Goal: Contribute content: Contribute content

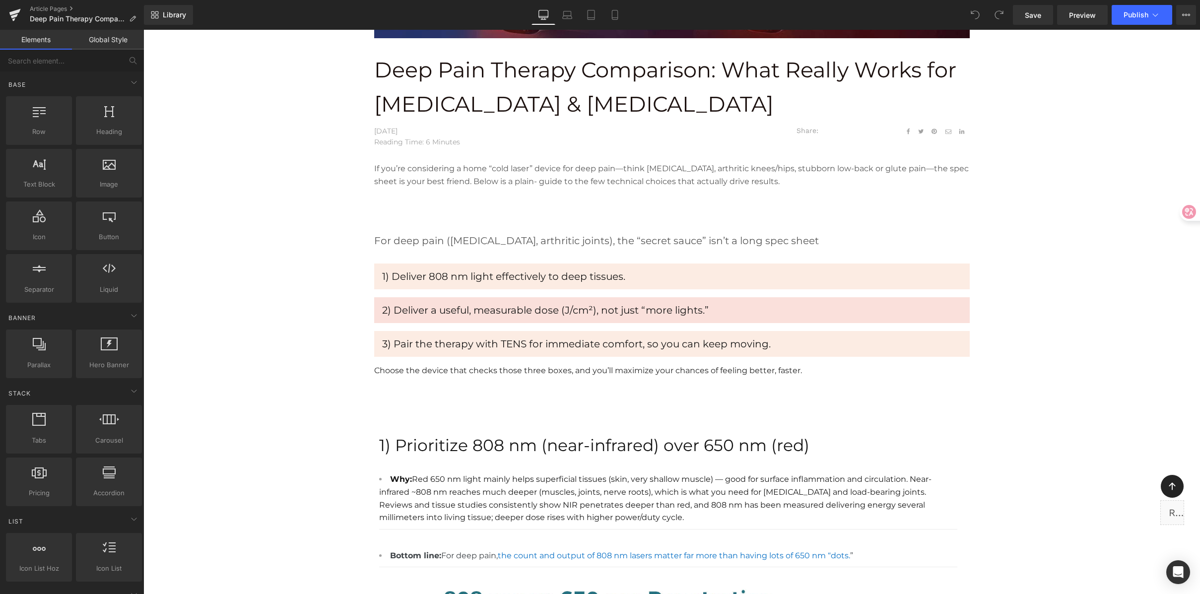
scroll to position [358, 0]
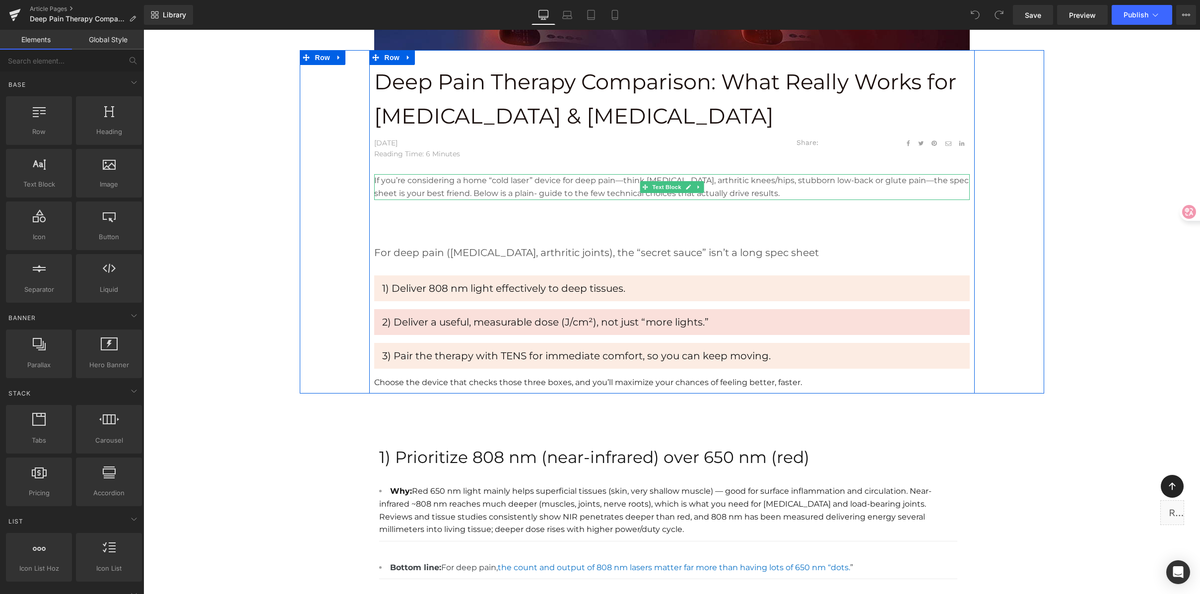
click at [550, 183] on p "If you’re considering a home “cold laser” device for deep pain—think sciatica, …" at bounding box center [672, 186] width 596 height 25
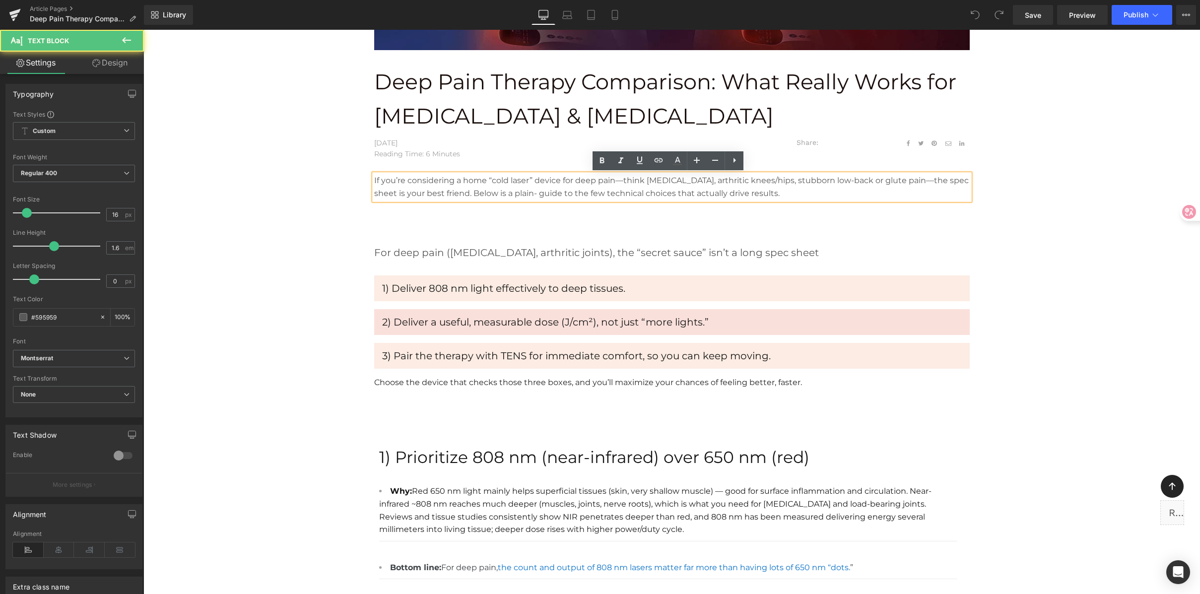
click at [568, 180] on p "If you’re considering a home “cold laser” device for deep pain—think sciatica, …" at bounding box center [672, 186] width 596 height 25
click at [618, 181] on p "If you’re considering a home “cold laser” device for deep pain—think sciatica, …" at bounding box center [672, 186] width 596 height 25
click at [743, 193] on p "If you’re considering a home “cold laser” device for deep pain—think sciatica, …" at bounding box center [672, 186] width 596 height 25
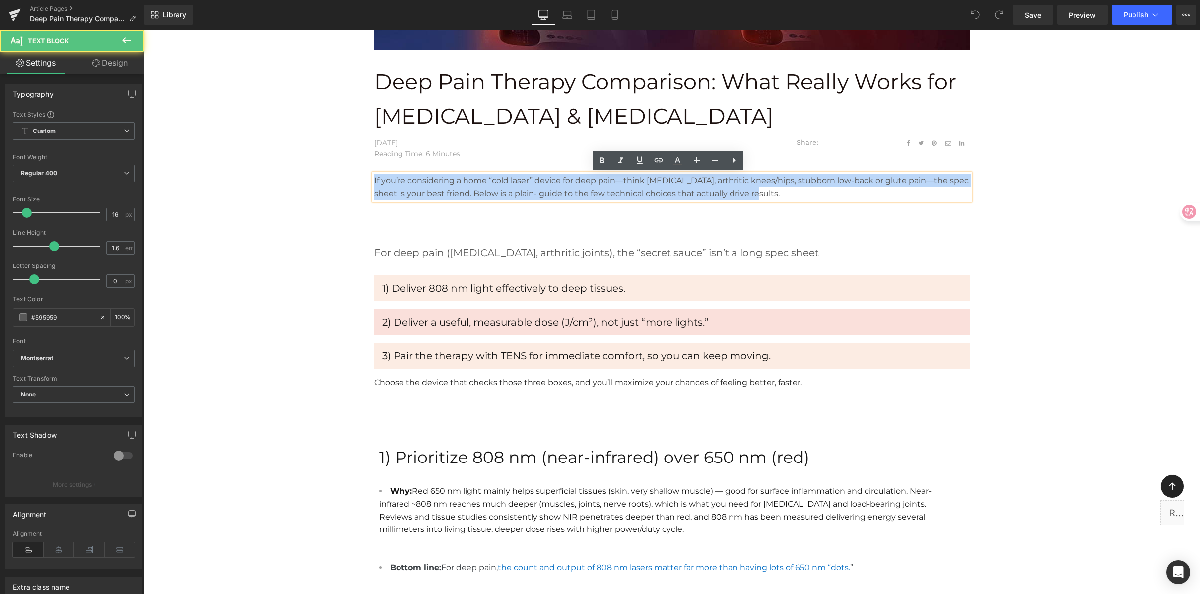
drag, startPoint x: 779, startPoint y: 197, endPoint x: 356, endPoint y: 164, distance: 424.1
click at [356, 164] on div "Deep Pain Therapy Comparison: What Really Works for Sciatica & Arthritis Text B…" at bounding box center [672, 232] width 745 height 324
paste div
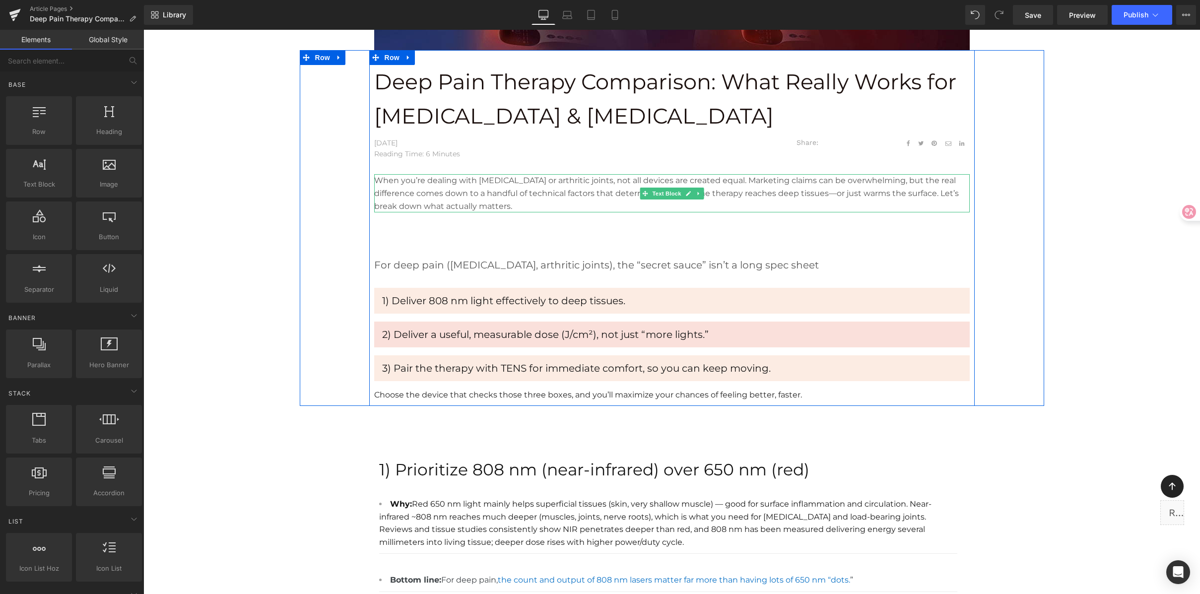
click at [791, 195] on p "When you’re dealing with sciatica or arthritic joints, not all devices are crea…" at bounding box center [672, 193] width 596 height 38
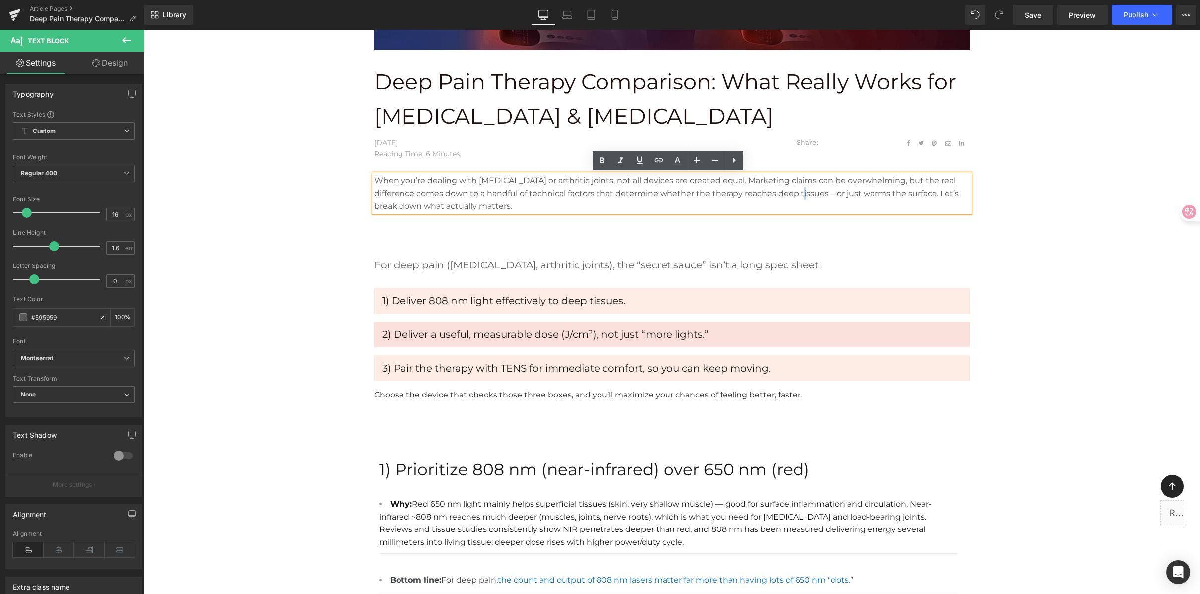
drag, startPoint x: 788, startPoint y: 192, endPoint x: 782, endPoint y: 192, distance: 6.0
click at [782, 192] on p "When you’re dealing with sciatica or arthritic joints, not all devices are crea…" at bounding box center [672, 193] width 596 height 38
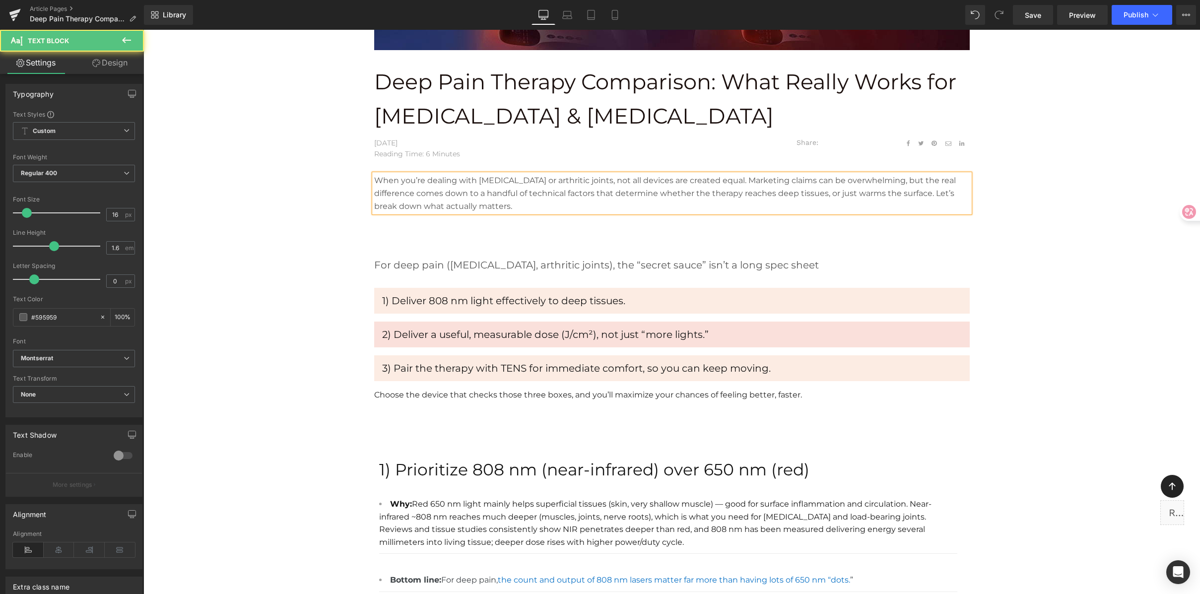
click at [814, 201] on p "When you’re dealing with sciatica or arthritic joints, not all devices are crea…" at bounding box center [672, 193] width 596 height 38
drag, startPoint x: 814, startPoint y: 196, endPoint x: 892, endPoint y: 197, distance: 77.4
click at [892, 197] on p "When you’re dealing with sciatica or arthritic joints, not all devices are crea…" at bounding box center [672, 193] width 596 height 38
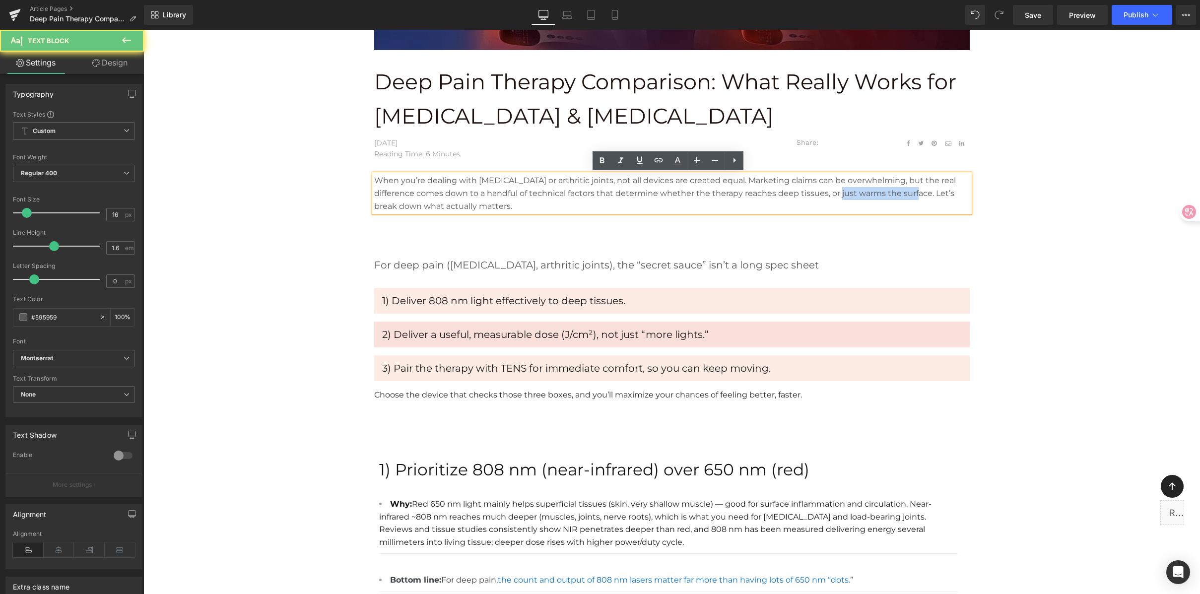
click at [892, 197] on p "When you’re dealing with sciatica or arthritic joints, not all devices are crea…" at bounding box center [672, 193] width 596 height 38
drag, startPoint x: 904, startPoint y: 191, endPoint x: 938, endPoint y: 194, distance: 34.3
click at [938, 194] on p "When you’re dealing with sciatica or arthritic joints, not all devices are crea…" at bounding box center [672, 193] width 596 height 38
click at [948, 194] on p "When you’re dealing with sciatica or arthritic joints, not all devices are crea…" at bounding box center [672, 193] width 596 height 38
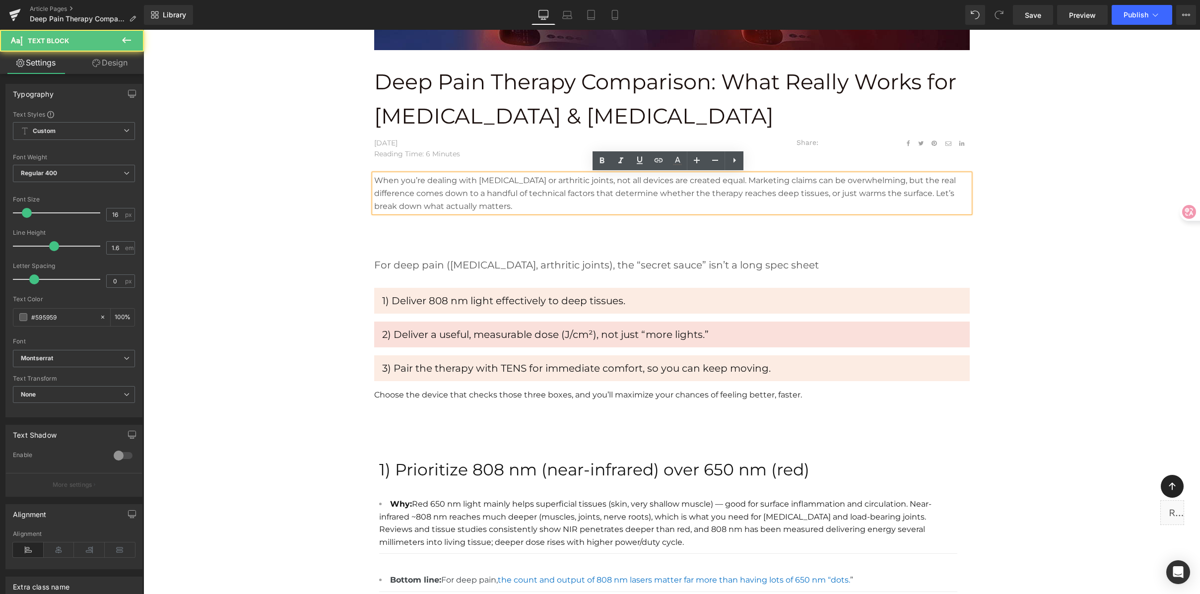
drag, startPoint x: 950, startPoint y: 193, endPoint x: 957, endPoint y: 194, distance: 7.1
click at [950, 193] on p "When you’re dealing with sciatica or arthritic joints, not all devices are crea…" at bounding box center [672, 193] width 596 height 38
drag, startPoint x: 952, startPoint y: 196, endPoint x: 957, endPoint y: 193, distance: 5.4
click at [952, 196] on p "When you’re dealing with sciatica or arthritic joints, not all devices are crea…" at bounding box center [672, 193] width 596 height 38
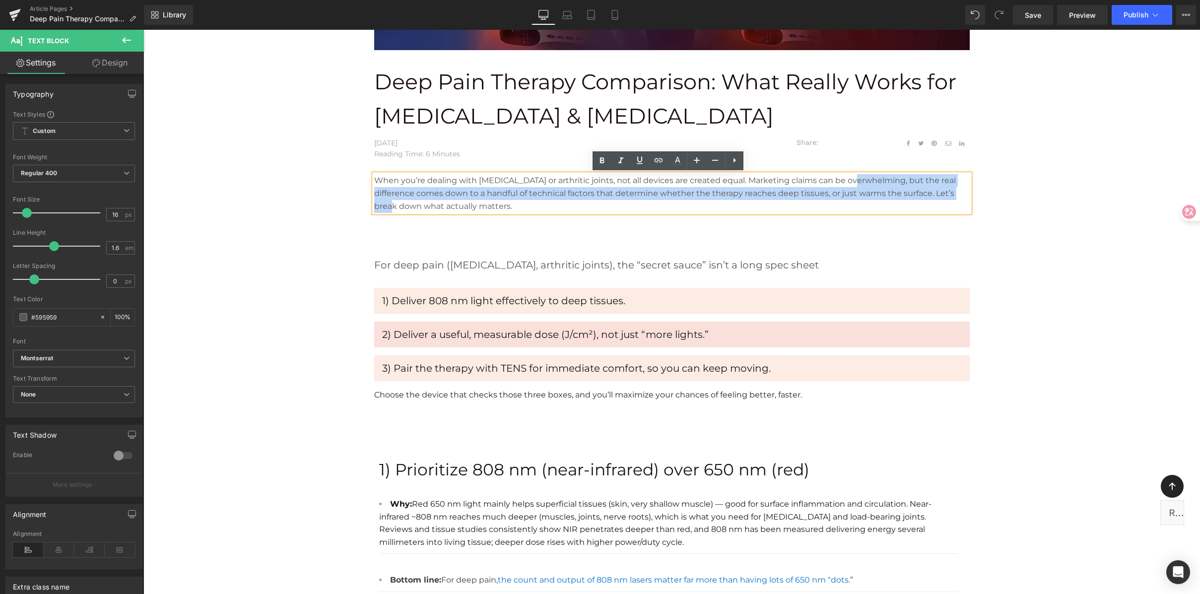
drag, startPoint x: 960, startPoint y: 191, endPoint x: 845, endPoint y: 178, distance: 116.4
click at [845, 178] on p "When you’re dealing with sciatica or arthritic joints, not all devices are crea…" at bounding box center [672, 193] width 596 height 38
click at [877, 177] on p "When you’re dealing with sciatica or arthritic joints, not all devices are crea…" at bounding box center [672, 193] width 596 height 38
drag, startPoint x: 911, startPoint y: 183, endPoint x: 909, endPoint y: 197, distance: 14.0
click at [904, 202] on p "When you’re dealing with sciatica or arthritic joints, not all devices are crea…" at bounding box center [672, 193] width 596 height 38
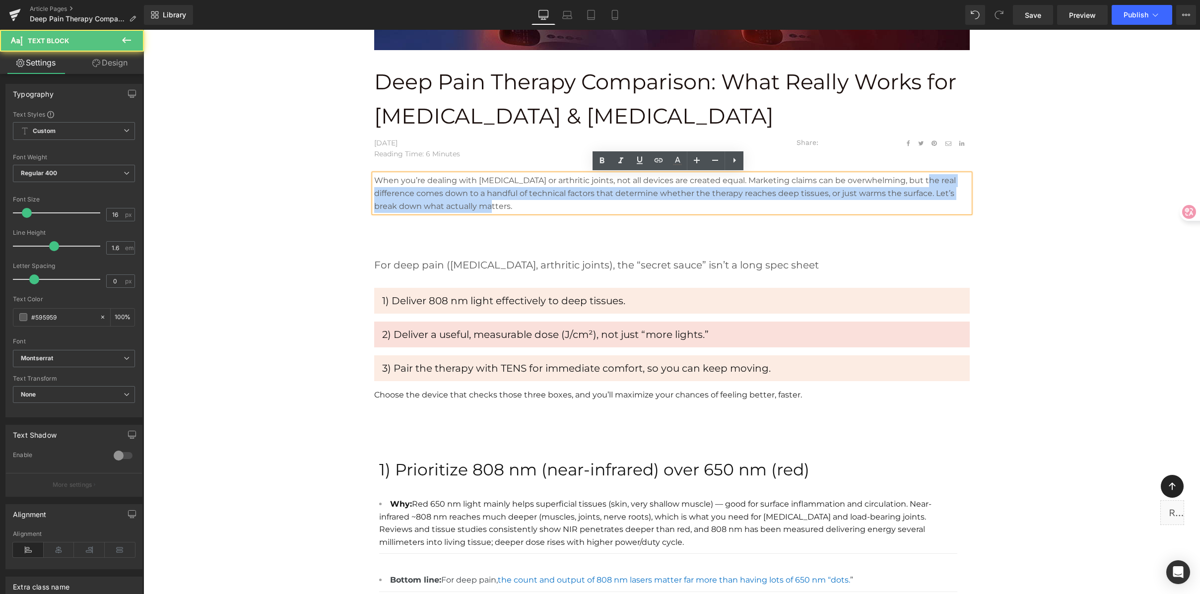
click at [932, 190] on p "When you’re dealing with sciatica or arthritic joints, not all devices are crea…" at bounding box center [672, 193] width 596 height 38
drag, startPoint x: 934, startPoint y: 186, endPoint x: 919, endPoint y: 207, distance: 25.7
click at [919, 207] on p "When you’re dealing with sciatica or arthritic joints, not all devices are crea…" at bounding box center [672, 193] width 596 height 38
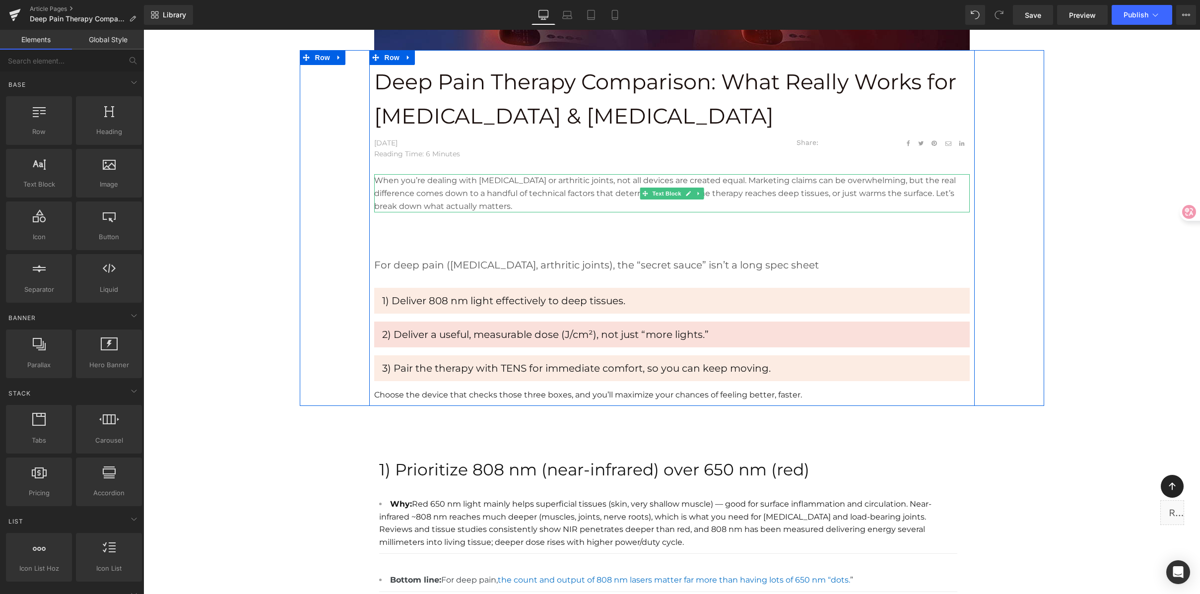
click at [389, 180] on p "When you’re dealing with sciatica or arthritic joints, not all devices are crea…" at bounding box center [672, 193] width 596 height 38
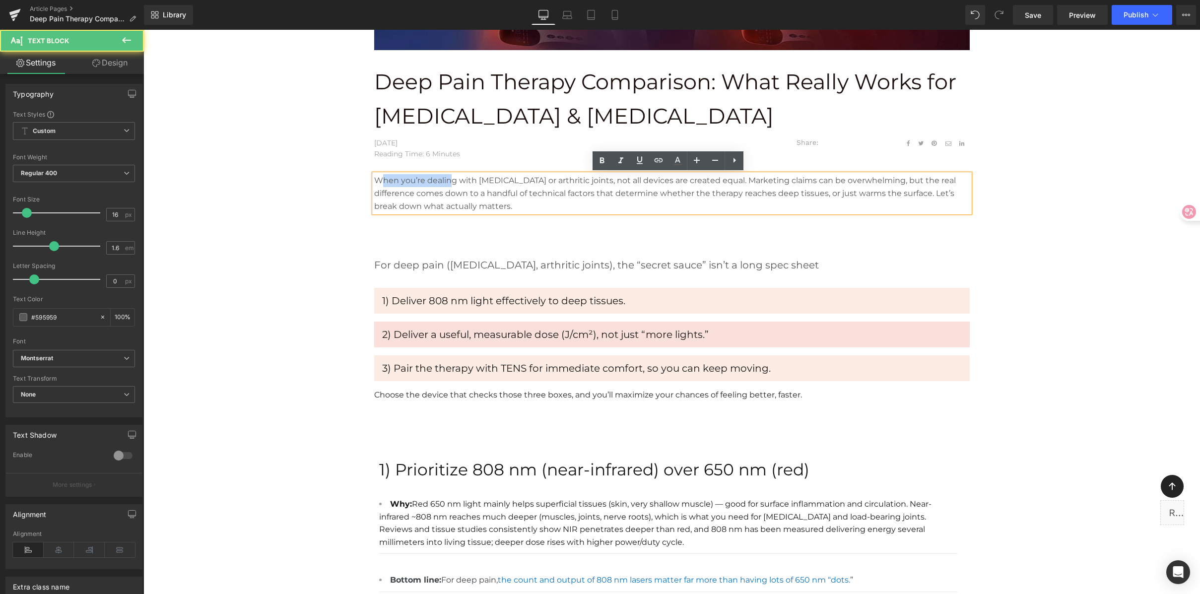
drag, startPoint x: 377, startPoint y: 181, endPoint x: 449, endPoint y: 183, distance: 72.0
click at [449, 183] on p "When you’re dealing with sciatica or arthritic joints, not all devices are crea…" at bounding box center [672, 193] width 596 height 38
click at [452, 182] on p "When you’re dealing with sciatica or arthritic joints, not all devices are crea…" at bounding box center [672, 193] width 596 height 38
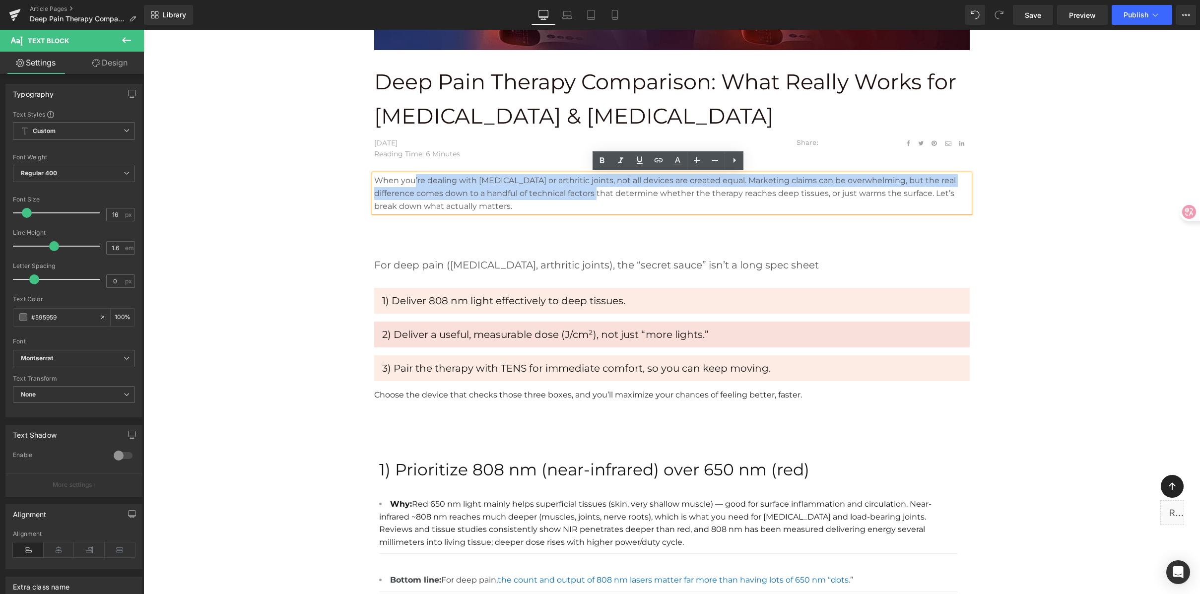
drag, startPoint x: 409, startPoint y: 177, endPoint x: 575, endPoint y: 188, distance: 166.6
click at [575, 188] on p "When you’re dealing with sciatica or arthritic joints, not all devices are crea…" at bounding box center [672, 193] width 596 height 38
click at [607, 175] on p "When you’re dealing with sciatica or arthritic joints, not all devices are crea…" at bounding box center [672, 193] width 596 height 38
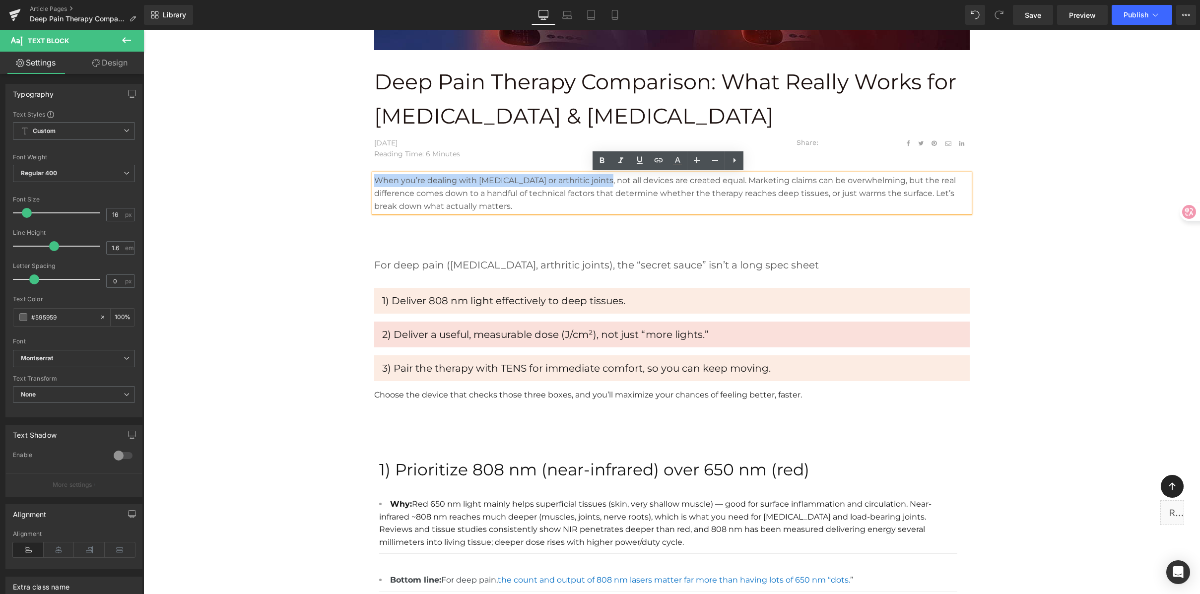
drag, startPoint x: 544, startPoint y: 174, endPoint x: 429, endPoint y: 166, distance: 115.4
click at [429, 166] on div "Deep Pain Therapy Comparison: What Really Works for Sciatica & Arthritis Text B…" at bounding box center [672, 235] width 606 height 341
click at [577, 186] on p "When you’re dealing with sciatica or arthritic joints, not all devices are crea…" at bounding box center [672, 193] width 596 height 38
drag, startPoint x: 592, startPoint y: 177, endPoint x: 693, endPoint y: 180, distance: 101.3
click at [693, 180] on p "When you’re dealing with sciatica or arthritic joints, not all devices are crea…" at bounding box center [672, 193] width 596 height 38
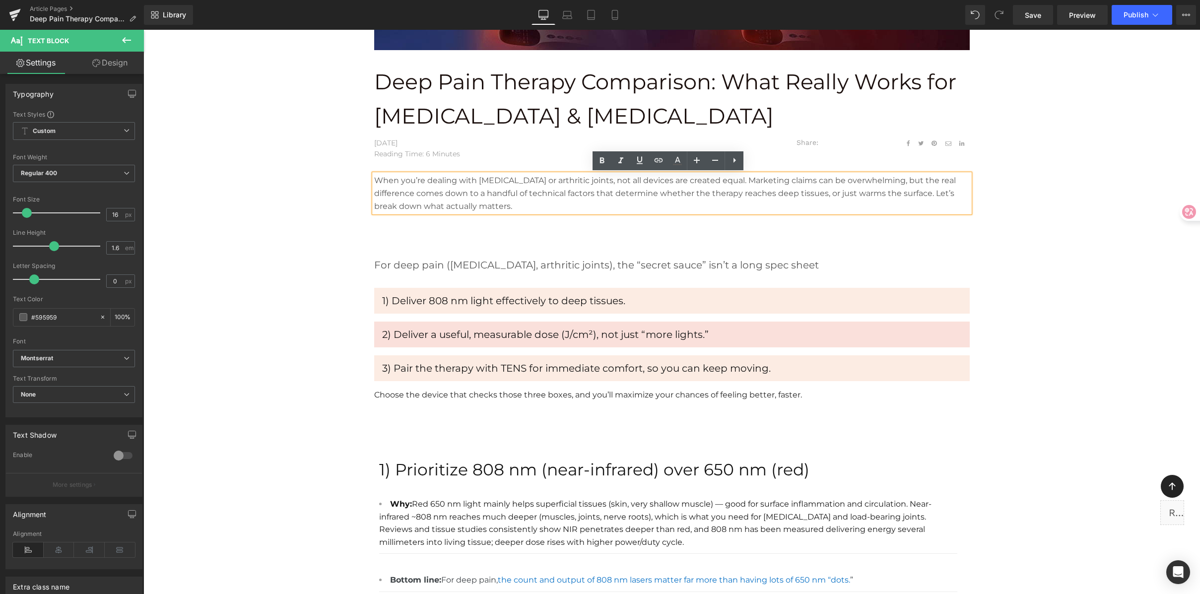
click at [743, 182] on p "When you’re dealing with sciatica or arthritic joints, not all devices are crea…" at bounding box center [672, 193] width 596 height 38
click at [808, 182] on p "When you’re dealing with sciatica or arthritic joints, not all devices are crea…" at bounding box center [672, 193] width 596 height 38
click at [874, 180] on p "When you’re dealing with sciatica or arthritic joints, not all devices are crea…" at bounding box center [672, 193] width 596 height 38
click at [896, 178] on p "When you’re dealing with sciatica or arthritic joints, not all devices are crea…" at bounding box center [672, 193] width 596 height 38
drag, startPoint x: 896, startPoint y: 178, endPoint x: 732, endPoint y: 184, distance: 163.9
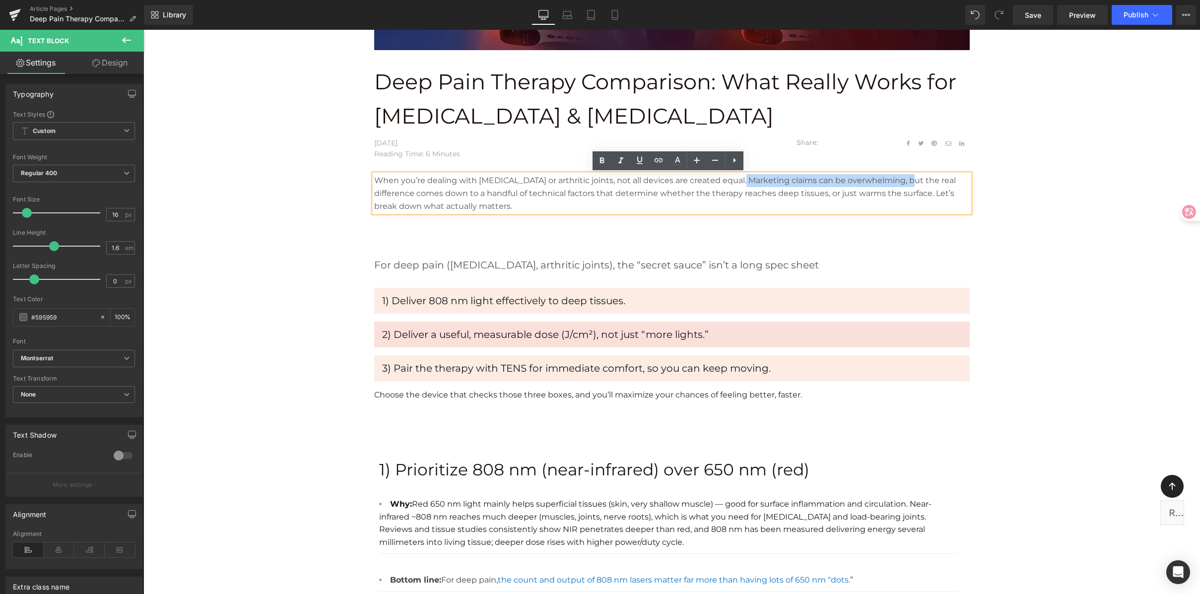
click at [732, 184] on p "When you’re dealing with sciatica or arthritic joints, not all devices are crea…" at bounding box center [672, 193] width 596 height 38
click at [856, 185] on p "When you’re dealing with sciatica or arthritic joints, not all devices are crea…" at bounding box center [672, 193] width 596 height 38
drag, startPoint x: 802, startPoint y: 184, endPoint x: 757, endPoint y: 182, distance: 44.7
click at [757, 182] on p "When you’re dealing with sciatica or arthritic joints, not all devices are crea…" at bounding box center [672, 193] width 596 height 38
click at [844, 183] on p "When you’re dealing with sciatica or arthritic joints, not all devices are crea…" at bounding box center [672, 193] width 596 height 38
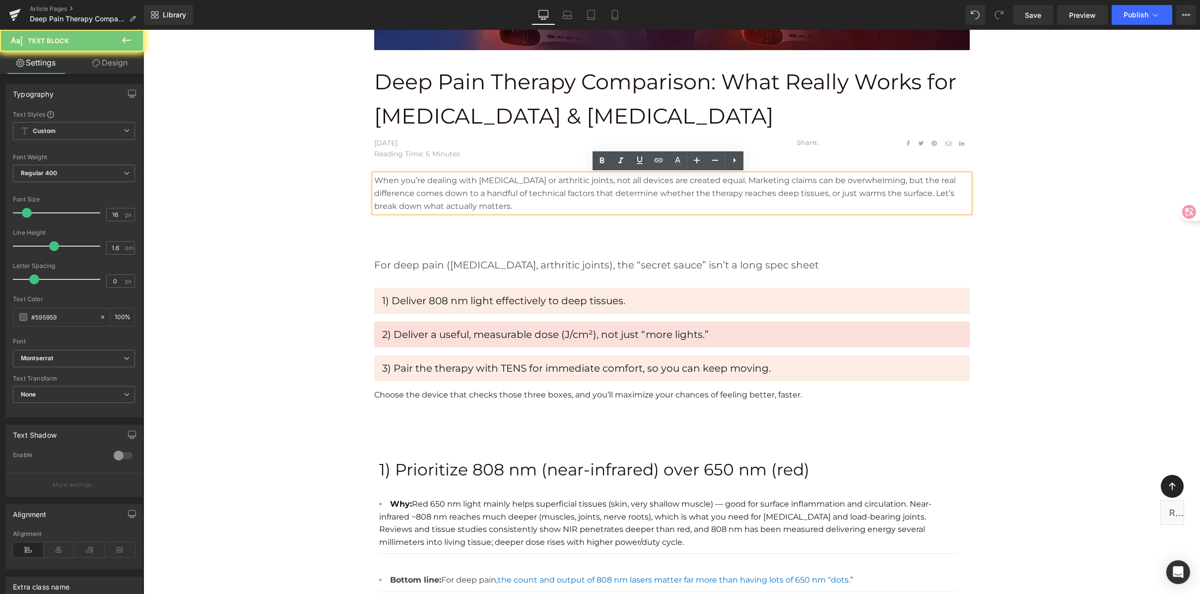
click at [901, 182] on p "When you’re dealing with sciatica or arthritic joints, not all devices are crea…" at bounding box center [672, 193] width 596 height 38
click at [946, 178] on p "When you’re dealing with sciatica or arthritic joints, not all devices are crea…" at bounding box center [672, 193] width 596 height 38
click at [519, 193] on p "When you’re dealing with sciatica or arthritic joints, not all devices are crea…" at bounding box center [672, 193] width 596 height 38
click at [731, 197] on p "When you’re dealing with sciatica or arthritic joints, not all devices are crea…" at bounding box center [672, 193] width 596 height 38
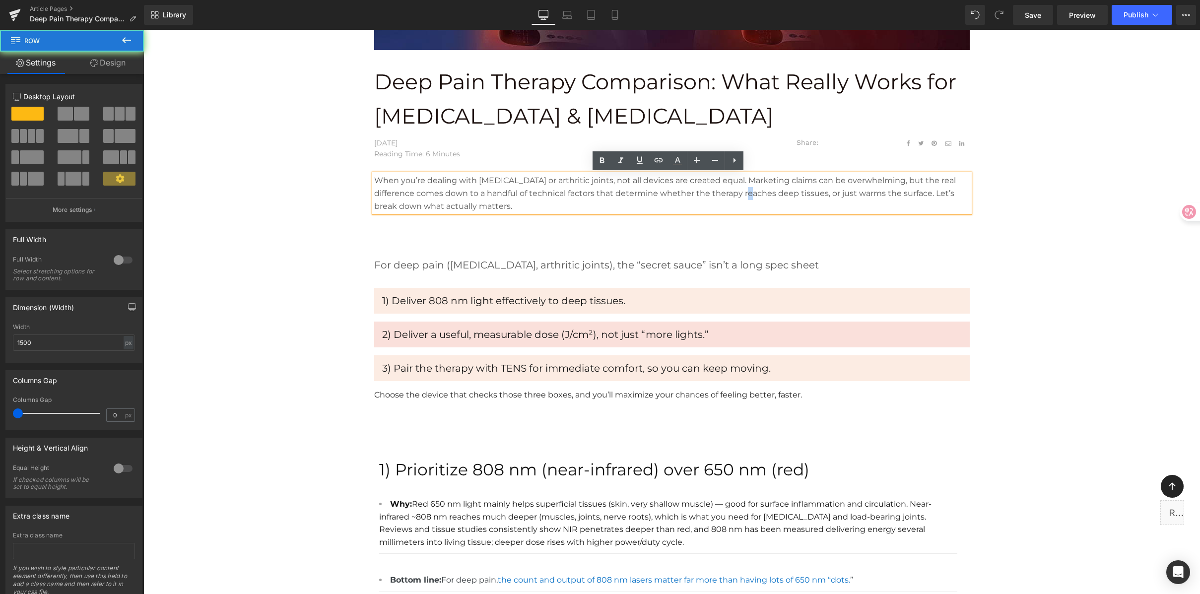
click at [1009, 196] on div "Deep Pain Therapy Comparison: What Really Works for Sciatica & Arthritis Text B…" at bounding box center [672, 238] width 745 height 336
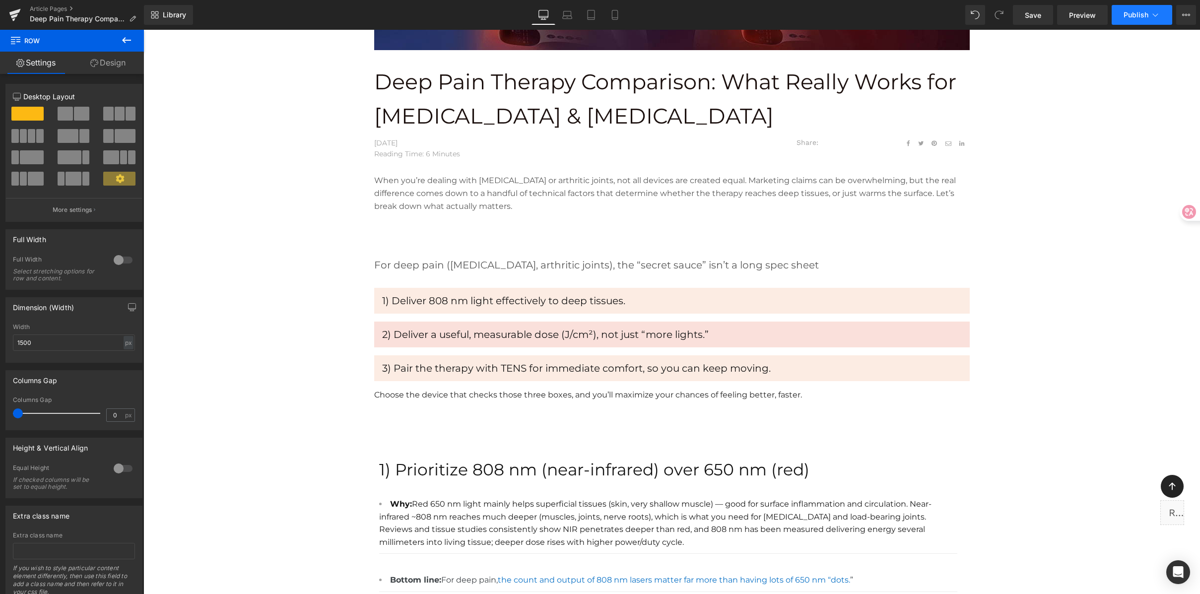
scroll to position [360, 0]
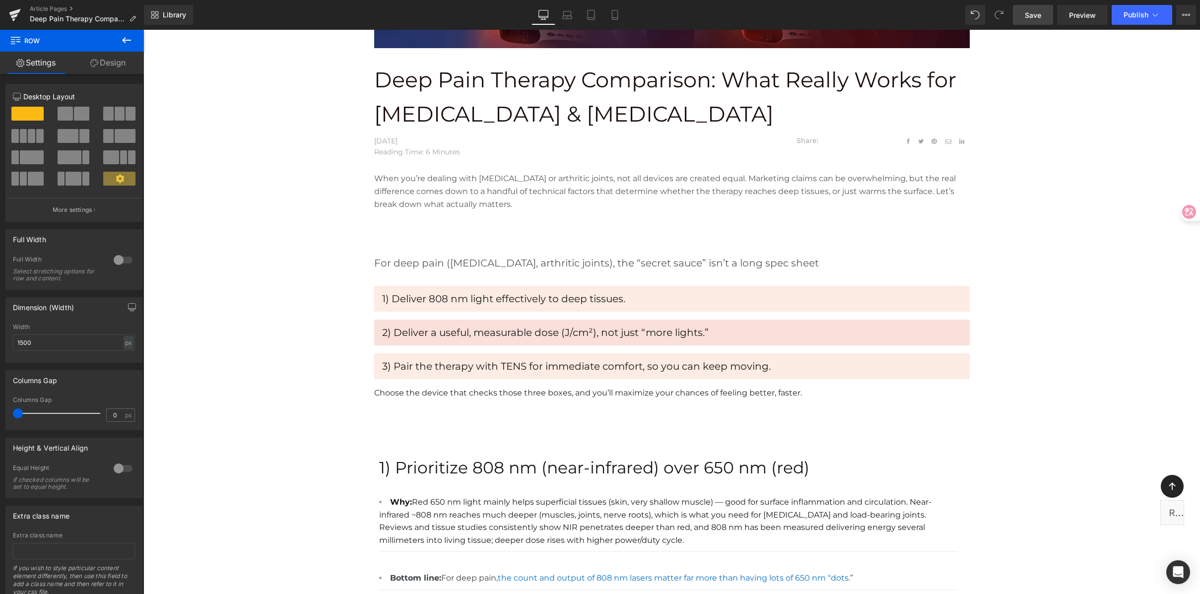
click at [1038, 17] on span "Save" at bounding box center [1033, 15] width 16 height 10
click at [1078, 14] on span "Preview" at bounding box center [1082, 15] width 27 height 10
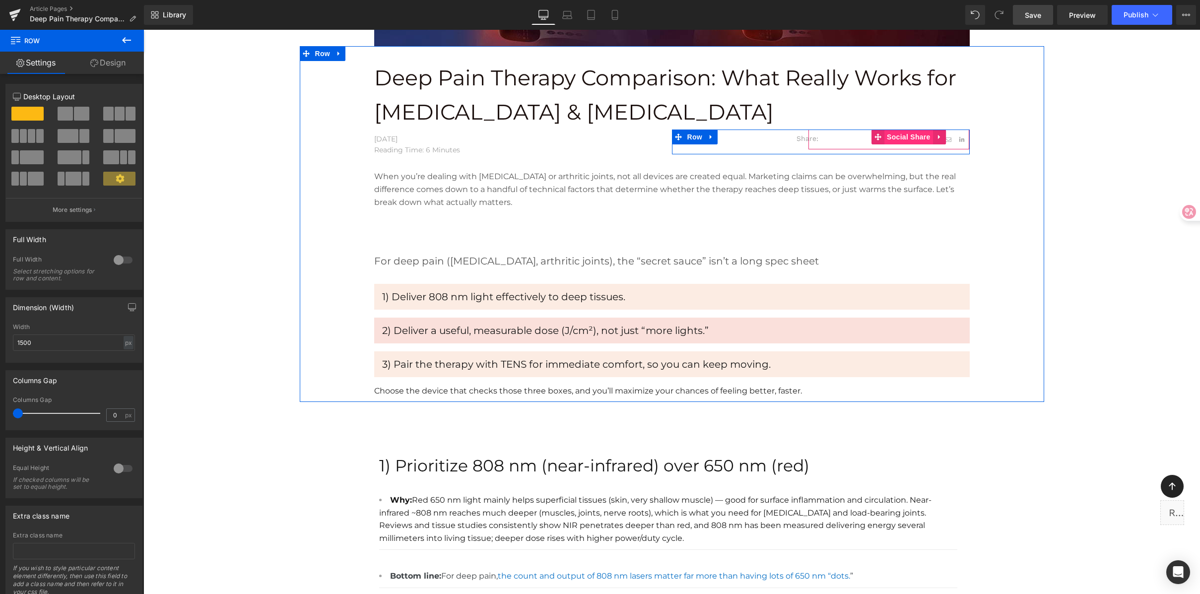
click at [912, 138] on span "Social Share" at bounding box center [908, 137] width 49 height 15
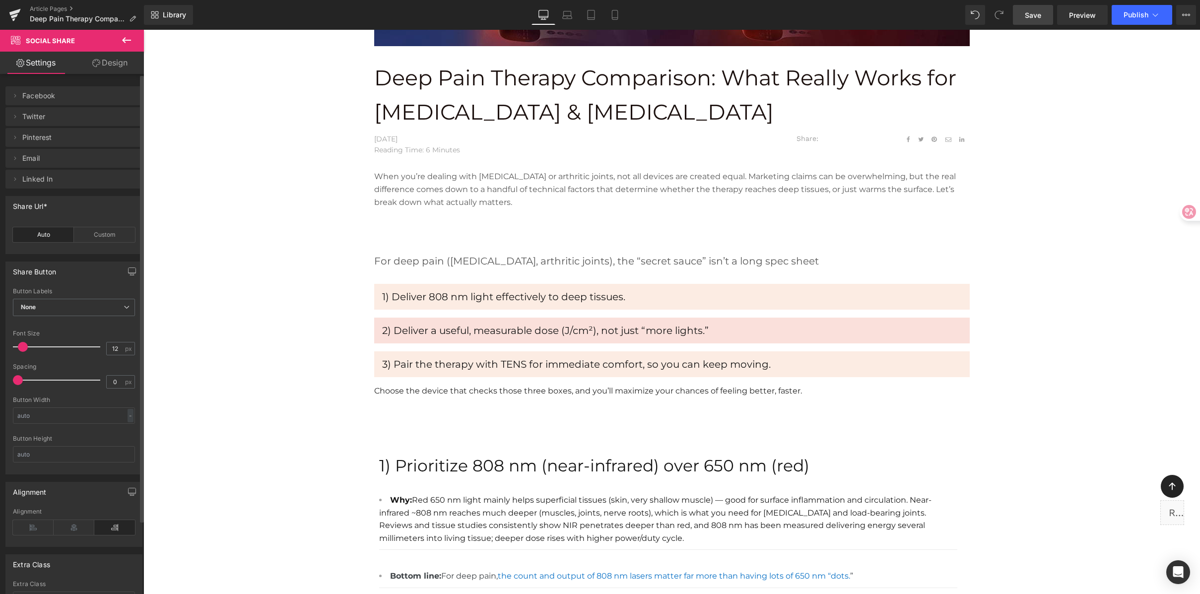
click at [70, 98] on span "Facebook" at bounding box center [63, 95] width 83 height 19
click at [10, 94] on span at bounding box center [15, 96] width 12 height 12
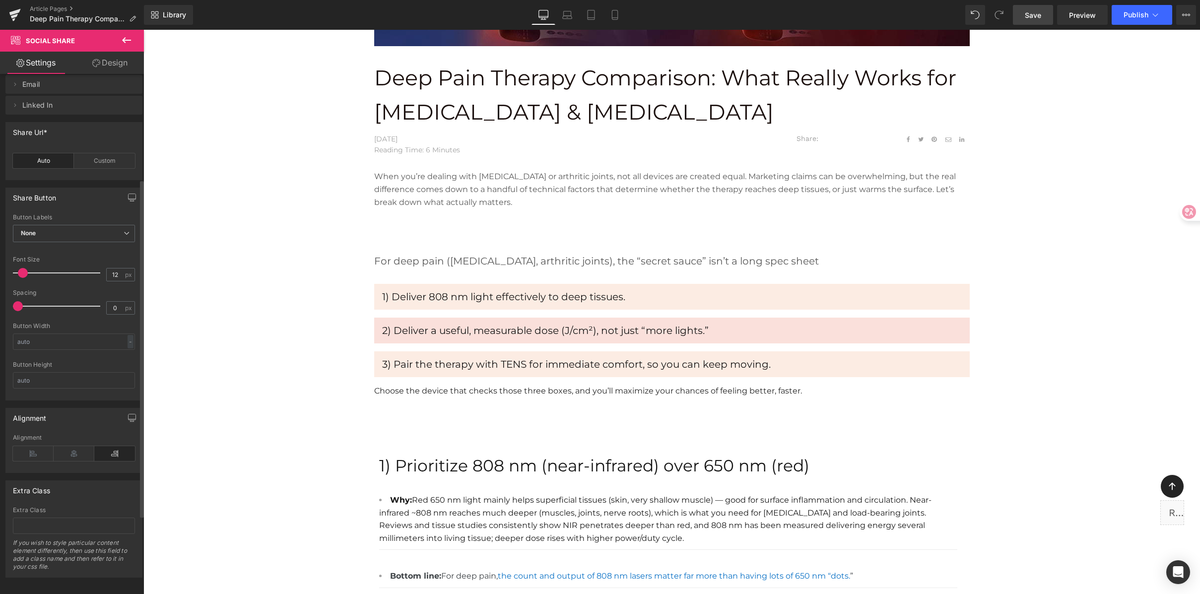
scroll to position [0, 0]
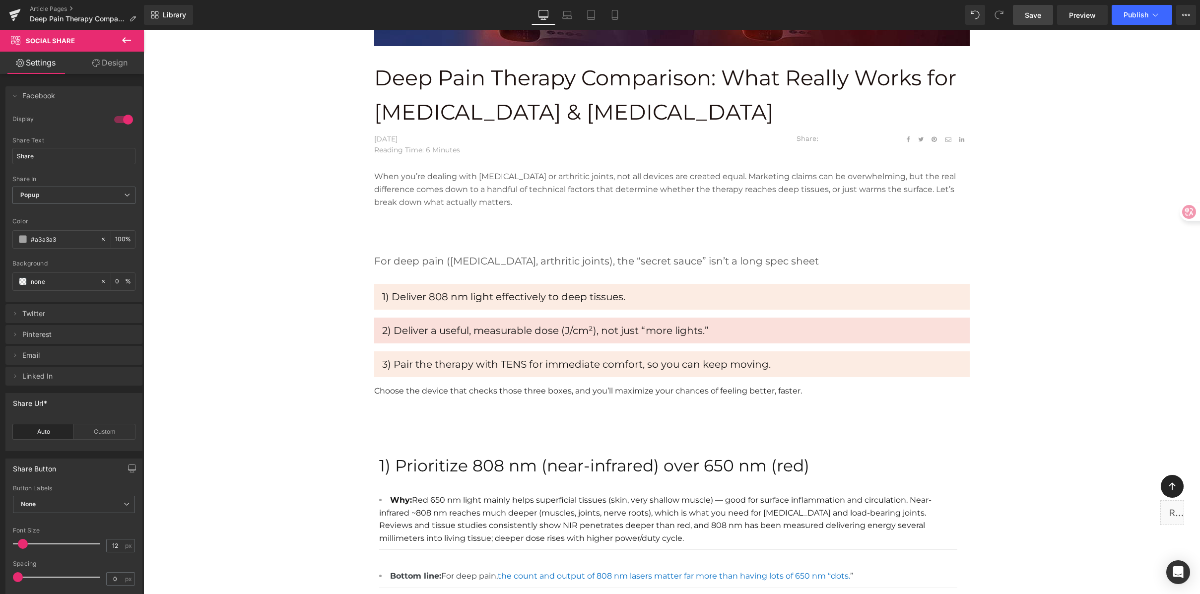
click at [135, 67] on link "Design" at bounding box center [110, 63] width 72 height 22
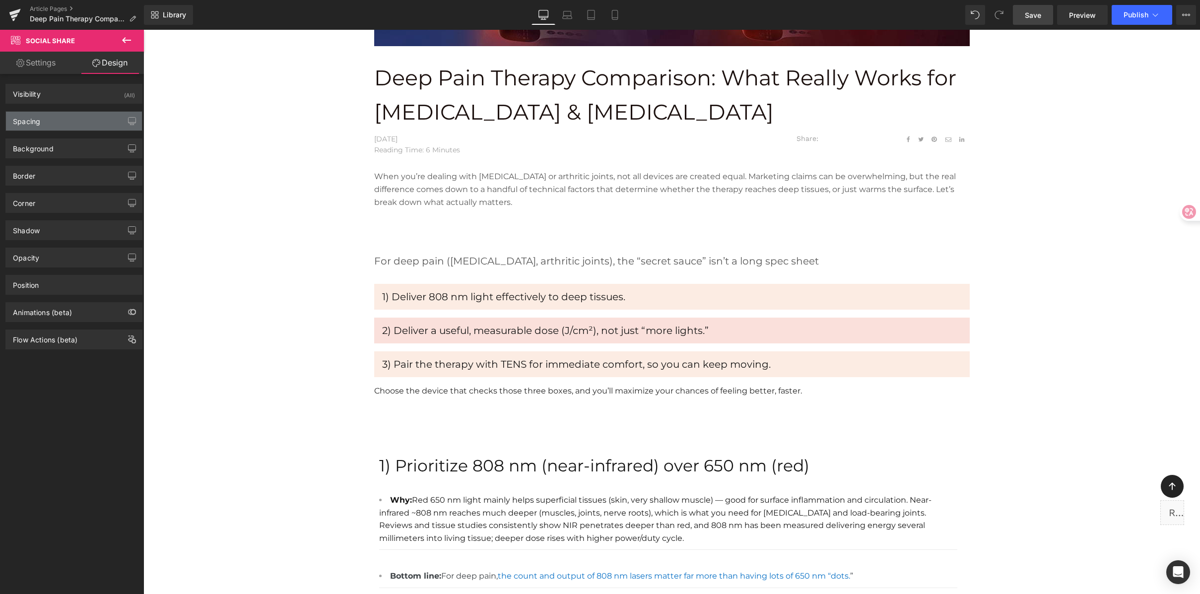
click at [81, 123] on div "Spacing" at bounding box center [74, 121] width 136 height 19
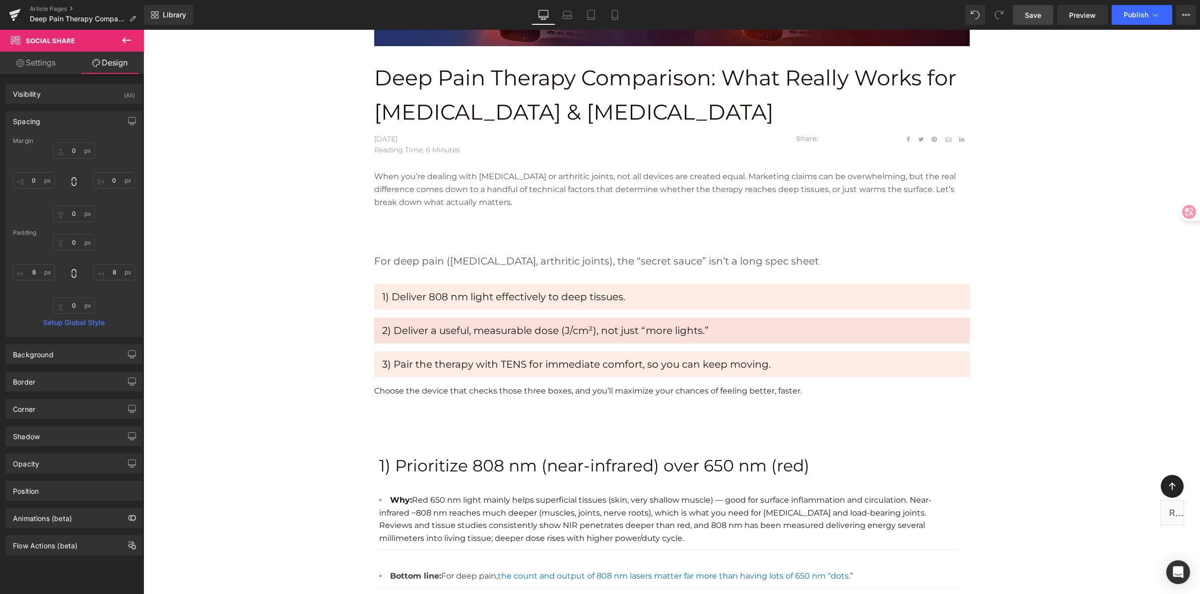
click at [81, 123] on div "Spacing" at bounding box center [74, 121] width 136 height 19
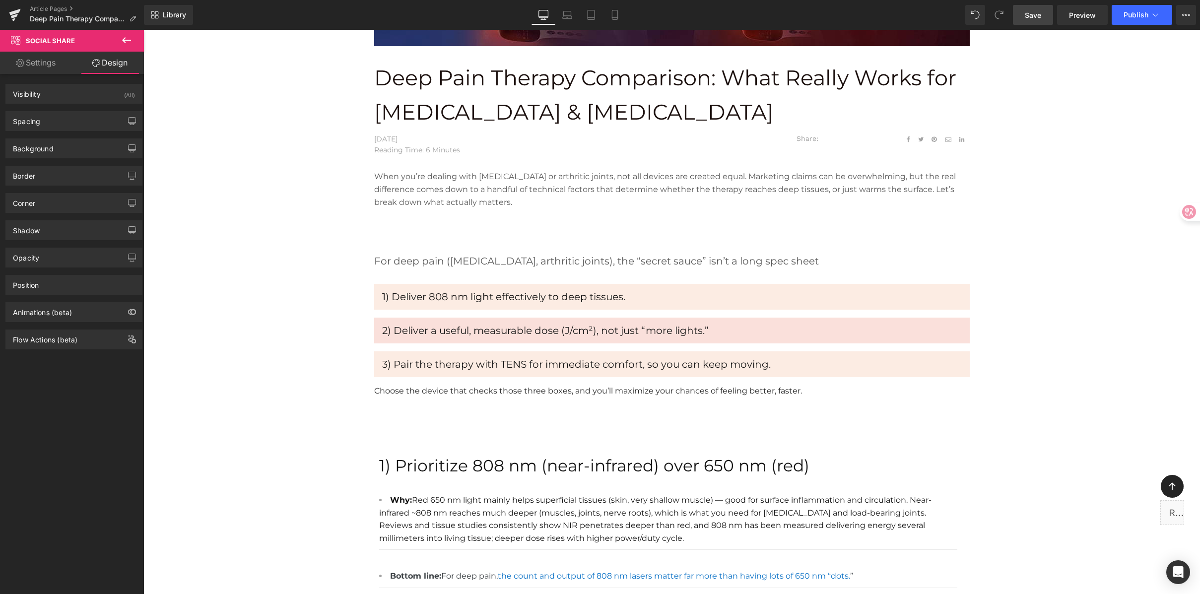
drag, startPoint x: 41, startPoint y: 68, endPoint x: 47, endPoint y: 63, distance: 7.1
click at [42, 68] on link "Settings" at bounding box center [36, 63] width 72 height 22
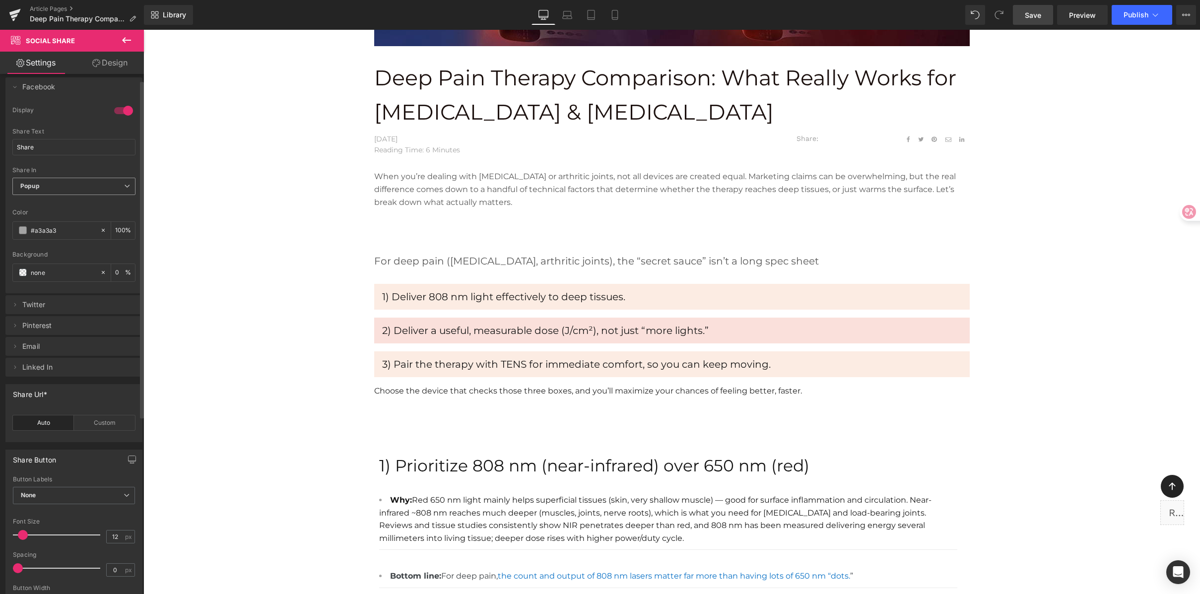
scroll to position [10, 0]
click at [85, 181] on span "Popup" at bounding box center [73, 185] width 123 height 17
click at [85, 158] on div "Share Text Share" at bounding box center [71, 146] width 119 height 39
click at [60, 318] on span "Linked In" at bounding box center [63, 319] width 83 height 19
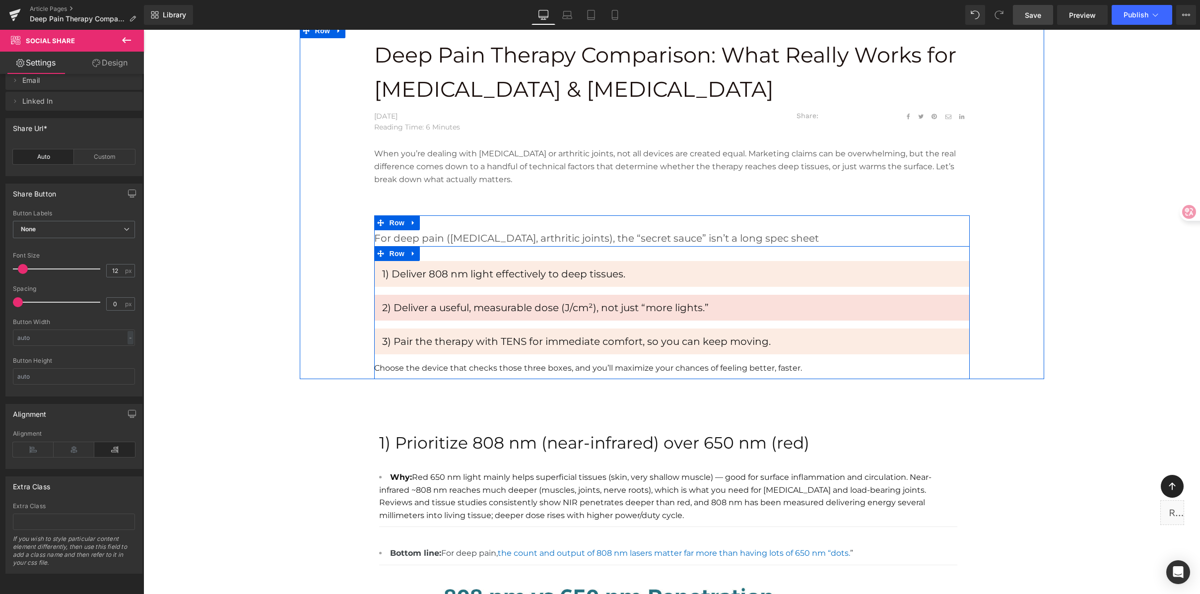
scroll to position [406, 0]
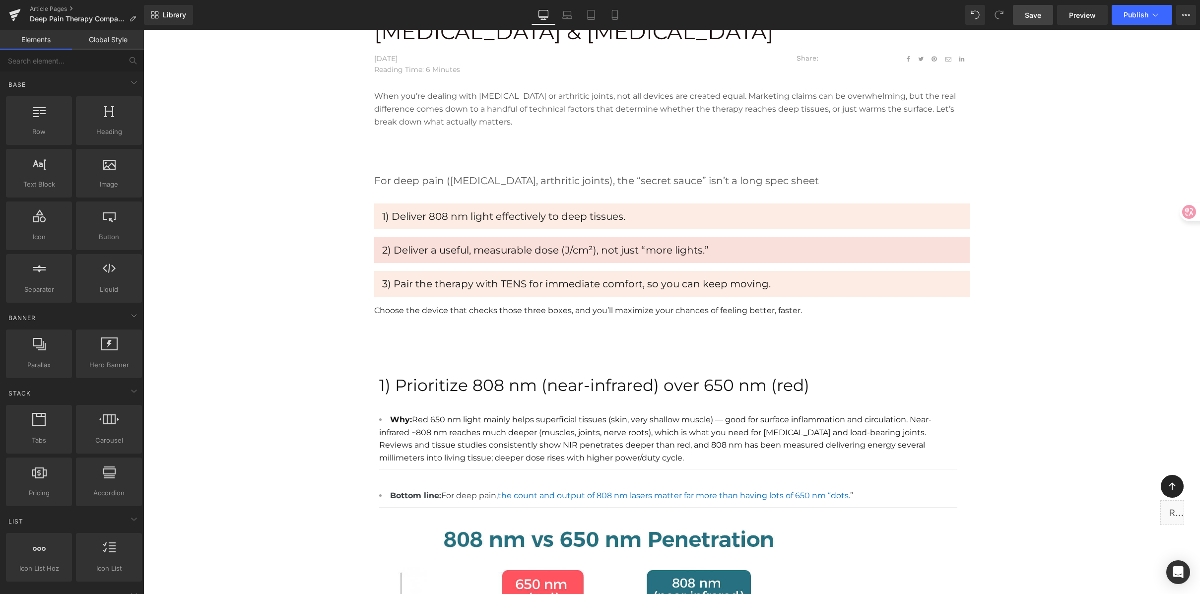
scroll to position [444, 0]
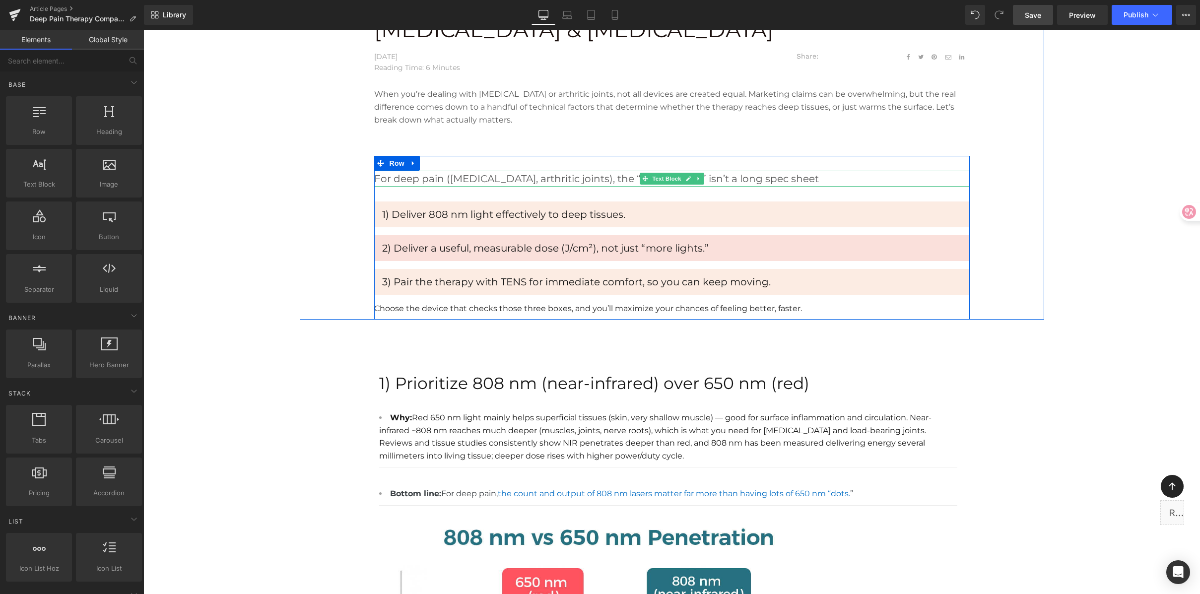
click at [560, 177] on div "For deep pain (sciatica, arthritic joints), the “secret sauce” isn’t a long spe…" at bounding box center [672, 179] width 596 height 16
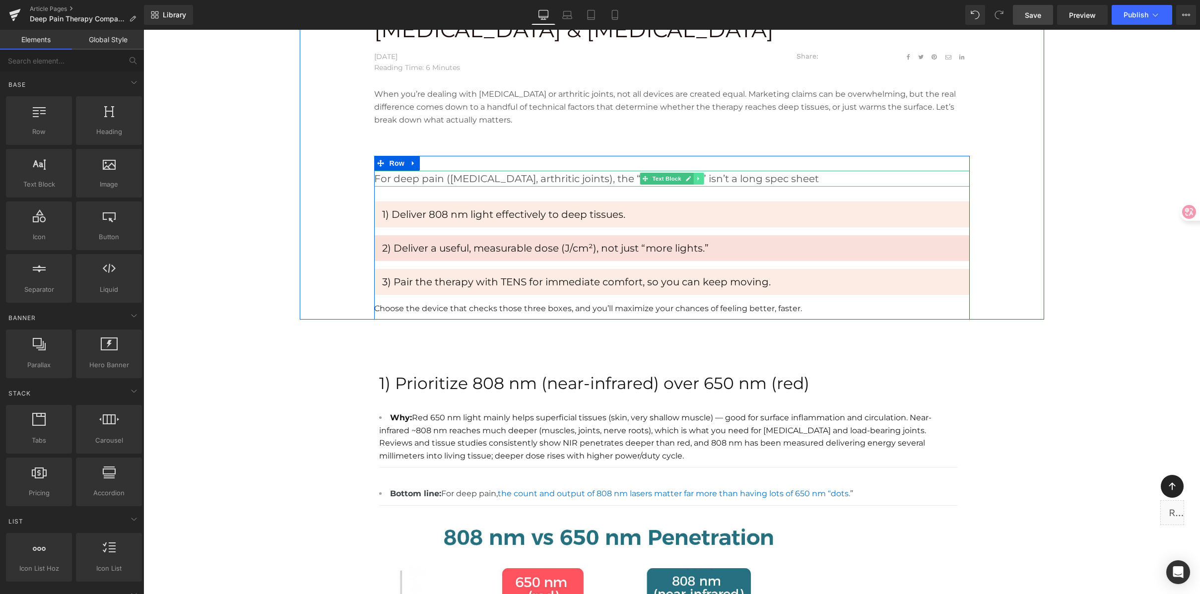
click at [696, 181] on icon at bounding box center [698, 179] width 5 height 6
click at [701, 180] on icon at bounding box center [703, 178] width 5 height 5
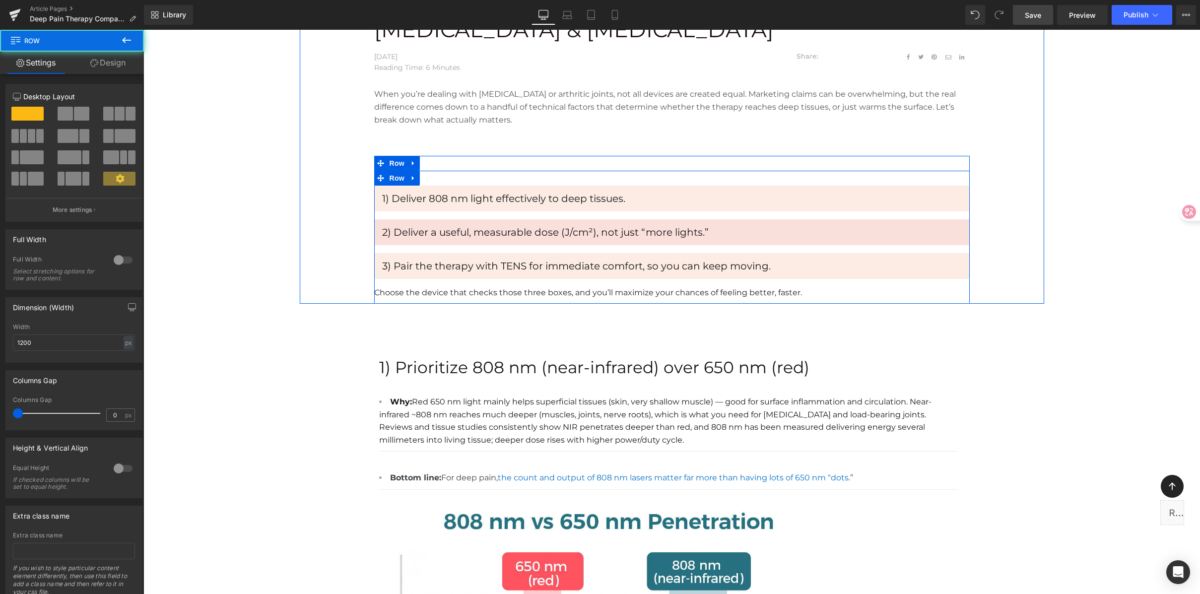
click at [428, 176] on div "1) Deliver 808 nm light effectively to deep tissues. Text Block Row 2) Deliver …" at bounding box center [672, 237] width 596 height 133
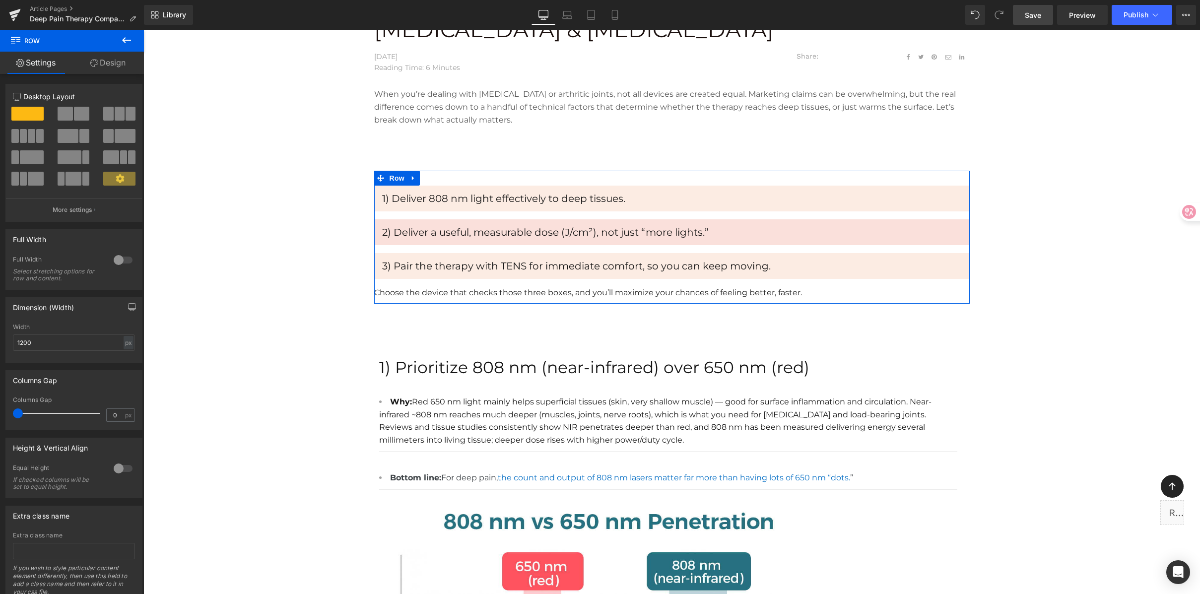
click at [127, 59] on link "Design" at bounding box center [108, 63] width 72 height 22
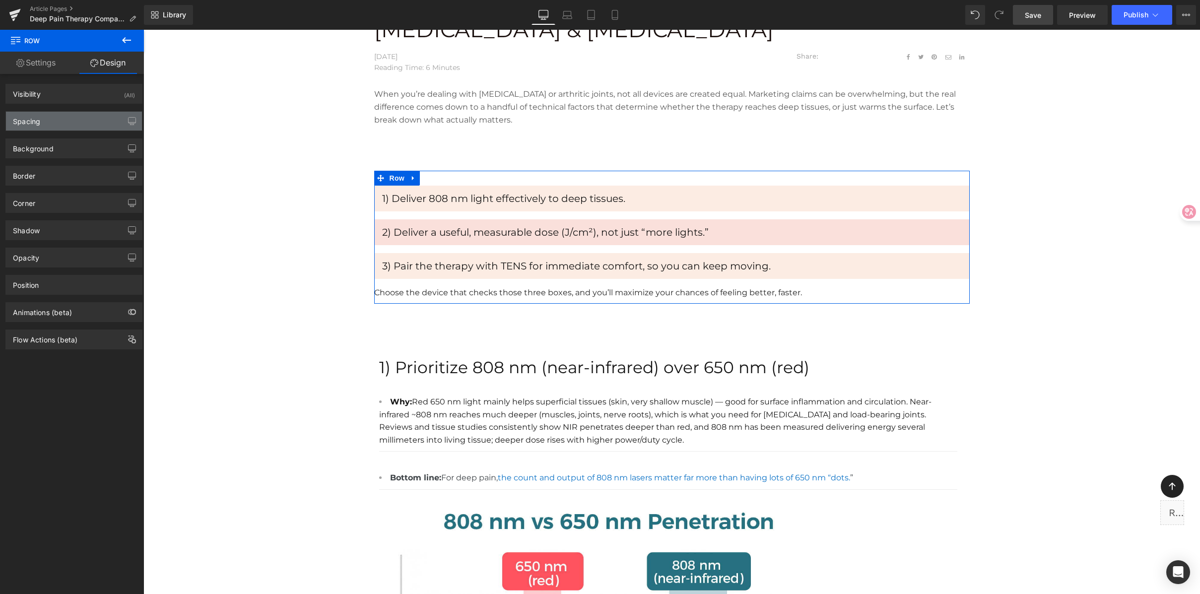
click at [57, 123] on div "Spacing" at bounding box center [74, 121] width 136 height 19
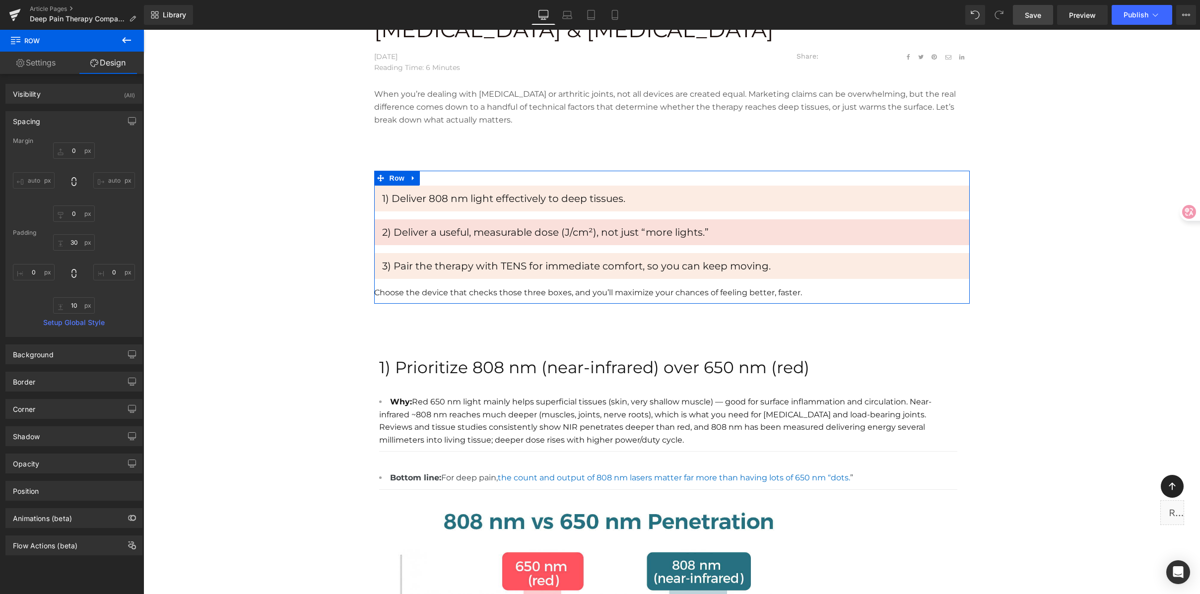
click at [69, 231] on div "Padding" at bounding box center [74, 232] width 122 height 7
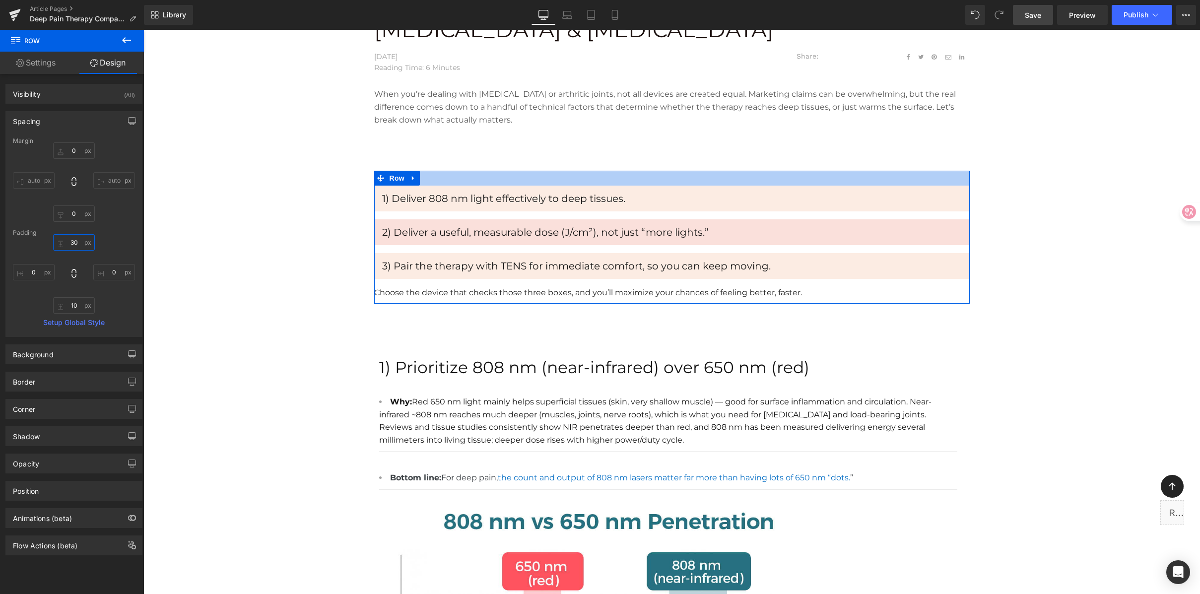
click at [68, 244] on input "30" at bounding box center [74, 242] width 42 height 16
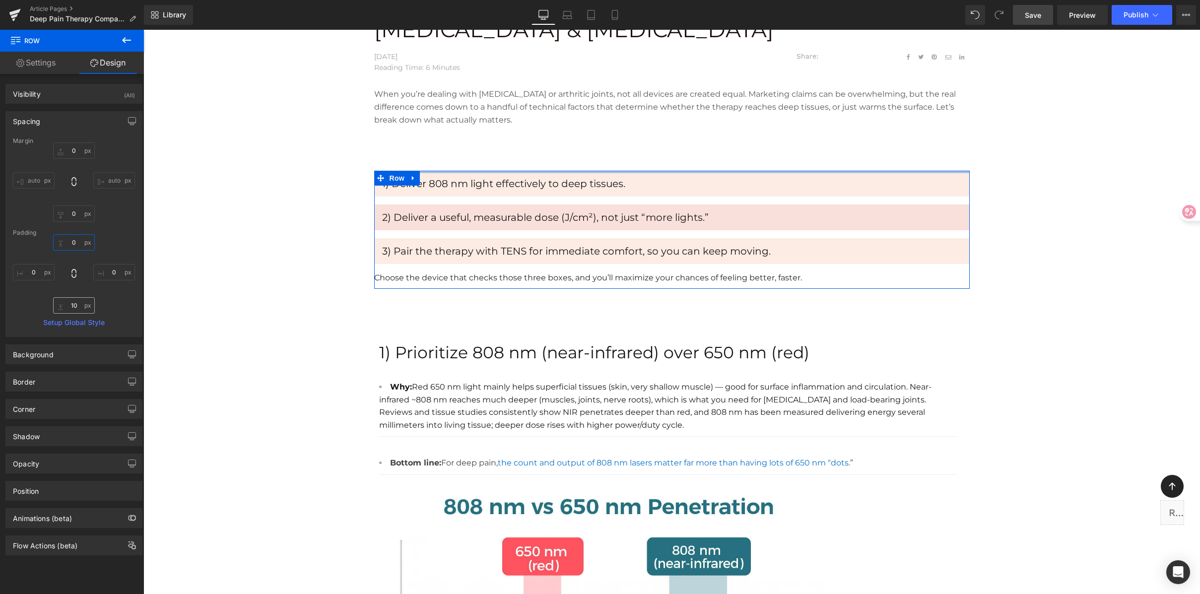
drag, startPoint x: 76, startPoint y: 242, endPoint x: 68, endPoint y: 307, distance: 65.5
click at [68, 307] on div "30 0 10 0" at bounding box center [74, 273] width 122 height 79
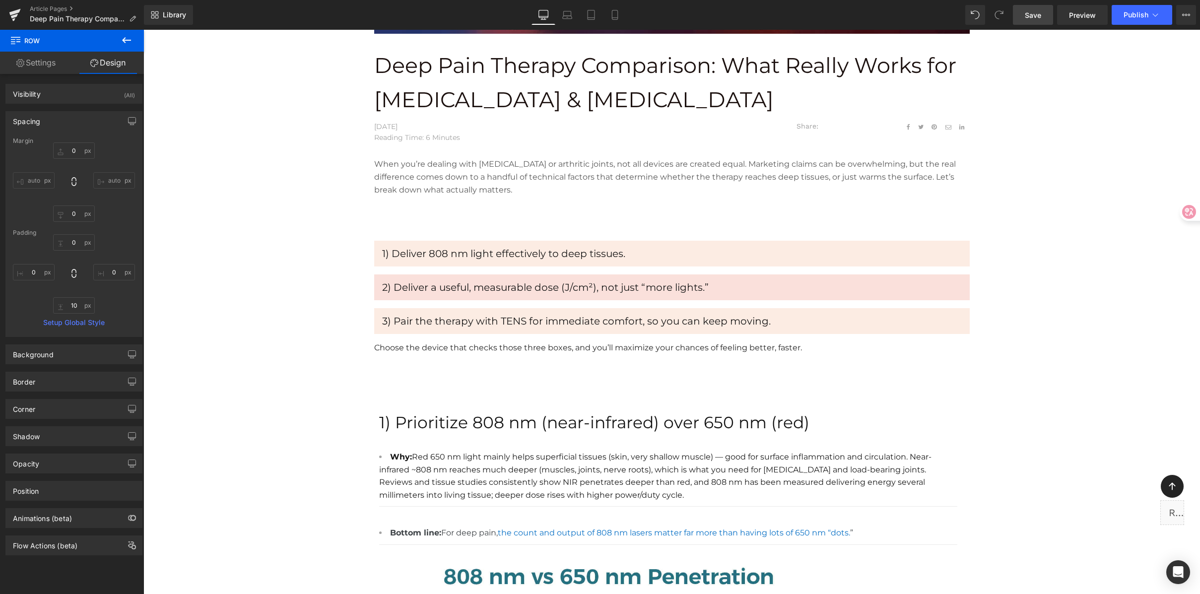
scroll to position [350, 0]
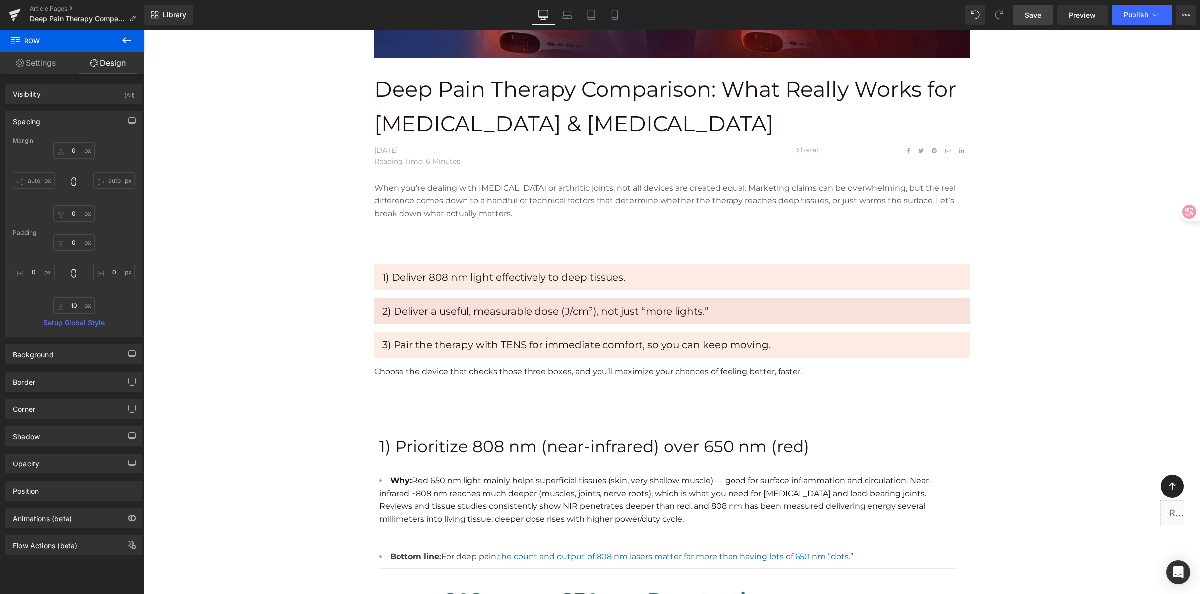
click at [1035, 14] on span "Save" at bounding box center [1033, 15] width 16 height 10
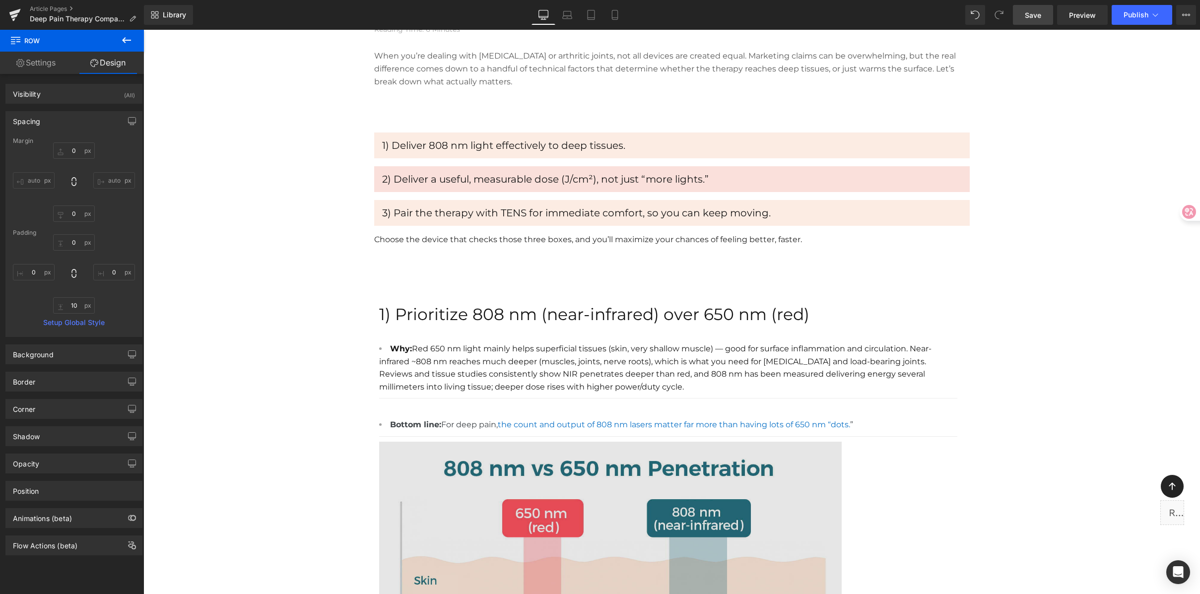
scroll to position [507, 0]
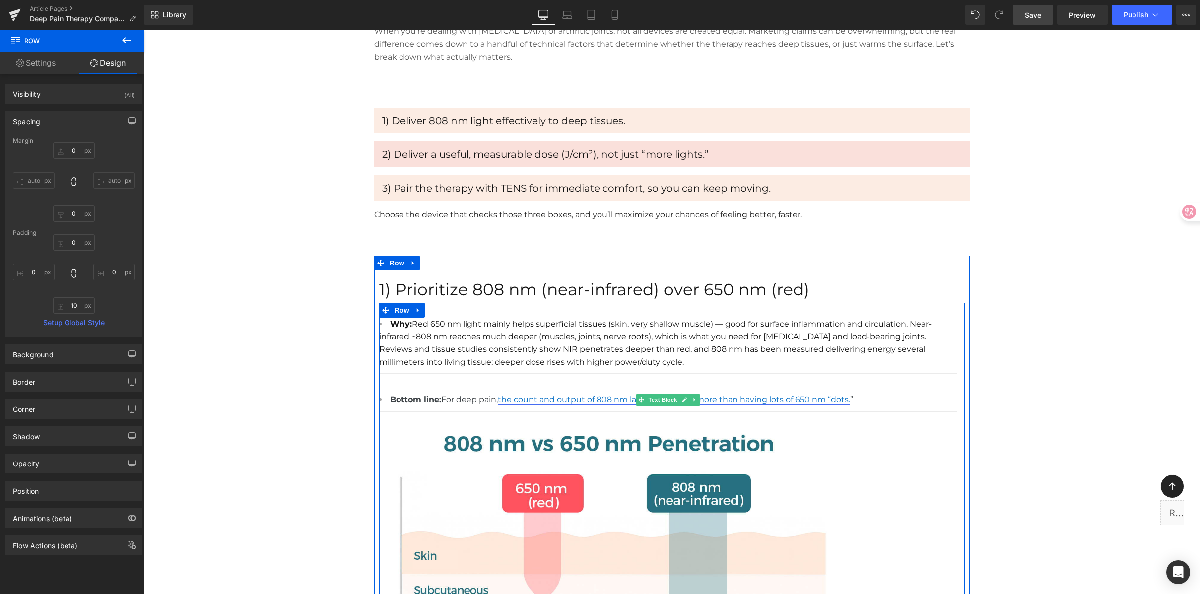
click at [682, 400] on icon at bounding box center [684, 400] width 5 height 5
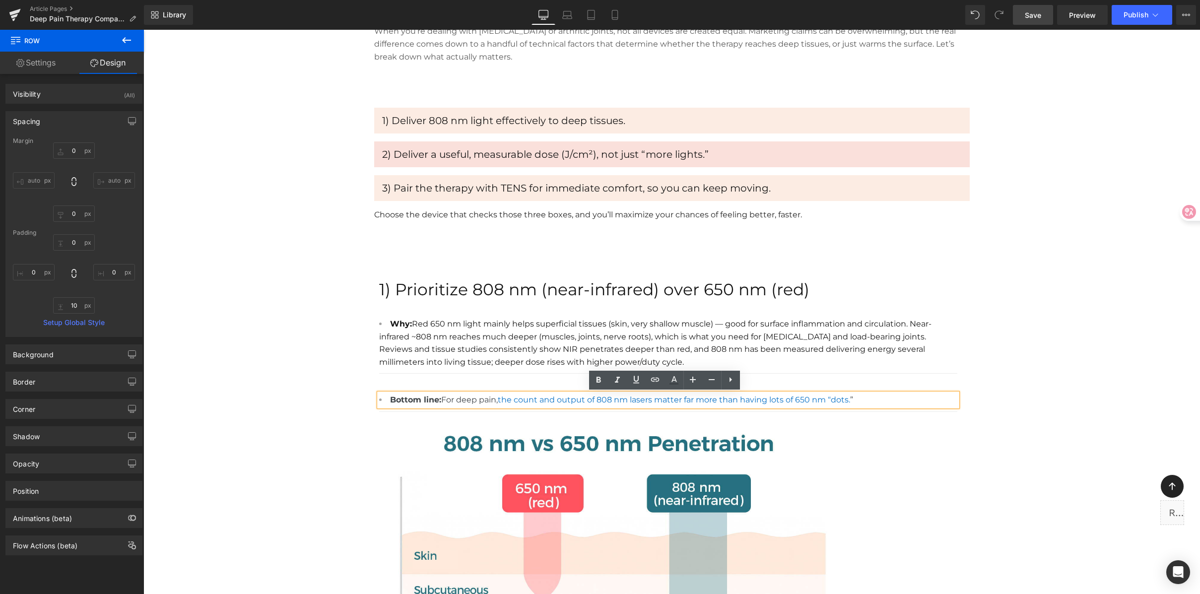
click at [617, 403] on link "the count and output of 808 nm lasers matter far more than having lots of 650 n…" at bounding box center [674, 399] width 352 height 9
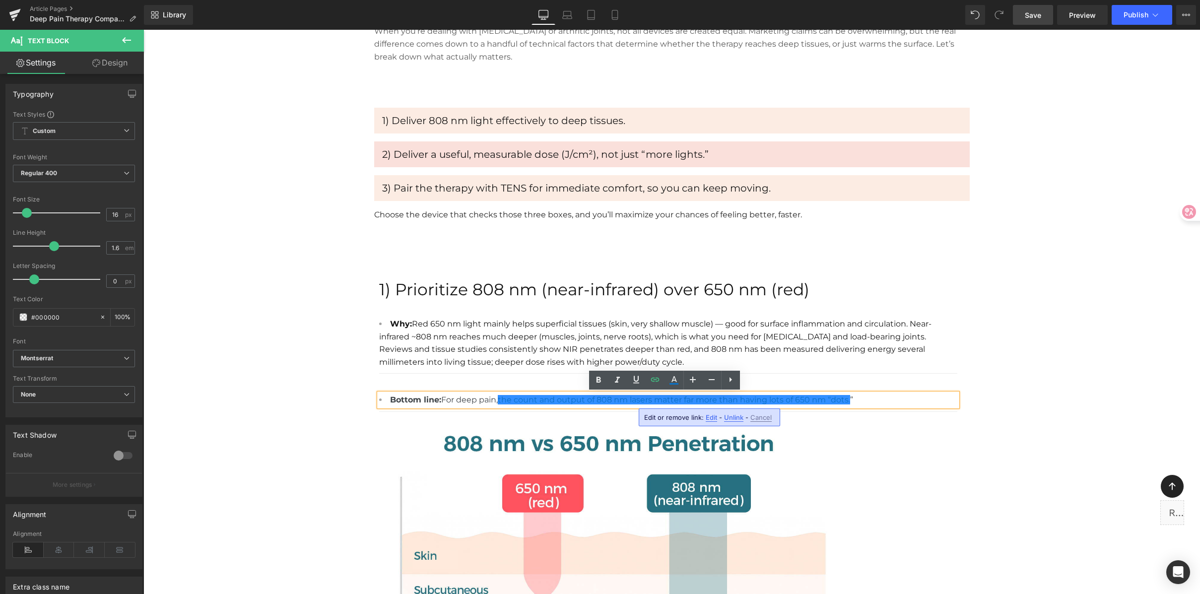
drag, startPoint x: 714, startPoint y: 417, endPoint x: 571, endPoint y: 385, distance: 145.9
click at [714, 417] on span "Edit" at bounding box center [711, 417] width 11 height 8
click at [694, 418] on input "https://pmc.ncbi.nlm.nih.gov/articles/PMC6041198/#:~:text=use%20of%20higher%20o…" at bounding box center [700, 420] width 153 height 25
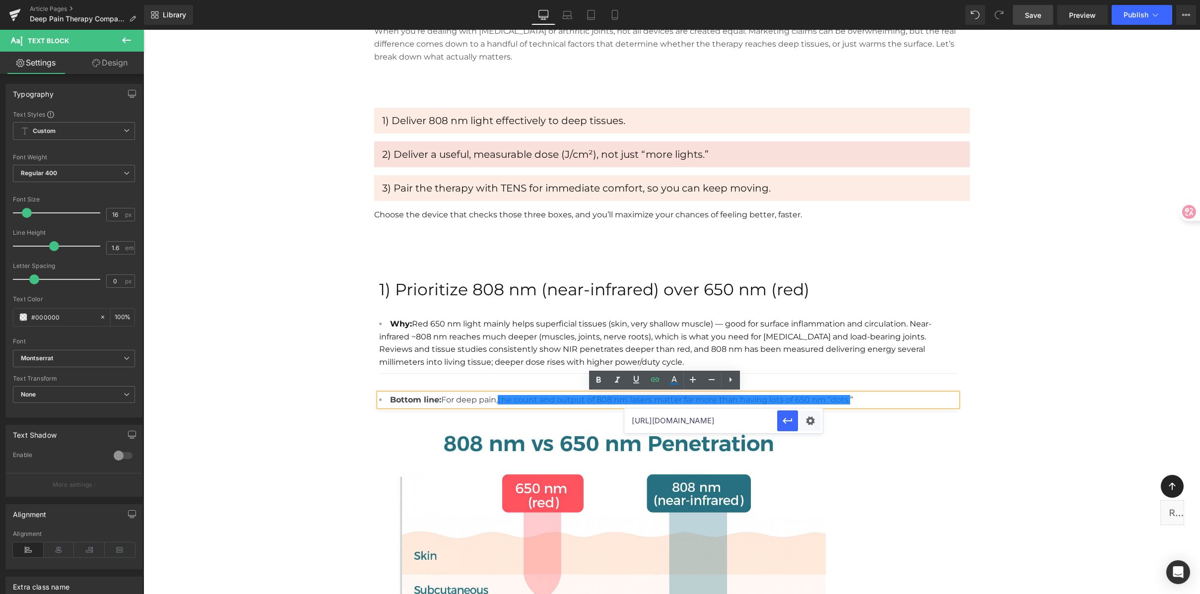
click at [694, 418] on input "https://pmc.ncbi.nlm.nih.gov/articles/PMC6041198/#:~:text=use%20of%20higher%20o…" at bounding box center [700, 420] width 153 height 25
click at [704, 333] on li "Why: Red 650 nm light mainly helps superficial tissues (skin, very shallow musc…" at bounding box center [668, 343] width 578 height 51
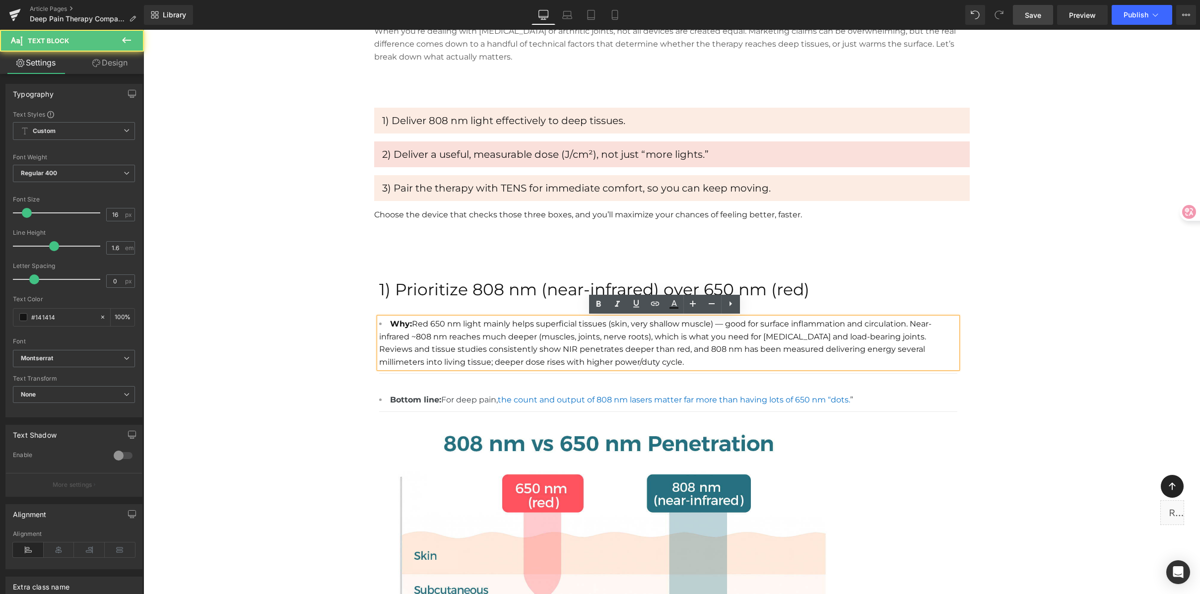
click at [676, 349] on li "Why: Red 650 nm light mainly helps superficial tissues (skin, very shallow musc…" at bounding box center [668, 343] width 578 height 51
click at [697, 340] on li "Why: Red 650 nm light mainly helps superficial tissues (skin, very shallow musc…" at bounding box center [668, 343] width 578 height 51
click at [789, 338] on li "Why: Red 650 nm light mainly helps superficial tissues (skin, very shallow musc…" at bounding box center [668, 343] width 578 height 51
click at [897, 338] on li "Why: Red 650 nm light mainly helps superficial tissues (skin, very shallow musc…" at bounding box center [668, 343] width 578 height 51
click at [595, 350] on li "Why: Red 650 nm light mainly helps superficial tissues (skin, very shallow musc…" at bounding box center [668, 343] width 578 height 51
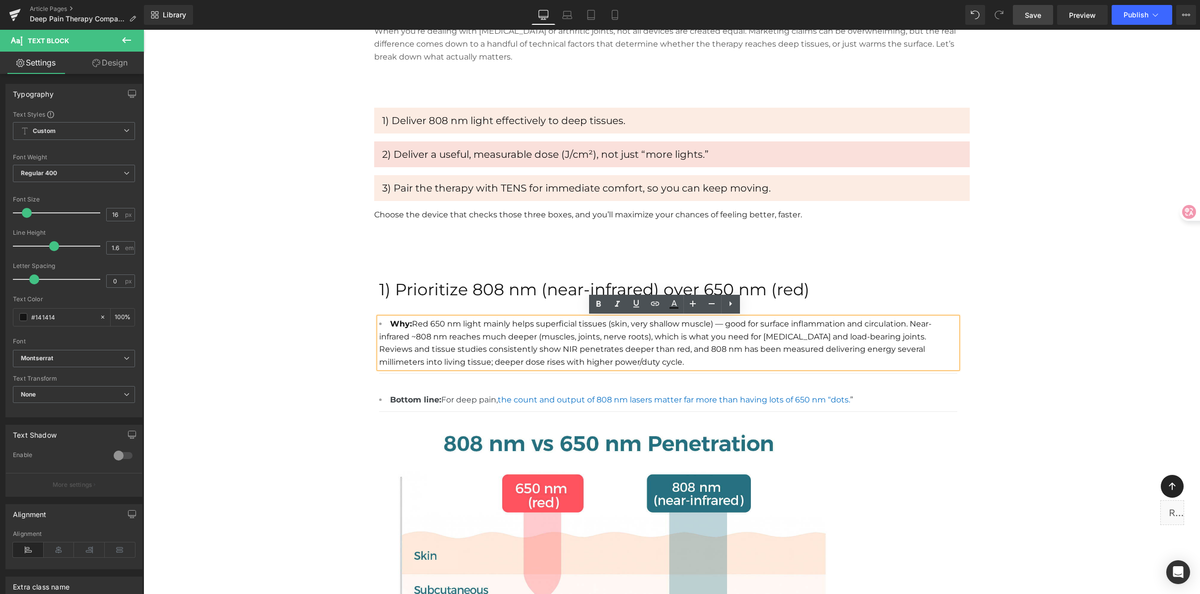
drag, startPoint x: 487, startPoint y: 349, endPoint x: 646, endPoint y: 348, distance: 158.3
click at [646, 348] on li "Why: Red 650 nm light mainly helps superficial tissues (skin, very shallow musc…" at bounding box center [668, 343] width 578 height 51
click at [611, 349] on li "Why: Red 650 nm light mainly helps superficial tissues (skin, very shallow musc…" at bounding box center [668, 343] width 578 height 51
click at [655, 349] on li "Why: Red 650 nm light mainly helps superficial tissues (skin, very shallow musc…" at bounding box center [668, 343] width 578 height 51
click at [709, 349] on li "Why: Red 650 nm light mainly helps superficial tissues (skin, very shallow musc…" at bounding box center [668, 343] width 578 height 51
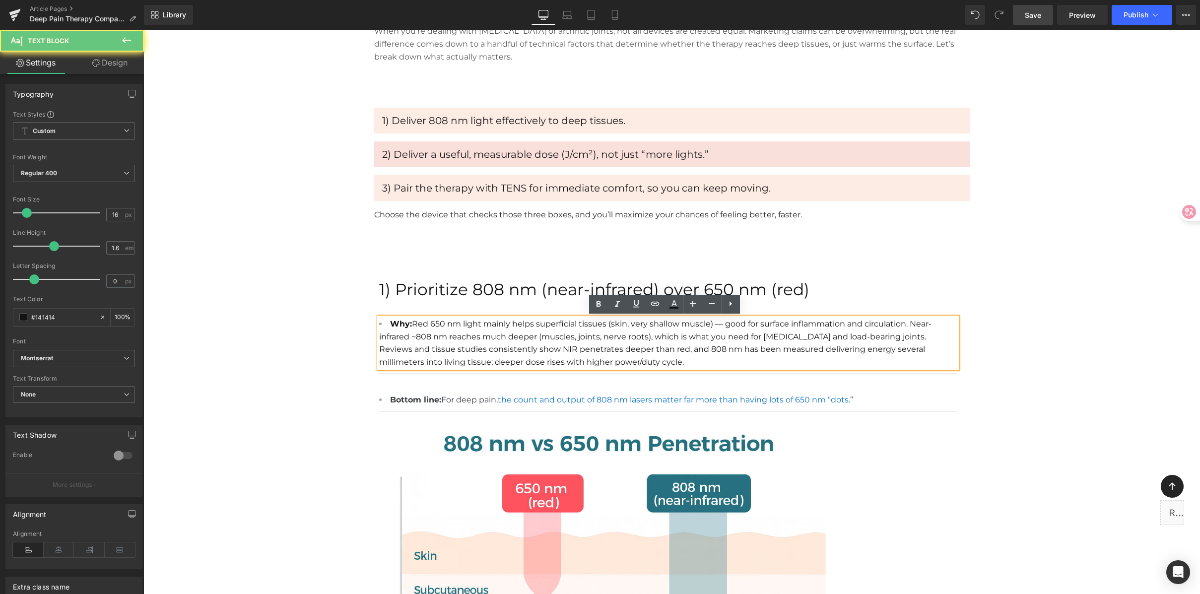
click at [684, 348] on li "Why: Red 650 nm light mainly helps superficial tissues (skin, very shallow musc…" at bounding box center [668, 343] width 578 height 51
click at [626, 349] on li "Why: Red 650 nm light mainly helps superficial tissues (skin, very shallow musc…" at bounding box center [668, 343] width 578 height 51
click at [635, 351] on li "Why: Red 650 nm light mainly helps superficial tissues (skin, very shallow musc…" at bounding box center [668, 343] width 578 height 51
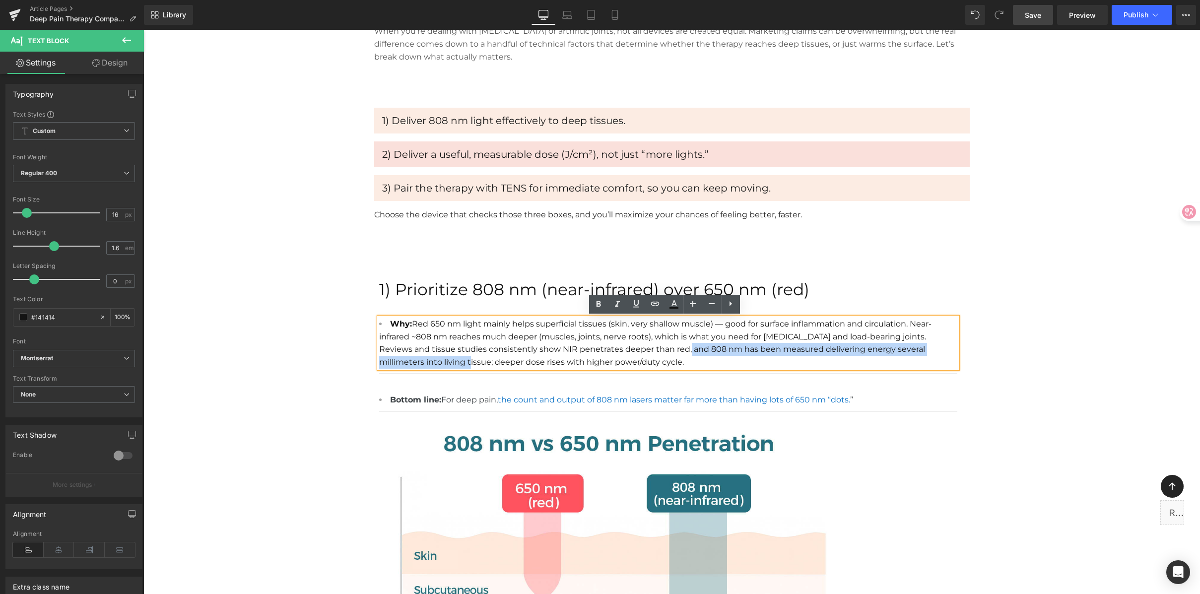
drag, startPoint x: 653, startPoint y: 349, endPoint x: 398, endPoint y: 359, distance: 255.8
click at [398, 359] on li "Why: Red 650 nm light mainly helps superficial tissues (skin, very shallow musc…" at bounding box center [668, 343] width 578 height 51
click at [658, 305] on icon at bounding box center [655, 304] width 8 height 4
click at [689, 381] on input "text" at bounding box center [690, 383] width 153 height 25
paste input "https://pmc.ncbi.nlm.nih.gov/articles/PMC6041198/#:~:text=use%20of%20higher%20o…"
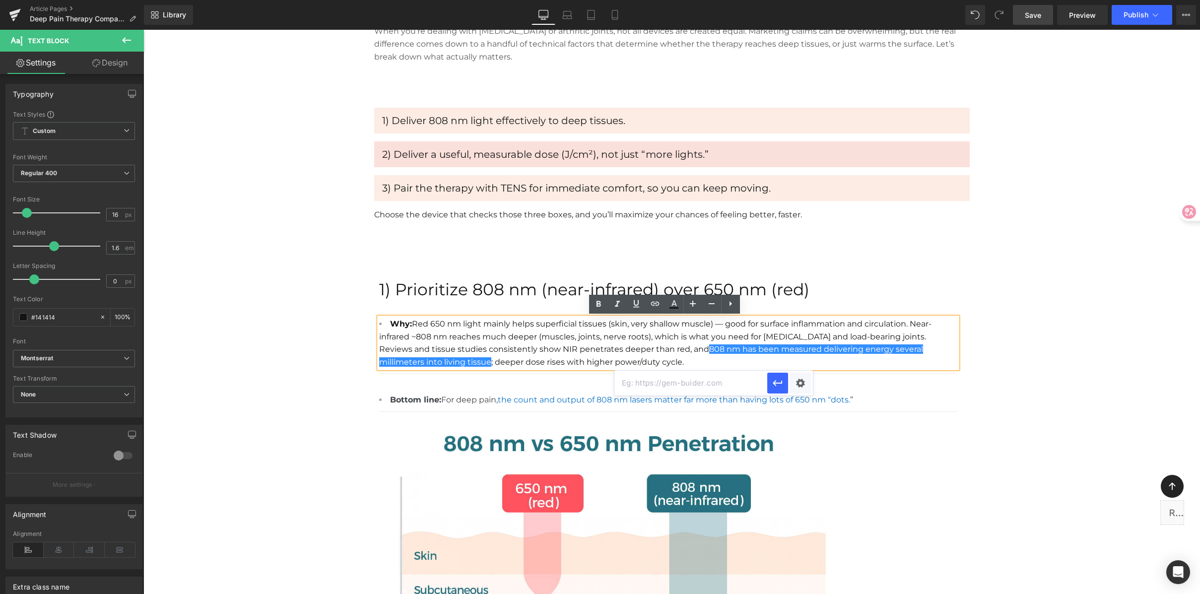
type input "https://pmc.ncbi.nlm.nih.gov/articles/PMC6041198/#:~:text=use%20of%20higher%20o…"
click at [0, 0] on div "Text Color Highlight Color #333333 Edit or remove link: Edit - Unlink - Cancel …" at bounding box center [0, 0] width 0 height 0
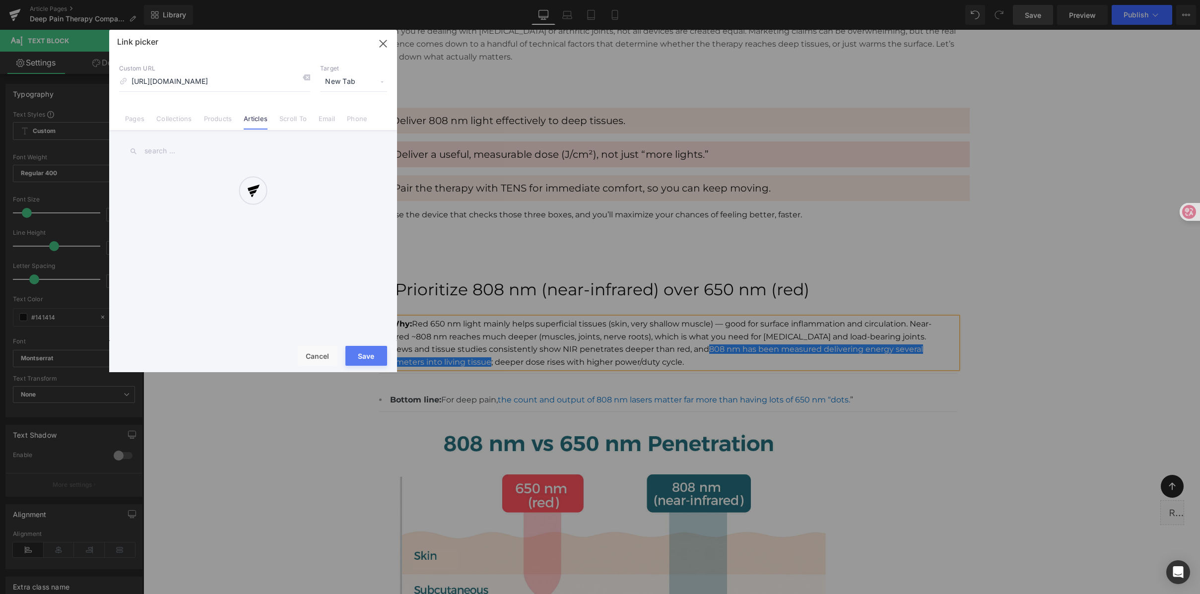
scroll to position [0, 601]
click at [0, 0] on div at bounding box center [0, 0] width 0 height 0
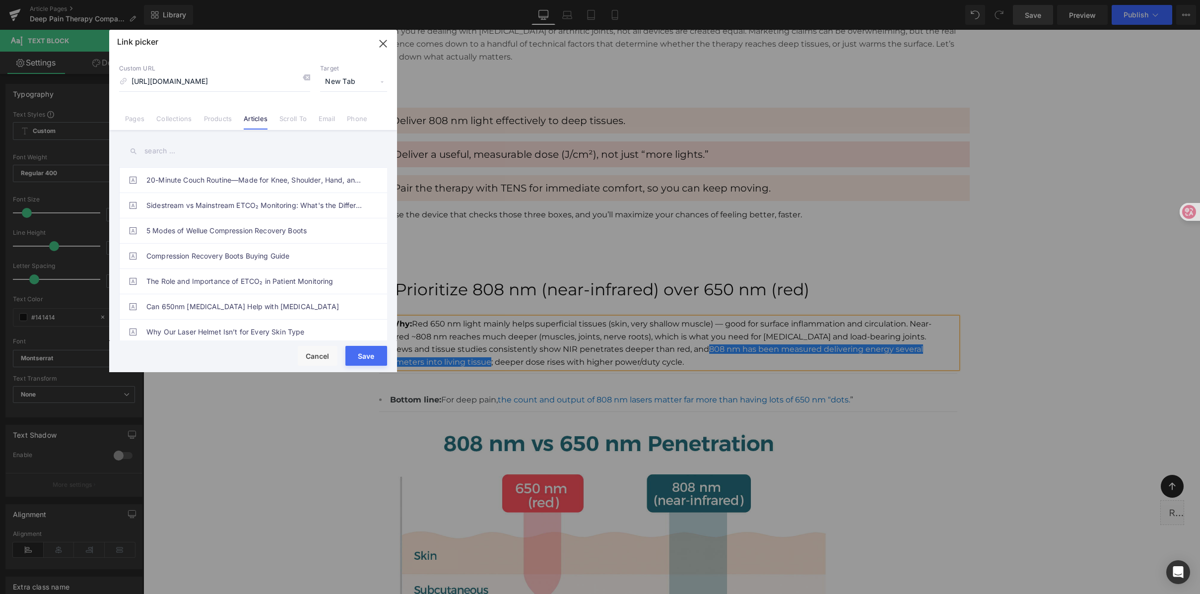
drag, startPoint x: 372, startPoint y: 355, endPoint x: 367, endPoint y: 339, distance: 17.6
click at [0, 0] on button "Save" at bounding box center [0, 0] width 0 height 0
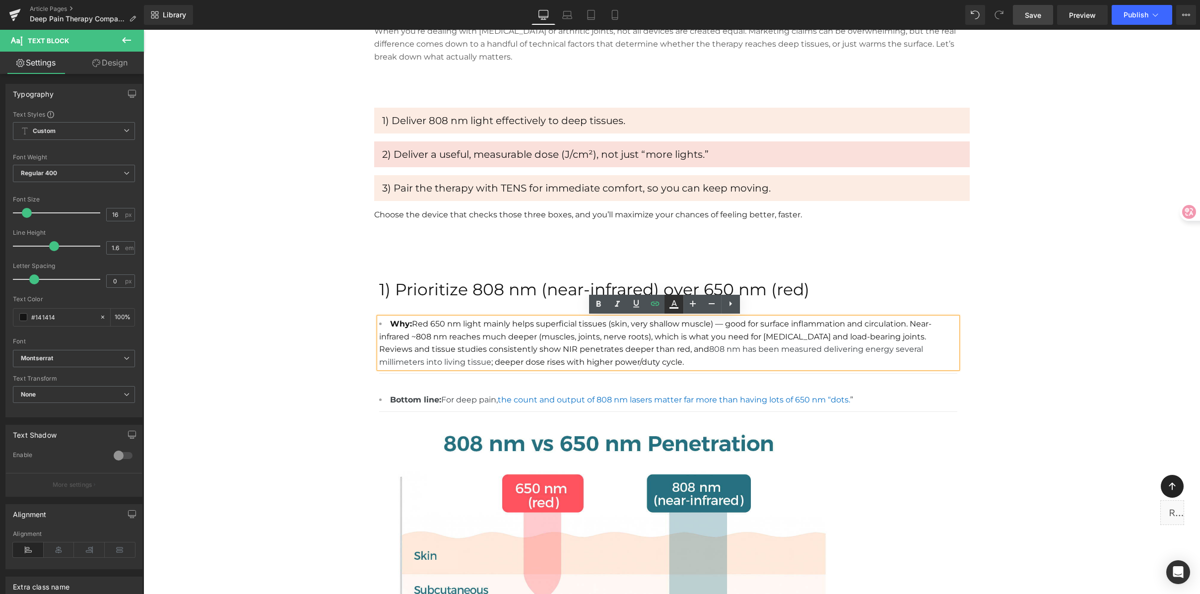
click at [678, 306] on icon at bounding box center [674, 304] width 12 height 12
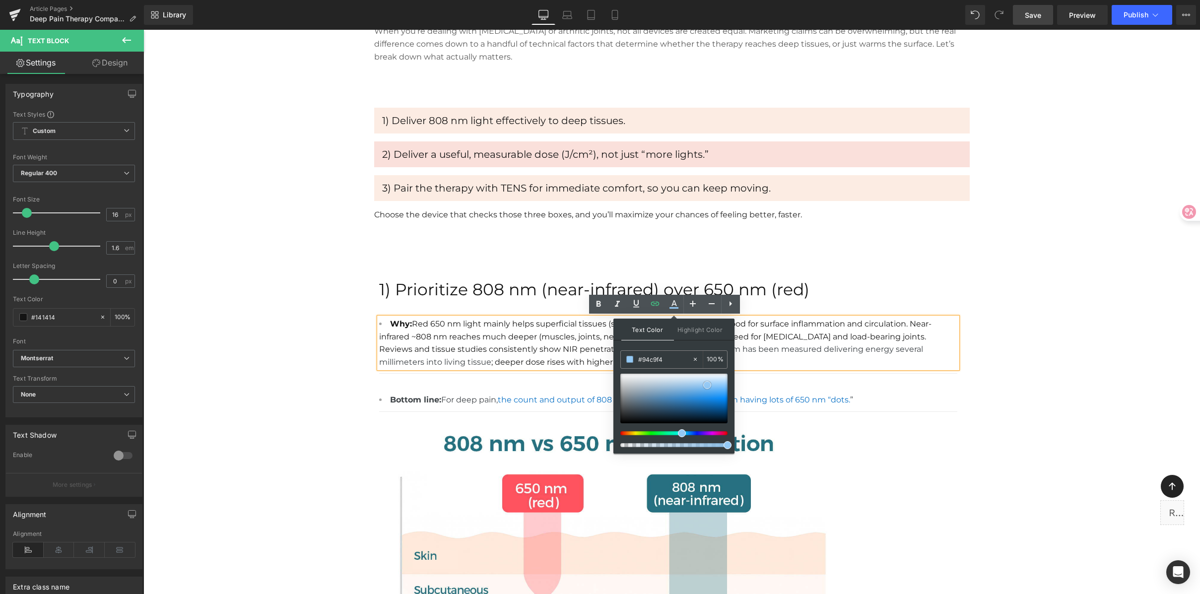
click at [0, 0] on div at bounding box center [0, 0] width 0 height 0
drag, startPoint x: 706, startPoint y: 388, endPoint x: 708, endPoint y: 411, distance: 23.5
click at [708, 411] on span at bounding box center [710, 409] width 8 height 8
click at [789, 401] on link "the count and output of 808 nm lasers matter far more than having lots of 650 n…" at bounding box center [674, 399] width 352 height 9
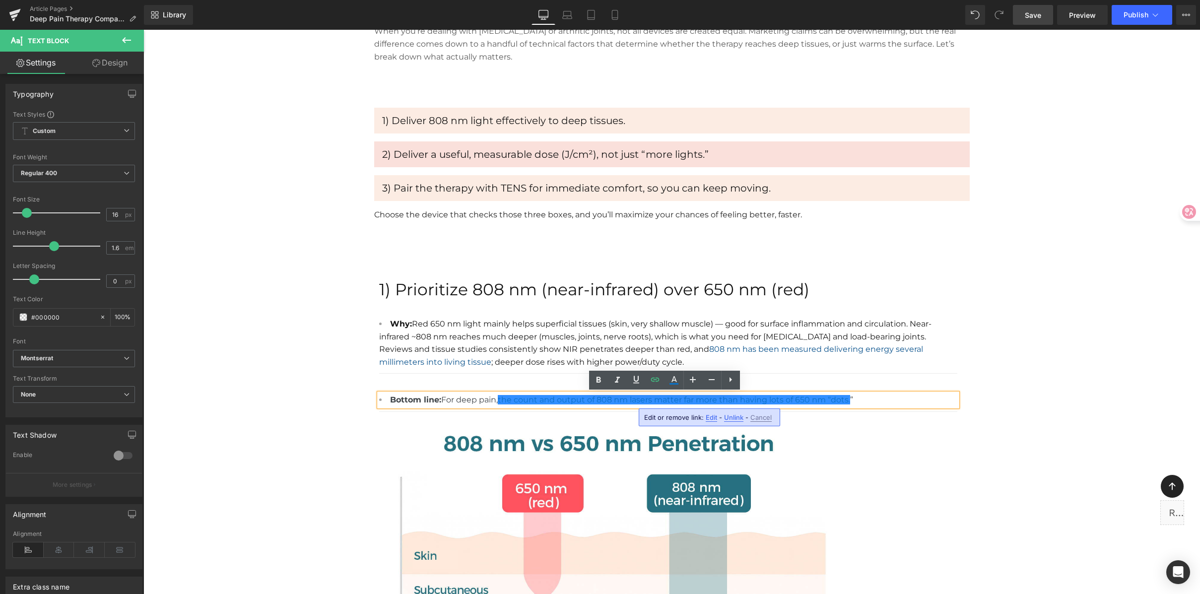
click at [735, 414] on span "Unlink" at bounding box center [733, 417] width 19 height 8
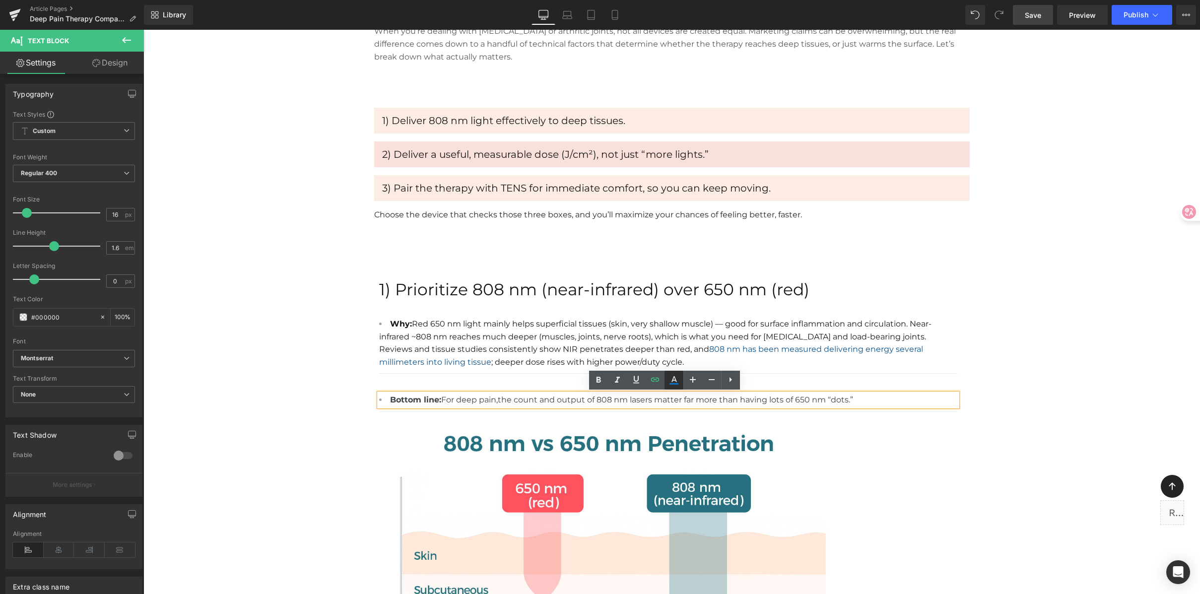
click at [670, 380] on icon at bounding box center [674, 380] width 12 height 12
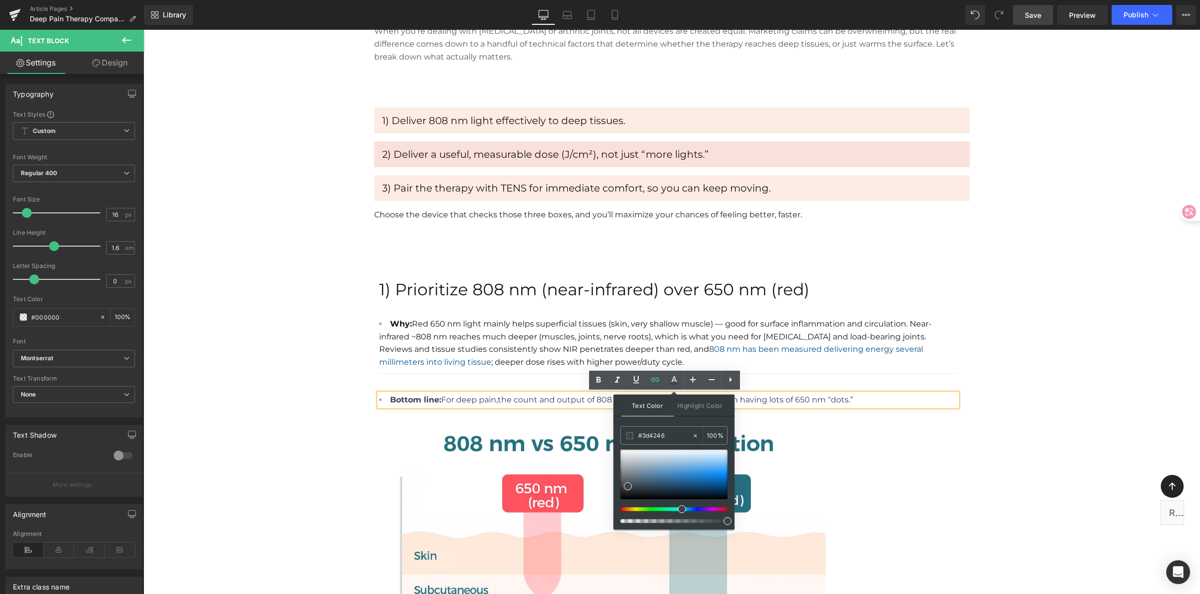
click at [923, 420] on div at bounding box center [668, 566] width 578 height 298
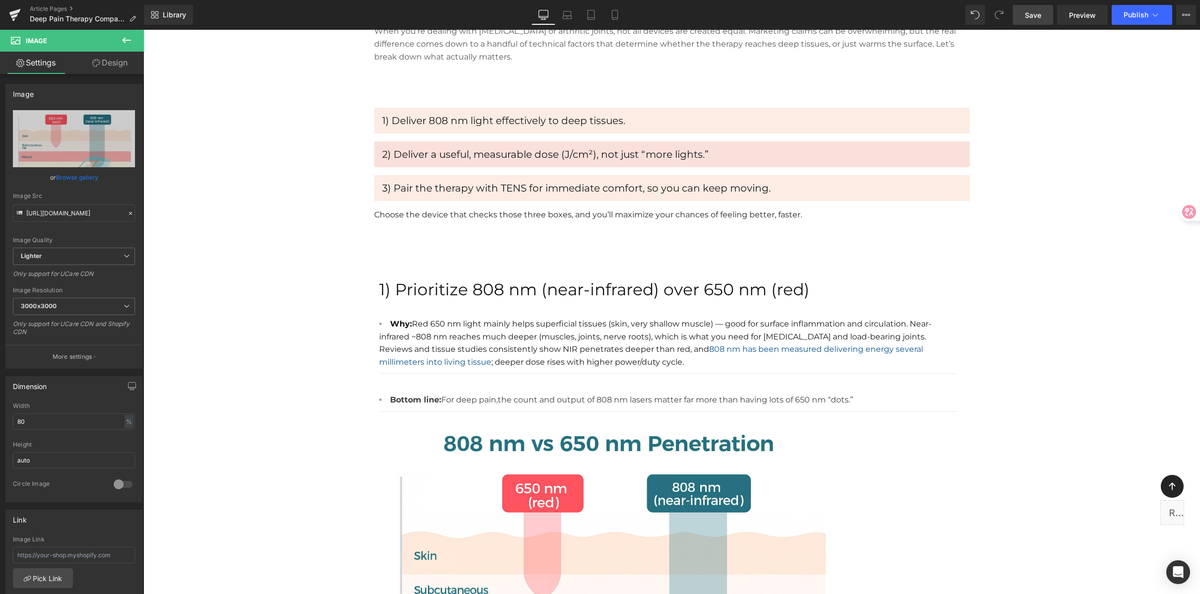
drag, startPoint x: 1062, startPoint y: 353, endPoint x: 1233, endPoint y: 45, distance: 352.4
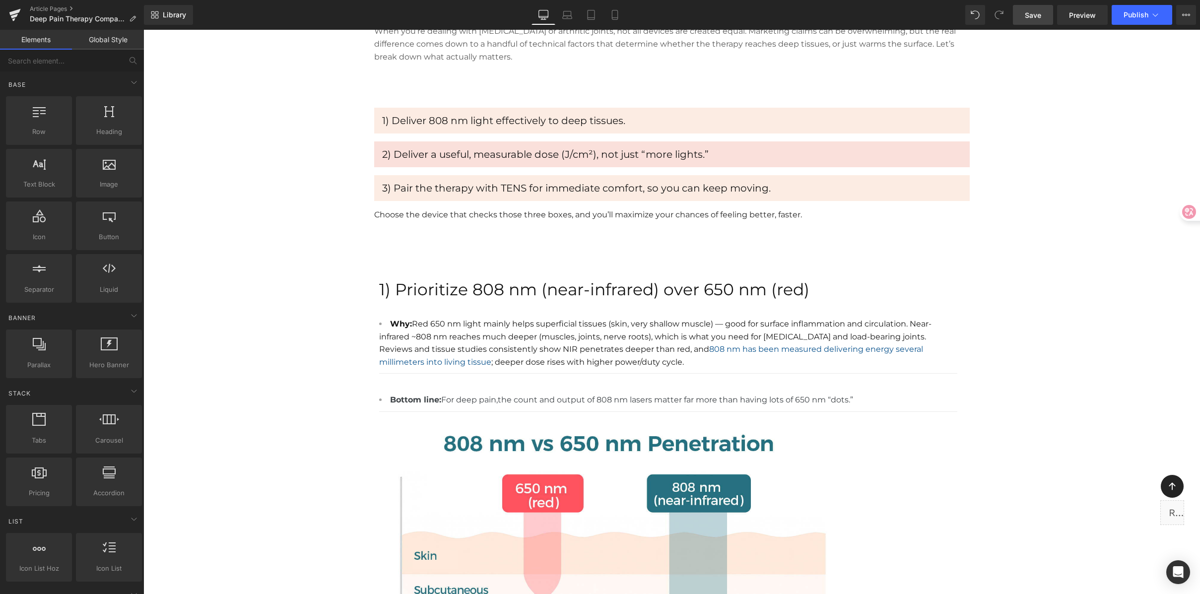
click at [1037, 21] on link "Save" at bounding box center [1033, 15] width 40 height 20
click at [1076, 12] on span "Preview" at bounding box center [1082, 15] width 27 height 10
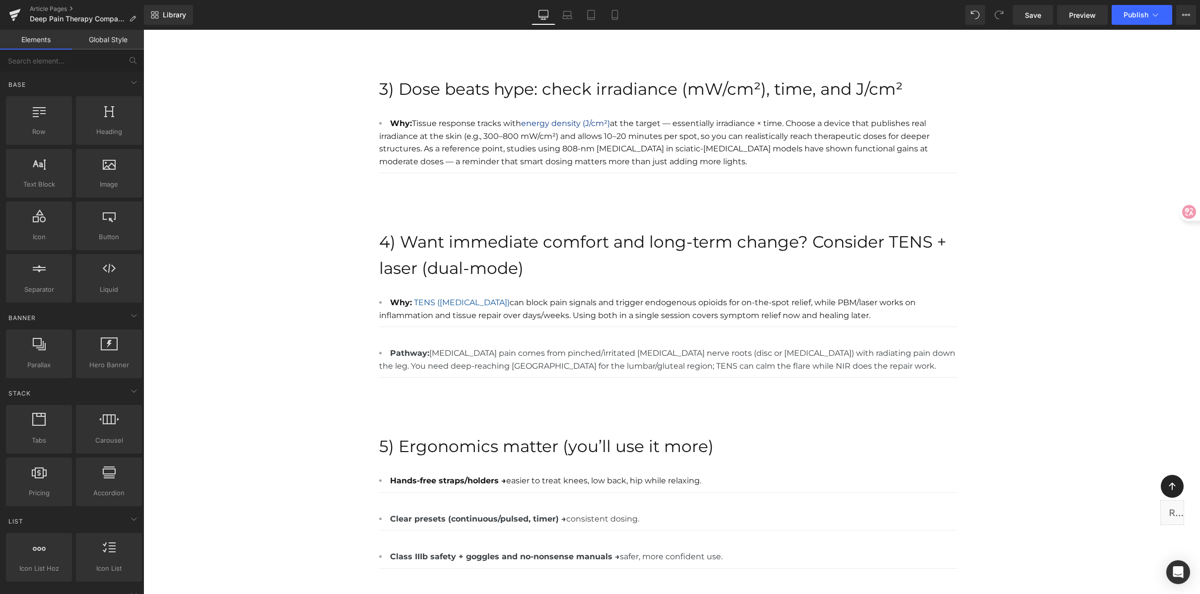
scroll to position [1355, 0]
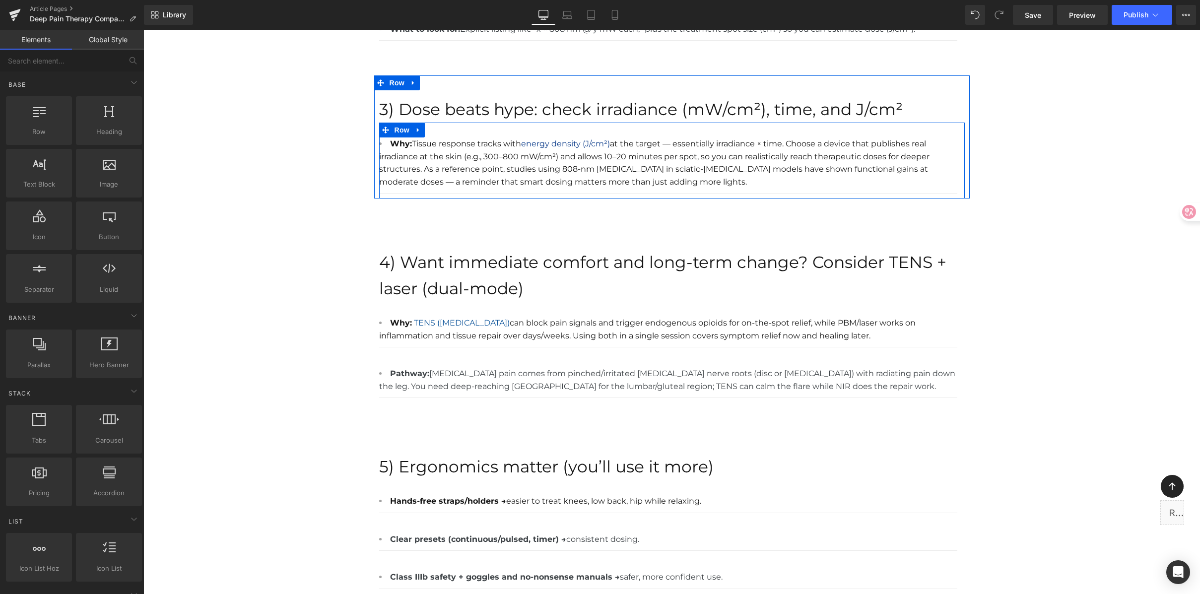
click at [662, 140] on li "Why: Tissue response tracks with energy density (J/cm²) at the target — essenti…" at bounding box center [668, 162] width 578 height 51
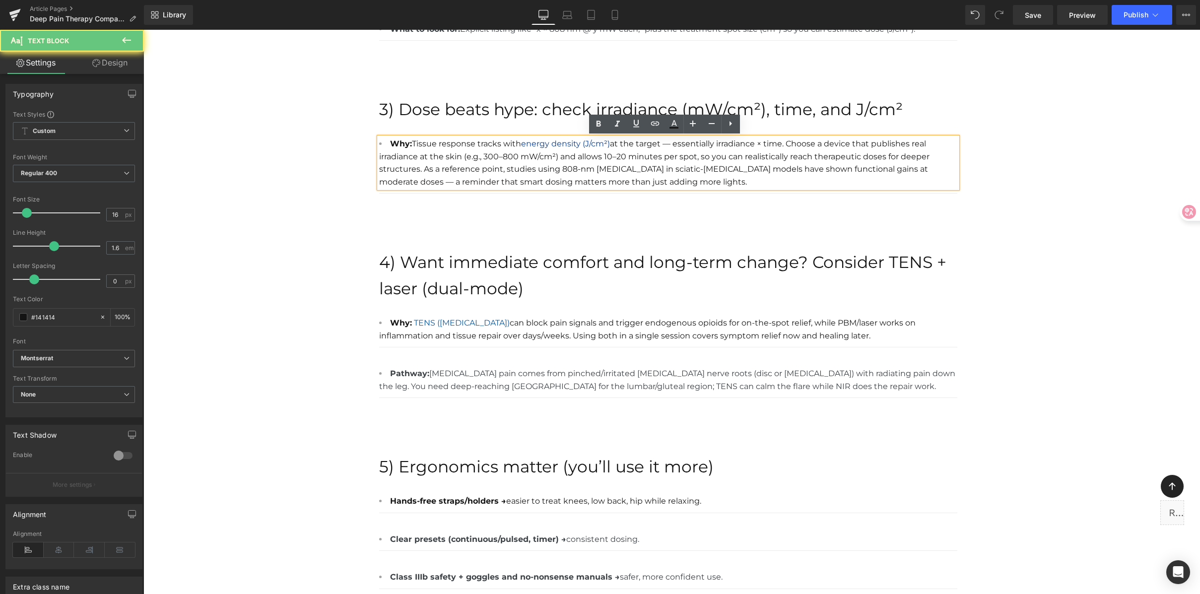
click at [780, 144] on li "Why: Tissue response tracks with energy density (J/cm²) at the target — essenti…" at bounding box center [668, 162] width 578 height 51
click at [819, 143] on li "Why: Tissue response tracks with energy density (J/cm²) at the target — essenti…" at bounding box center [668, 162] width 578 height 51
click at [482, 159] on li "Why: Tissue response tracks with energy density (J/cm²) at the target — essenti…" at bounding box center [668, 162] width 578 height 51
drag, startPoint x: 481, startPoint y: 157, endPoint x: 515, endPoint y: 155, distance: 33.3
click at [515, 155] on li "Why: Tissue response tracks with energy density (J/cm²) at the target — essenti…" at bounding box center [668, 162] width 578 height 51
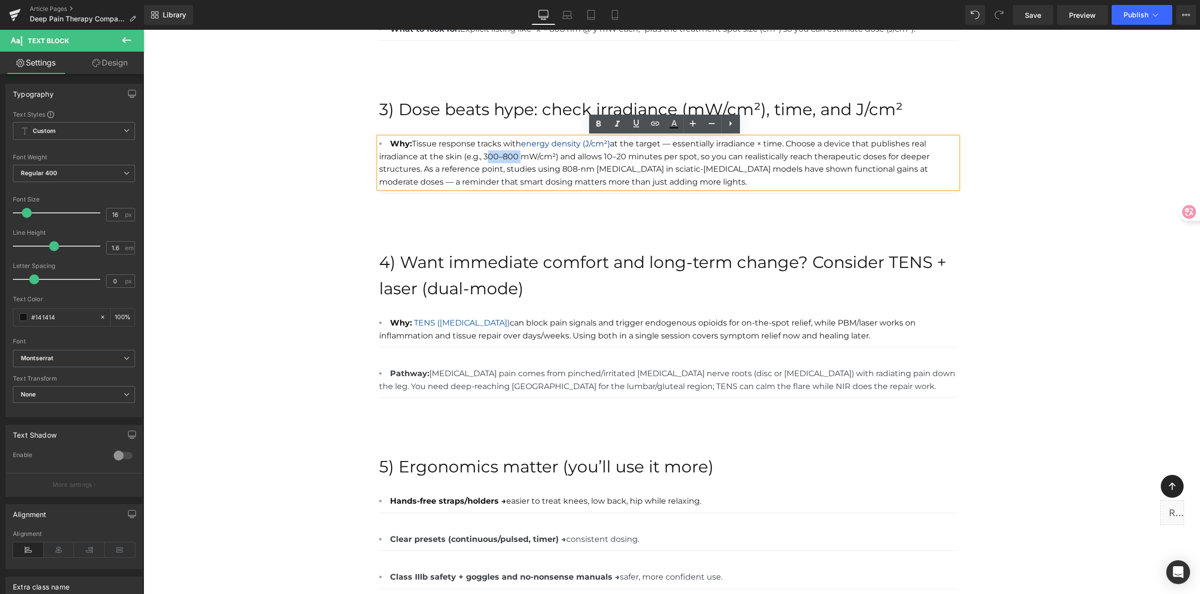
click at [496, 155] on li "Why: Tissue response tracks with energy density (J/cm²) at the target — essenti…" at bounding box center [668, 162] width 578 height 51
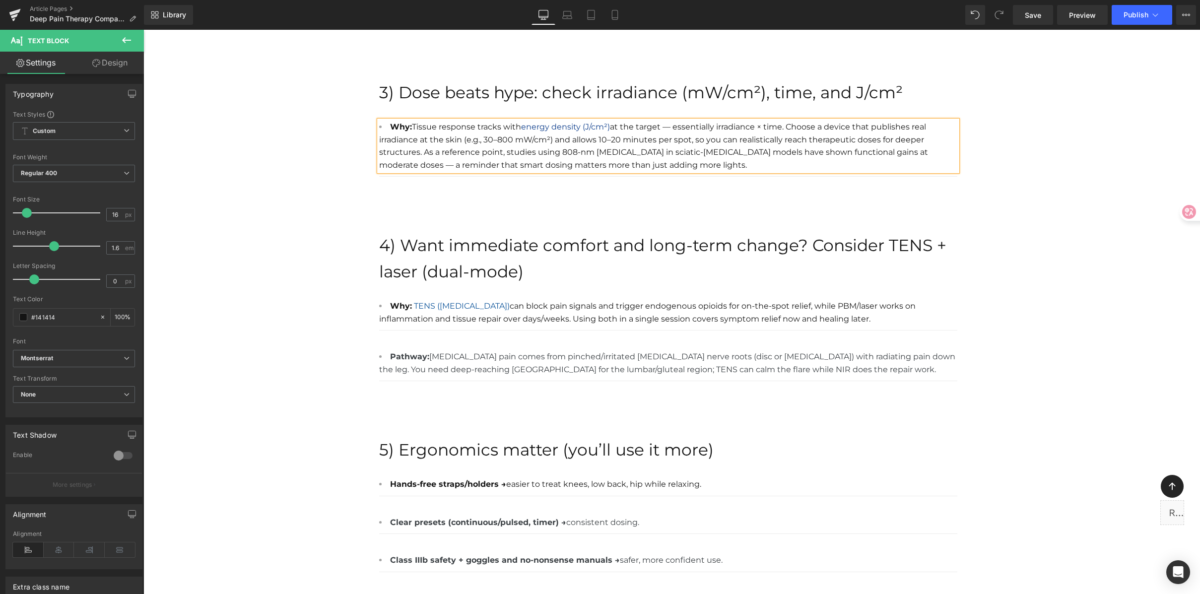
scroll to position [1277, 0]
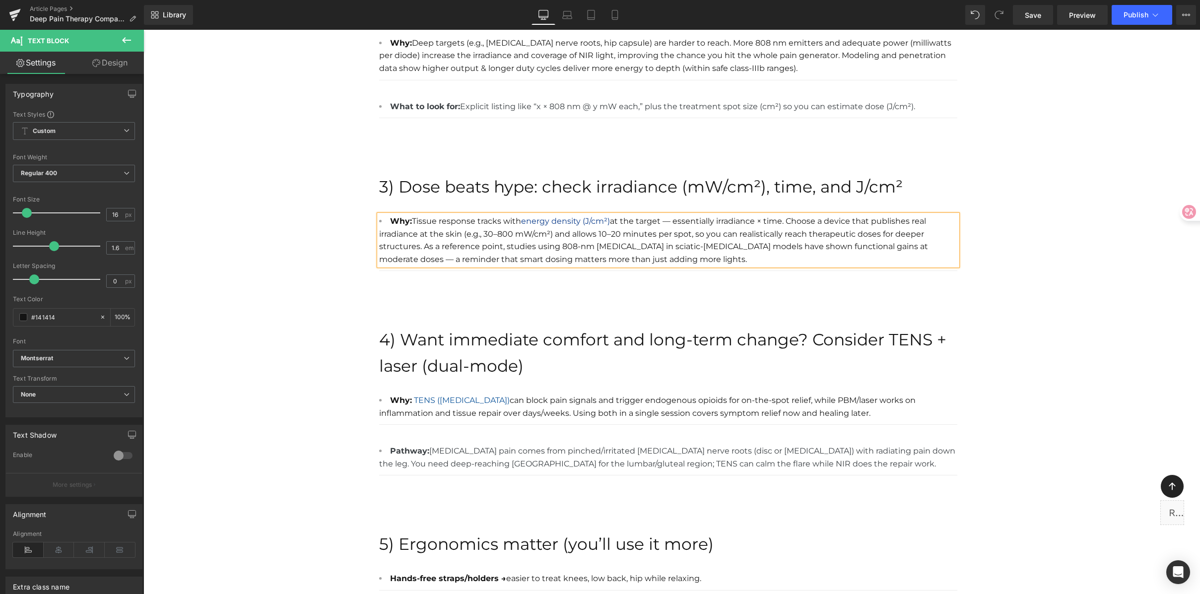
click at [497, 233] on li "Why: Tissue response tracks with energy density (J/cm²) at the target — essenti…" at bounding box center [668, 240] width 578 height 51
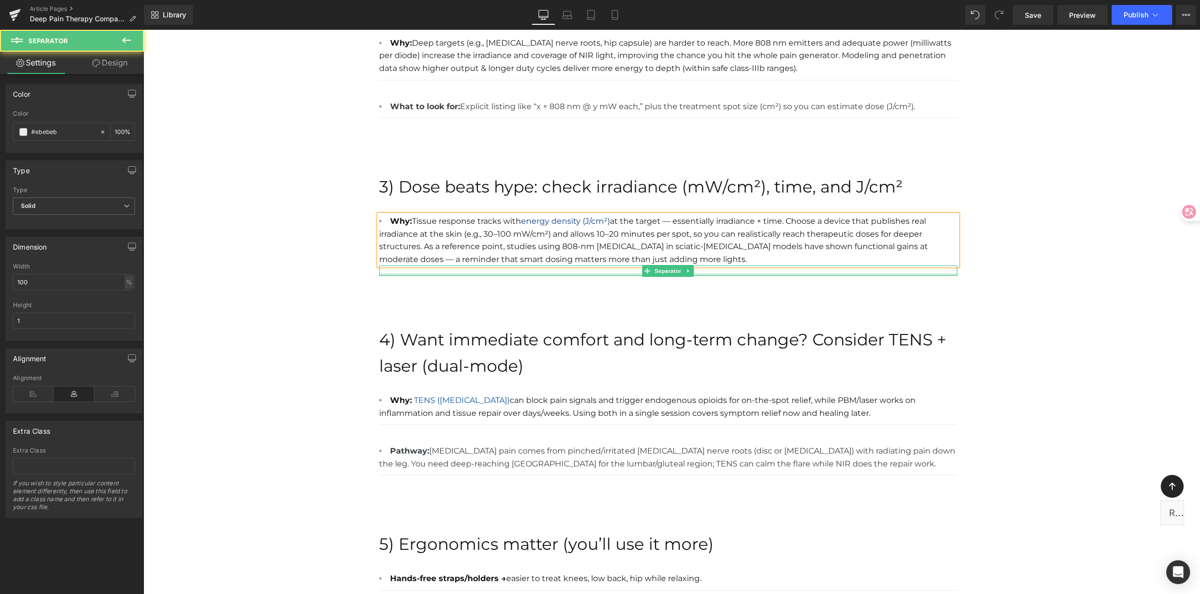
click at [572, 274] on div at bounding box center [668, 274] width 578 height 2
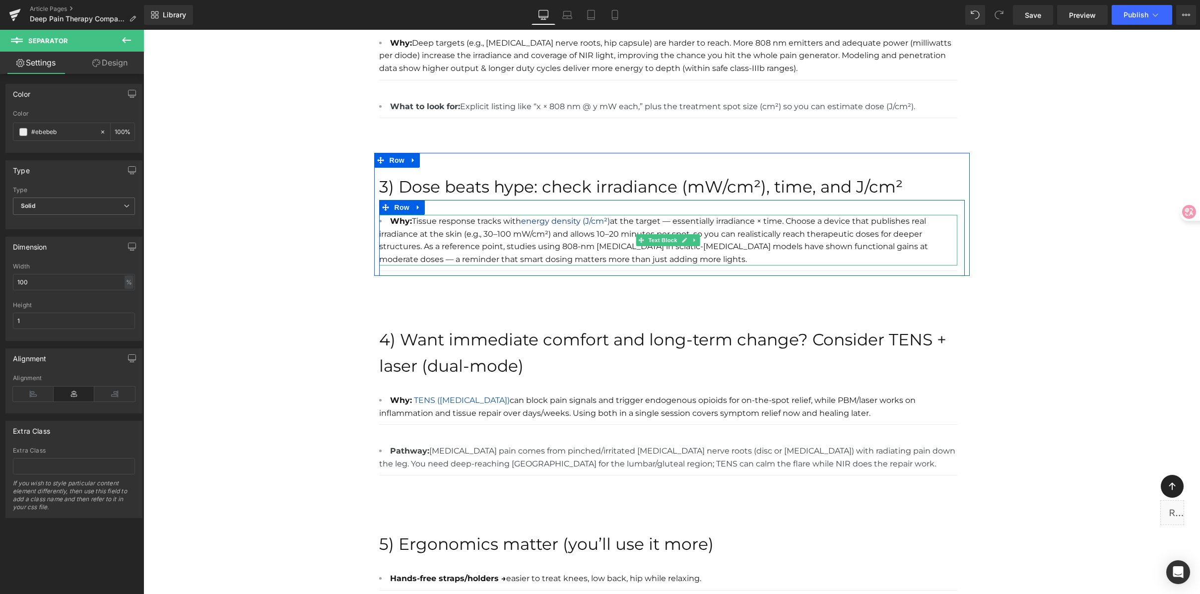
click at [521, 237] on li "Why: Tissue response tracks with energy density (J/cm²) at the target — essenti…" at bounding box center [668, 240] width 578 height 51
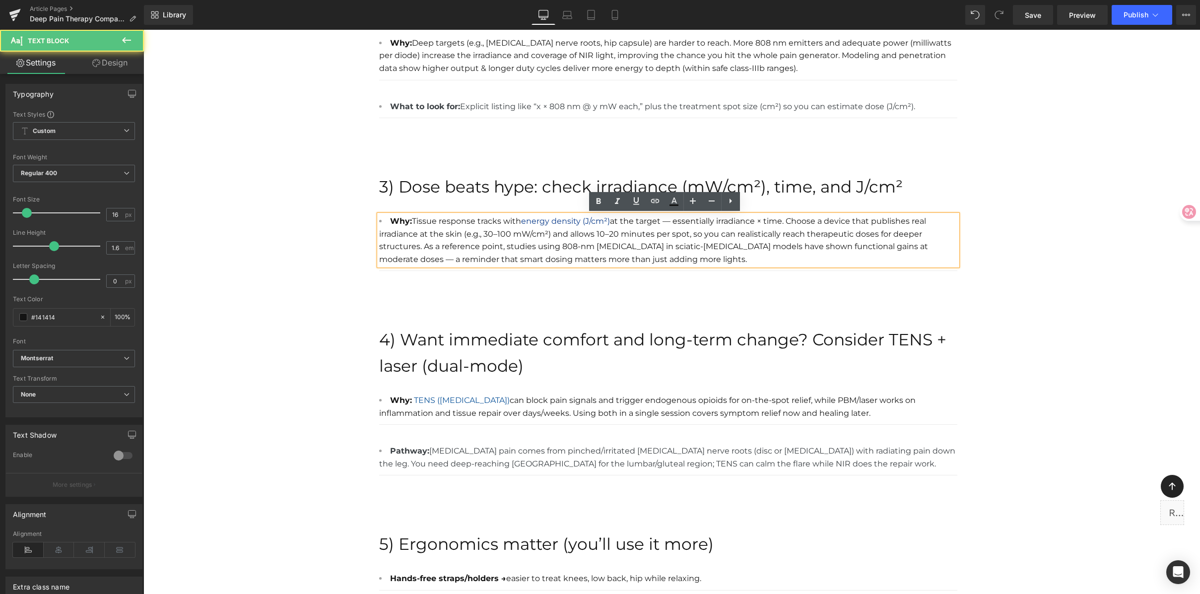
click at [485, 236] on li "Why: Tissue response tracks with energy density (J/cm²) at the target — essenti…" at bounding box center [668, 240] width 578 height 51
click at [547, 235] on li "Why: Tissue response tracks with energy density (J/cm²) at the target — essenti…" at bounding box center [668, 240] width 578 height 51
click at [642, 239] on li "Why: Tissue response tracks with energy density (J/cm²) at the target — essenti…" at bounding box center [668, 240] width 578 height 51
click at [783, 239] on li "Why: Tissue response tracks with energy density (J/cm²) at the target — essenti…" at bounding box center [668, 240] width 578 height 51
click at [862, 239] on li "Why: Tissue response tracks with energy density (J/cm²) at the target — essenti…" at bounding box center [668, 240] width 578 height 51
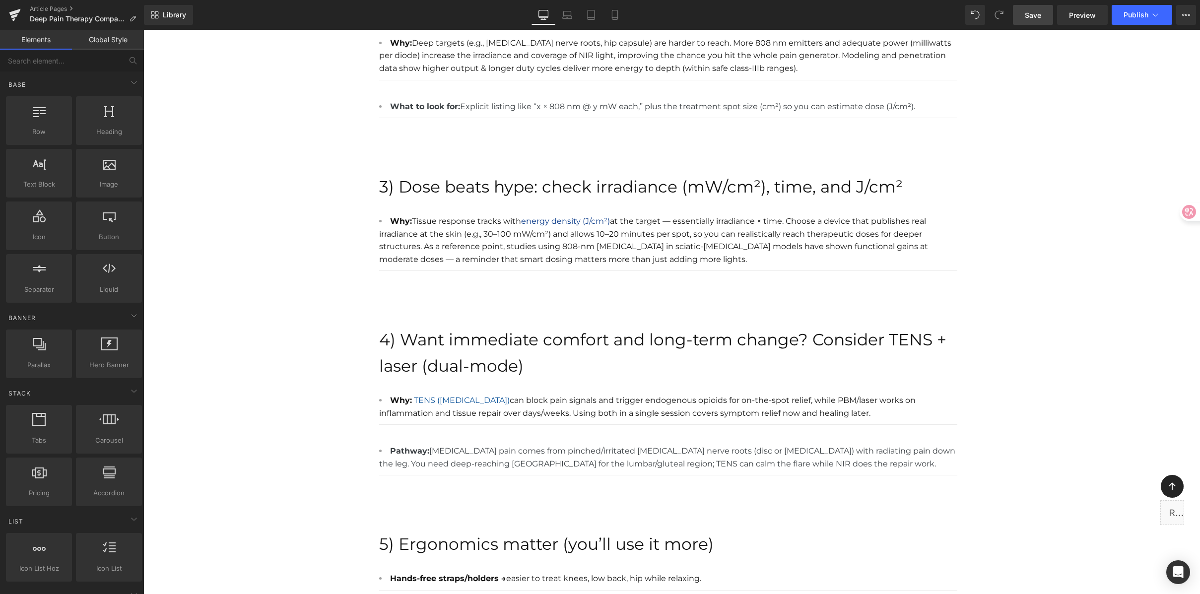
click at [1026, 10] on span "Save" at bounding box center [1033, 15] width 16 height 10
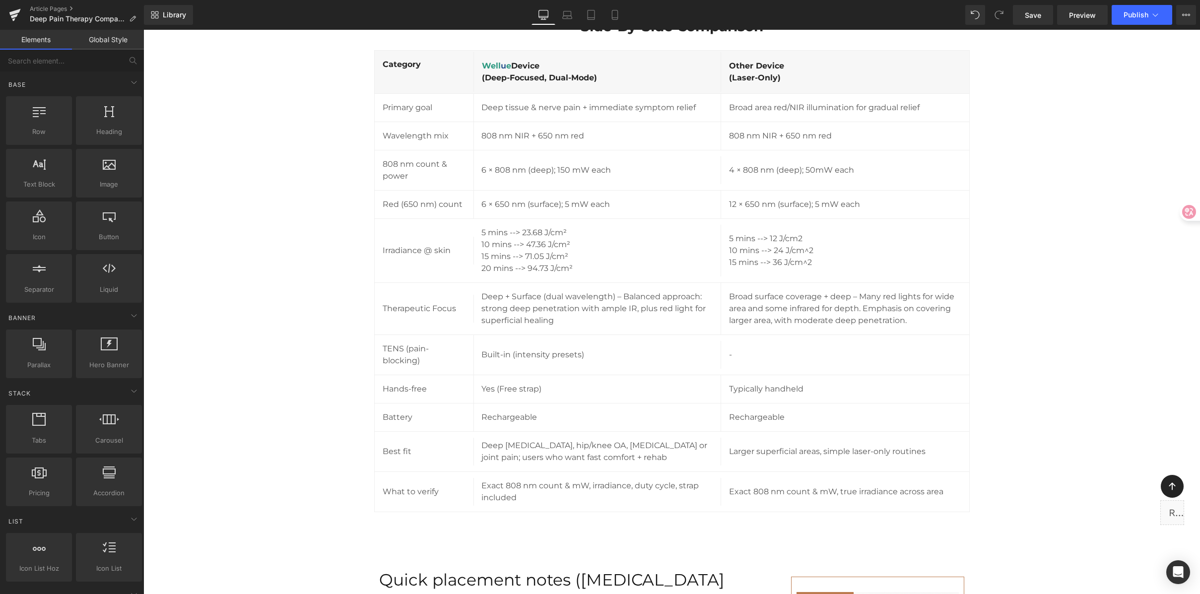
scroll to position [2164, 0]
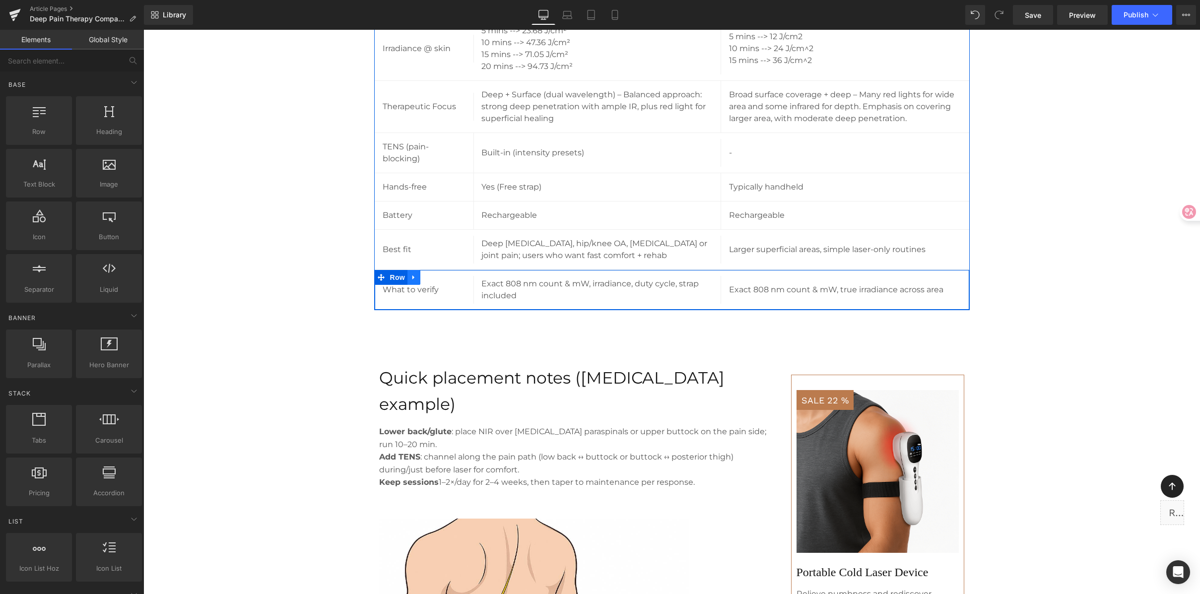
click at [414, 280] on link at bounding box center [413, 277] width 13 height 15
click at [436, 278] on icon at bounding box center [439, 277] width 7 height 7
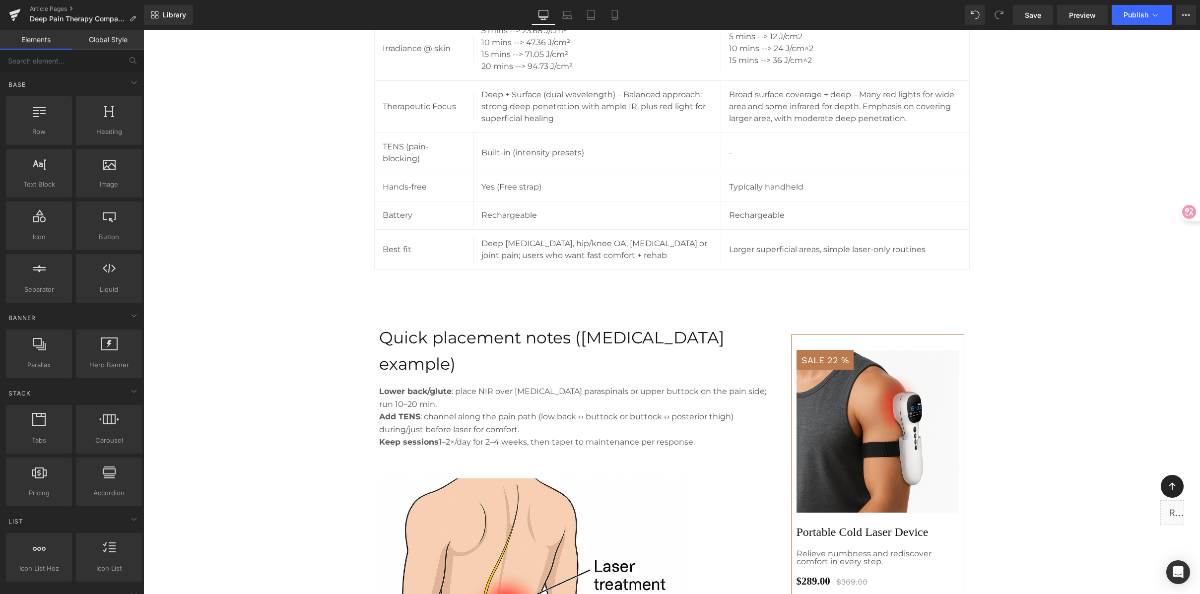
click at [1038, 246] on div "Image Row Deep Pain Therapy Comparison: What Really Works for Sciatica & Arthri…" at bounding box center [671, 70] width 1057 height 4268
click at [1026, 15] on span "Save" at bounding box center [1033, 15] width 16 height 10
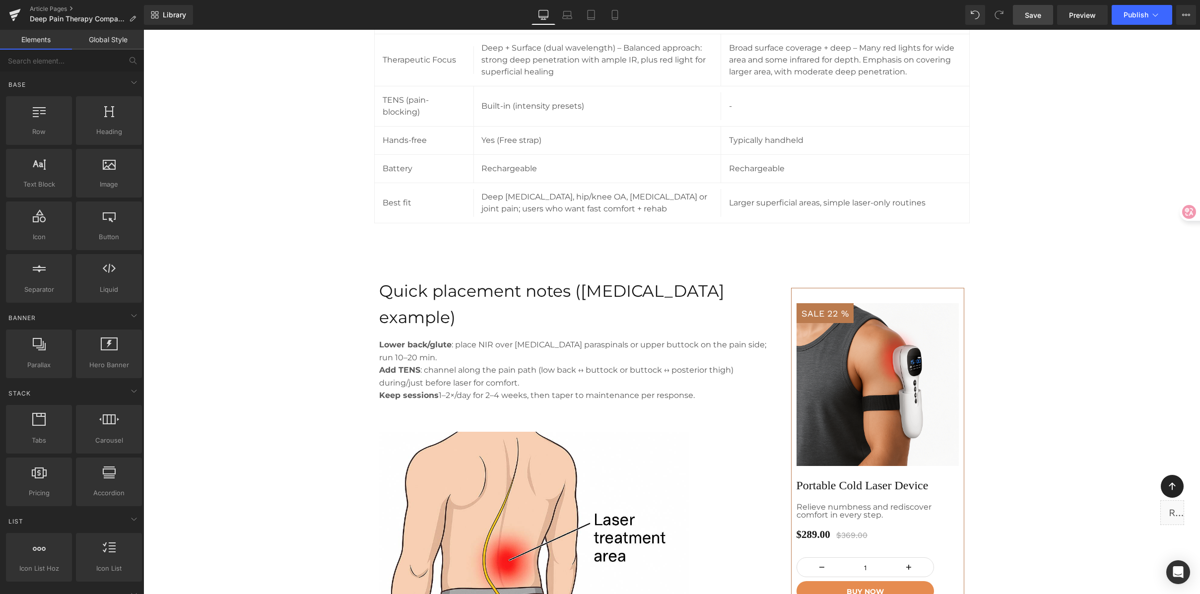
scroll to position [2380, 0]
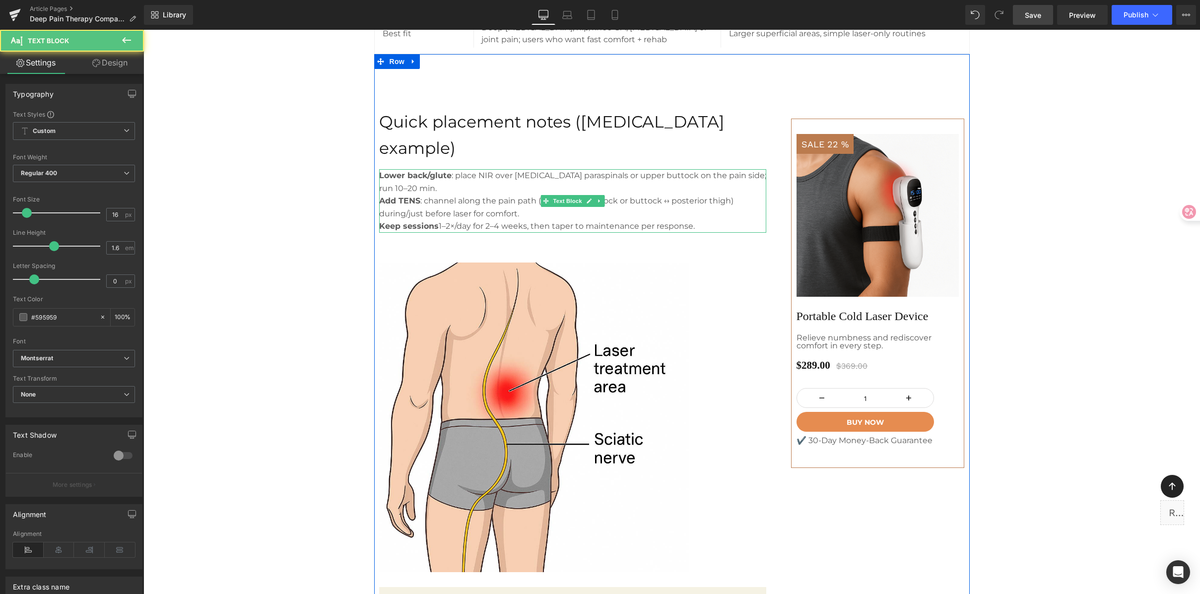
click at [747, 169] on p "Lower back/glute : place NIR over lumbar paraspinals or upper buttock on the pa…" at bounding box center [572, 181] width 387 height 25
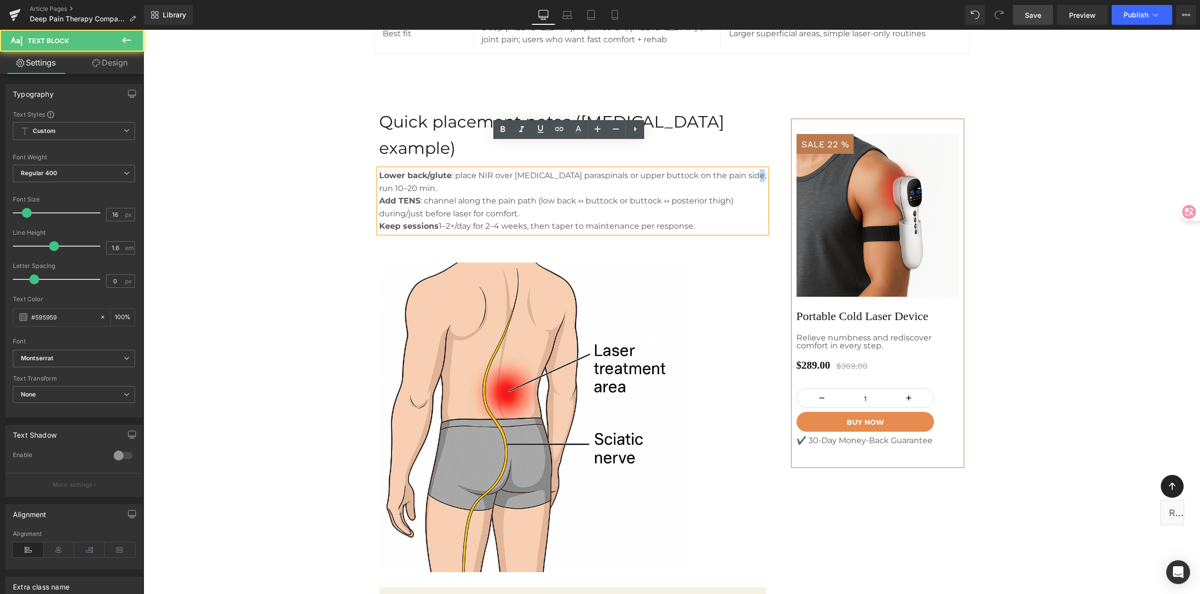
click at [746, 169] on p "Lower back/glute : place NIR over lumbar paraspinals or upper buttock on the pa…" at bounding box center [572, 181] width 387 height 25
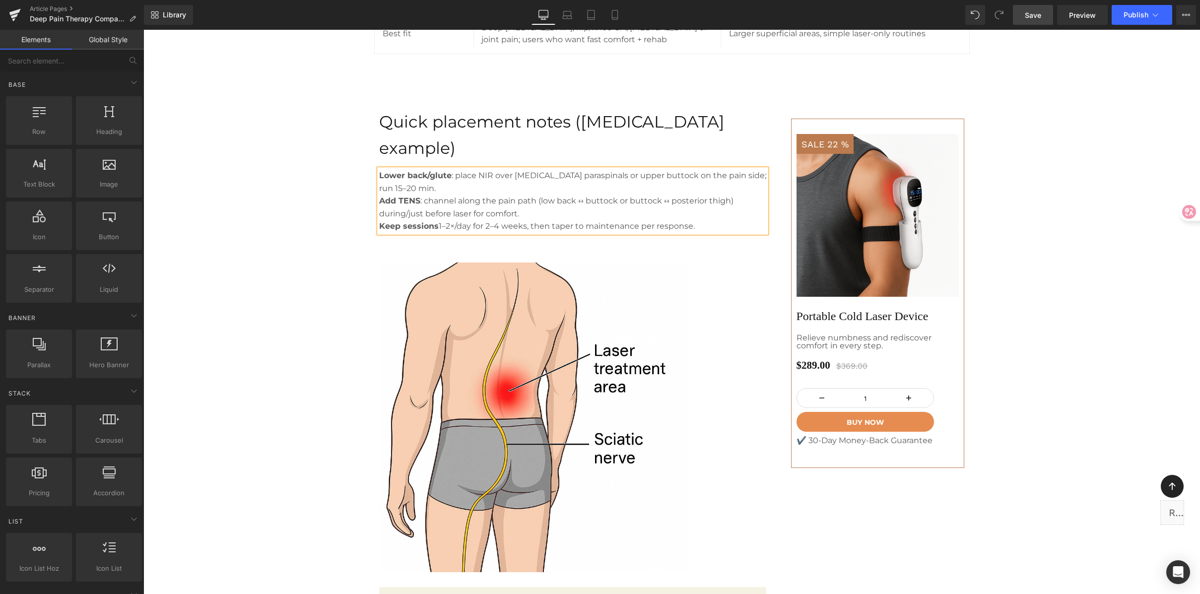
drag, startPoint x: 1172, startPoint y: 170, endPoint x: 1169, endPoint y: 121, distance: 48.7
click at [1028, 13] on span "Save" at bounding box center [1033, 15] width 16 height 10
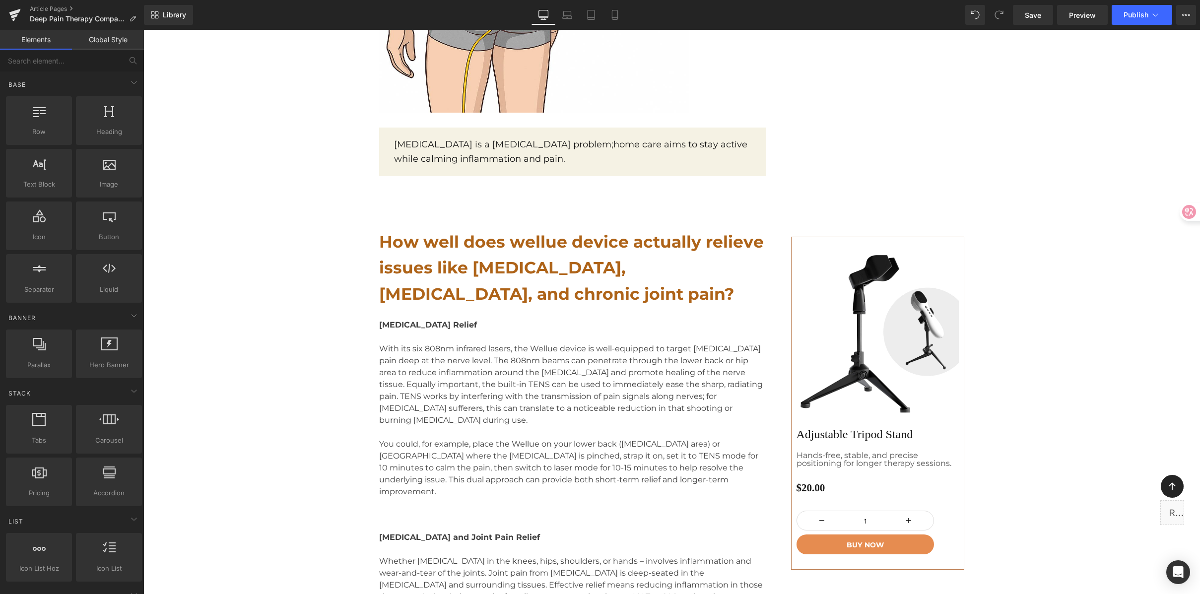
scroll to position [3005, 0]
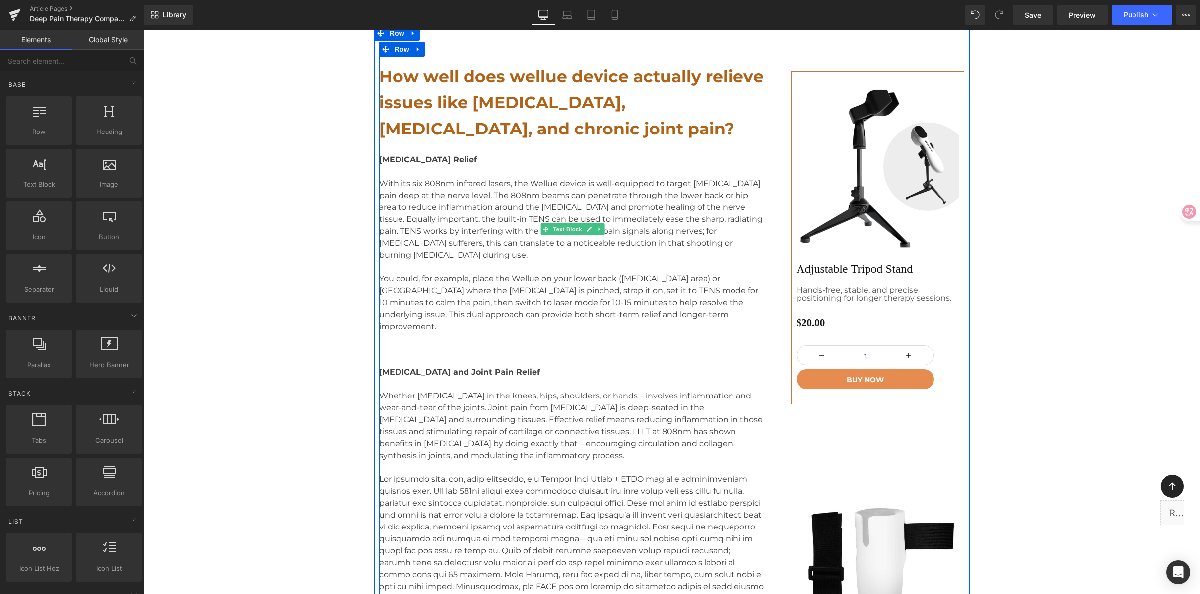
click at [592, 273] on p "You could, for example, place the Wellue on your lower back (lumbar area) or up…" at bounding box center [572, 303] width 387 height 60
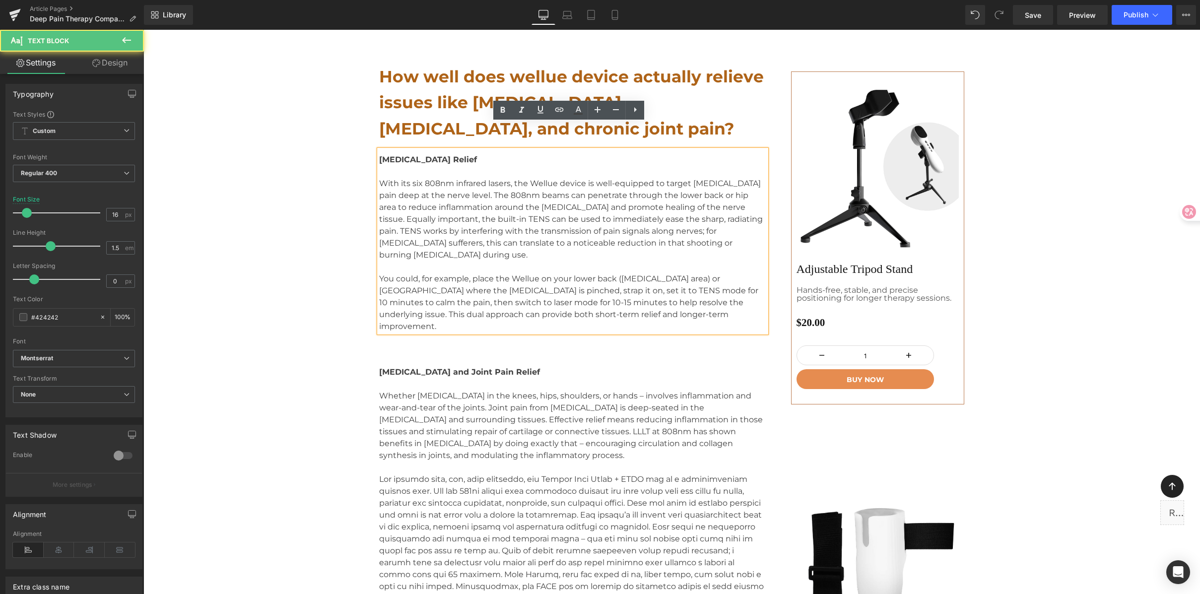
click at [670, 273] on p "You could, for example, place the Wellue on your lower back (lumbar area) or up…" at bounding box center [572, 303] width 387 height 60
click at [568, 273] on p "You could, for example, place the Wellue on your lower back (lumbar area) or up…" at bounding box center [572, 303] width 387 height 60
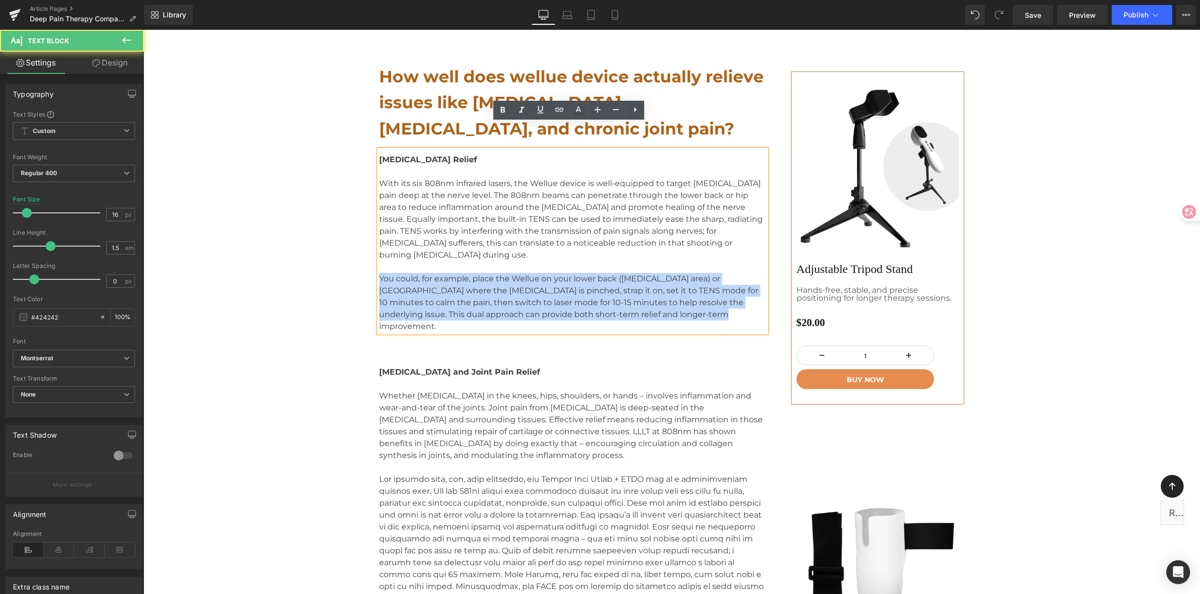
drag, startPoint x: 376, startPoint y: 241, endPoint x: 723, endPoint y: 285, distance: 350.2
click at [723, 285] on div "Sciatica Relief With its six 808nm infrared lasers, the Wellue device is well-e…" at bounding box center [572, 241] width 387 height 183
copy p "You could, for example, place the Wellue on your lower back (lumbar area) or up…"
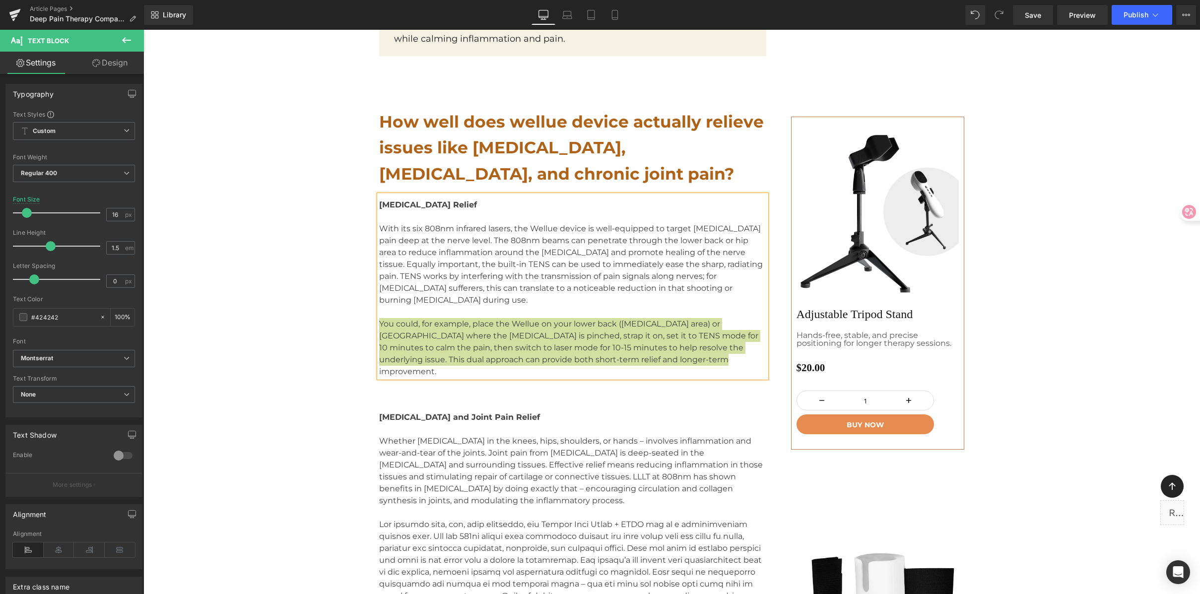
scroll to position [2961, 0]
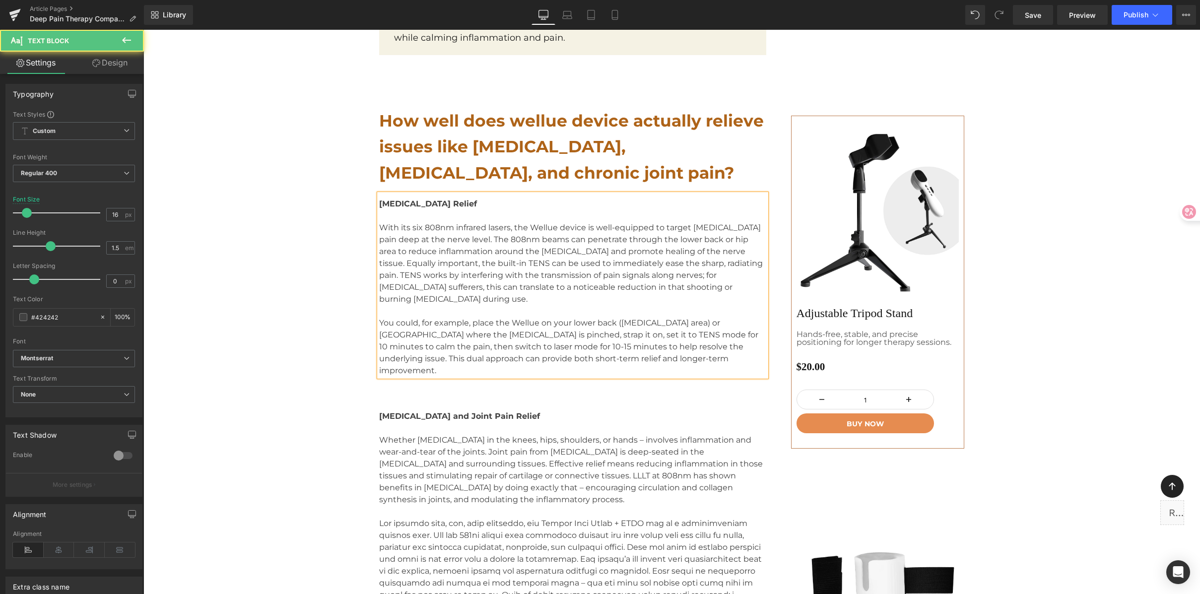
click at [724, 256] on p "With its six 808nm infrared lasers, the Wellue device is well-equipped to targe…" at bounding box center [572, 263] width 387 height 83
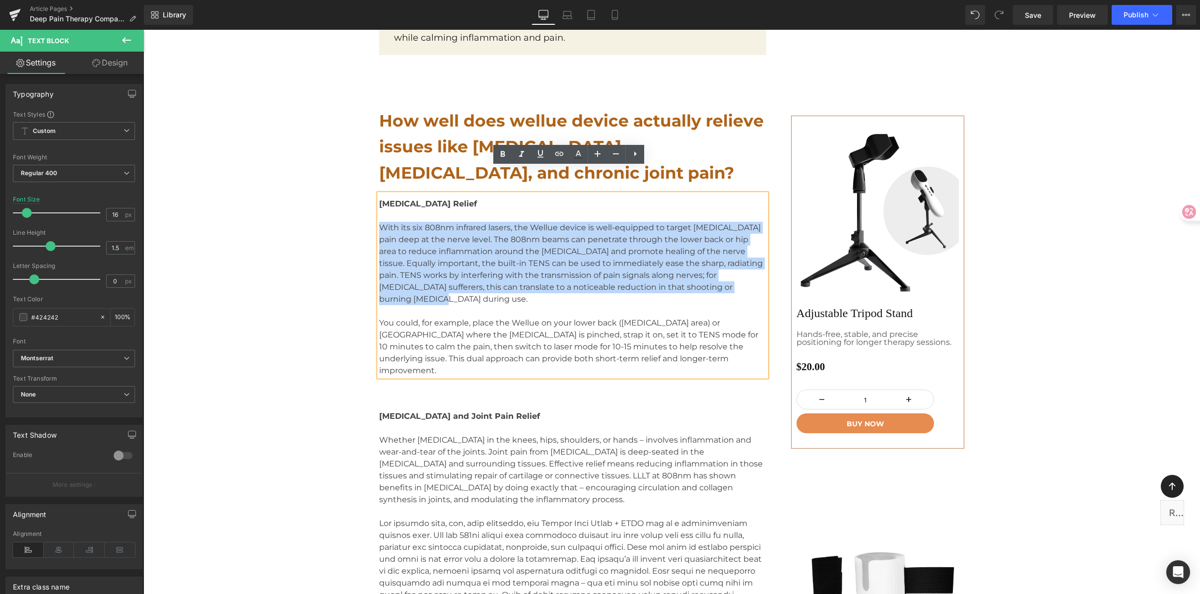
drag, startPoint x: 727, startPoint y: 261, endPoint x: 379, endPoint y: 204, distance: 352.6
click at [379, 222] on p "With its six 808nm infrared lasers, the Wellue device is well-equipped to targe…" at bounding box center [572, 263] width 387 height 83
copy p "With its six 808nm infrared lasers, the Wellue device is well-equipped to targe…"
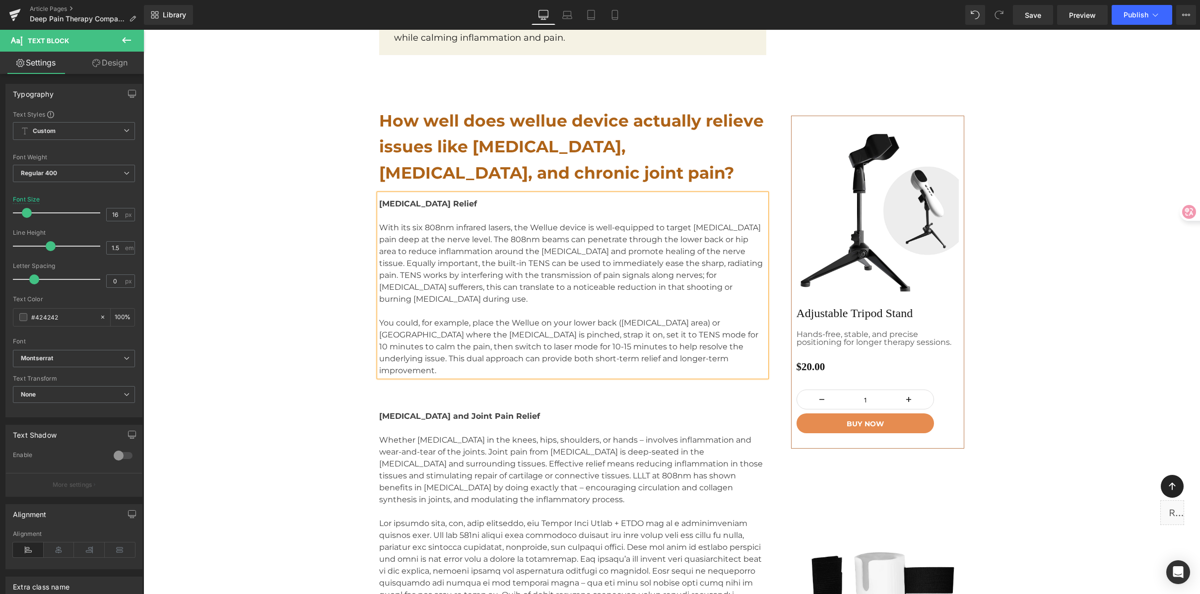
click at [690, 320] on p "You could, for example, place the Wellue on your lower back (lumbar area) or up…" at bounding box center [572, 347] width 387 height 60
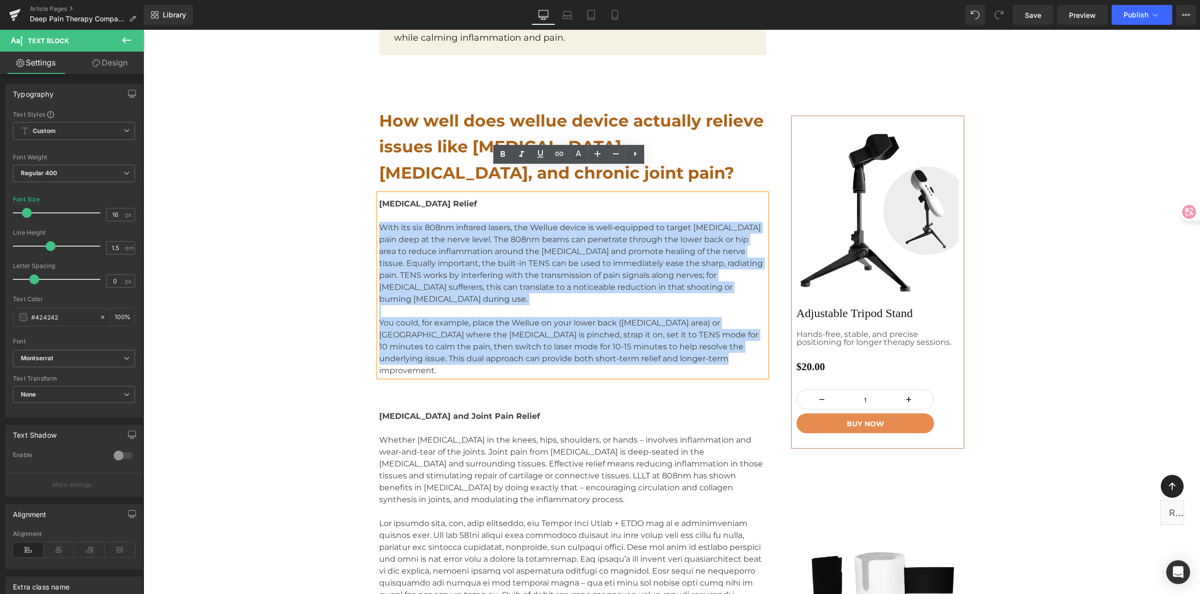
drag, startPoint x: 708, startPoint y: 321, endPoint x: 319, endPoint y: 201, distance: 407.7
paste div
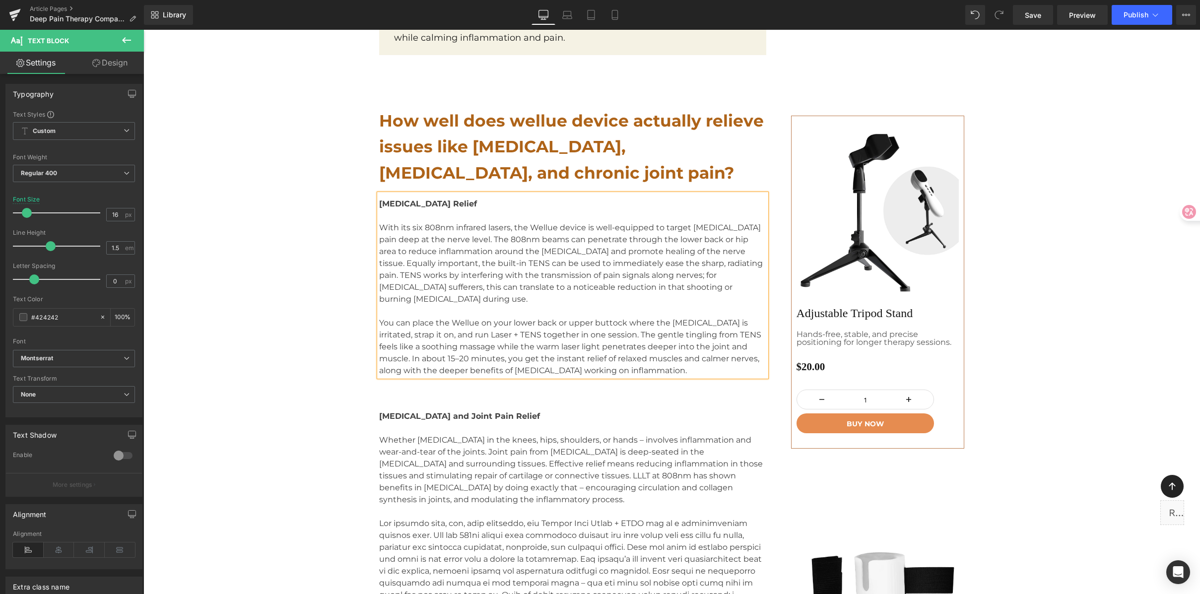
drag, startPoint x: 1093, startPoint y: 88, endPoint x: 1047, endPoint y: 35, distance: 70.4
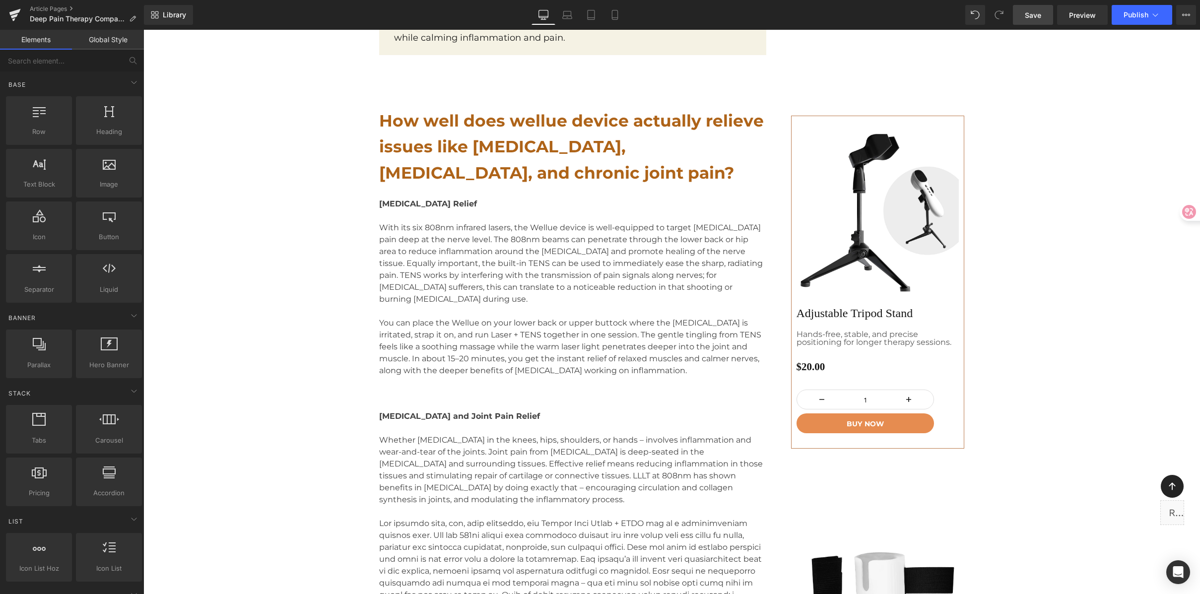
click at [1028, 11] on span "Save" at bounding box center [1033, 15] width 16 height 10
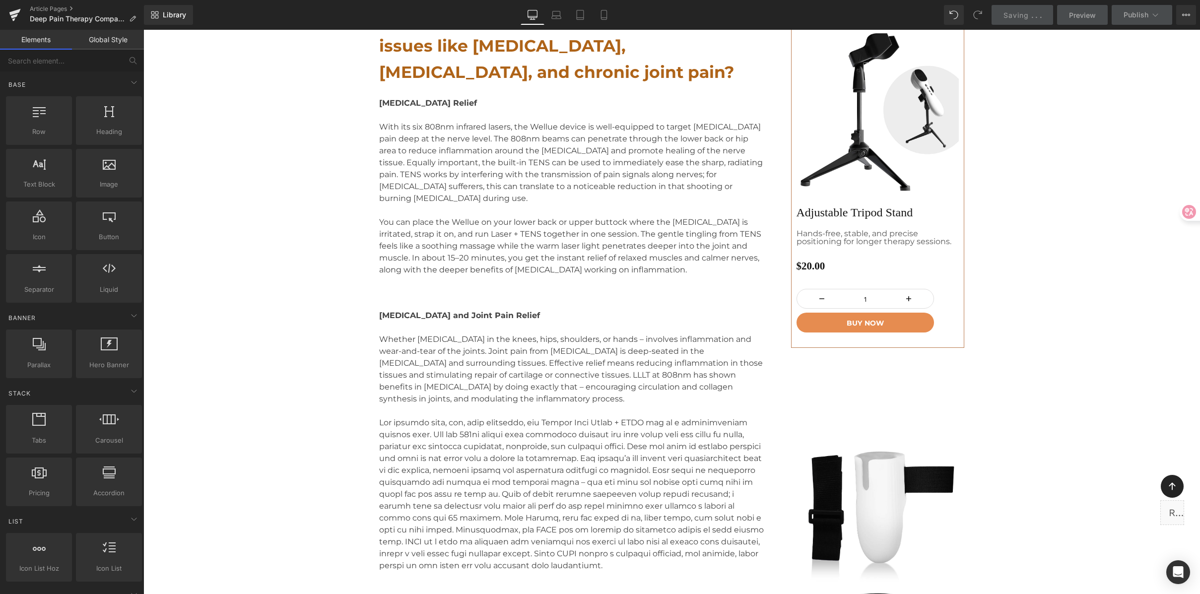
scroll to position [3081, 0]
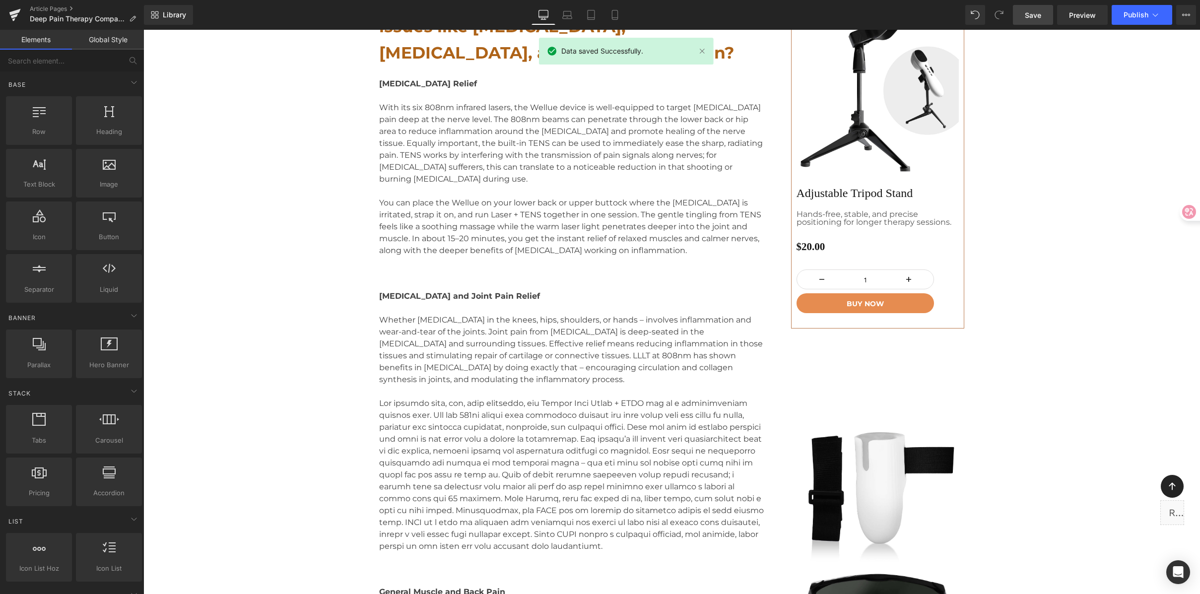
click at [502, 342] on p "Whether osteoarthritis in the knees, hips, shoulders, or hands – involves infla…" at bounding box center [572, 349] width 387 height 71
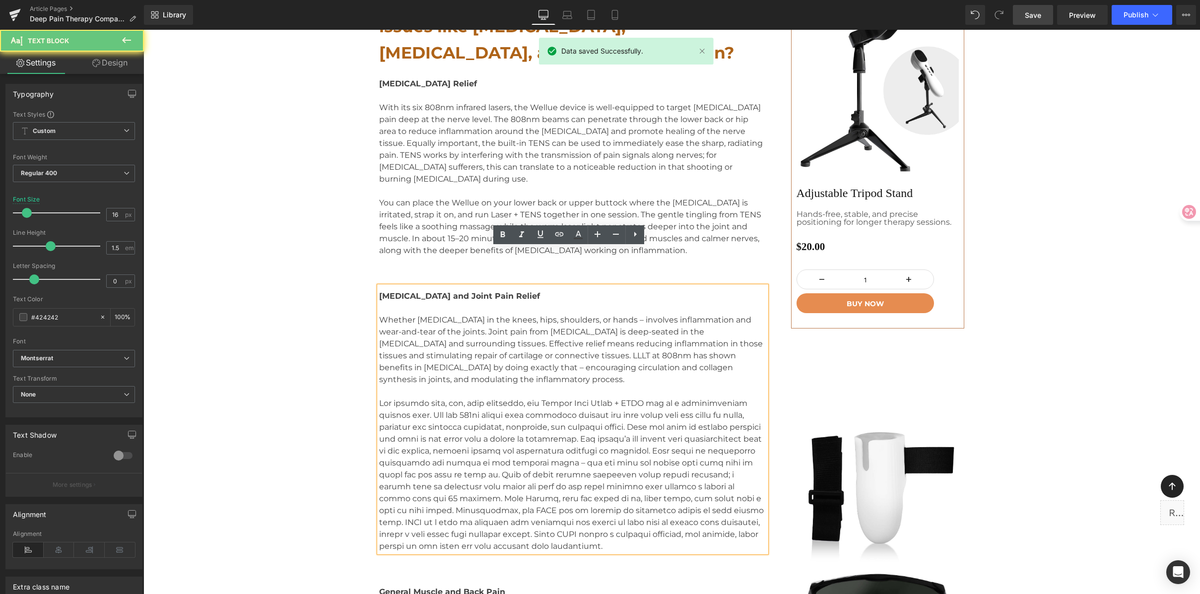
click at [402, 314] on p "Whether osteoarthritis in the knees, hips, shoulders, or hands – involves infla…" at bounding box center [572, 349] width 387 height 71
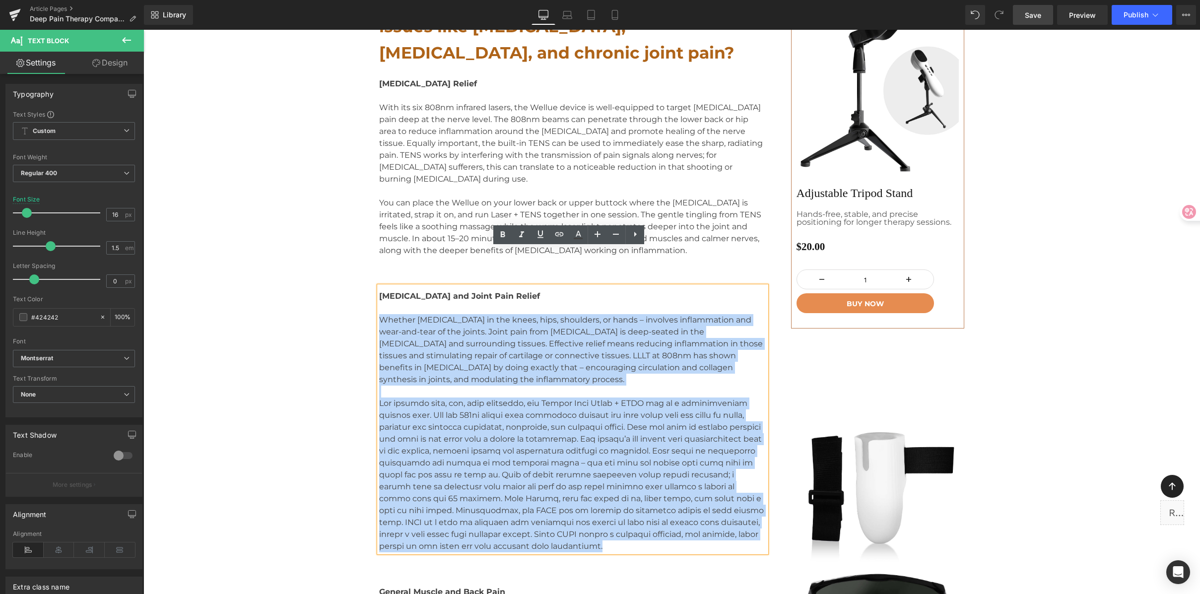
drag, startPoint x: 503, startPoint y: 508, endPoint x: 377, endPoint y: 285, distance: 256.5
click at [379, 286] on div "Arthritis and Joint Pain Relief Whether osteoarthritis in the knees, hips, shou…" at bounding box center [572, 419] width 387 height 266
copy div "Whether osteoarthritis in the knees, hips, shoulders, or hands – involves infla…"
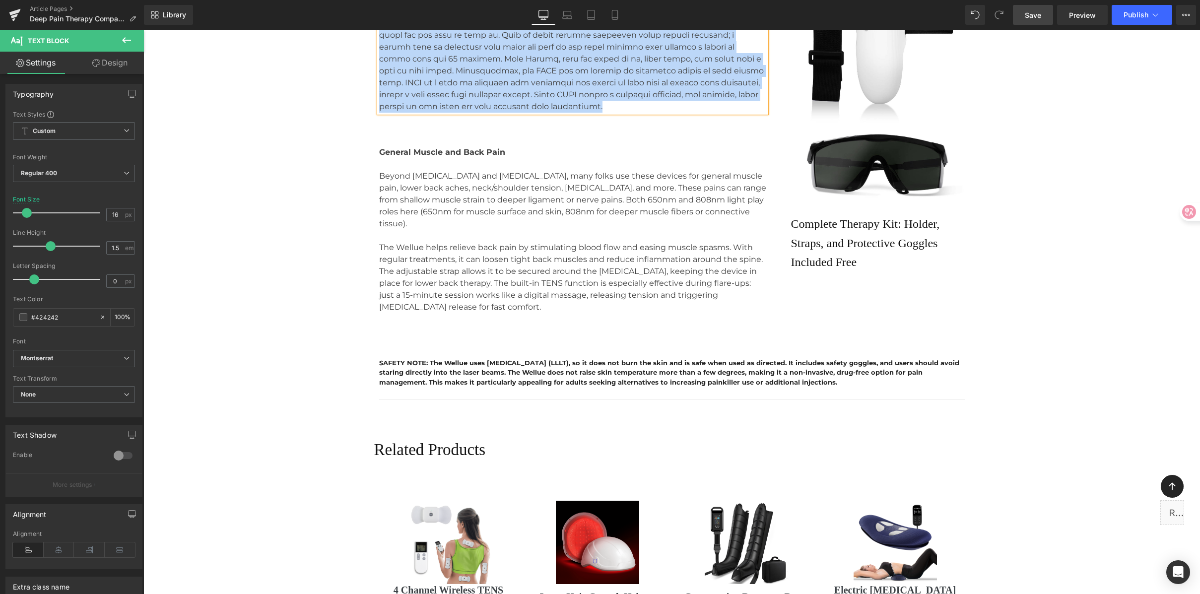
scroll to position [3595, 0]
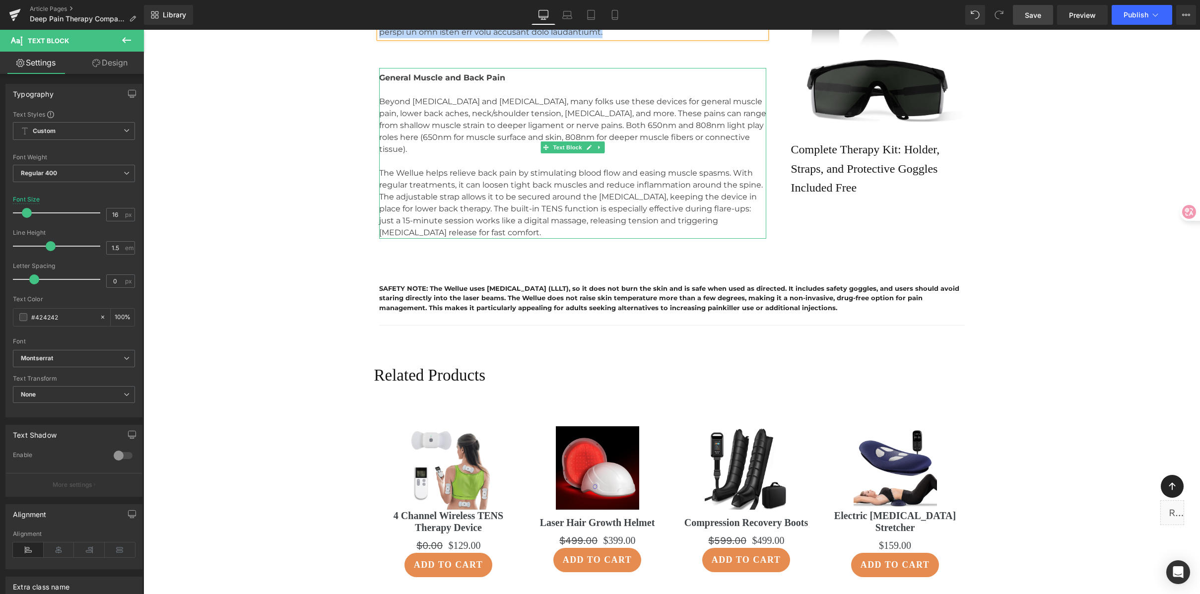
click at [523, 167] on p "The Wellue helps relieve back pain by stimulating blood flow and easing muscle …" at bounding box center [572, 202] width 387 height 71
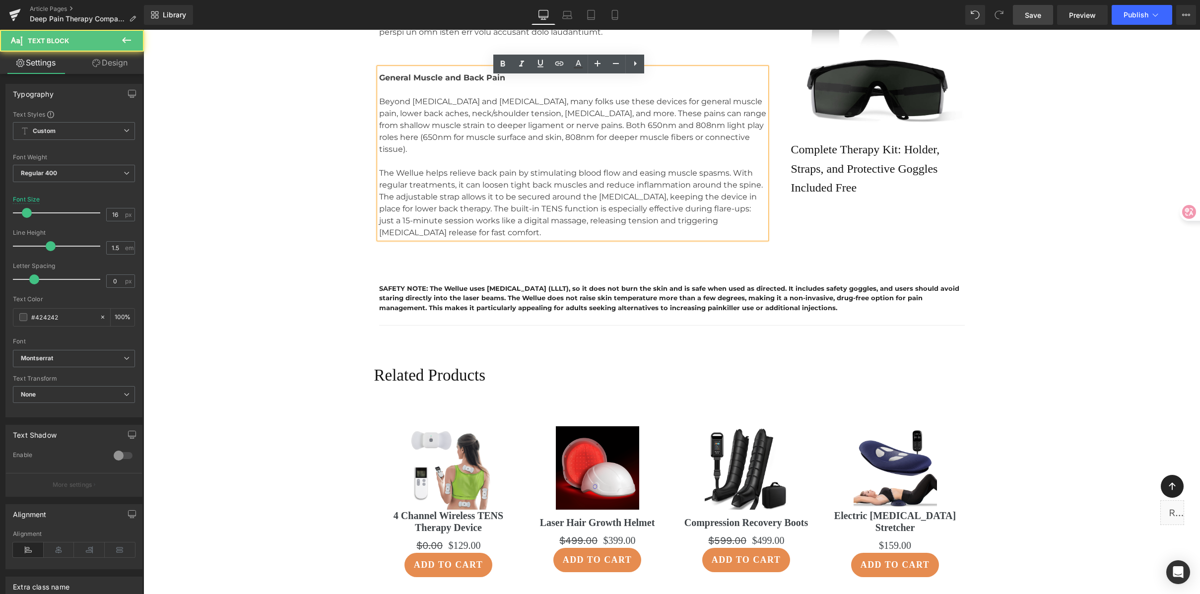
click at [757, 167] on p "The Wellue helps relieve back pain by stimulating blood flow and easing muscle …" at bounding box center [572, 202] width 387 height 71
click at [763, 159] on div "General Muscle and Back Pain Beyond sciatica and arthritis, many folks use thes…" at bounding box center [572, 153] width 387 height 171
click at [761, 167] on p "The Wellue helps relieve back pain by stimulating blood flow and easing muscle …" at bounding box center [572, 202] width 387 height 71
click at [746, 167] on p "The Wellue helps relieve back pain by stimulating blood flow and easing muscle …" at bounding box center [572, 202] width 387 height 71
drag, startPoint x: 751, startPoint y: 158, endPoint x: 755, endPoint y: 155, distance: 5.4
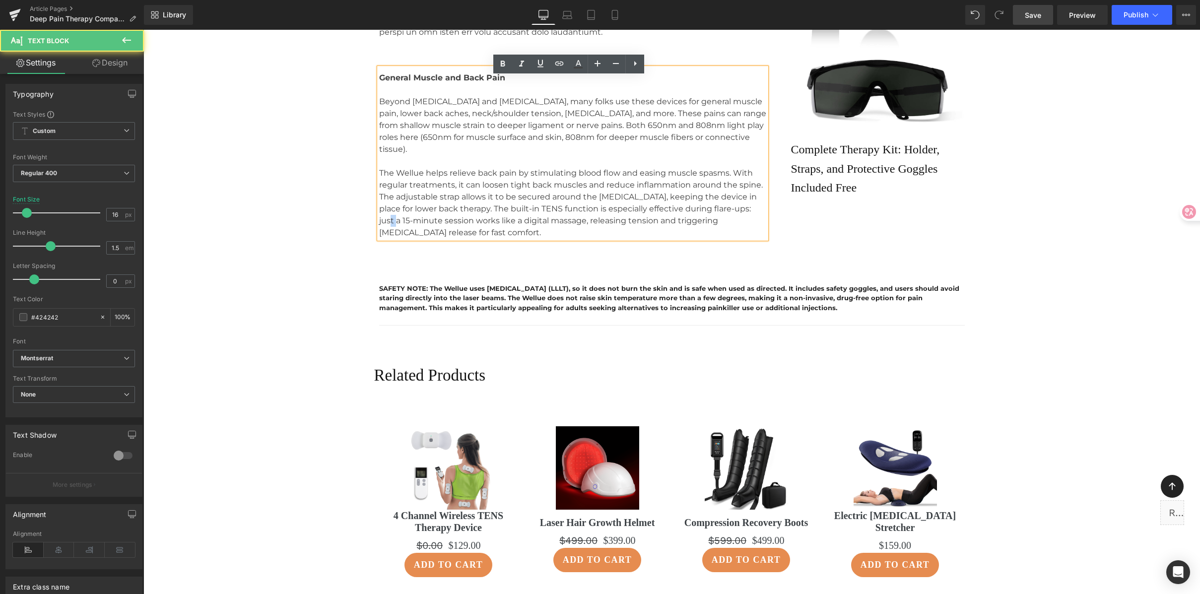
click at [755, 167] on p "The Wellue helps relieve back pain by stimulating blood flow and easing muscle …" at bounding box center [572, 202] width 387 height 71
click at [461, 172] on p "The Wellue helps relieve back pain by stimulating blood flow and easing muscle …" at bounding box center [572, 202] width 387 height 71
click at [496, 180] on p "The Wellue helps relieve back pain by stimulating blood flow and easing muscle …" at bounding box center [572, 202] width 387 height 71
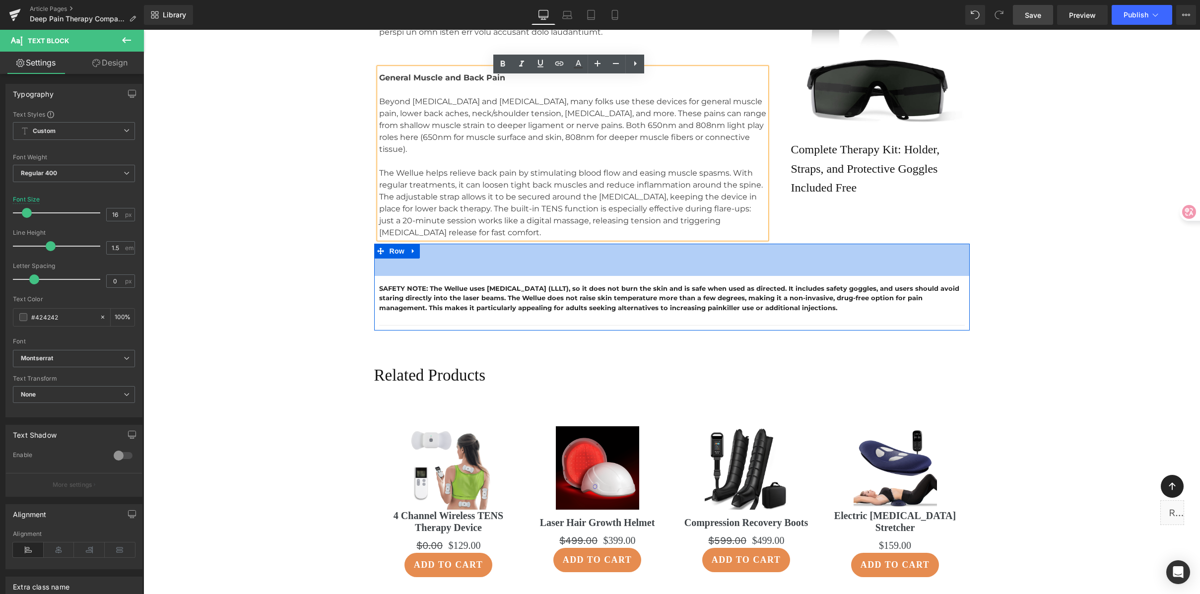
click at [473, 244] on div "65px" at bounding box center [672, 260] width 596 height 32
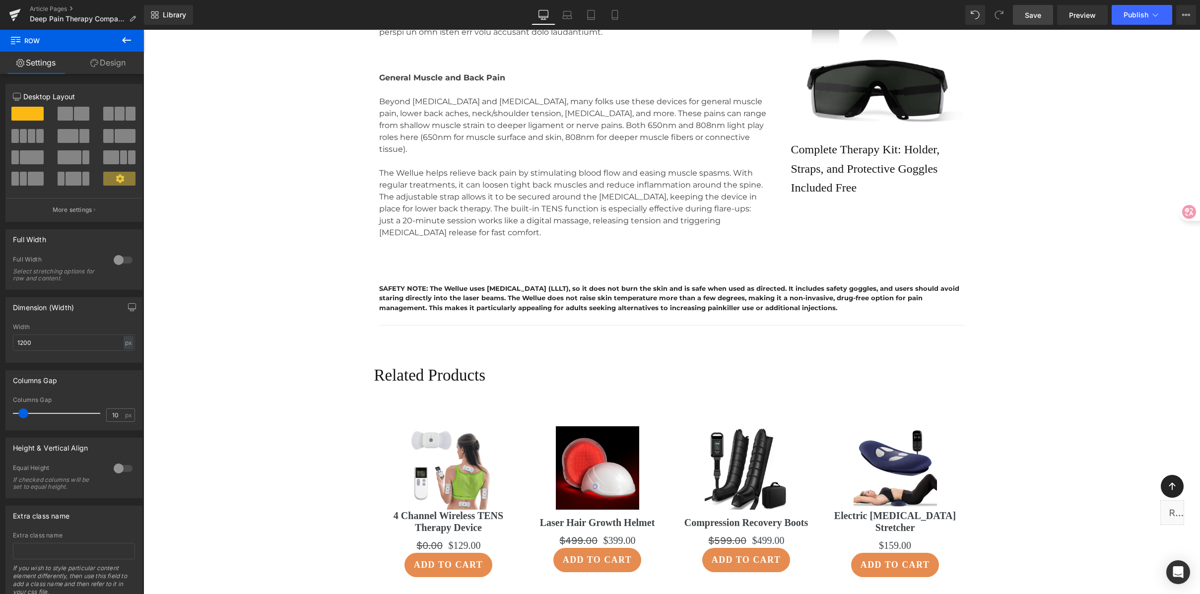
click at [1043, 12] on link "Save" at bounding box center [1033, 15] width 40 height 20
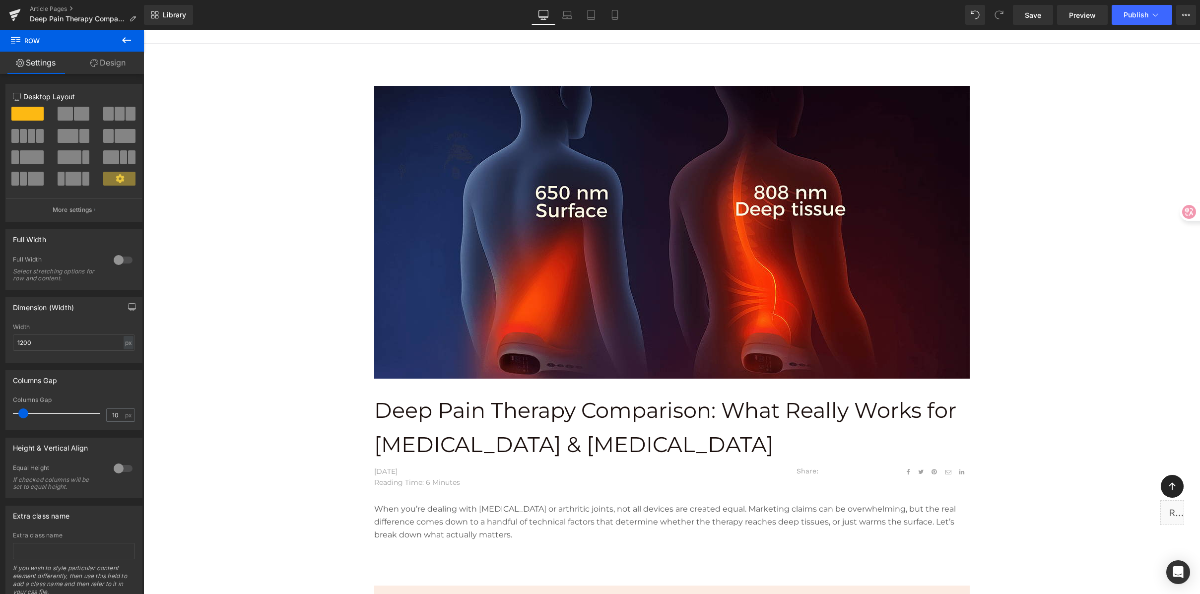
scroll to position [0, 0]
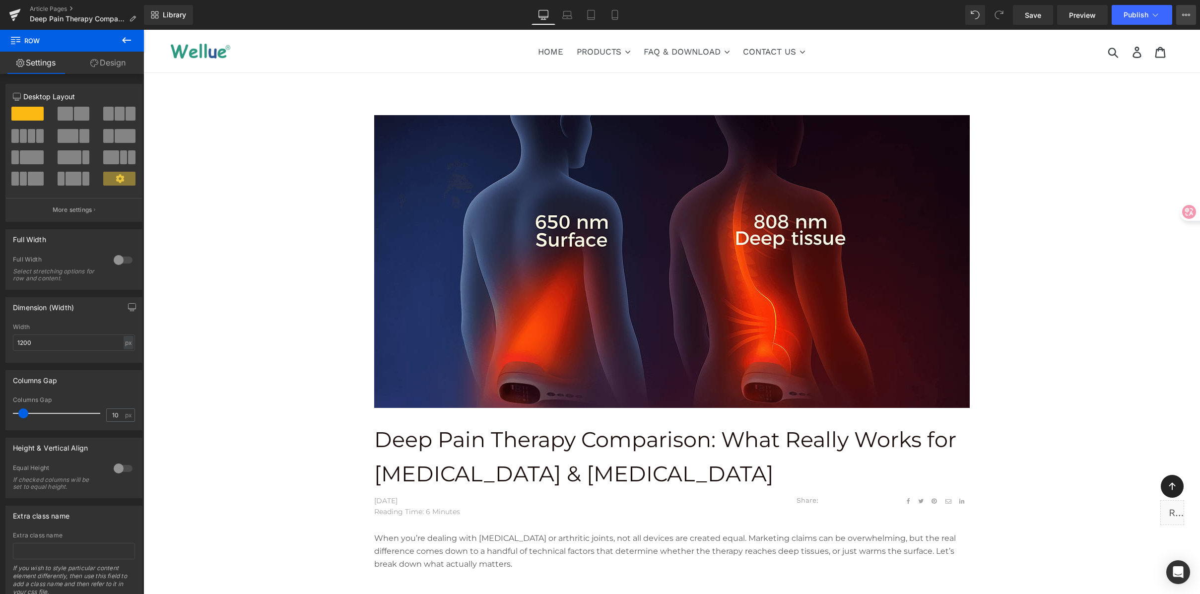
click at [1189, 8] on button "View Live Page View with current Template Save Template to Library Schedule Pub…" at bounding box center [1186, 15] width 20 height 20
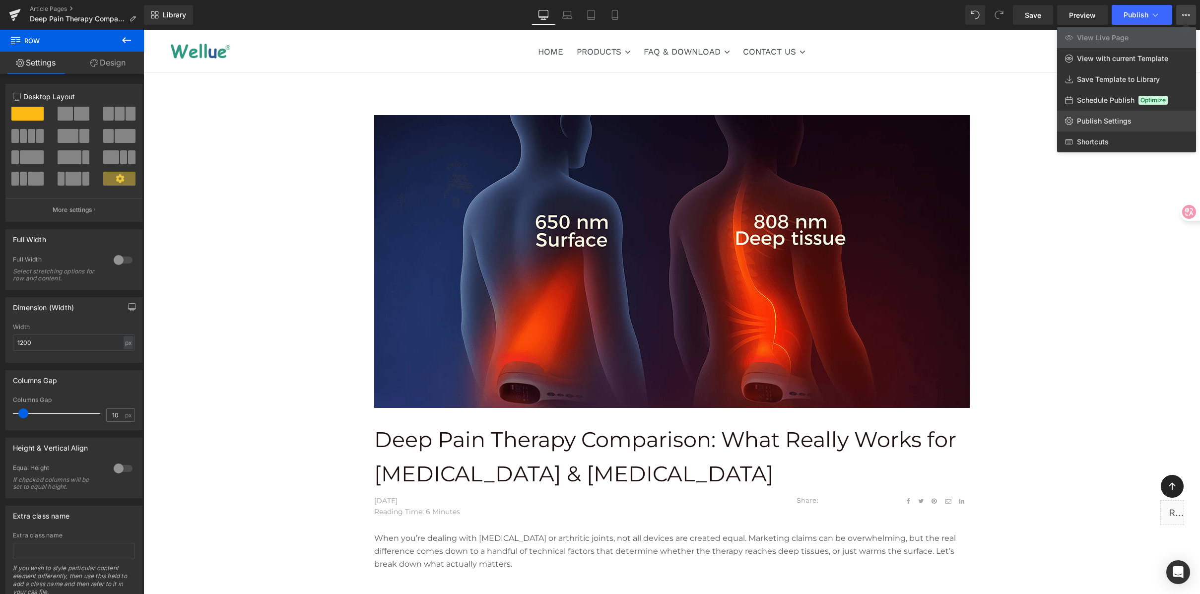
click at [1102, 117] on span "Publish Settings" at bounding box center [1104, 121] width 55 height 9
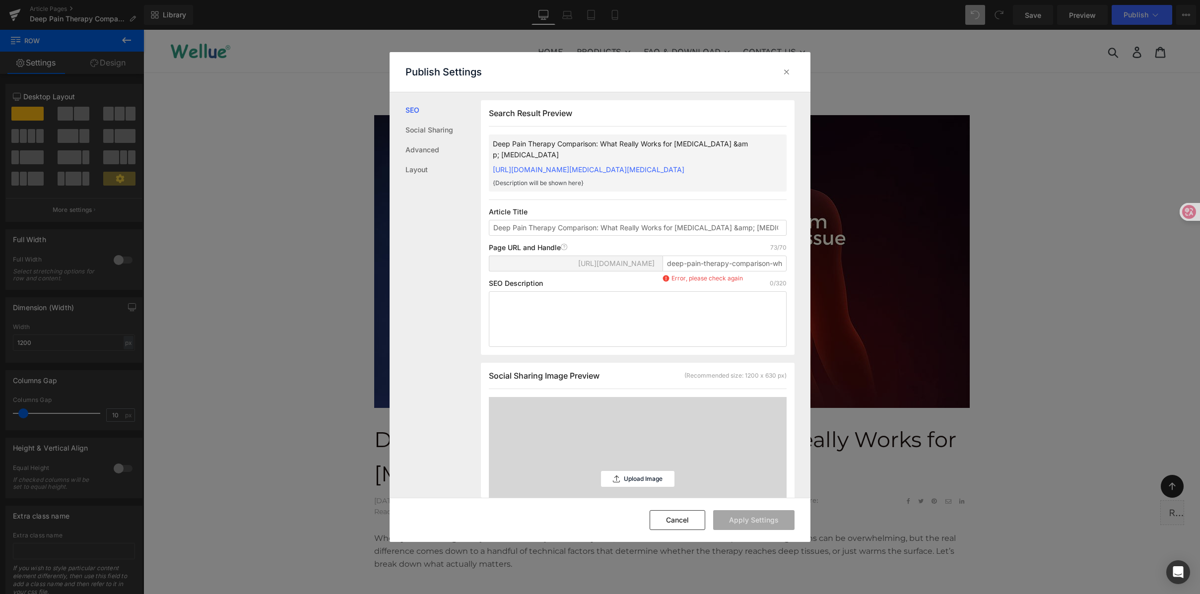
scroll to position [0, 0]
drag, startPoint x: 567, startPoint y: 140, endPoint x: 712, endPoint y: 143, distance: 145.5
click at [712, 144] on p "Deep Pain Therapy Comparison: What Really Works for Sciatica &amp; Arthritis" at bounding box center [622, 149] width 258 height 22
click at [737, 142] on p "Deep Pain Therapy Comparison: What Really Works for Sciatica &amp; Arthritis" at bounding box center [622, 149] width 258 height 22
drag, startPoint x: 503, startPoint y: 238, endPoint x: 650, endPoint y: 240, distance: 146.9
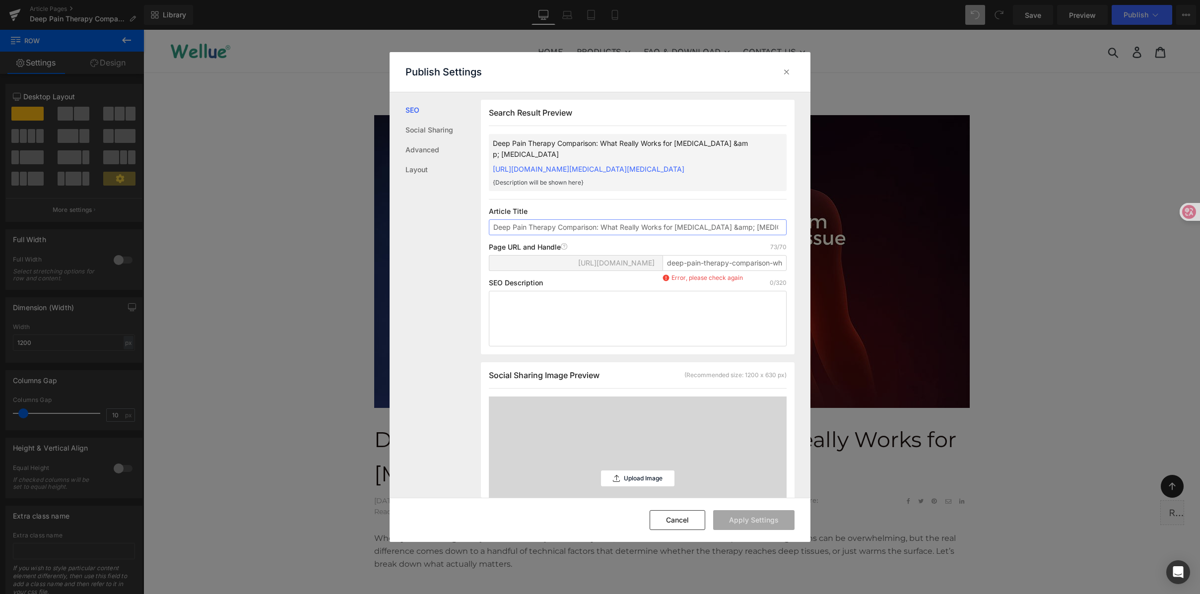
click at [650, 235] on input "Deep Pain Therapy Comparison: What Really Works for Sciatica &amp; Arthritis" at bounding box center [638, 227] width 298 height 16
click at [731, 235] on input "Deep Pain Therapy Comparison: What Really Works for Sciatica &amp; Arthritis" at bounding box center [638, 227] width 298 height 16
click at [756, 235] on input "Deep Pain Therapy Comparison: What Really Works for Sciatica &amp; Arthritis" at bounding box center [638, 227] width 298 height 16
click at [673, 271] on input "deep-pain-therapy-comparison-what-really-works-for-sciatica-amp-arthritis" at bounding box center [725, 263] width 124 height 16
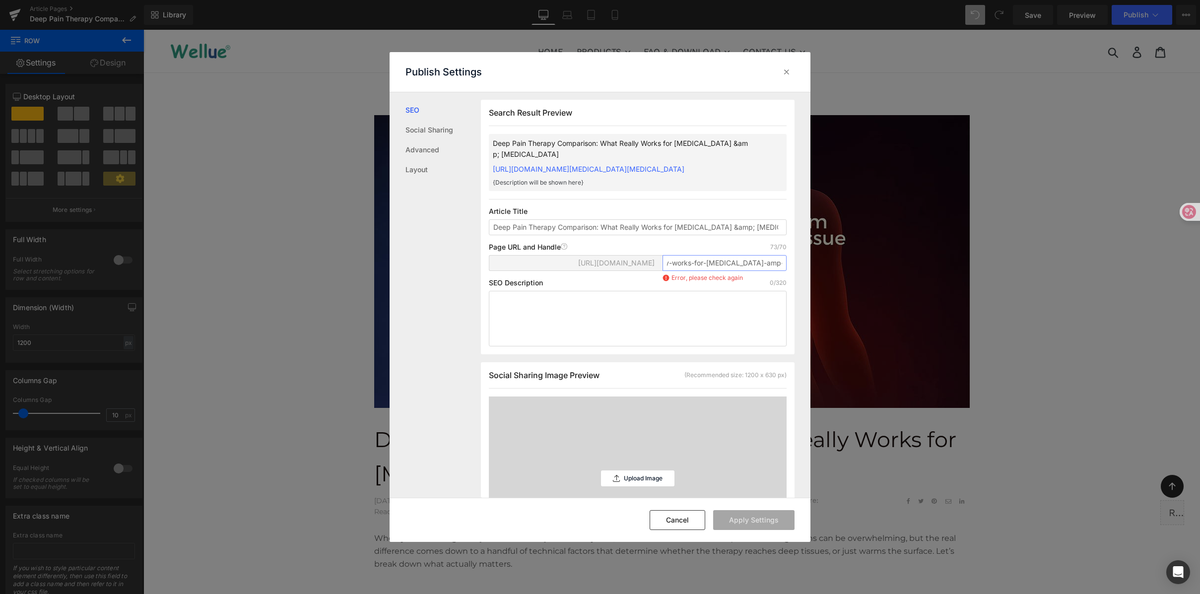
drag, startPoint x: 685, startPoint y: 272, endPoint x: 795, endPoint y: 277, distance: 109.3
click at [795, 277] on div "Search Result Preview Deep Pain Therapy Comparison: What Really Works for Sciat…" at bounding box center [646, 295] width 330 height 406
click at [757, 271] on input "deep-pain-therapy-comparison-what-really-works-for-sciatica-amp-arthritis" at bounding box center [725, 263] width 124 height 16
drag, startPoint x: 703, startPoint y: 274, endPoint x: 638, endPoint y: 271, distance: 65.6
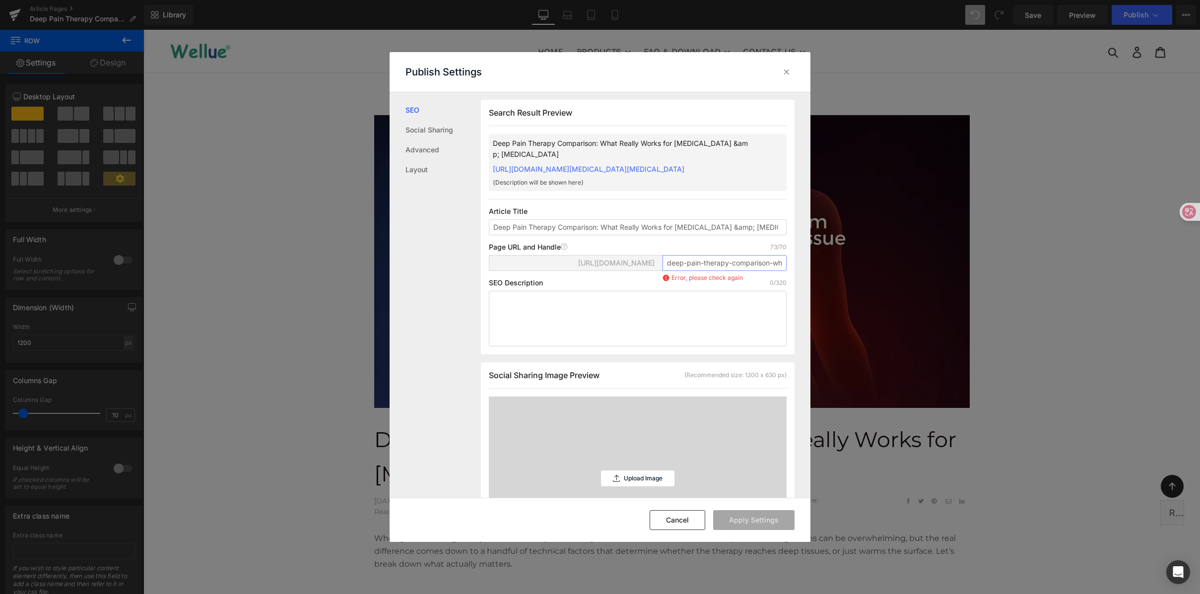
click at [638, 271] on div "https://wellue.myshopify.com/blogs/wellue-stories/ deep-pain-therapy-comparison…" at bounding box center [638, 267] width 298 height 24
click at [698, 271] on input "deep-pain-therapy-comparison-what-really-works-for-sciatica-amp-arthritis" at bounding box center [725, 263] width 124 height 16
drag, startPoint x: 683, startPoint y: 274, endPoint x: 771, endPoint y: 274, distance: 87.9
click at [771, 271] on input "deep-pain-therapy-comparison-what-really-works-for-sciatica-amp-arthritis" at bounding box center [725, 263] width 124 height 16
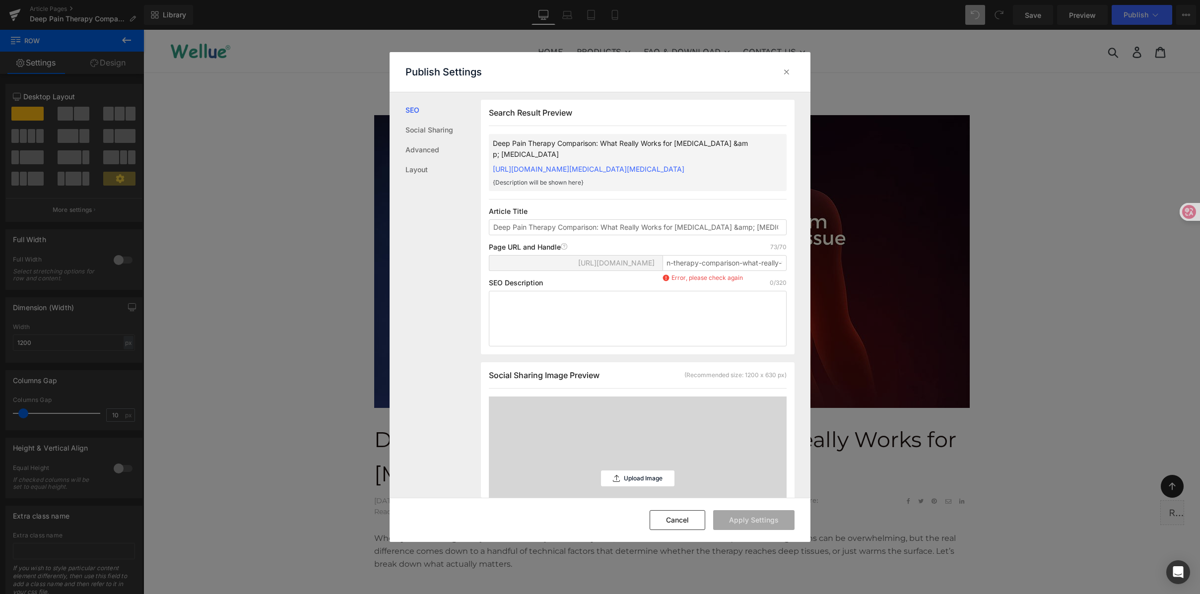
click at [631, 287] on div "SEO Description 0/320" at bounding box center [638, 283] width 298 height 8
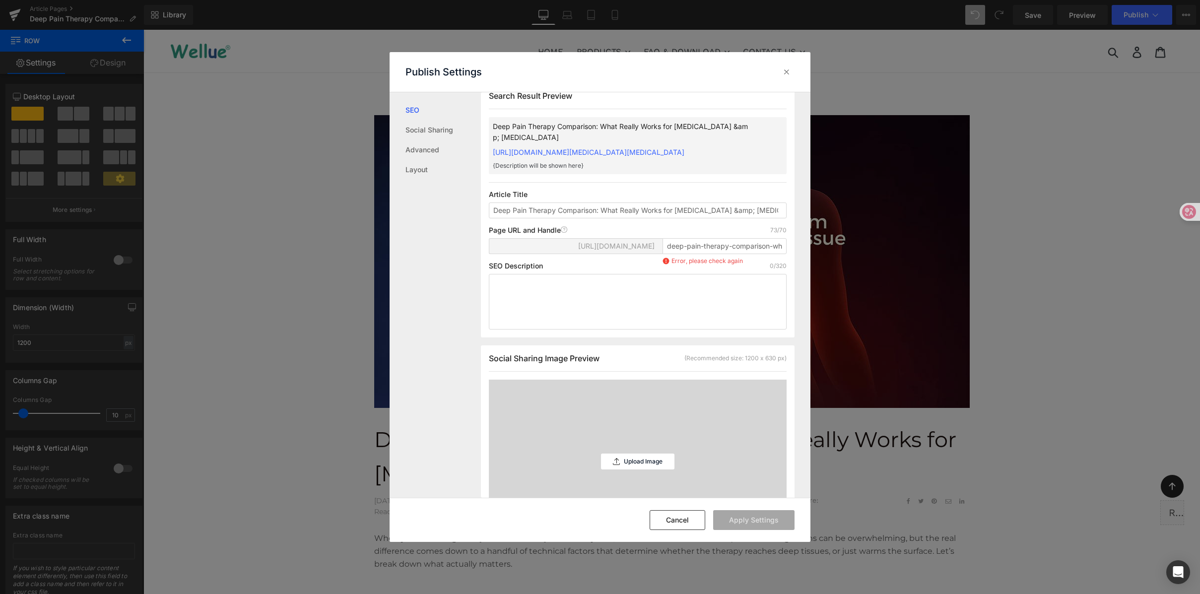
scroll to position [19, 0]
click at [705, 216] on input "Deep Pain Therapy Comparison: What Really Works for Sciatica &amp; Arthritis" at bounding box center [638, 209] width 298 height 16
drag, startPoint x: 705, startPoint y: 218, endPoint x: 725, endPoint y: 221, distance: 20.6
click at [725, 216] on input "Deep Pain Therapy Comparison: What Really Works for Sciatica &amp; Arthritis" at bounding box center [638, 209] width 298 height 16
type input "Deep Pain Therapy Comparison: What Really Works for Sciatica and Arthritis"
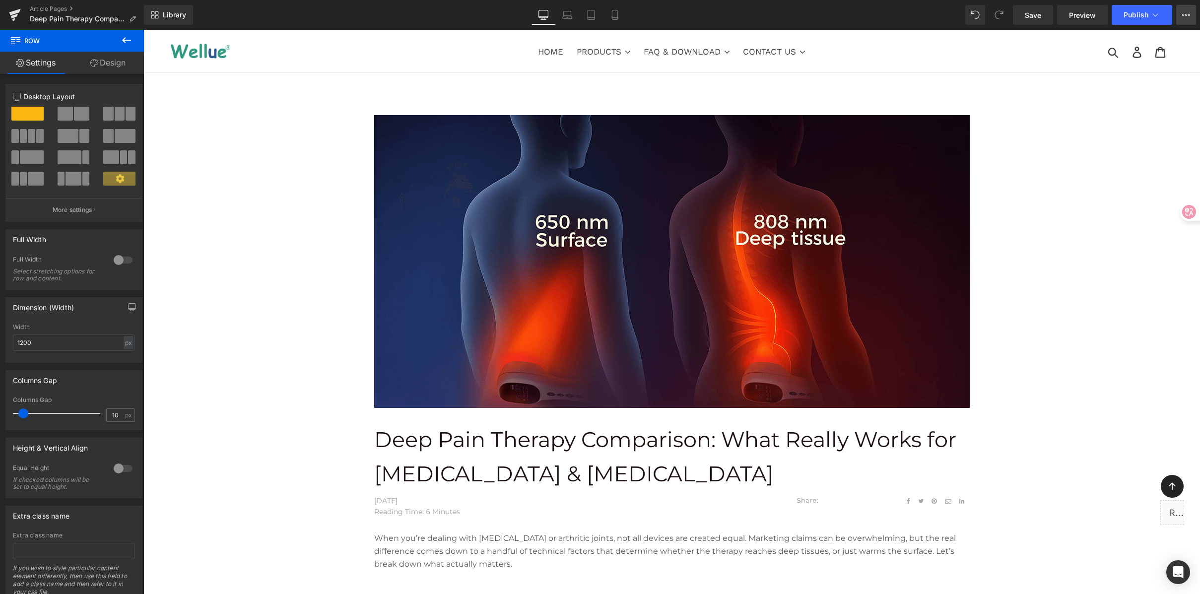
click at [1179, 11] on button "View Live Page View with current Template Save Template to Library Schedule Pub…" at bounding box center [1186, 15] width 20 height 20
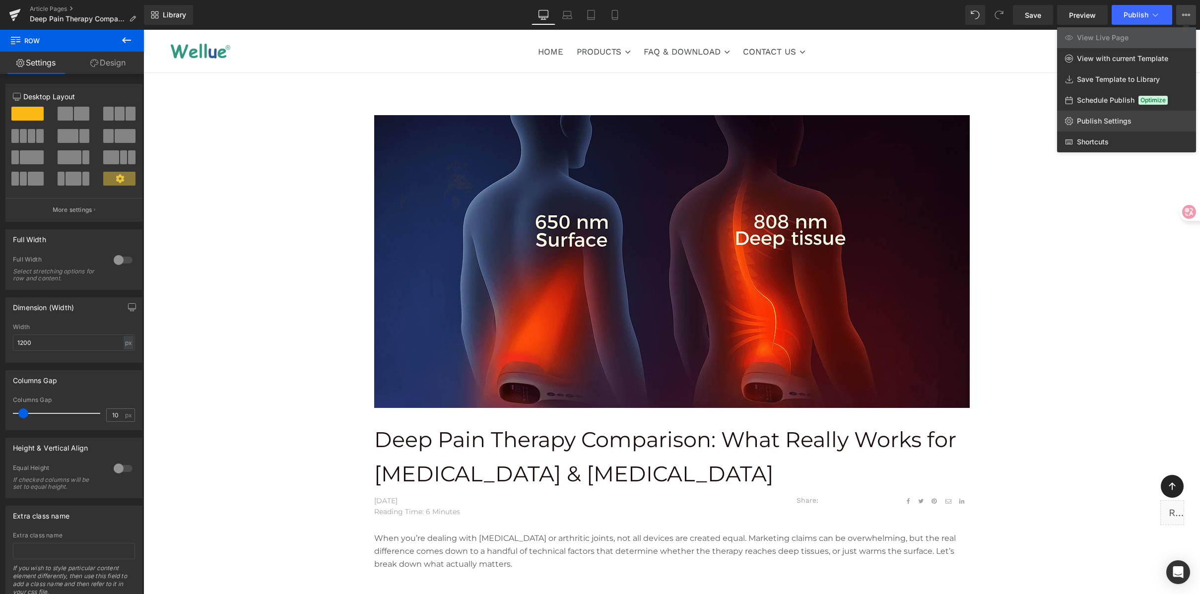
click at [1095, 118] on span "Publish Settings" at bounding box center [1104, 121] width 55 height 9
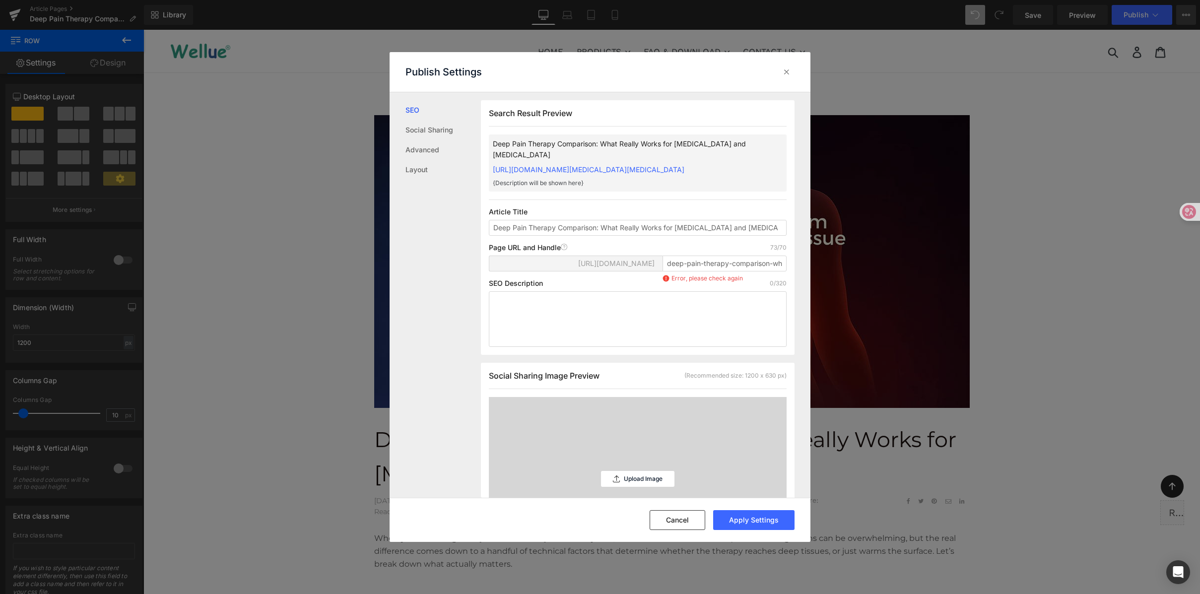
scroll to position [0, 0]
click at [700, 227] on input "Deep Pain Therapy Comparison: What Really Works for Sciatica and Arthritis" at bounding box center [638, 227] width 298 height 16
drag, startPoint x: 655, startPoint y: 226, endPoint x: 727, endPoint y: 227, distance: 72.0
click at [727, 227] on input "Deep Pain Therapy Comparison: What Really Works for Sciatica and Arthritis" at bounding box center [638, 227] width 298 height 16
click at [729, 226] on input "Deep Pain Therapy Comparison: What Really Works for Sciatica and Arthritis" at bounding box center [638, 227] width 298 height 16
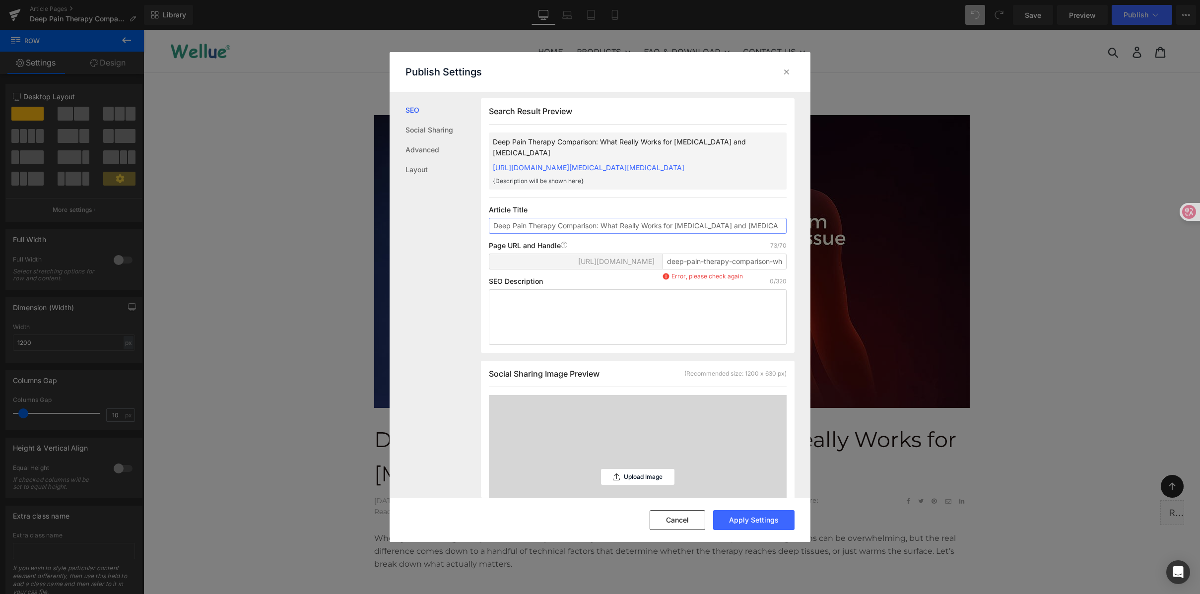
scroll to position [2, 0]
click at [611, 409] on div "Upload Image" at bounding box center [637, 477] width 73 height 164
click at [643, 466] on div "Upload Image" at bounding box center [637, 477] width 73 height 164
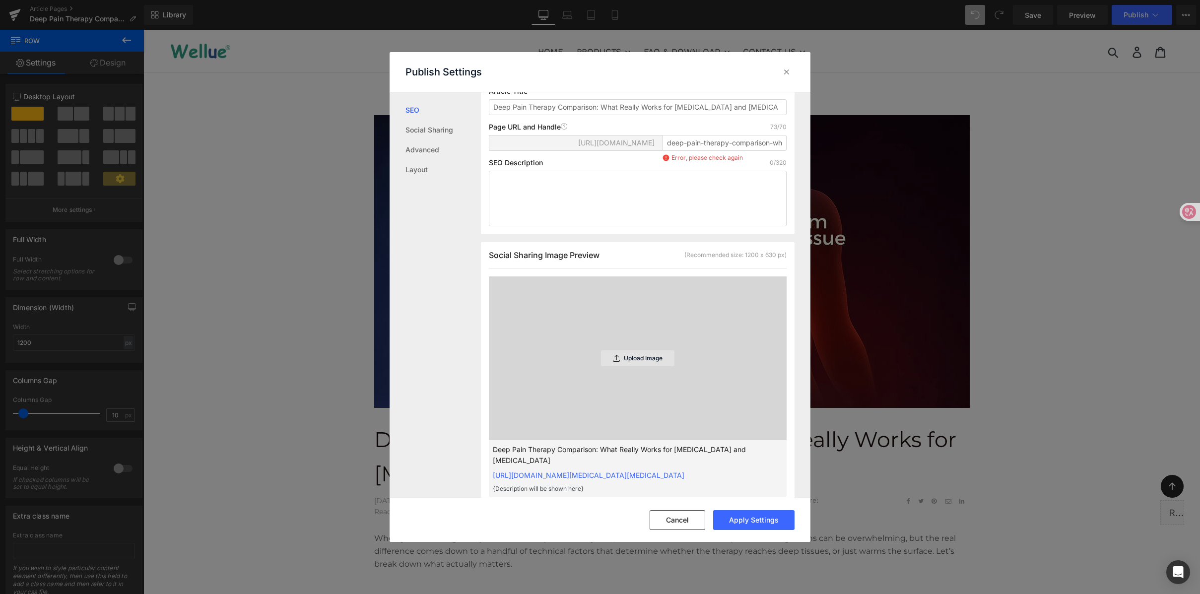
scroll to position [123, 0]
click at [635, 349] on div "Upload Image" at bounding box center [637, 356] width 73 height 16
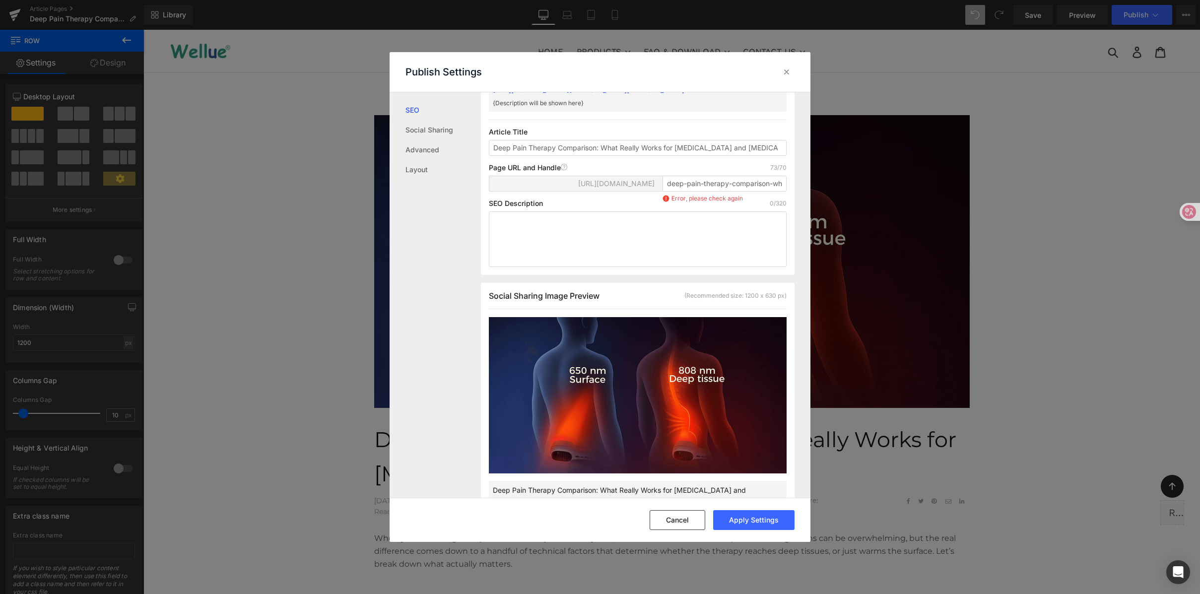
scroll to position [0, 0]
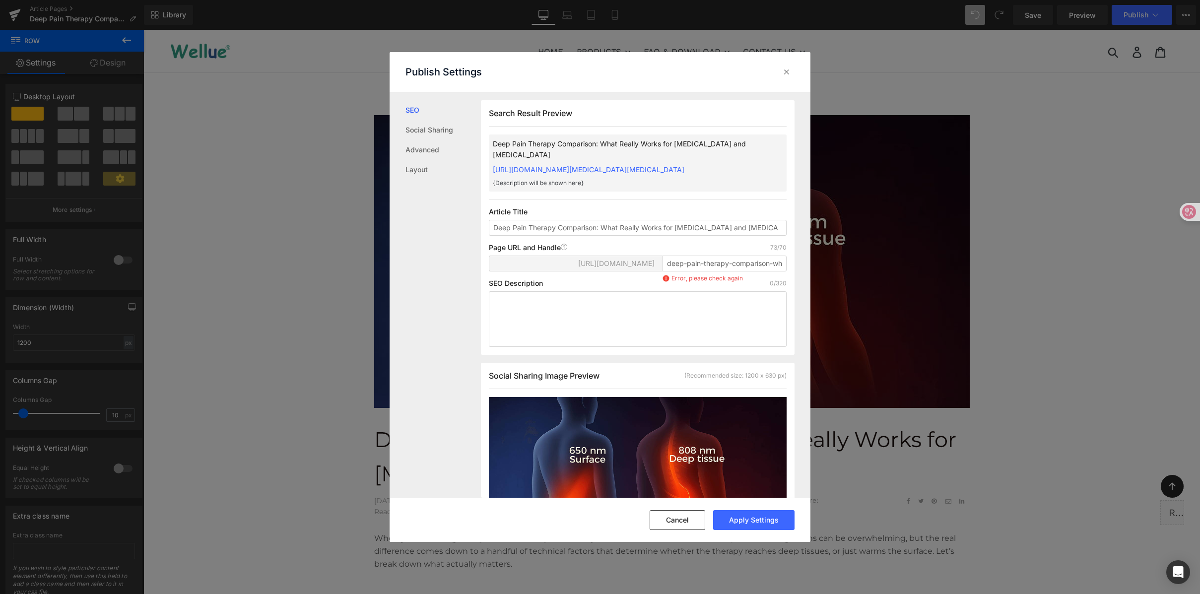
click at [593, 171] on link "https://wellue.myshopify.com/blogs/wellue-stories/deep-pain-therapy-comparison-…" at bounding box center [589, 169] width 192 height 8
click at [714, 259] on input "deep-pain-therapy-comparison-what-really-works-for-sciatica-amp-arthritis" at bounding box center [725, 264] width 124 height 16
drag, startPoint x: 715, startPoint y: 261, endPoint x: 836, endPoint y: 263, distance: 121.1
click at [836, 263] on div "Publish Settings SEO Social Sharing Advanced Layout Search Result Preview Deep …" at bounding box center [600, 297] width 1200 height 594
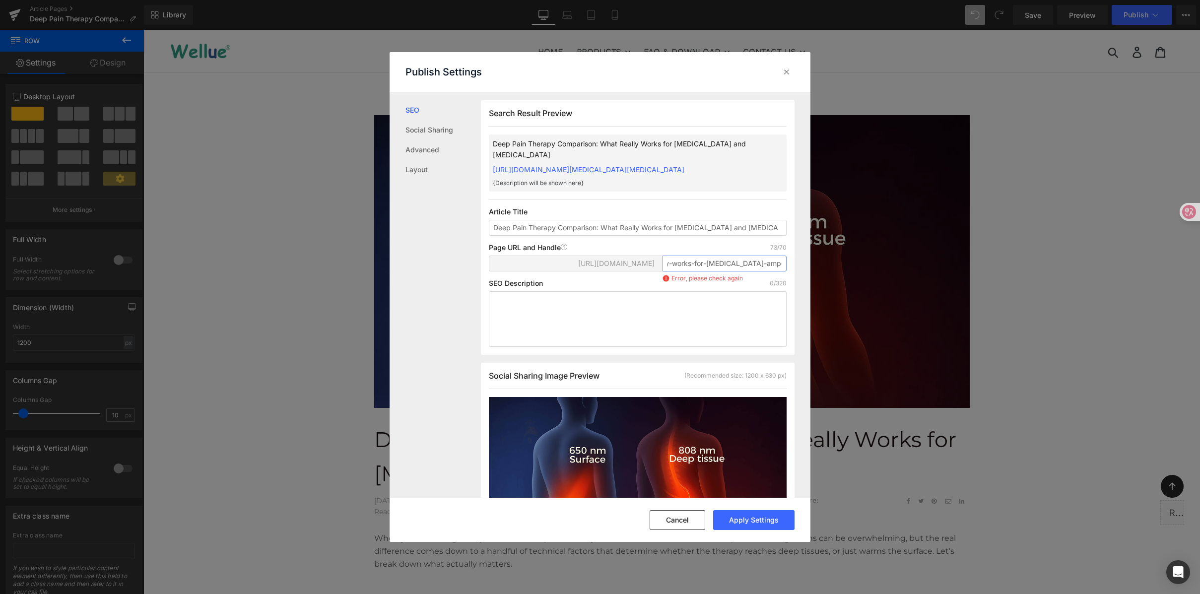
click at [746, 263] on input "deep-pain-therapy-comparison-what-really-works-for-sciatica-amp-arthritis" at bounding box center [725, 264] width 124 height 16
click at [751, 265] on input "deep-pain-therapy-comparison-what-really-works-for-sciatica-amp-arthritis" at bounding box center [725, 264] width 124 height 16
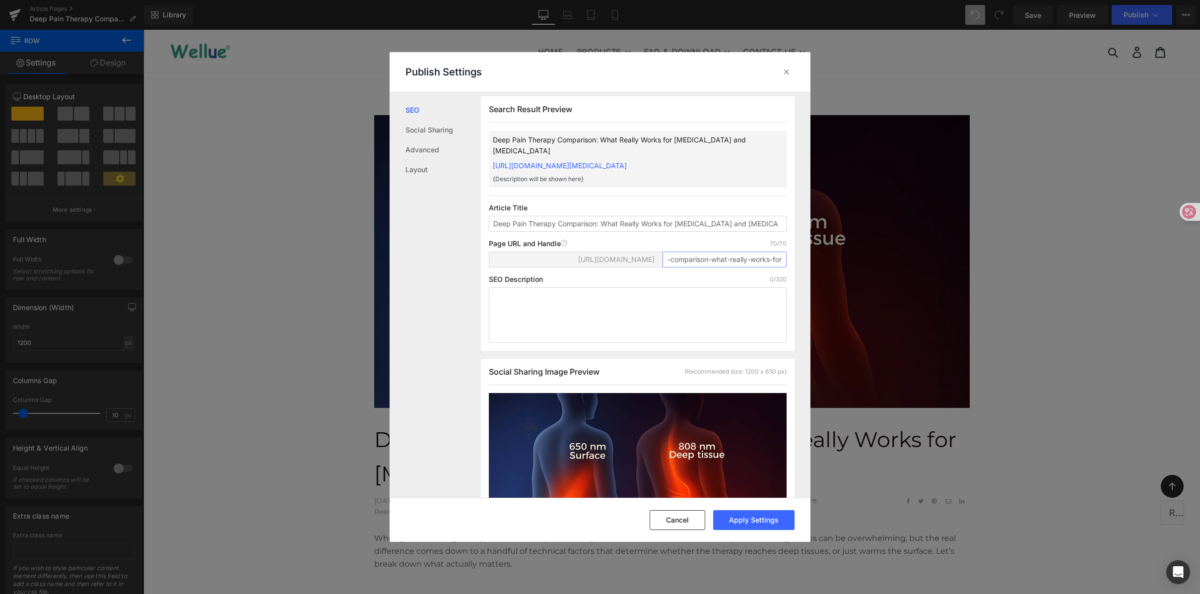
scroll to position [0, 0]
drag, startPoint x: 737, startPoint y: 259, endPoint x: 641, endPoint y: 256, distance: 96.3
click at [628, 256] on div "https://wellue.myshopify.com/blogs/wellue-stories/ deep-pain-therapy-comparison…" at bounding box center [638, 264] width 298 height 24
click at [708, 262] on input "deep-pain-therapy-comparison-what-really-works-for-sciatica-andthritis" at bounding box center [725, 260] width 124 height 16
click at [746, 262] on input "deep-pain-therapy-comparison-what-really-works-for-sciatica-andthritis" at bounding box center [725, 260] width 124 height 16
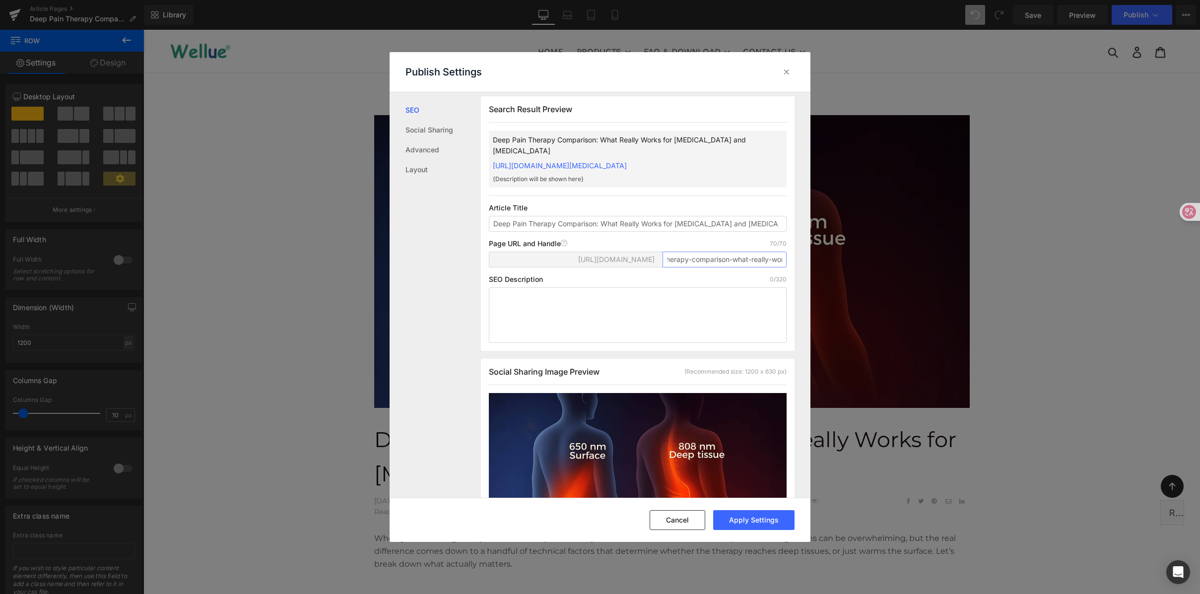
scroll to position [0, 128]
drag, startPoint x: 744, startPoint y: 261, endPoint x: 786, endPoint y: 258, distance: 42.3
click at [786, 258] on div "Search Result Preview Deep Pain Therapy Comparison: What Really Works for Sciat…" at bounding box center [638, 223] width 314 height 255
click at [697, 257] on input "deep-pain-therapy-comparison-what-really-works-for-sciatica-andthritis" at bounding box center [725, 260] width 124 height 16
click at [705, 258] on input "deep-pain-therapy-comparison-what-really-works-for-sciatica-andthritis" at bounding box center [725, 260] width 124 height 16
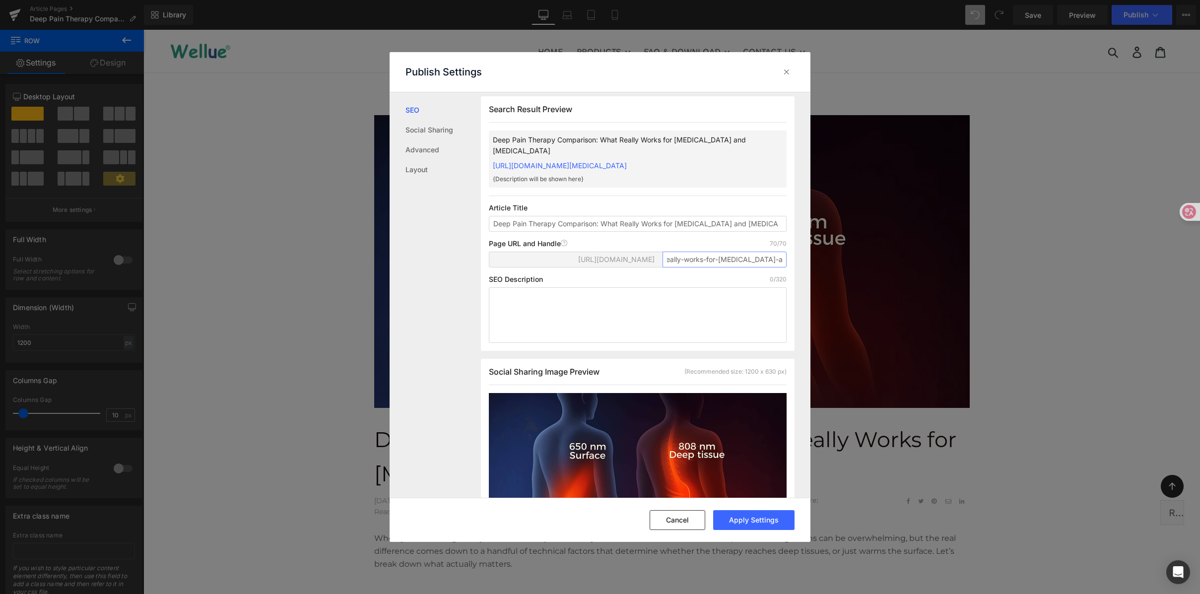
click at [750, 262] on input "deep-pain-therapy-comparison-what-really-works-for-sciatica-andthritis" at bounding box center [725, 260] width 124 height 16
click at [743, 257] on input "deep-pain-therapy-comparison-what-really-works-for-sciatica-andthritis" at bounding box center [725, 260] width 124 height 16
click at [745, 259] on input "deep-pain-therapy-comparison-what-really-works-for-sciatica-andthritis" at bounding box center [725, 260] width 124 height 16
drag, startPoint x: 743, startPoint y: 259, endPoint x: 713, endPoint y: 254, distance: 30.2
click at [713, 254] on input "deep-pain-therapy-comparison-what-really-works-for-sciatica-andthritis" at bounding box center [725, 260] width 124 height 16
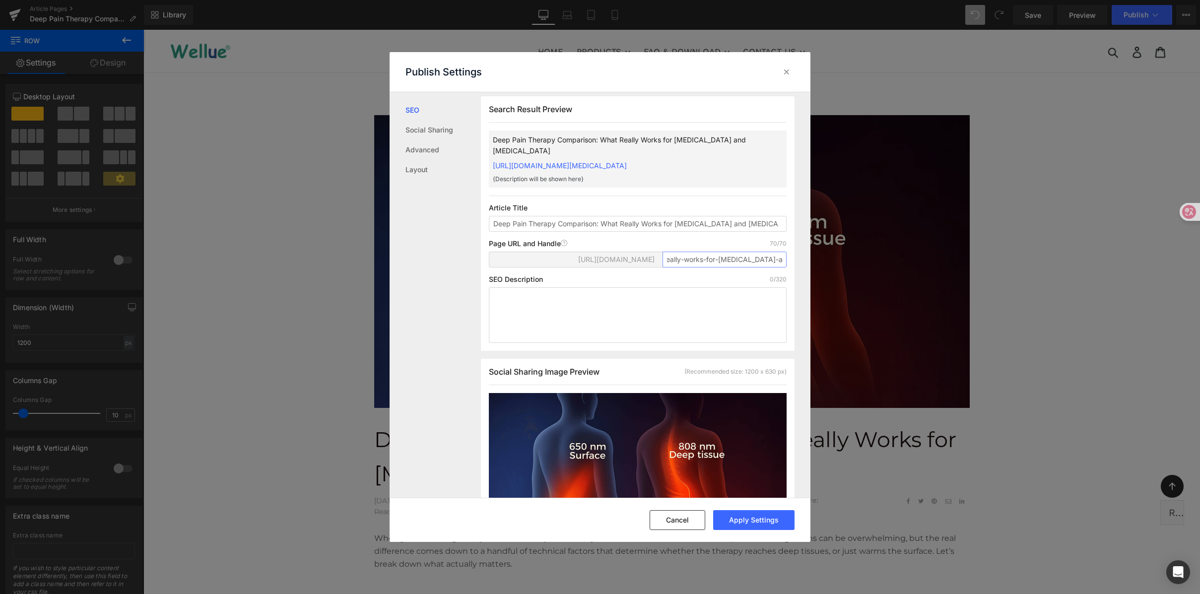
click at [742, 255] on input "deep-pain-therapy-comparison-what-really-works-for-sciatica-andthritis" at bounding box center [725, 260] width 124 height 16
drag, startPoint x: 711, startPoint y: 259, endPoint x: 600, endPoint y: 258, distance: 110.7
click at [600, 258] on div "https://wellue.myshopify.com/blogs/wellue-stories/ deep-pain-therapy-comparison…" at bounding box center [638, 264] width 298 height 24
click at [711, 260] on input "deep-pain-therapy-comparison-what-really-works-for-sciatica-andthritis" at bounding box center [725, 260] width 124 height 16
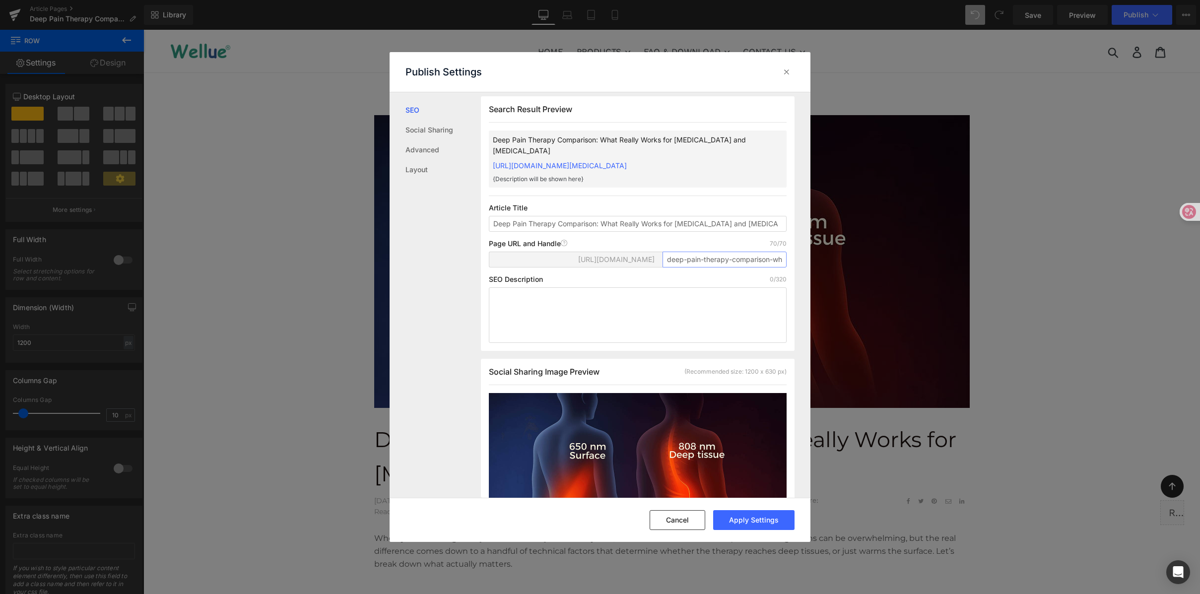
drag, startPoint x: 689, startPoint y: 260, endPoint x: 747, endPoint y: 260, distance: 57.6
click at [747, 260] on input "deep-pain-therapy-comparison-what-really-works-for-sciatica-andthritis" at bounding box center [725, 260] width 124 height 16
click at [750, 260] on input "deep-pain-therapy-comparison-what-really-works-for-sciatica-andthritis" at bounding box center [725, 260] width 124 height 16
drag, startPoint x: 733, startPoint y: 259, endPoint x: 787, endPoint y: 263, distance: 53.8
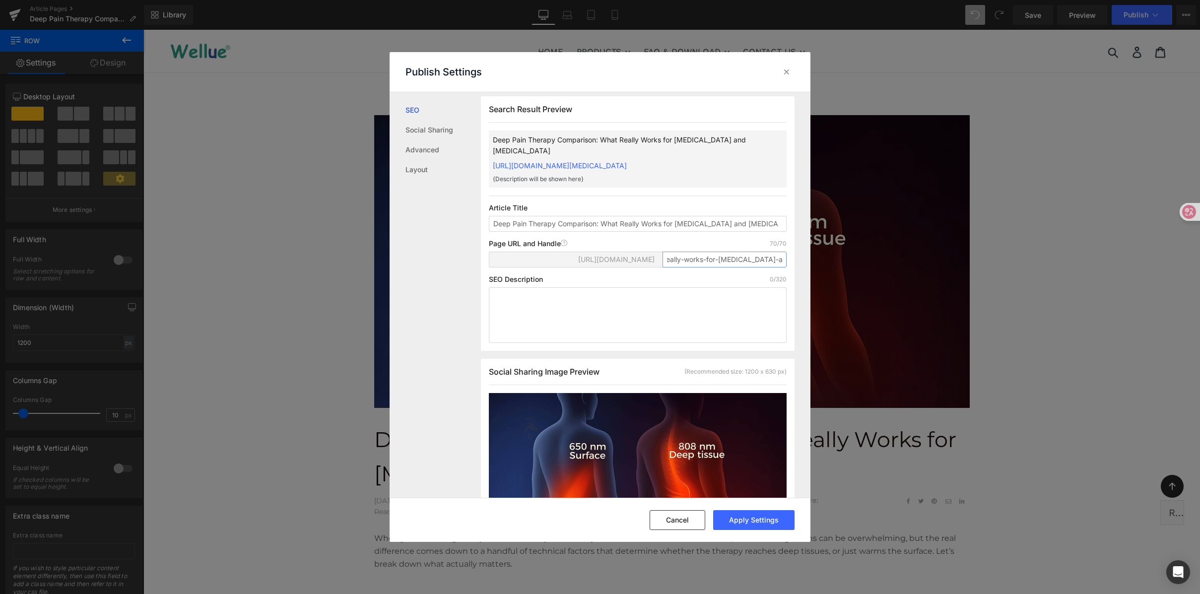
click at [787, 263] on div "Search Result Preview Deep Pain Therapy Comparison: What Really Works for Sciat…" at bounding box center [638, 223] width 314 height 255
click at [685, 260] on input "deep-pain-therapy-comparison-what-really-works-for-sciatica-andthritis" at bounding box center [725, 260] width 124 height 16
drag, startPoint x: 684, startPoint y: 260, endPoint x: 698, endPoint y: 260, distance: 13.9
click at [698, 260] on input "deep-pain-therapy-comparison-what-really-works-for-sciatica-andthritis" at bounding box center [725, 260] width 124 height 16
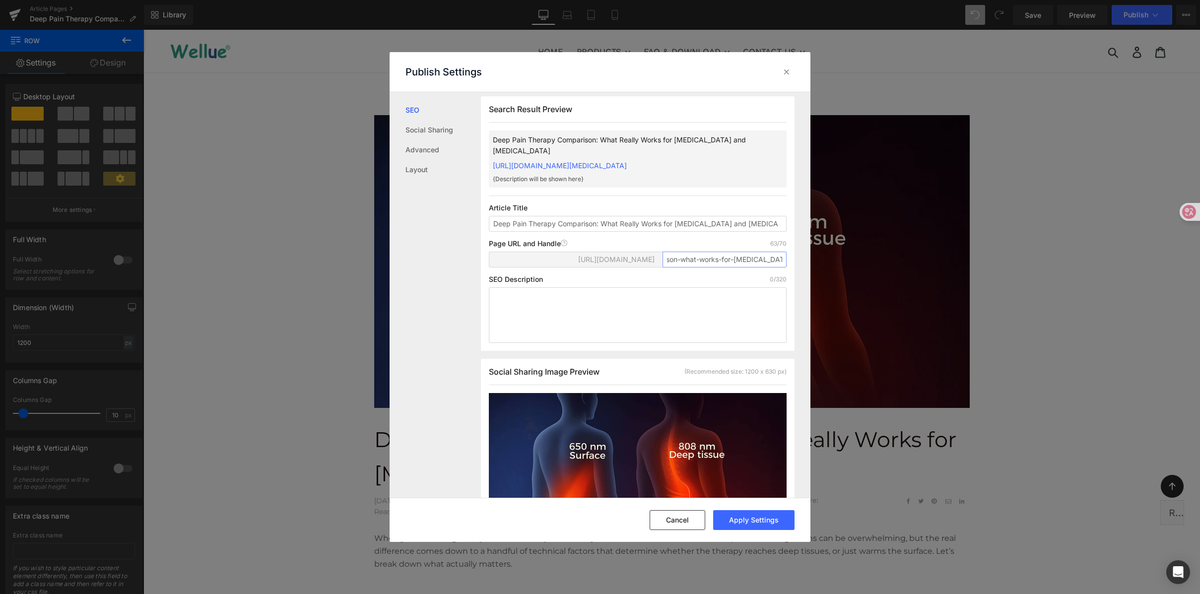
click at [777, 259] on input "deep-pain-therapy-comparison-what-works-for-sciatica-andthritis" at bounding box center [725, 260] width 124 height 16
click at [775, 261] on input "deep-pain-therapy-comparison-what-works-for-sciatica-andthritis" at bounding box center [725, 260] width 124 height 16
click at [741, 260] on input "deep-pain-therapy-comparison-what-works-for-sciatica-and-thritis" at bounding box center [725, 260] width 124 height 16
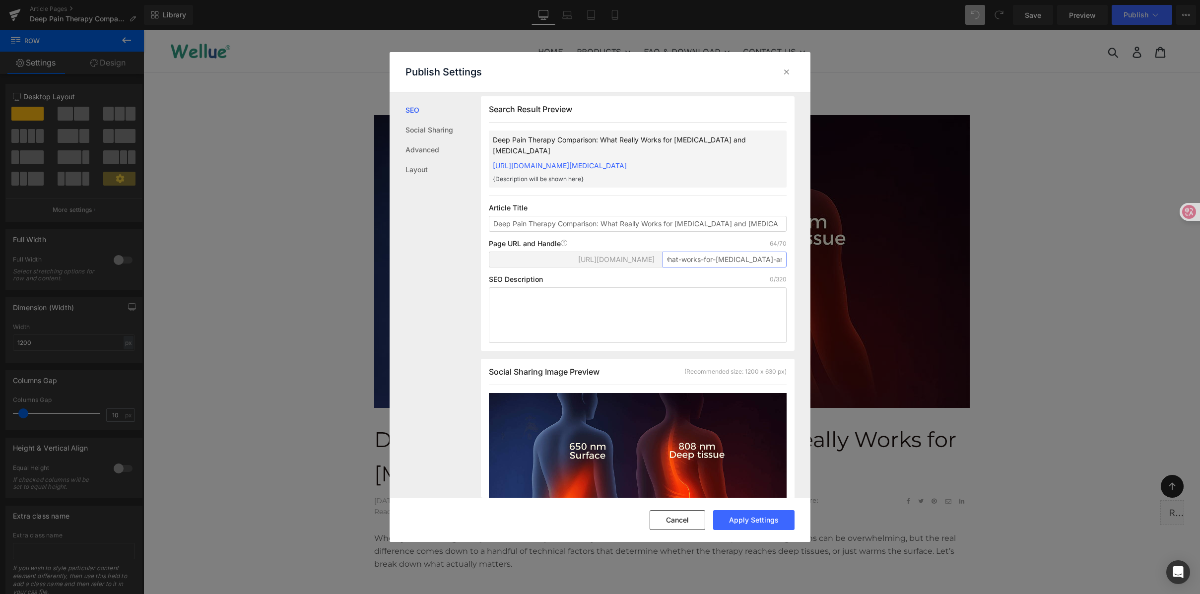
drag, startPoint x: 717, startPoint y: 260, endPoint x: 812, endPoint y: 258, distance: 95.3
click at [812, 258] on div "Publish Settings SEO Social Sharing Advanced Layout Search Result Preview Deep …" at bounding box center [600, 297] width 1200 height 594
click at [761, 259] on input "deep-pain-therapy-comparison-what-works-for-sciatica-and-thritis" at bounding box center [725, 260] width 124 height 16
click at [759, 260] on input "deep-pain-therapy-comparison-what-works-for-sciatica-and-thritis" at bounding box center [725, 260] width 124 height 16
click at [744, 266] on input "deep-pain-therapy-comparison-what-works-for-sciatica-and-athritis" at bounding box center [725, 260] width 124 height 16
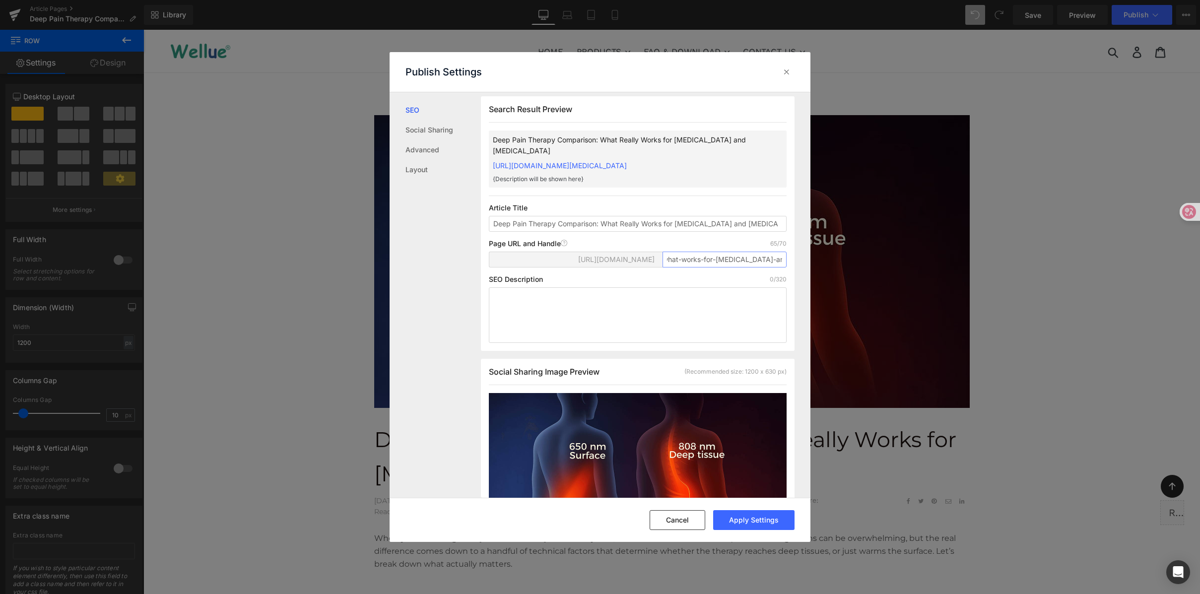
click at [742, 261] on input "deep-pain-therapy-comparison-what-works-for-sciatica-and-athritis" at bounding box center [725, 260] width 124 height 16
drag, startPoint x: 728, startPoint y: 264, endPoint x: 819, endPoint y: 260, distance: 91.9
click at [819, 260] on div "Publish Settings SEO Social Sharing Advanced Layout Search Result Preview Deep …" at bounding box center [600, 297] width 1200 height 594
click at [756, 259] on input "deep-pain-therapy-comparison-what-works-for-sciatica-and-athritis" at bounding box center [725, 260] width 124 height 16
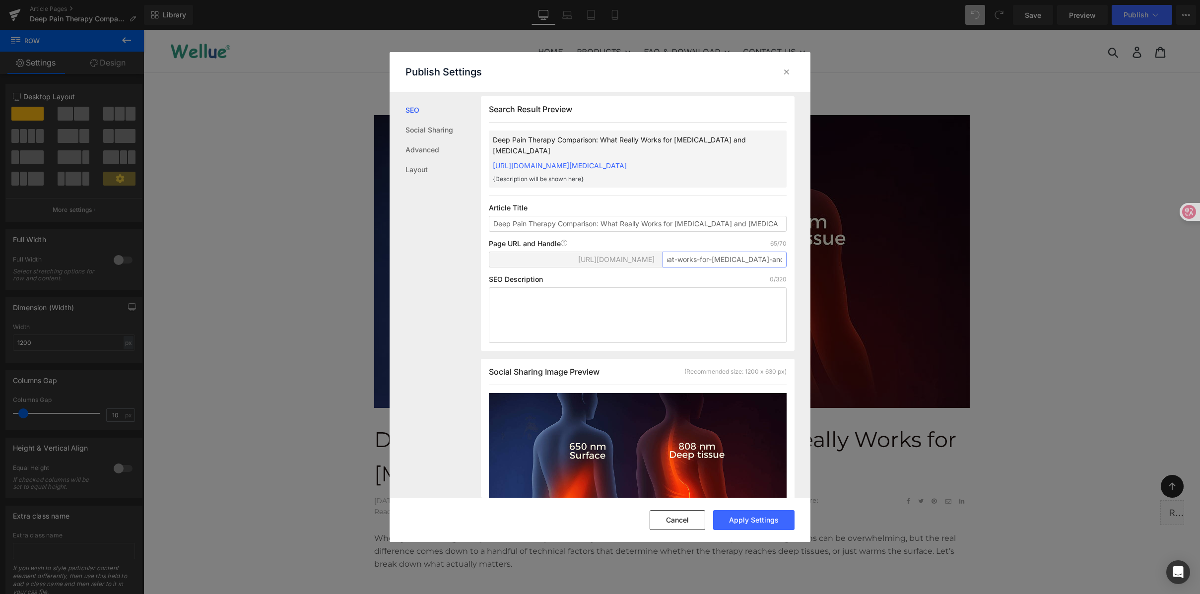
drag, startPoint x: 779, startPoint y: 259, endPoint x: 824, endPoint y: 258, distance: 45.2
click at [824, 258] on div "Publish Settings SEO Social Sharing Advanced Layout Search Result Preview Deep …" at bounding box center [600, 297] width 1200 height 594
click at [747, 258] on input "deep-pain-therapy-comparison-what-works-for-sciatica-and-athritis" at bounding box center [725, 260] width 124 height 16
drag, startPoint x: 770, startPoint y: 261, endPoint x: 640, endPoint y: 257, distance: 130.6
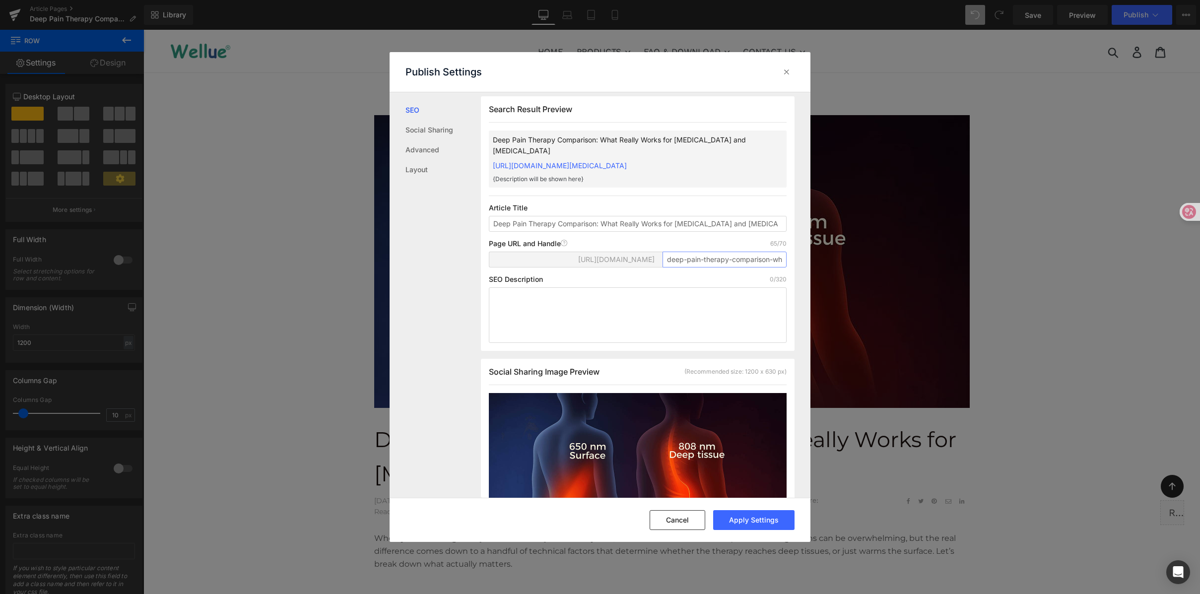
click at [640, 257] on div "https://wellue.myshopify.com/blogs/wellue-stories/ deep-pain-therapy-comparison…" at bounding box center [638, 264] width 298 height 24
type input "deep-pain-therapy-comparison-what-works-for-sciatica-and-athritis"
click at [755, 520] on button "Apply Settings" at bounding box center [753, 520] width 81 height 20
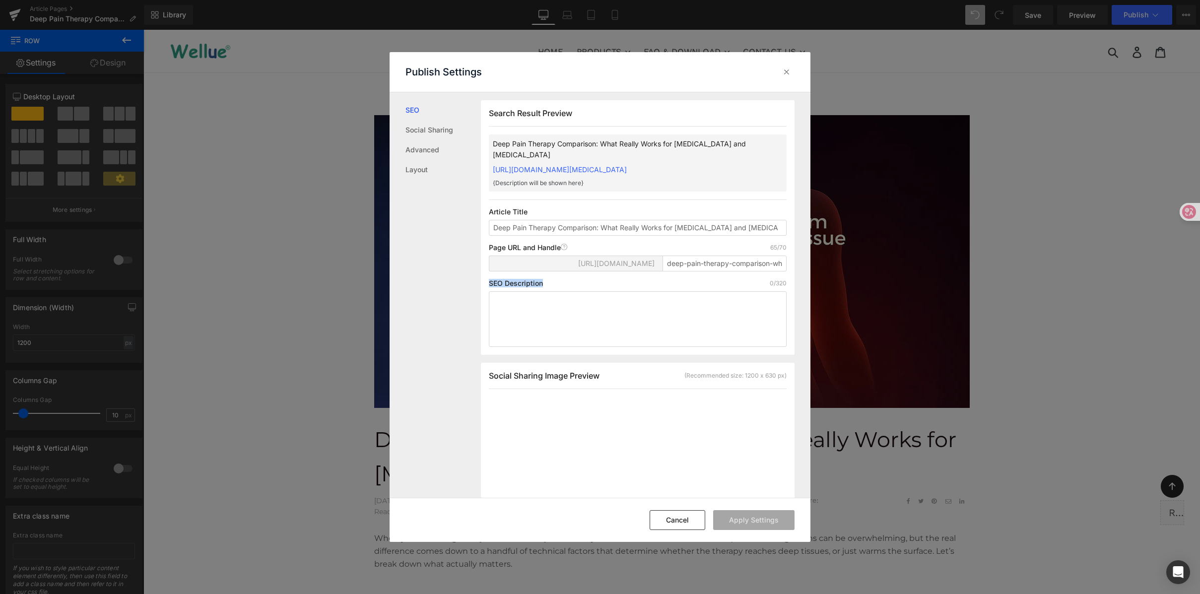
drag, startPoint x: 557, startPoint y: 281, endPoint x: 483, endPoint y: 282, distance: 73.5
click at [483, 282] on div "Search Result Preview Deep Pain Therapy Comparison: What Really Works for Sciat…" at bounding box center [638, 227] width 314 height 255
copy p "SEO Description"
drag, startPoint x: 747, startPoint y: 142, endPoint x: 494, endPoint y: 146, distance: 253.2
click at [494, 146] on p "Deep Pain Therapy Comparison: What Really Works for Sciatica and Arthritis" at bounding box center [622, 149] width 258 height 22
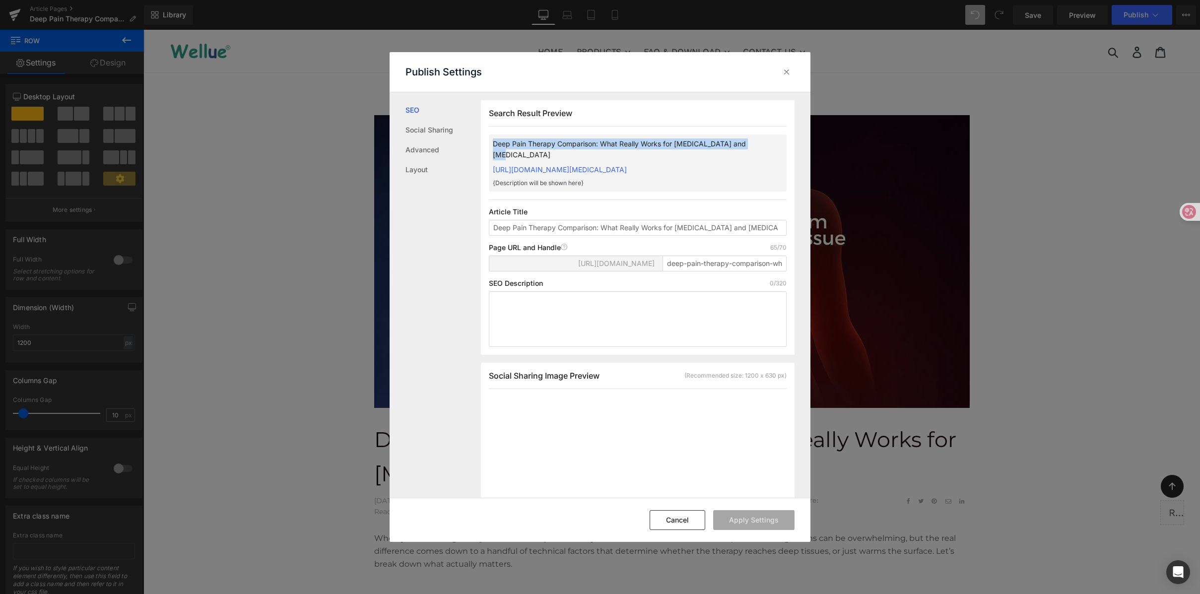
copy p "Deep Pain Therapy Comparison: What Really Works for Sciatica and Arthritis"
click at [528, 305] on textarea at bounding box center [638, 319] width 298 height 56
paste textarea "Looking for real relief from sciatica or arthritis? This at-home laser + TENS d…"
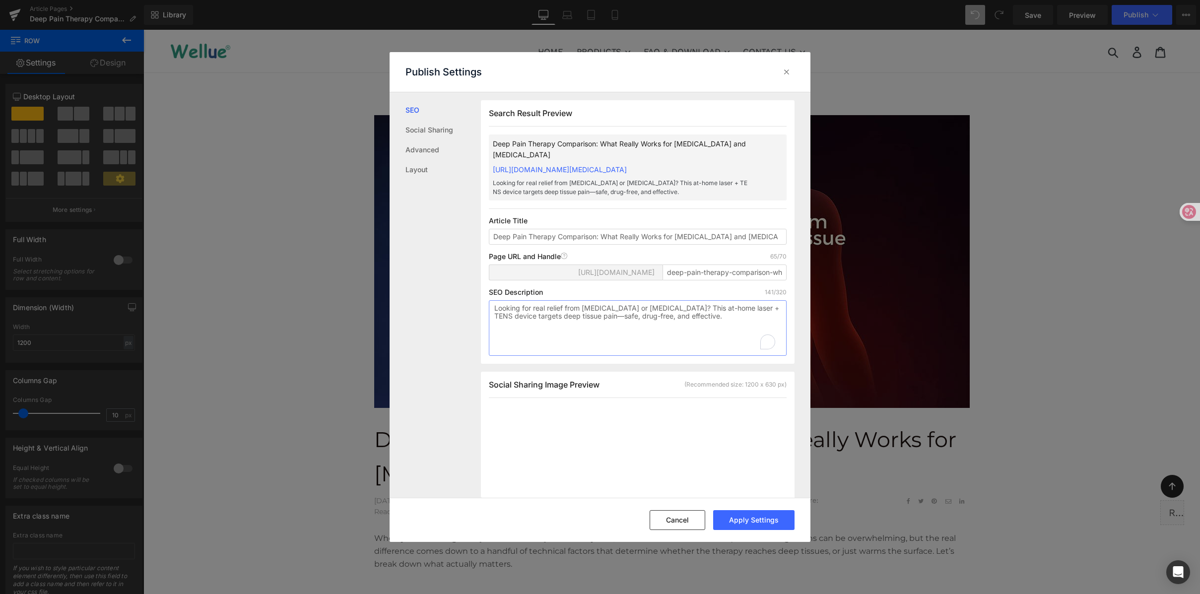
click at [557, 312] on textarea "Looking for real relief from sciatica or arthritis? This at-home laser + TENS d…" at bounding box center [638, 328] width 298 height 56
click at [671, 319] on textarea "Looking for real relief from sciatica or arthritis? This at-home laser + TENS d…" at bounding box center [638, 328] width 298 height 56
click at [704, 322] on textarea "Looking for real relief from sciatica or arthritis? This at-home laser + TENS d…" at bounding box center [638, 328] width 298 height 56
click at [523, 318] on textarea "Looking for real relief from sciatica or arthritis? This at-home laser + TENS d…" at bounding box center [638, 328] width 298 height 56
click at [643, 321] on textarea "Looking for real relief from sciatica or arthritis? This at-home laser + TENS d…" at bounding box center [638, 328] width 298 height 56
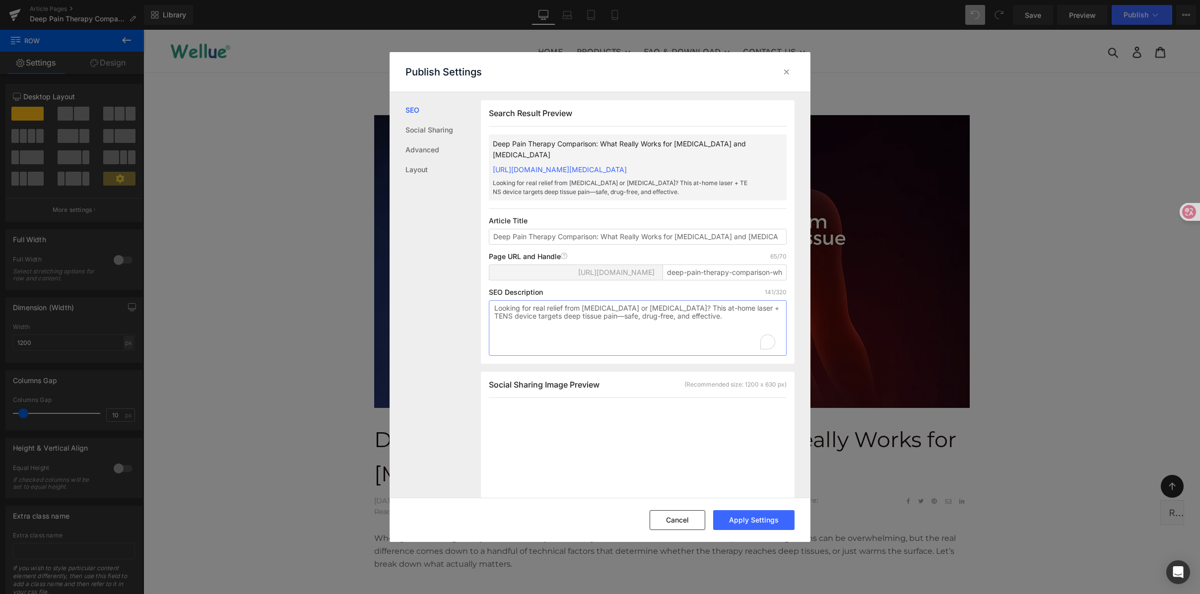
drag, startPoint x: 604, startPoint y: 317, endPoint x: 681, endPoint y: 318, distance: 77.4
click at [681, 318] on textarea "Looking for real relief from sciatica or arthritis? This at-home laser + TENS d…" at bounding box center [638, 328] width 298 height 56
click at [697, 315] on textarea "Looking for real relief from sciatica or arthritis? This at-home laser + TENS d…" at bounding box center [638, 328] width 298 height 56
click at [650, 307] on textarea "Looking for real relief from sciatica or arthritis? This at-home laser + TENS d…" at bounding box center [638, 328] width 298 height 56
paste textarea "see why 808 nm + TENS therapy works best for sciatica and arthritis pain, offer…"
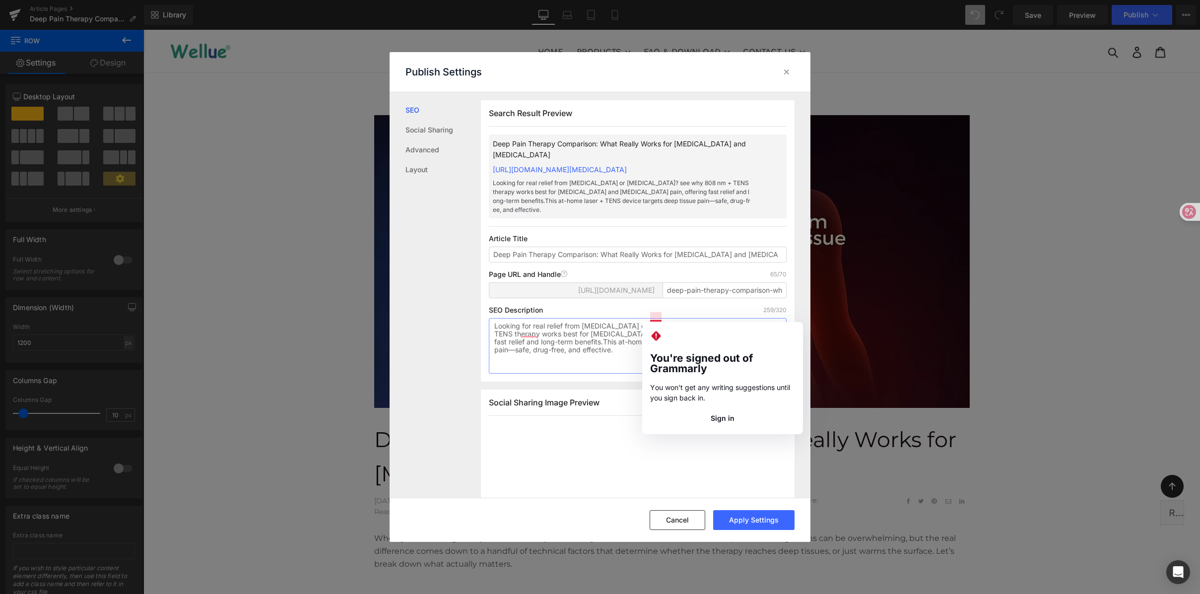
drag, startPoint x: 653, startPoint y: 317, endPoint x: 752, endPoint y: 315, distance: 99.8
click at [650, 318] on textarea "Looking for real relief from sciatica or arthritis? see why 808 nm + TENS thera…" at bounding box center [638, 346] width 298 height 56
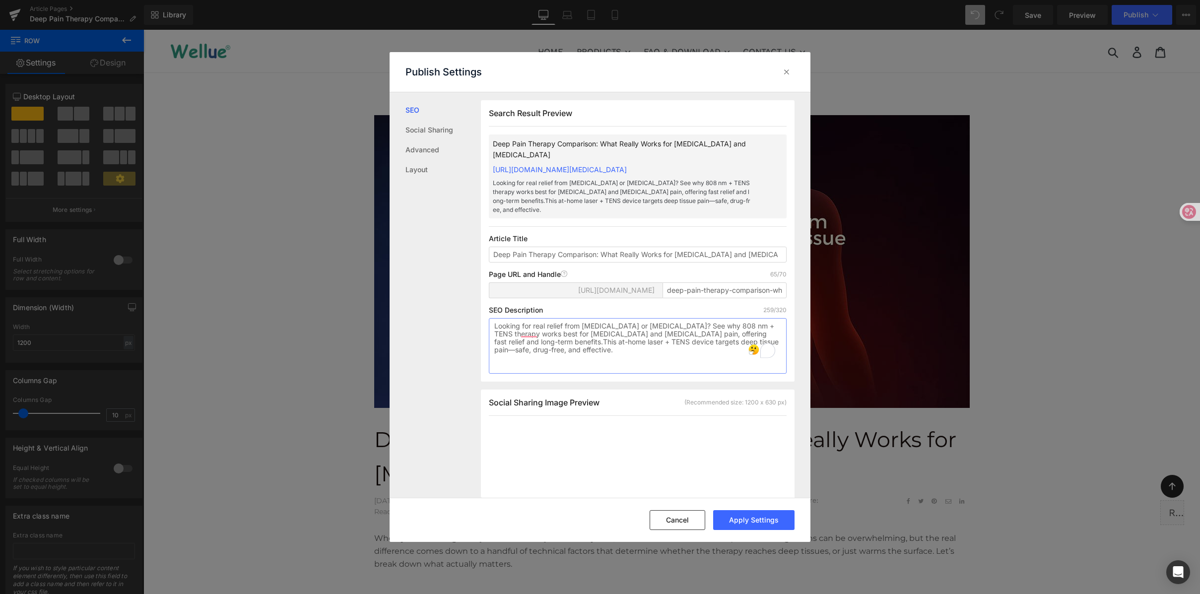
drag, startPoint x: 558, startPoint y: 326, endPoint x: 662, endPoint y: 326, distance: 103.7
click at [662, 326] on textarea "Looking for real relief from sciatica or arthritis? See why 808 nm + TENS thera…" at bounding box center [638, 346] width 298 height 56
click at [721, 327] on textarea "Looking for real relief from sciatica or arthritis? See why 808 nm + TENS thera…" at bounding box center [638, 346] width 298 height 56
click at [734, 327] on textarea "Looking for real relief from sciatica or arthritis? See why 808 nm + TENS thera…" at bounding box center [638, 346] width 298 height 56
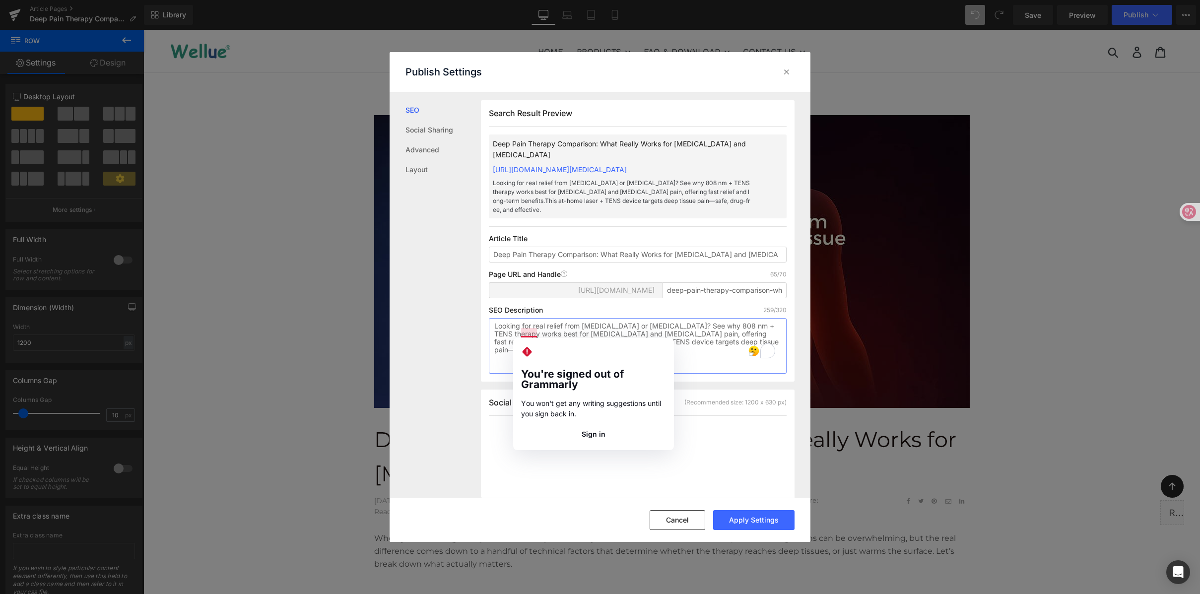
click at [524, 333] on textarea "Looking for real relief from sciatica or arthritis? See why 808 nm + TENS thera…" at bounding box center [638, 346] width 298 height 56
click at [586, 334] on textarea "Looking for real relief from sciatica or arthritis? See why 808 nm + TENS thera…" at bounding box center [638, 346] width 298 height 56
click at [527, 333] on textarea "Looking for real relief from sciatica or arthritis? See why 808 nm + TENS thera…" at bounding box center [638, 346] width 298 height 56
click at [550, 334] on textarea "Looking for real relief from sciatica or arthritis? See why 808 nm + TENS thera…" at bounding box center [638, 346] width 298 height 56
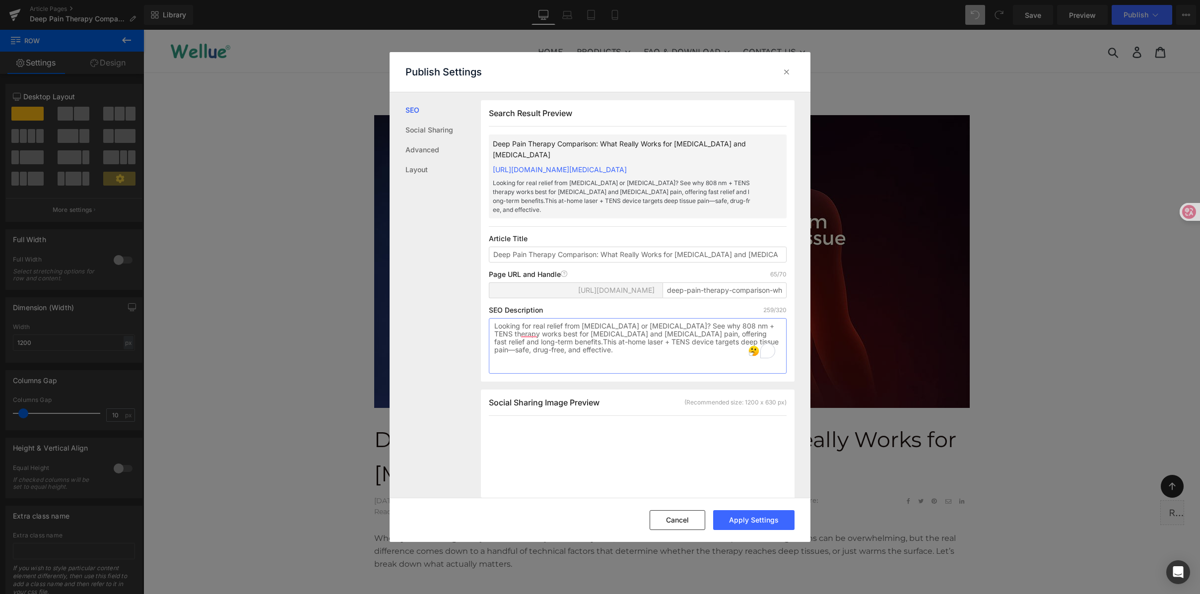
click at [523, 332] on textarea "Looking for real relief from sciatica or arthritis? See why 808 nm + TENS thera…" at bounding box center [638, 346] width 298 height 56
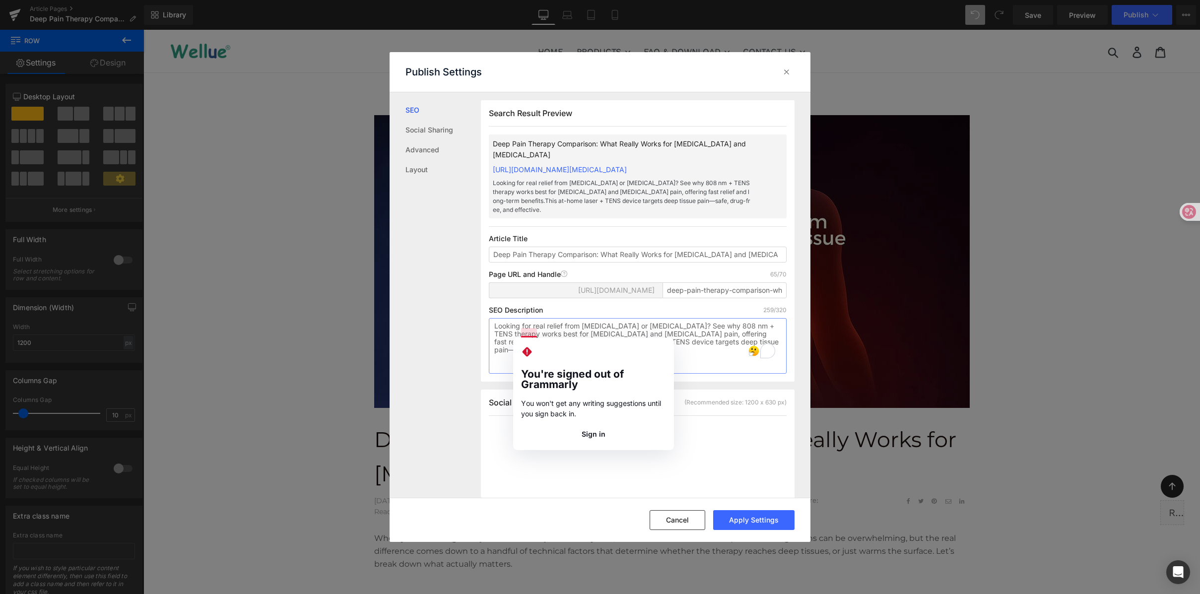
click at [524, 334] on textarea "Looking for real relief from sciatica or arthritis? See why 808 nm + TENS thera…" at bounding box center [638, 346] width 298 height 56
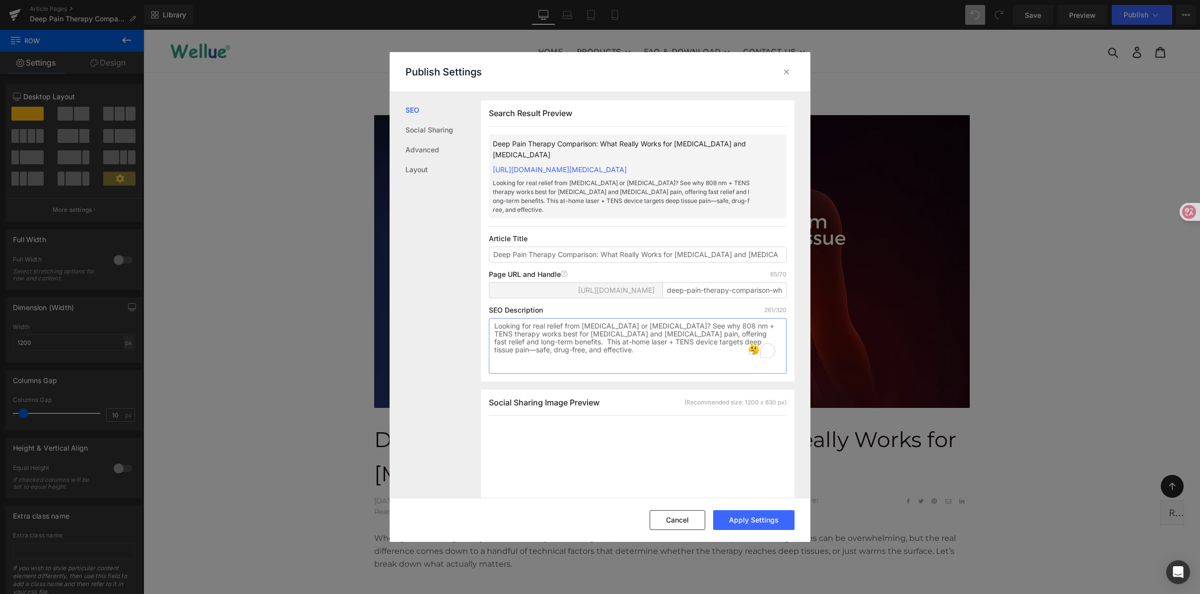
click at [684, 341] on textarea "Looking for real relief from sciatica or arthritis? See why 808 nm + TENS thera…" at bounding box center [638, 346] width 298 height 56
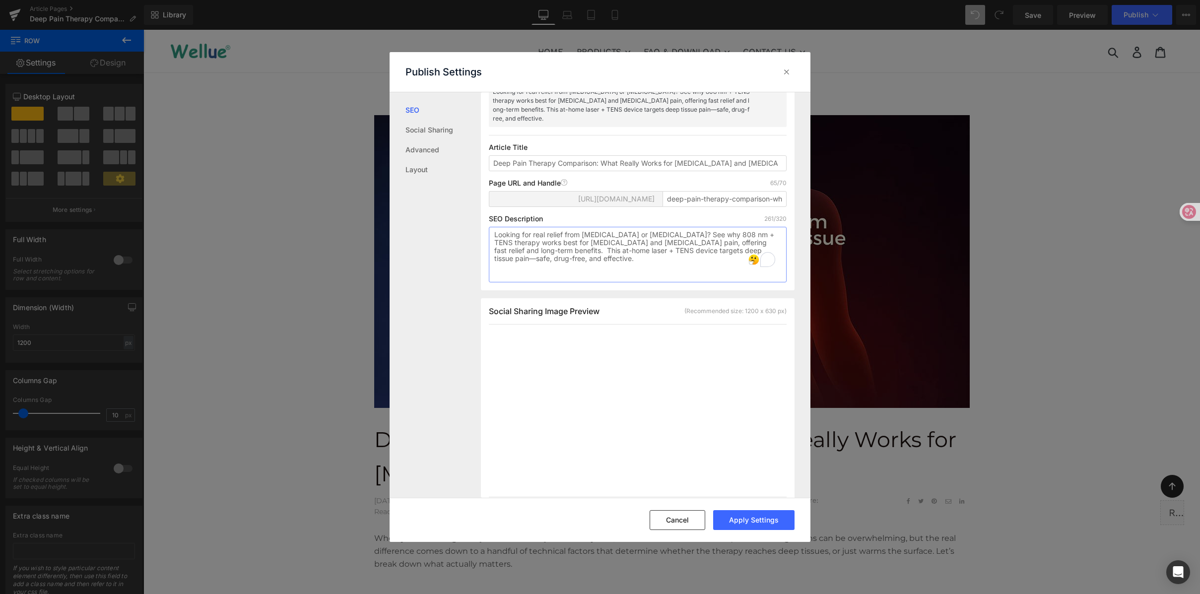
click at [686, 233] on textarea "Looking for real relief from sciatica or arthritis? See why 808 nm + TENS thera…" at bounding box center [638, 255] width 298 height 56
click at [663, 233] on textarea "Looking for real relief from sciatica or arthritis? See why 808 nm + TENS thera…" at bounding box center [638, 255] width 298 height 56
click at [700, 232] on textarea "Looking for real relief from sciatica or arthritis? See why 808 nm + TENS thera…" at bounding box center [638, 255] width 298 height 56
click at [533, 243] on textarea "Looking for real relief from sciatica or arthritis? See why 808 nm + TENS thera…" at bounding box center [638, 255] width 298 height 56
click at [552, 242] on textarea "Looking for real relief from sciatica or arthritis? See why 808 nm + TENS thera…" at bounding box center [638, 255] width 298 height 56
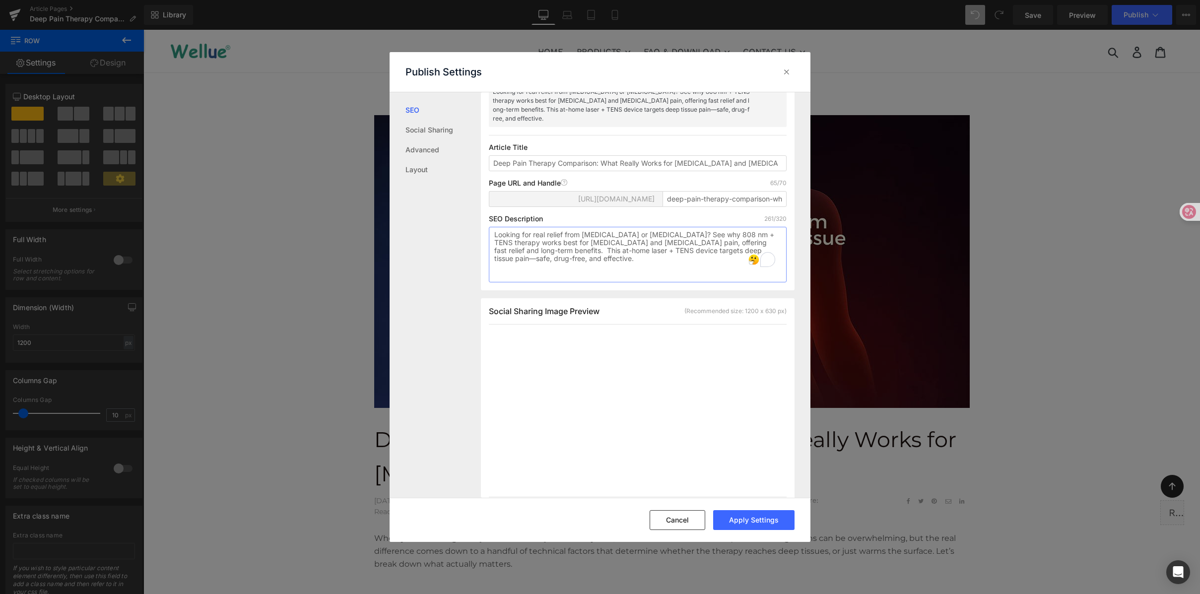
click at [541, 241] on textarea "Looking for real relief from sciatica or arthritis? See why 808 nm + TENS thera…" at bounding box center [638, 255] width 298 height 56
click at [584, 239] on textarea "Looking for real relief from sciatica or arthritis? See why 808 nm + TENS thera…" at bounding box center [638, 255] width 298 height 56
click at [695, 227] on textarea "Looking for real relief from sciatica or arthritis? See why 808 nm + TENS thera…" at bounding box center [638, 255] width 298 height 56
click at [572, 241] on textarea "Looking for real relief from sciatica or arthritis? See why 808 nm + TENS thera…" at bounding box center [638, 255] width 298 height 56
drag, startPoint x: 585, startPoint y: 240, endPoint x: 539, endPoint y: 241, distance: 46.7
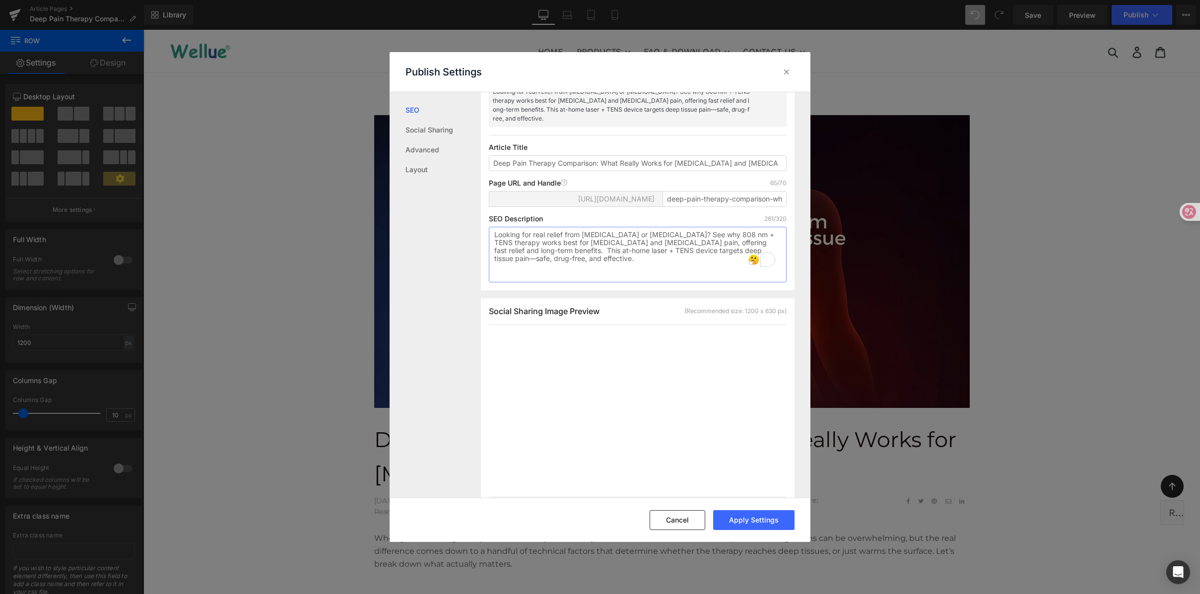
click at [539, 241] on textarea "Looking for real relief from sciatica or arthritis? See why 808 nm + TENS thera…" at bounding box center [638, 255] width 298 height 56
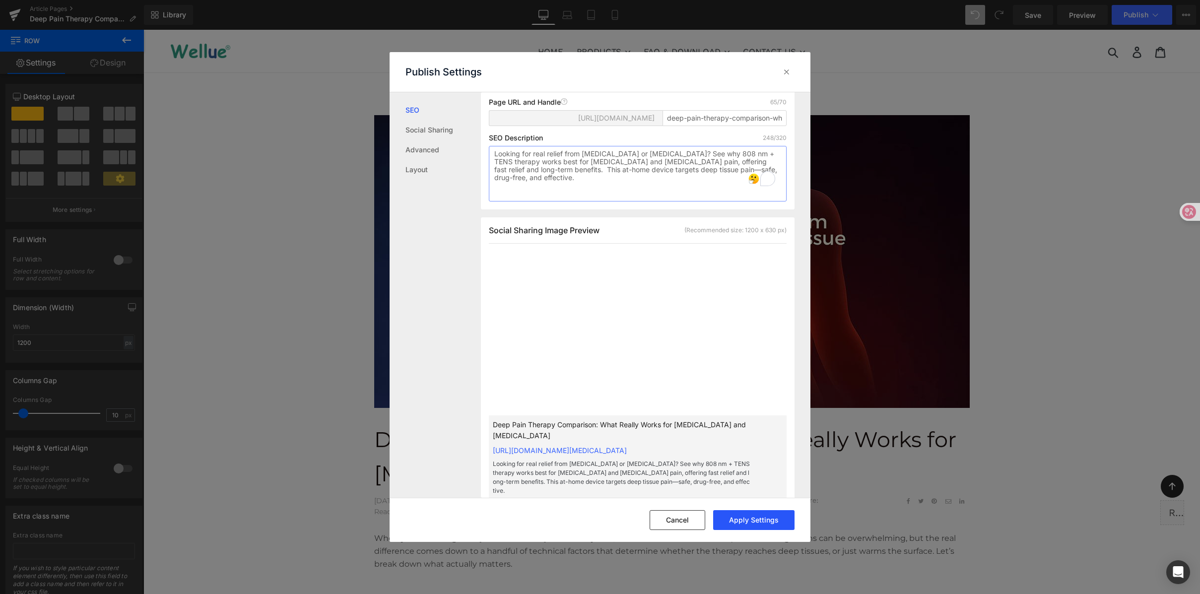
type textarea "Looking for real relief from sciatica or arthritis? See why 808 nm + TENS thera…"
click at [765, 523] on button "Apply Settings" at bounding box center [753, 520] width 81 height 20
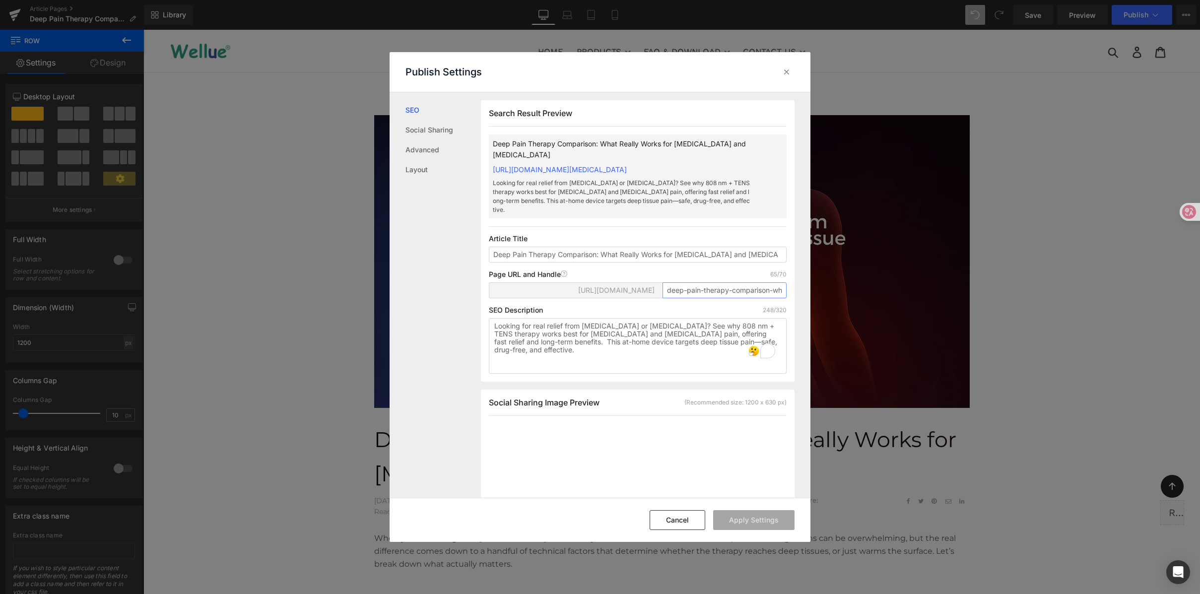
click at [714, 282] on input "deep-pain-therapy-comparison-what-works-for-sciatica-and-athritis" at bounding box center [725, 290] width 124 height 16
drag, startPoint x: 677, startPoint y: 277, endPoint x: 795, endPoint y: 276, distance: 118.1
click at [795, 276] on div "Search Result Preview Deep Pain Therapy Comparison: What Really Works for Sciat…" at bounding box center [646, 295] width 330 height 406
click at [754, 282] on input "deep-pain-therapy-comparison-what-works-for-sciatica-and-athritis" at bounding box center [725, 290] width 124 height 16
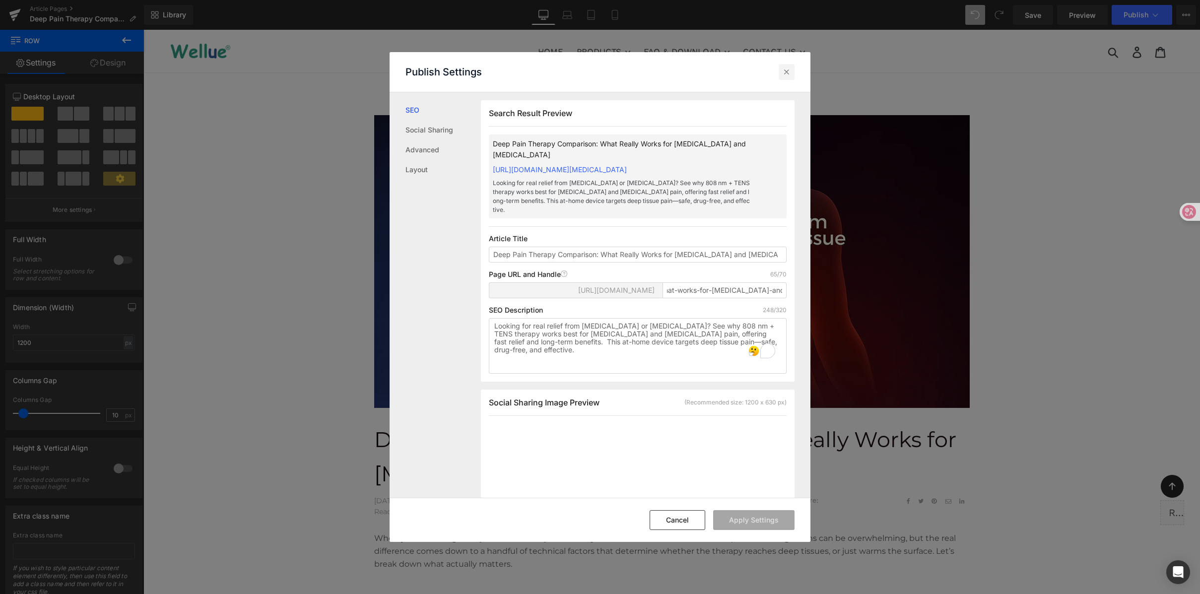
drag, startPoint x: 785, startPoint y: 69, endPoint x: 935, endPoint y: 153, distance: 172.2
click at [785, 69] on icon at bounding box center [787, 72] width 10 height 10
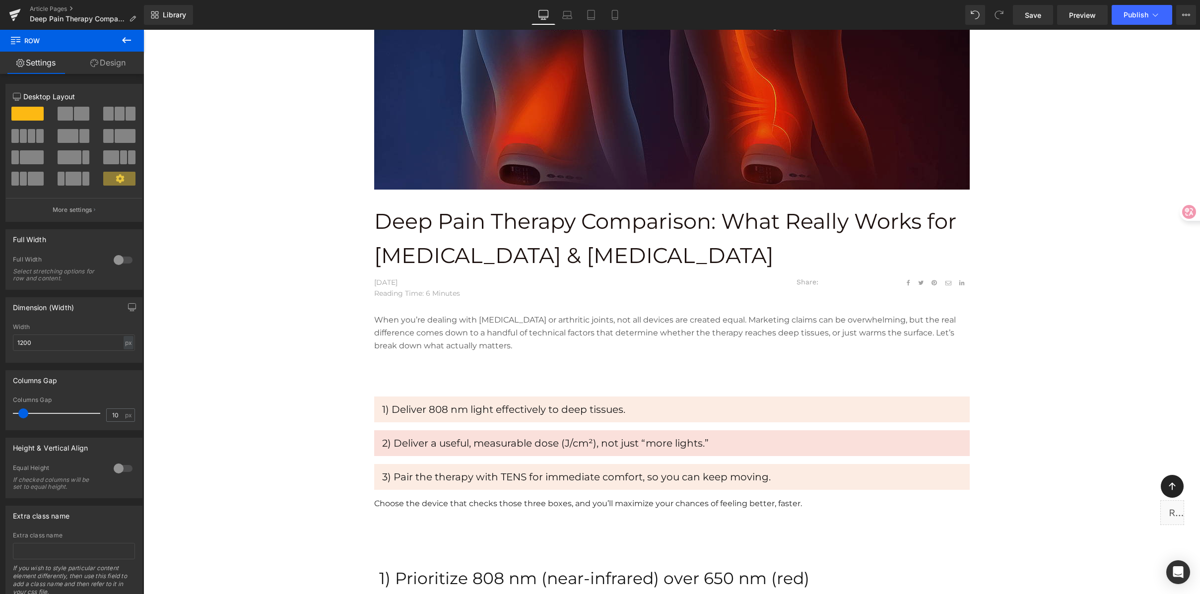
scroll to position [219, 0]
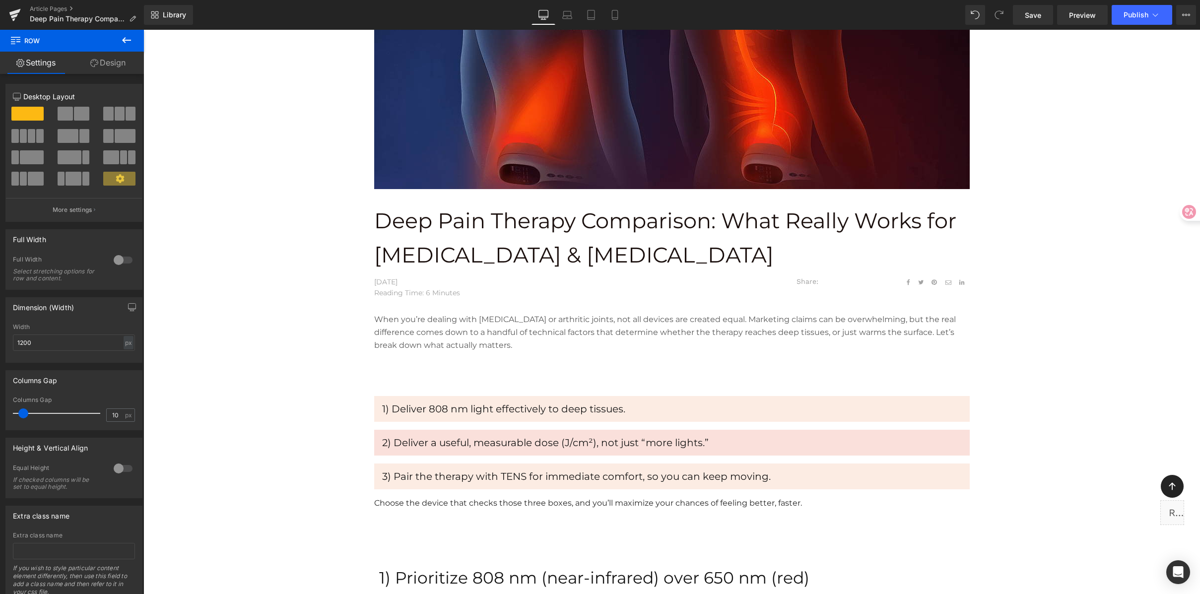
click at [1129, 58] on div at bounding box center [671, 52] width 1057 height 313
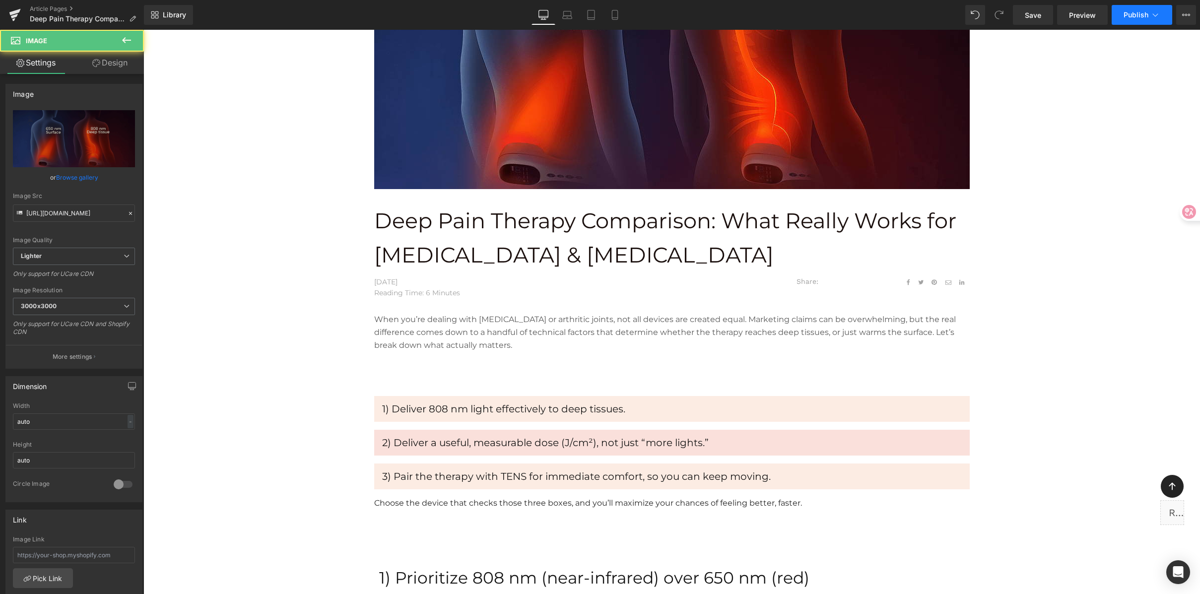
click at [1138, 18] on span "Publish" at bounding box center [1136, 15] width 25 height 8
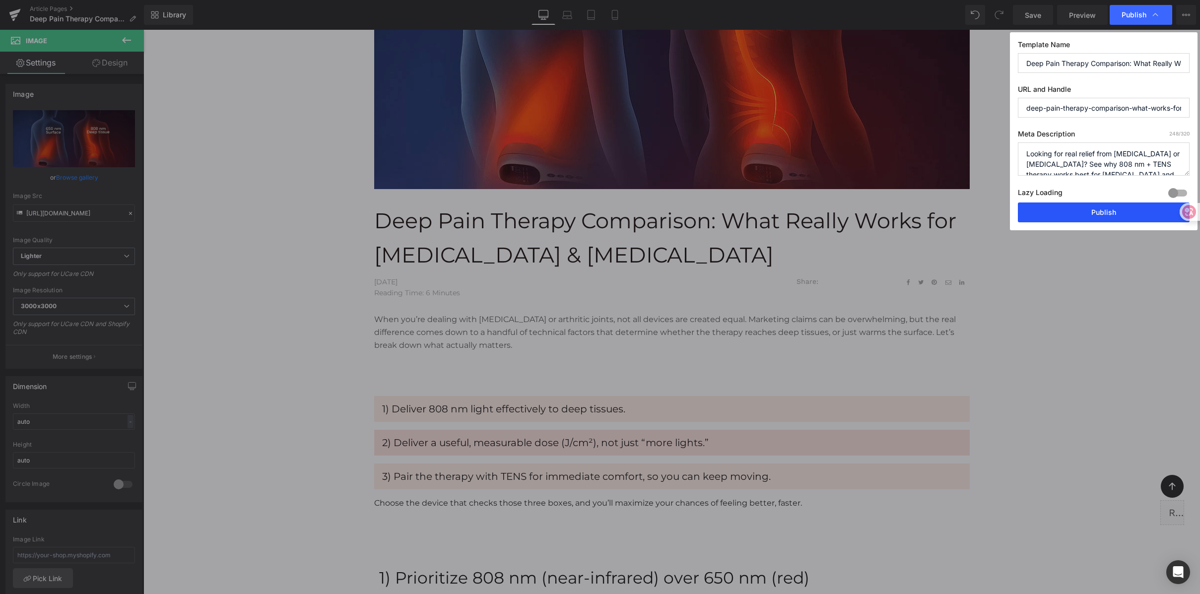
click at [1082, 216] on button "Publish" at bounding box center [1104, 213] width 172 height 20
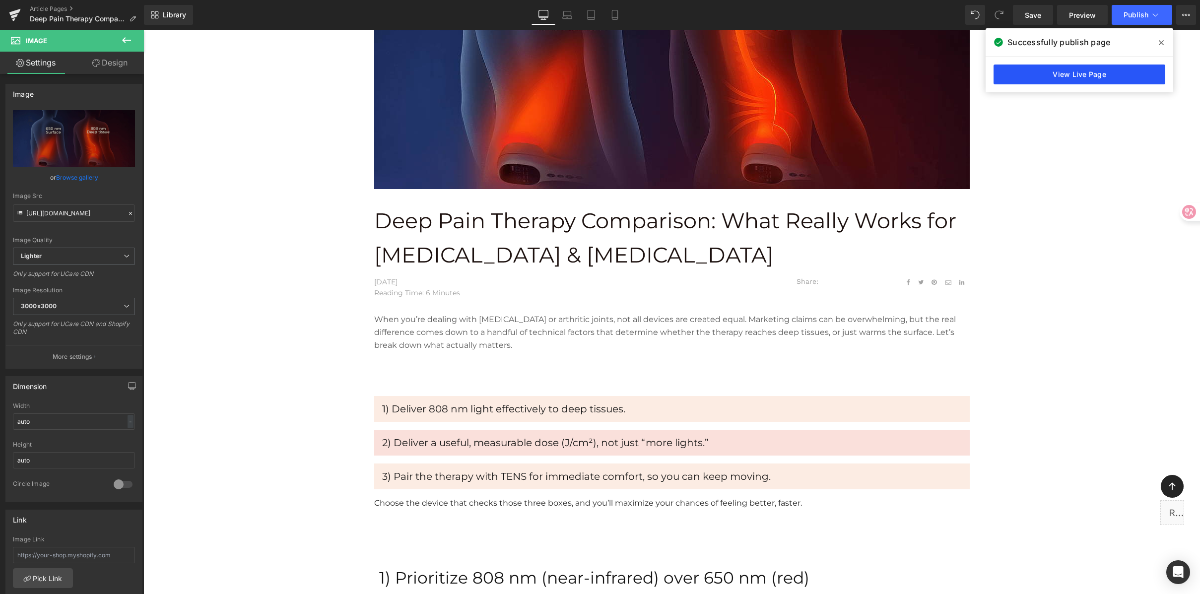
click at [1085, 77] on link "View Live Page" at bounding box center [1080, 75] width 172 height 20
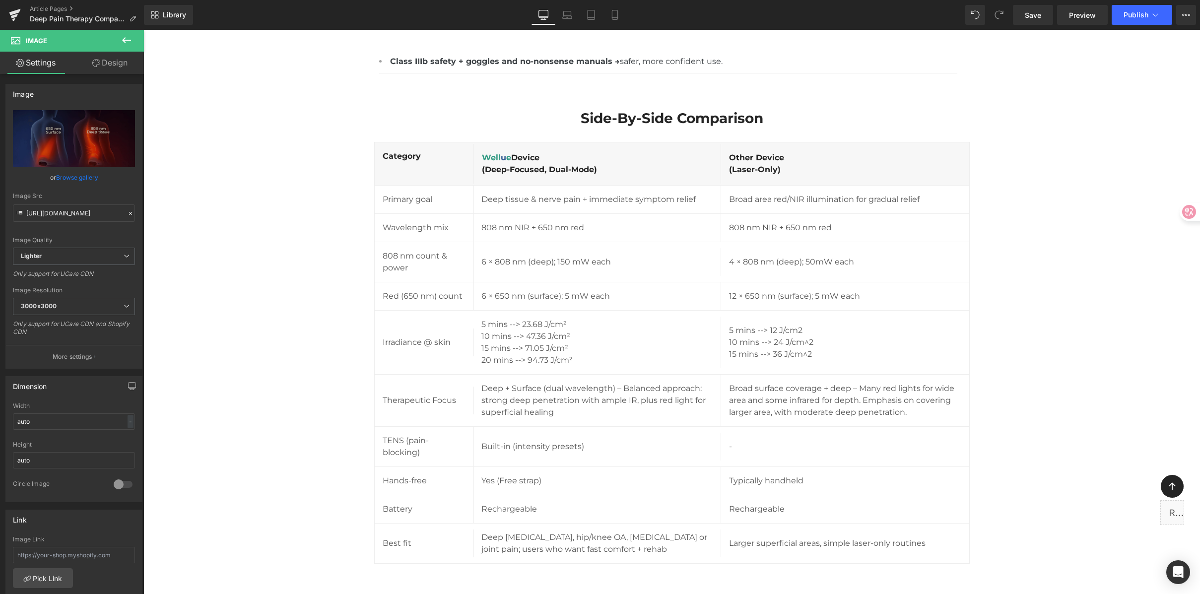
scroll to position [1883, 0]
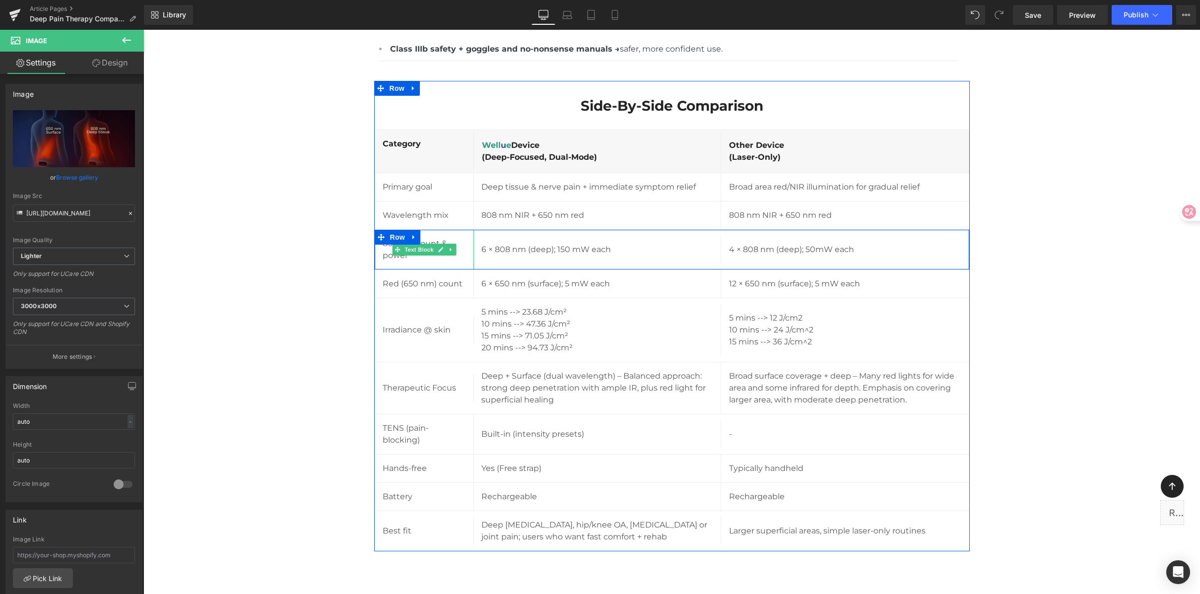
click at [437, 239] on p "808 nm count & power" at bounding box center [424, 250] width 83 height 24
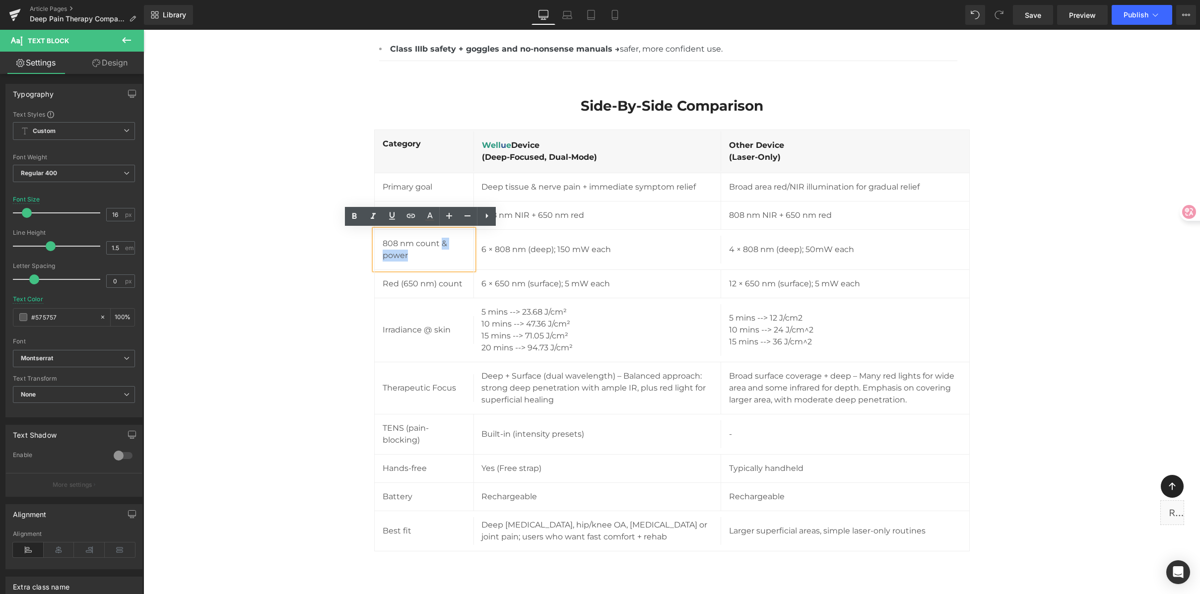
drag, startPoint x: 438, startPoint y: 243, endPoint x: 440, endPoint y: 250, distance: 7.1
click at [440, 250] on p "808 nm count & power" at bounding box center [424, 250] width 83 height 24
drag, startPoint x: 436, startPoint y: 241, endPoint x: 441, endPoint y: 265, distance: 24.3
click at [441, 265] on div "808 nm count & power" at bounding box center [425, 250] width 100 height 40
copy p "& power"
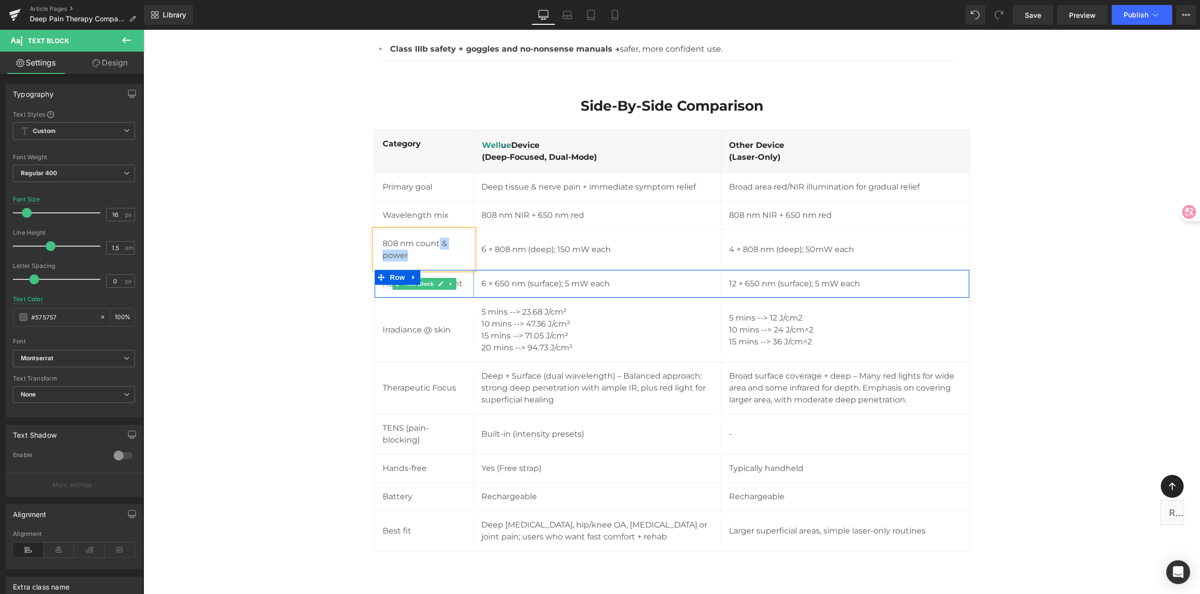
click at [453, 280] on p "Red (650 nm) count" at bounding box center [424, 284] width 83 height 12
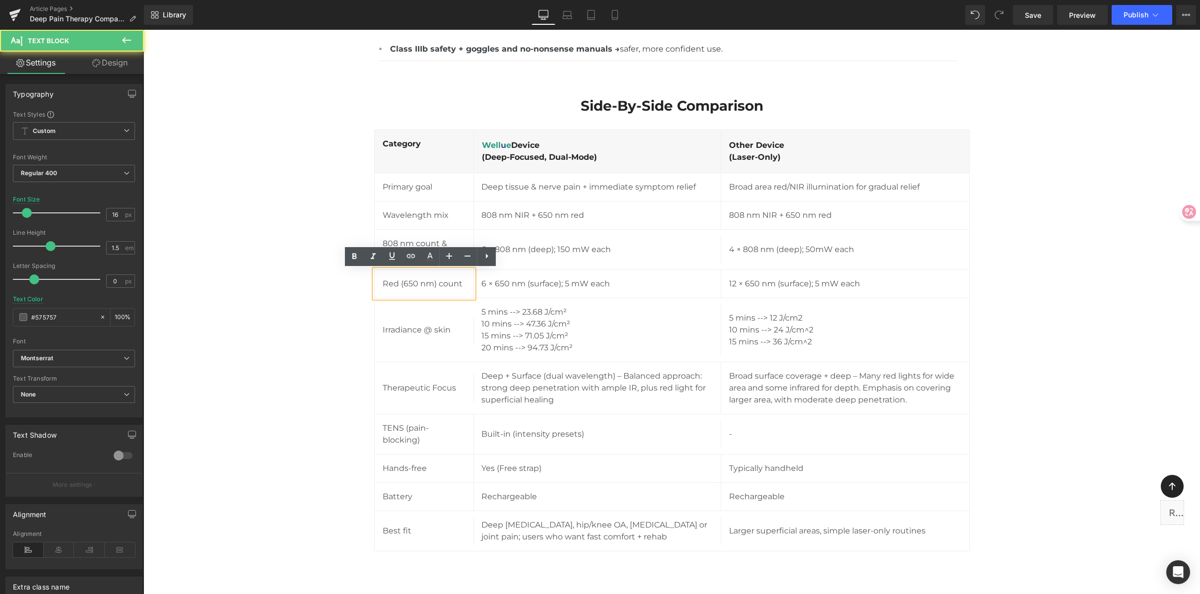
click at [459, 283] on p "Red (650 nm) count" at bounding box center [424, 284] width 83 height 12
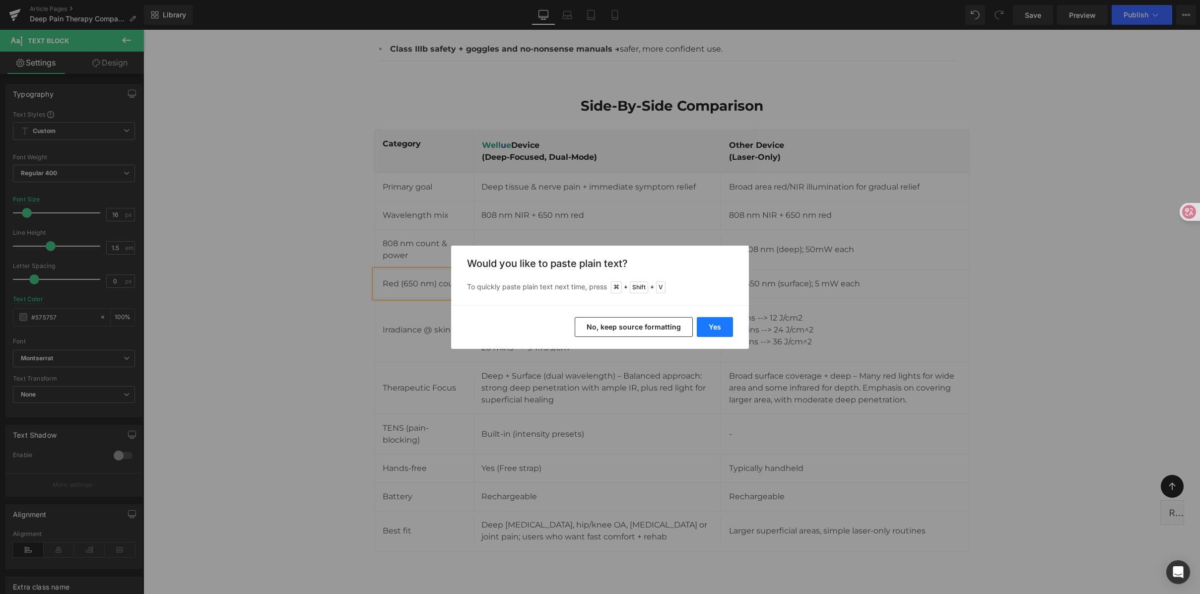
drag, startPoint x: 701, startPoint y: 325, endPoint x: 633, endPoint y: 296, distance: 74.3
click at [701, 325] on button "Yes" at bounding box center [715, 327] width 36 height 20
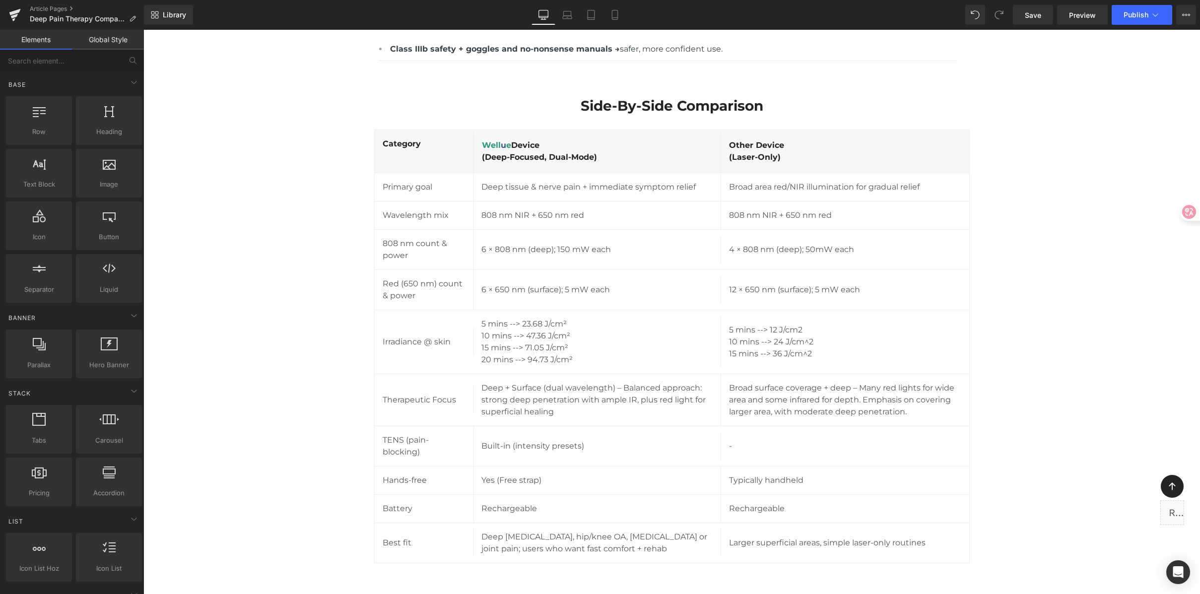
click at [1056, 269] on div "Image Row Deep Pain Therapy Comparison: What Really Works for Sciatica & Arthri…" at bounding box center [671, 357] width 1057 height 4279
click at [1040, 7] on link "Save" at bounding box center [1033, 15] width 40 height 20
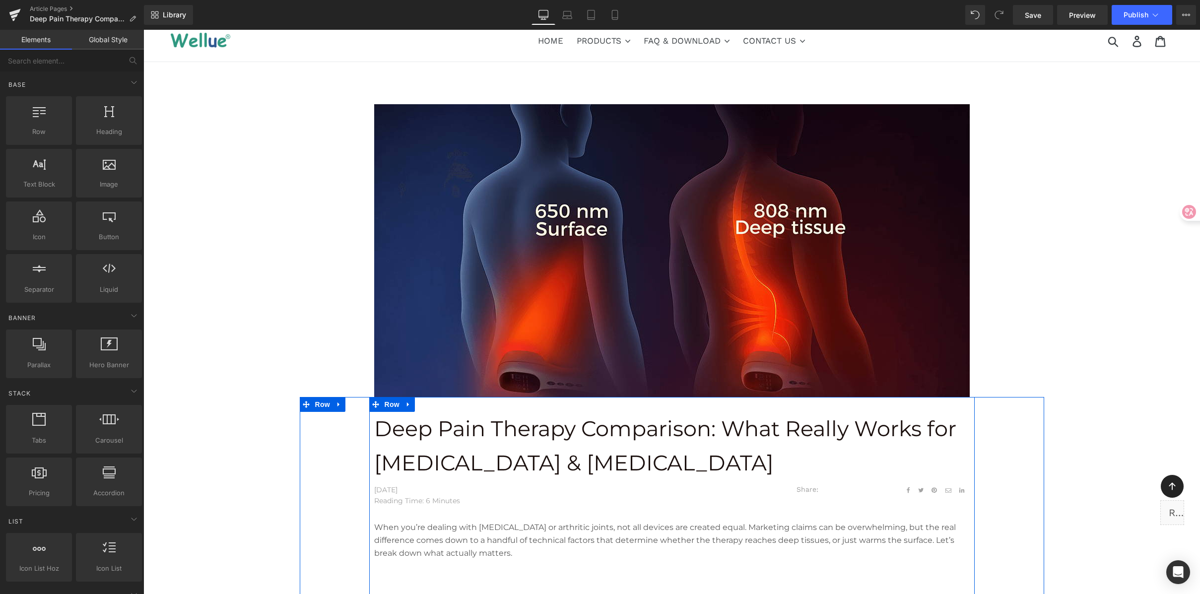
scroll to position [28, 0]
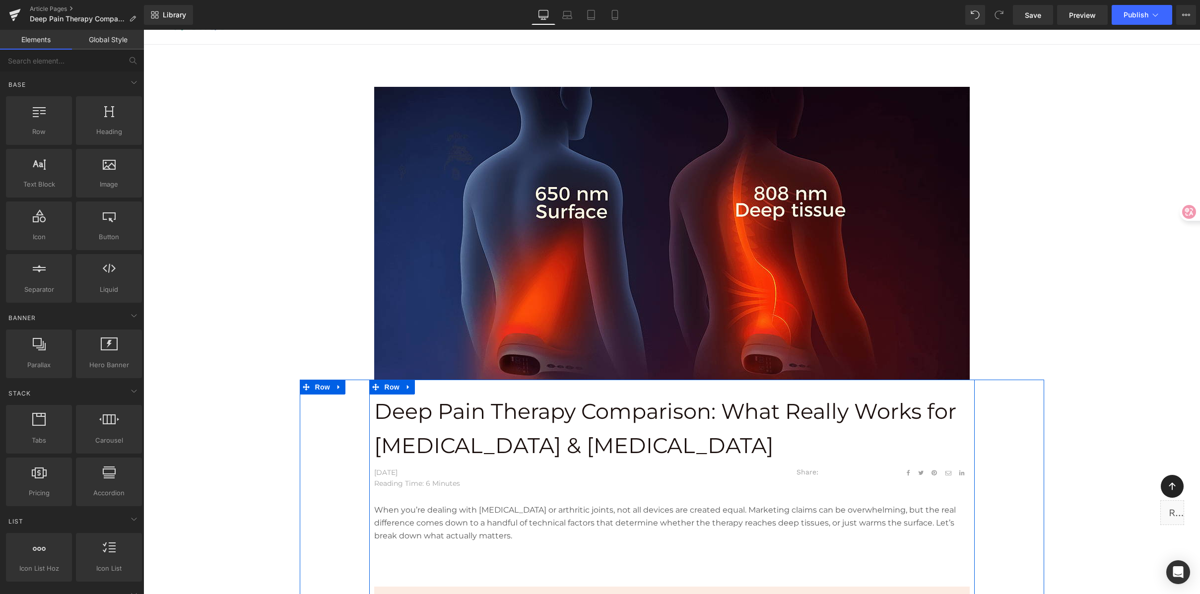
click at [424, 480] on p "Reading Time: 6 Minutes" at bounding box center [523, 483] width 298 height 11
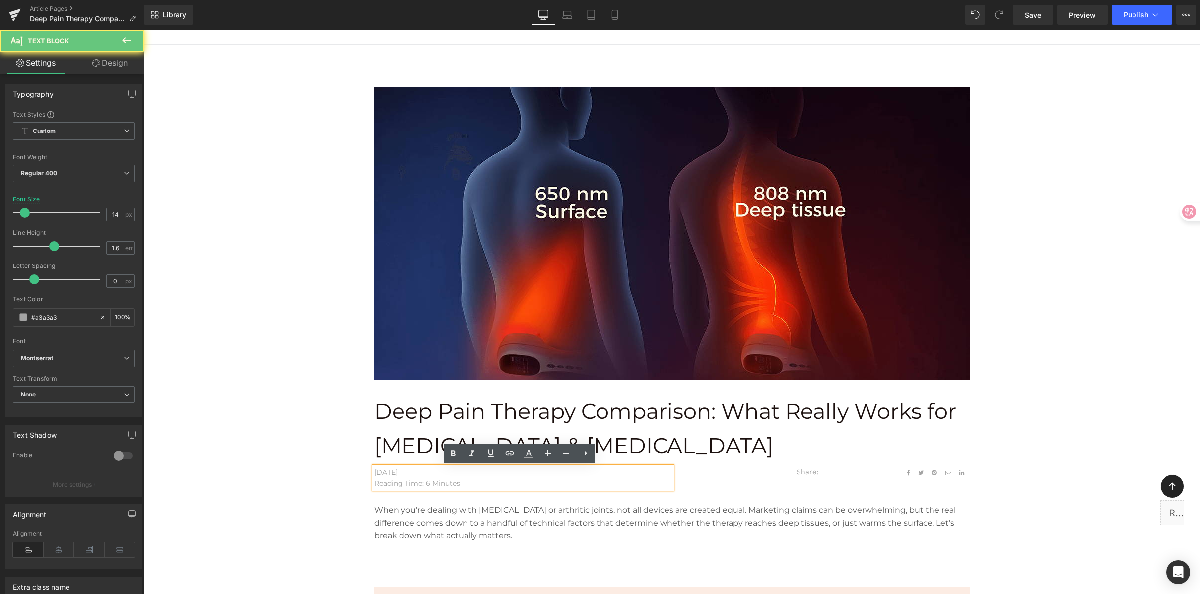
click at [425, 482] on p "Reading Time: 6 Minutes" at bounding box center [523, 483] width 298 height 11
click at [426, 481] on p "Reading Time: 6 Minutes" at bounding box center [523, 483] width 298 height 11
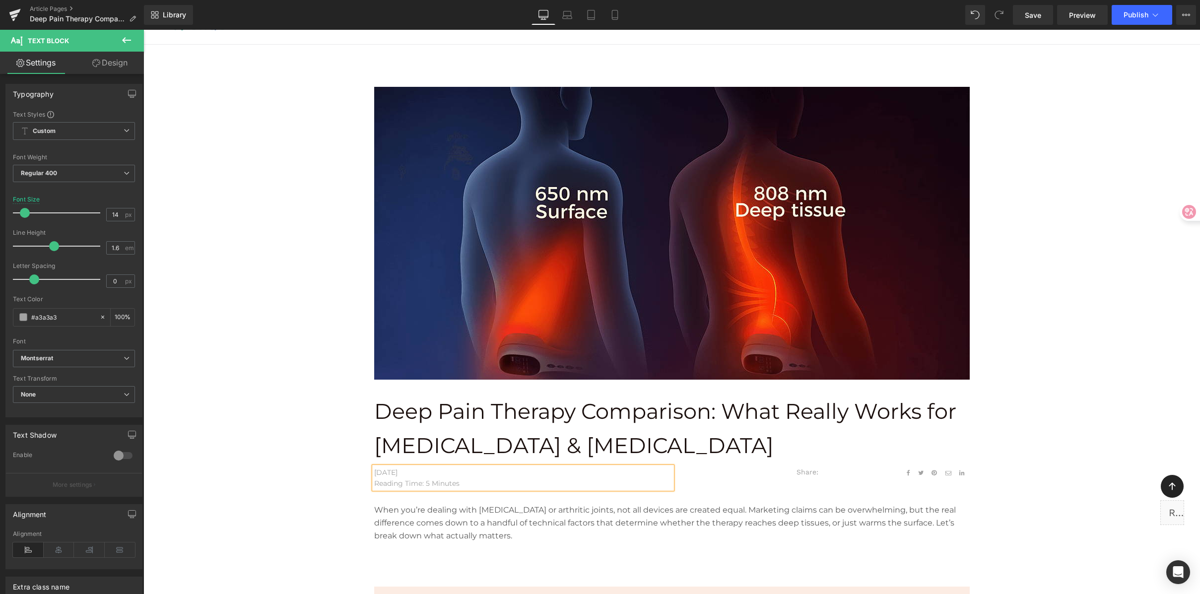
click at [985, 393] on div "Deep Pain Therapy Comparison: What Really Works for Sciatica & Arthritis Text B…" at bounding box center [672, 542] width 745 height 325
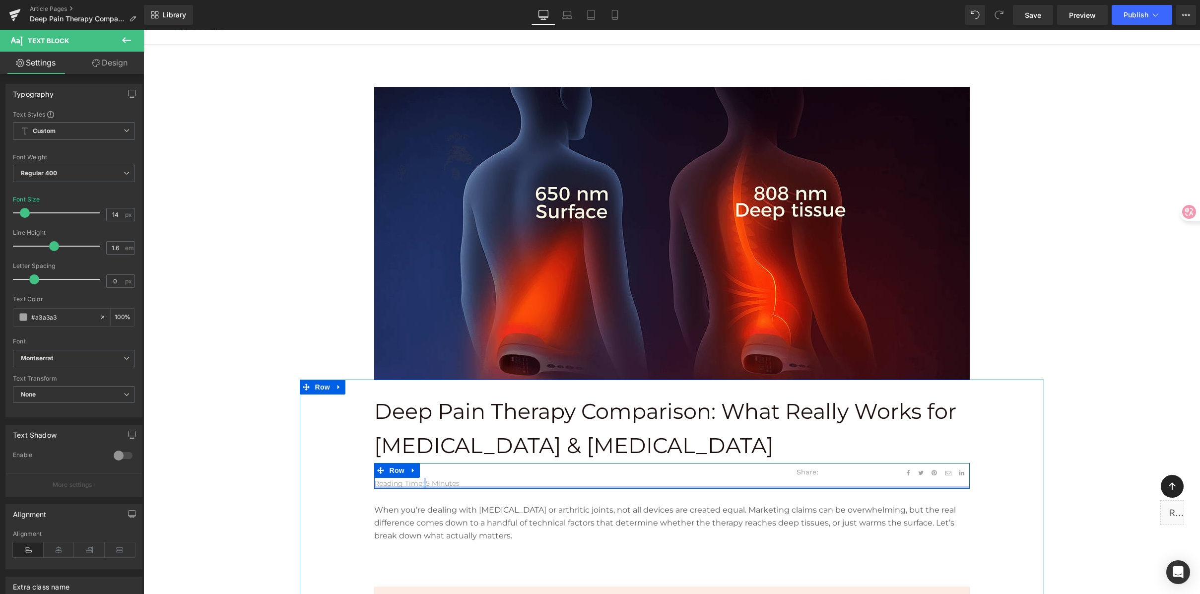
click at [420, 486] on div "August 25, 2025 Reading Time: 5 Minutes Text Block Share: Text Block Social Sha…" at bounding box center [672, 476] width 596 height 26
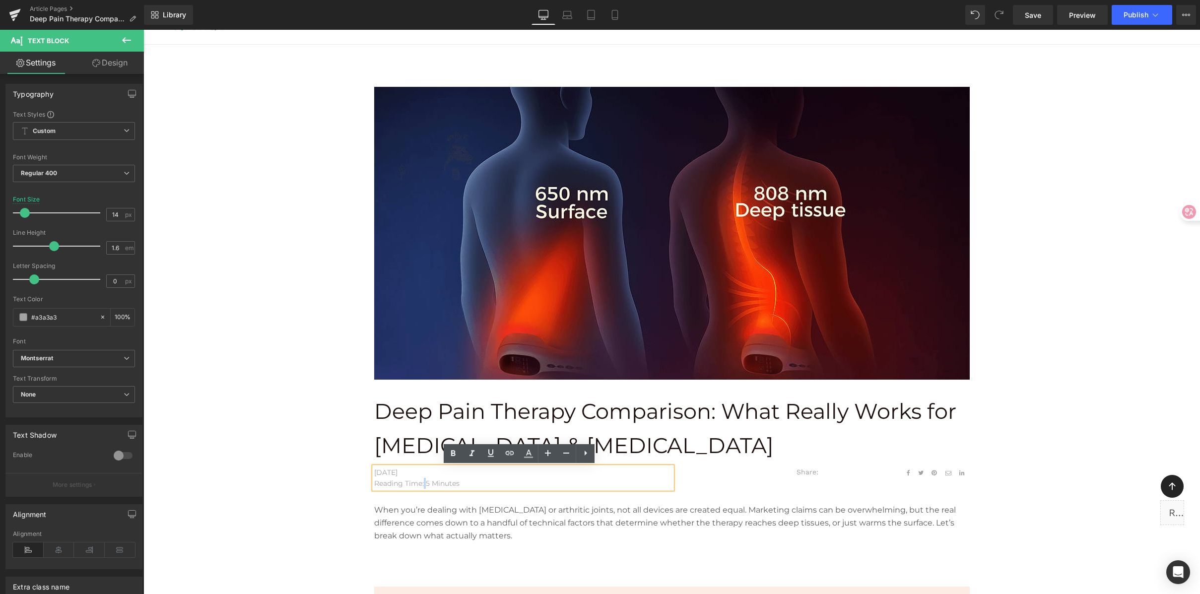
click at [1024, 452] on div "Deep Pain Therapy Comparison: What Really Works for Sciatica & Arthritis Text B…" at bounding box center [672, 552] width 745 height 305
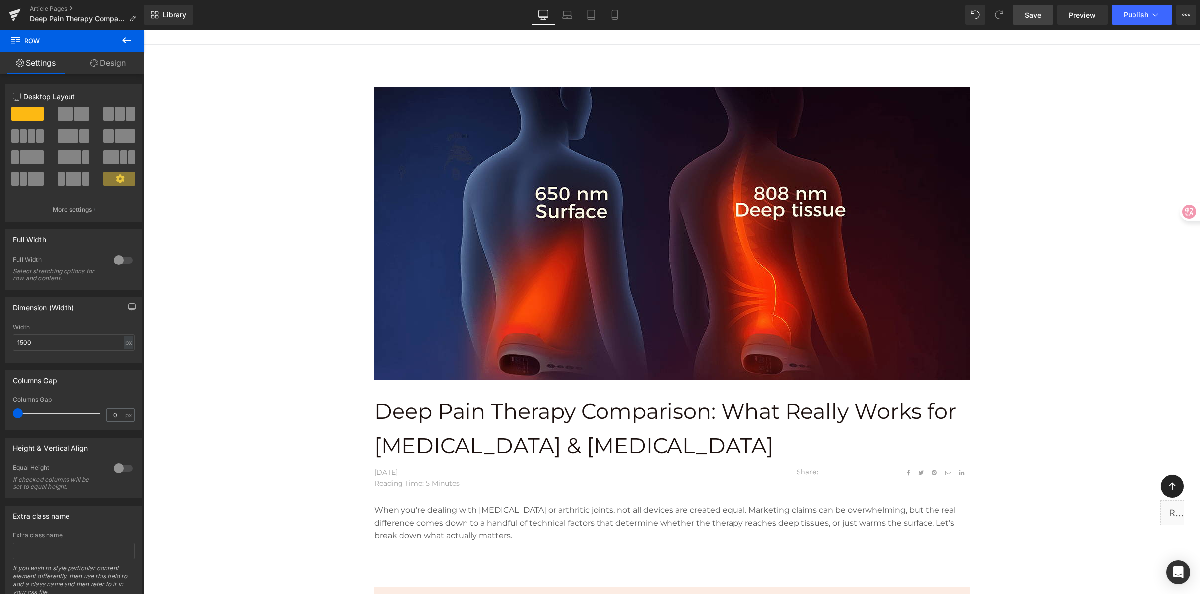
click at [1040, 15] on span "Save" at bounding box center [1033, 15] width 16 height 10
click at [1116, 11] on button "Publish" at bounding box center [1142, 15] width 61 height 20
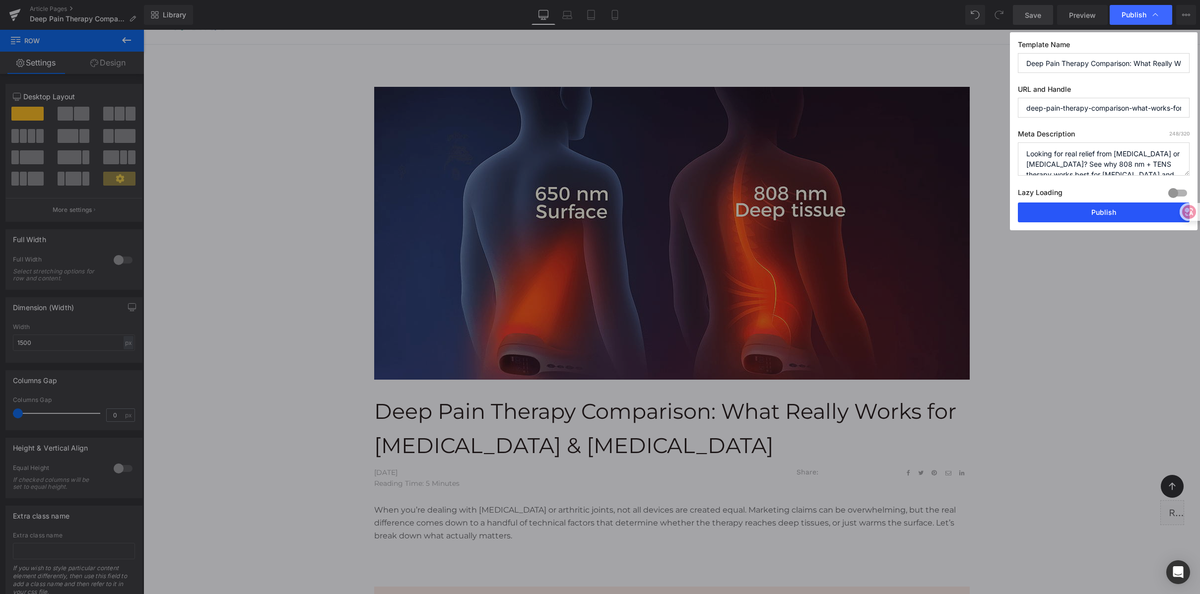
click at [1120, 212] on button "Publish" at bounding box center [1104, 213] width 172 height 20
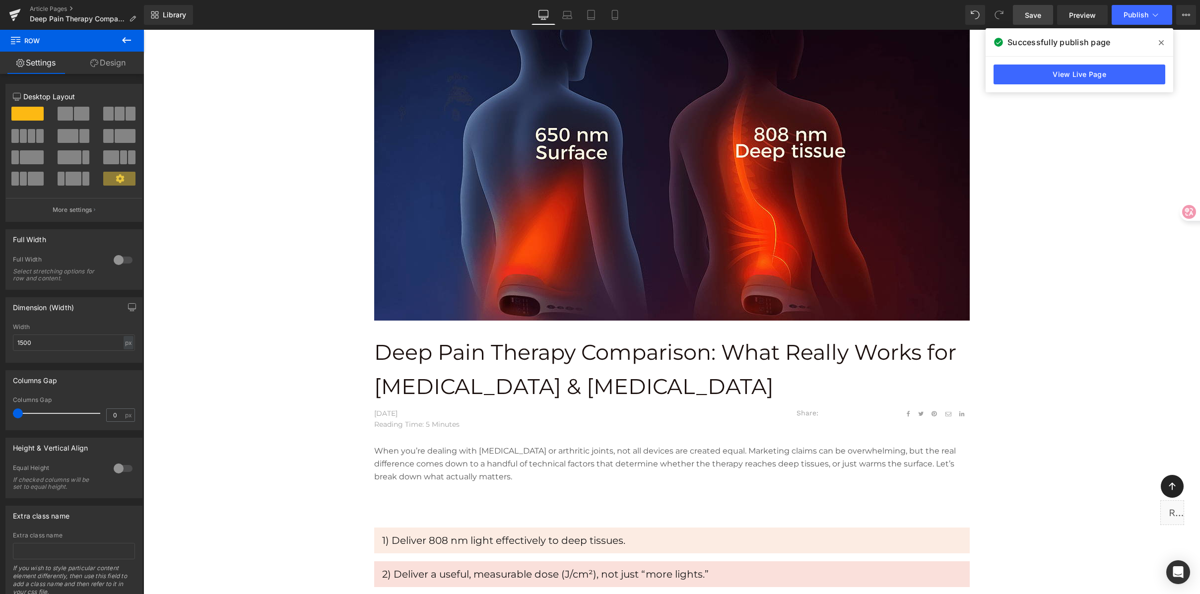
scroll to position [88, 0]
click at [1135, 78] on link "View Live Page" at bounding box center [1080, 75] width 172 height 20
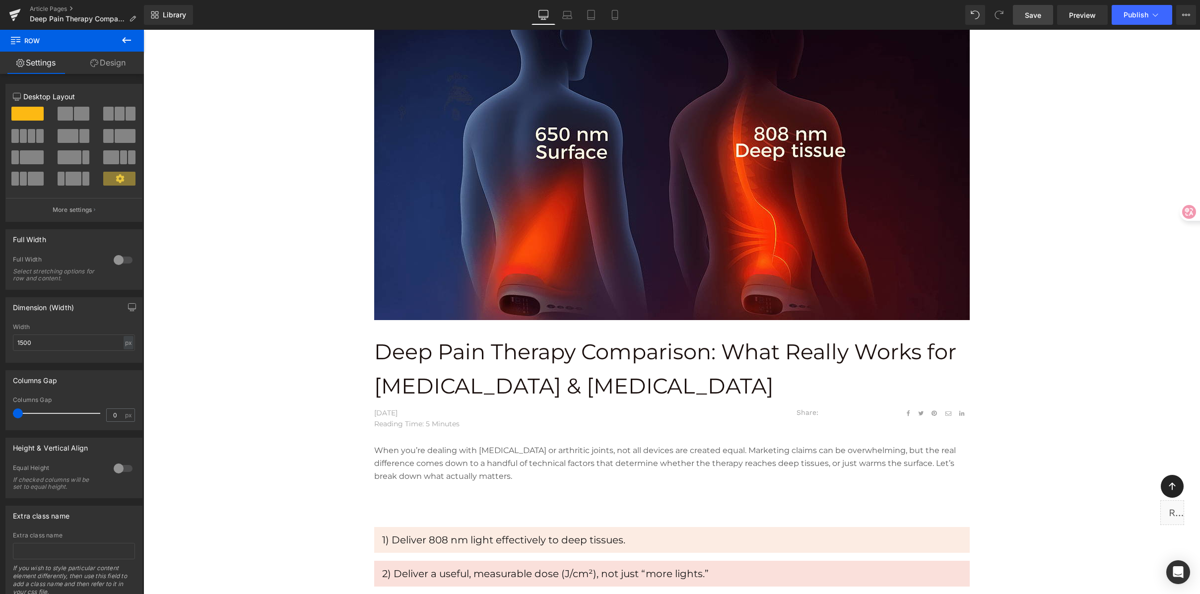
click at [326, 20] on div "Library Desktop Desktop Laptop Tablet Mobile Save Preview Publish Scheduled Vie…" at bounding box center [672, 15] width 1056 height 20
click at [1058, 100] on div at bounding box center [671, 183] width 1057 height 313
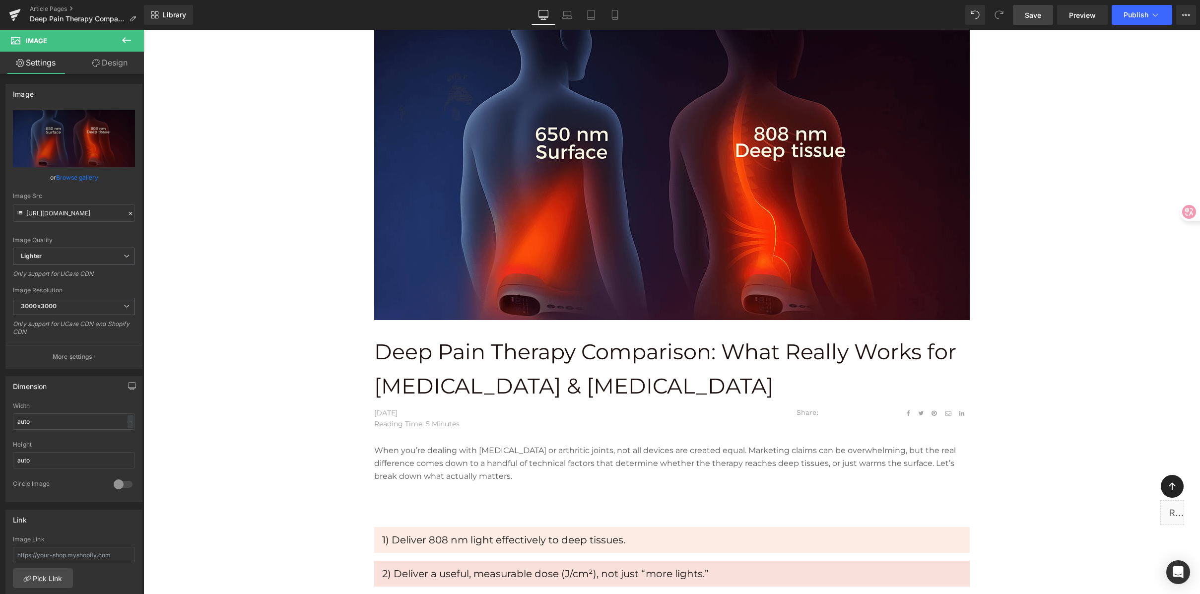
click at [386, 9] on div "Library Desktop Desktop Laptop Tablet Mobile Save Preview Publish Scheduled Vie…" at bounding box center [672, 15] width 1056 height 20
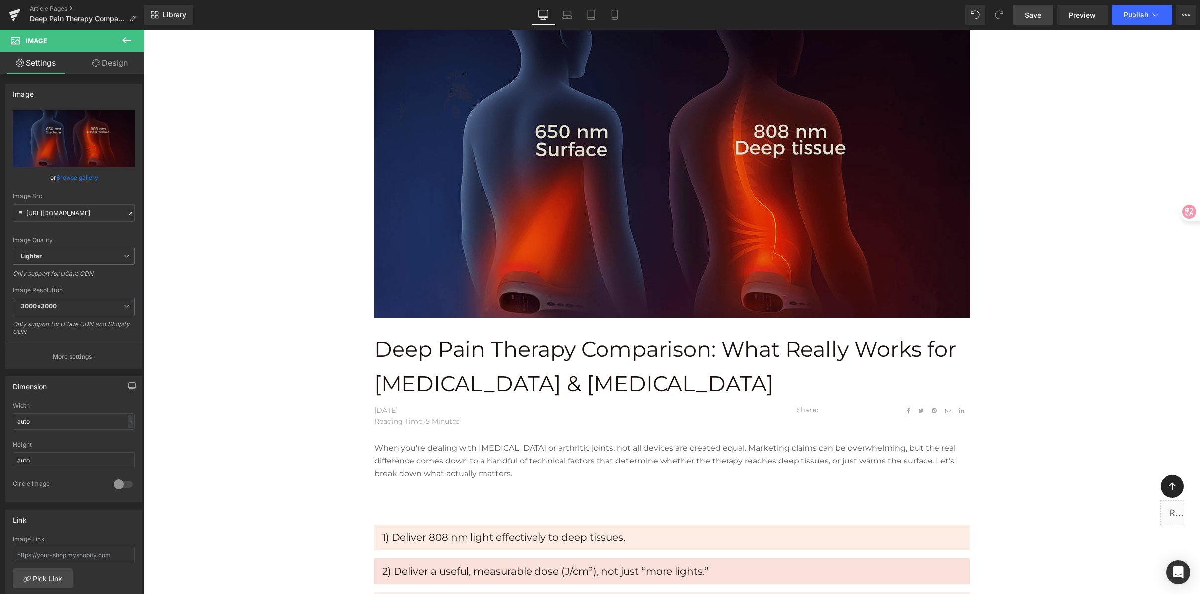
scroll to position [92, 0]
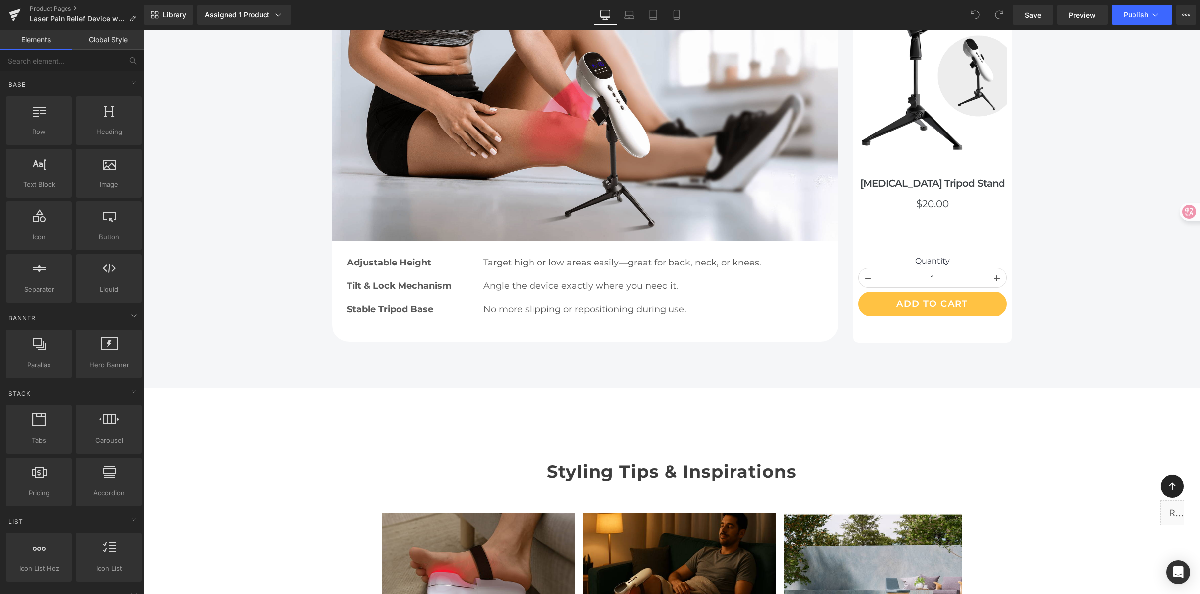
scroll to position [5410, 0]
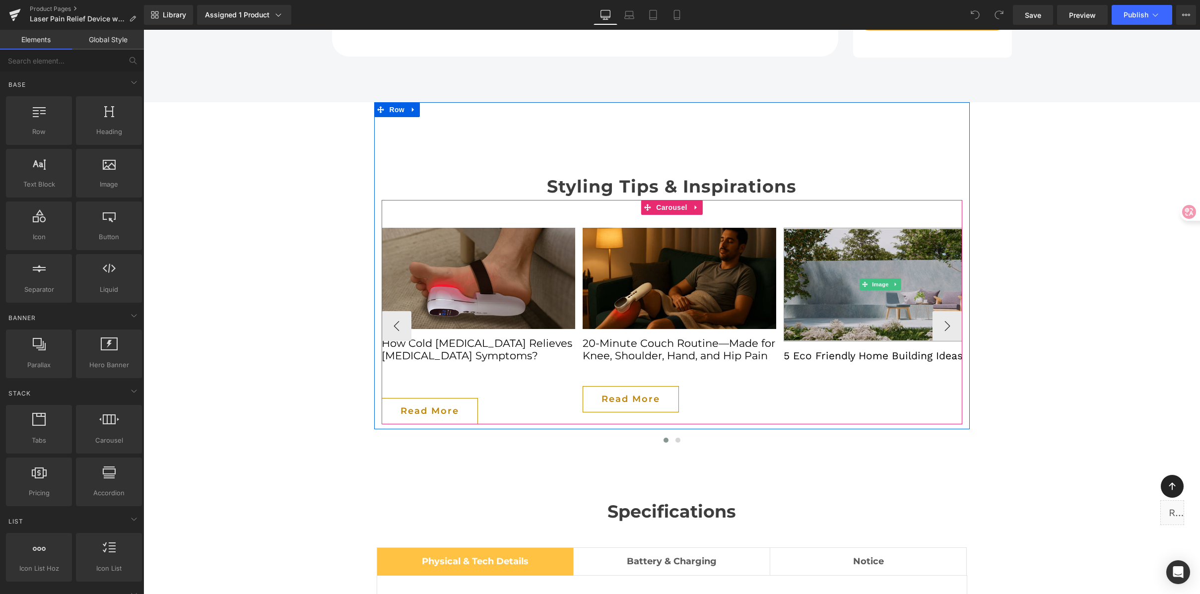
click at [845, 228] on img at bounding box center [881, 285] width 194 height 114
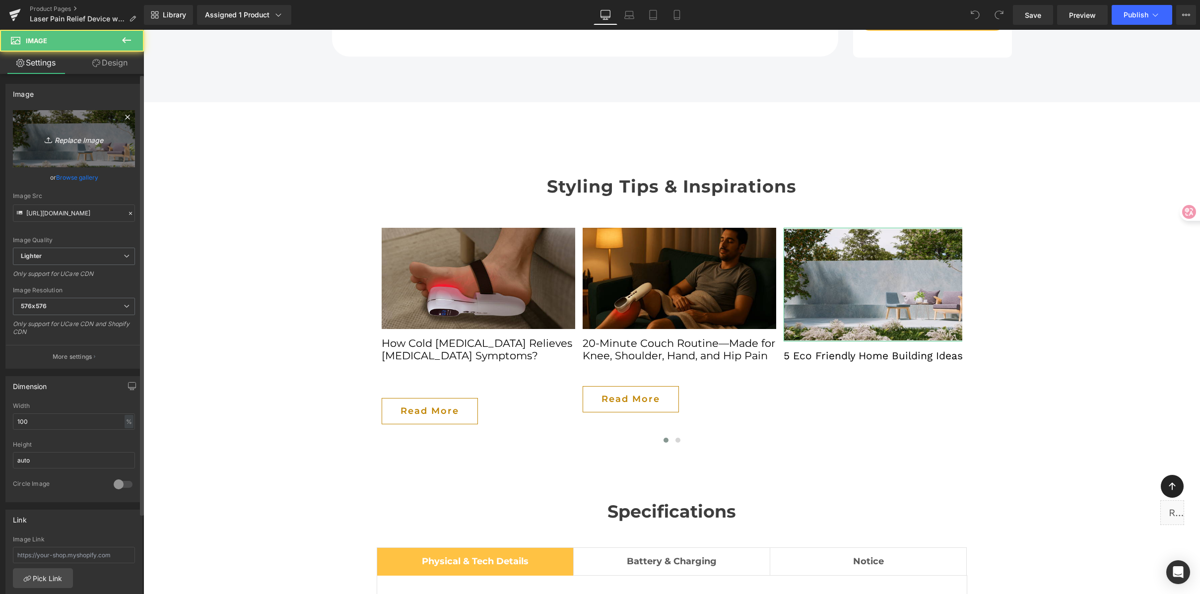
click at [80, 141] on icon "Replace Image" at bounding box center [73, 139] width 79 height 12
type input "C:\fakepath\What Really Works for Sciatica & Arthritis.png"
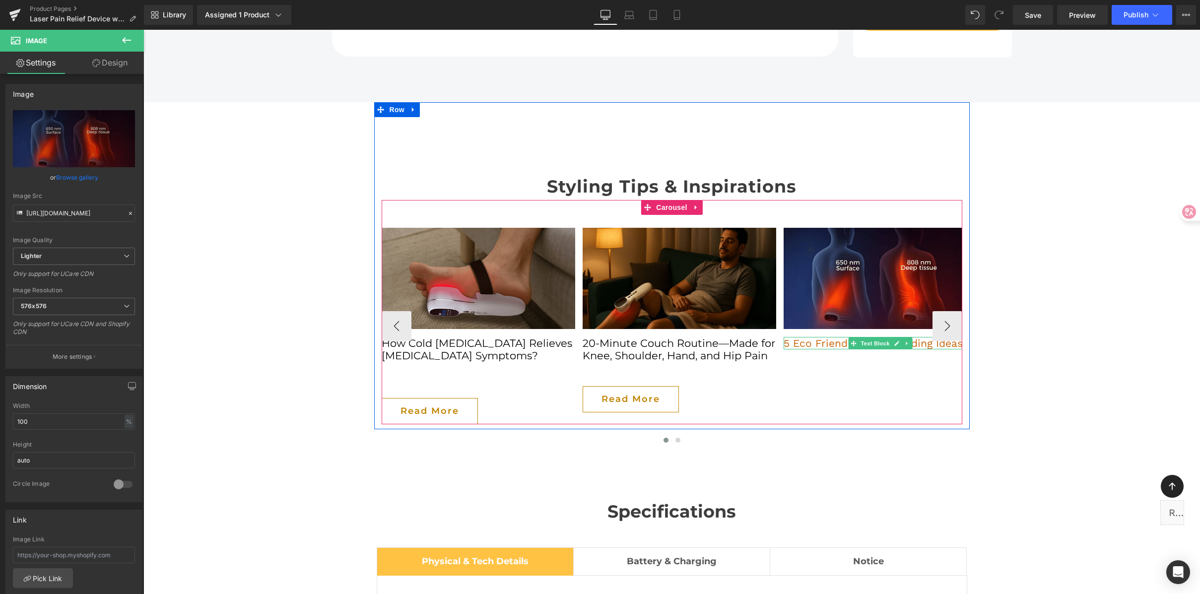
click at [819, 337] on p "5 Eco Friendly Home Building Ideas" at bounding box center [881, 343] width 194 height 12
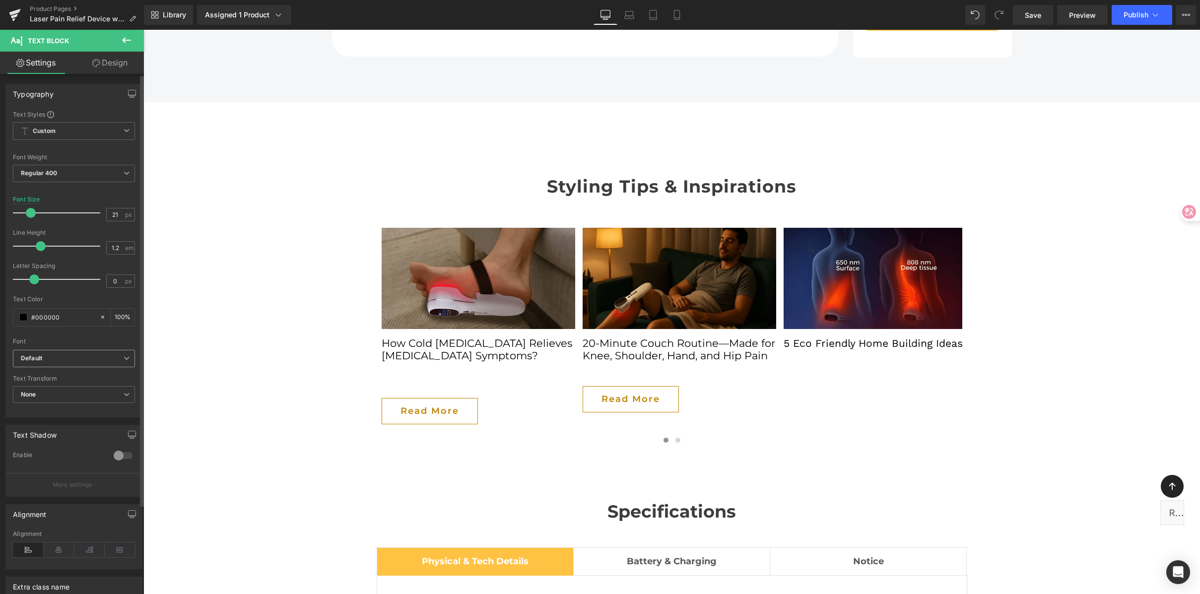
click at [55, 360] on b "Default" at bounding box center [72, 358] width 103 height 8
click at [63, 416] on li "Montserrat" at bounding box center [74, 420] width 123 height 16
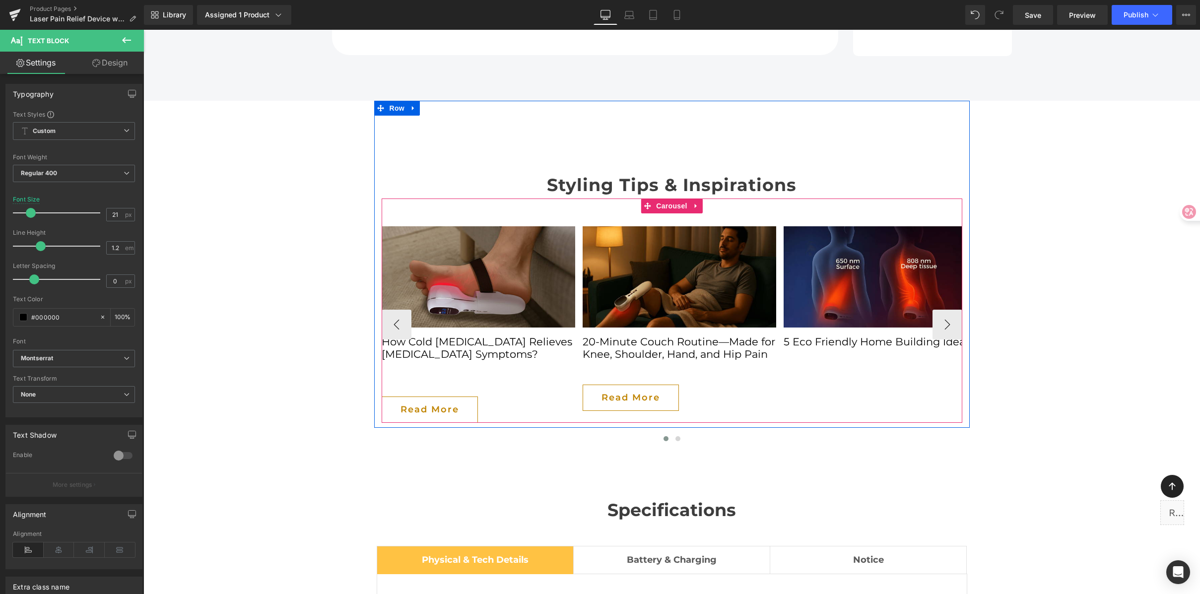
scroll to position [5412, 0]
click at [803, 335] on p "5 Eco Friendly Home Building Ideas" at bounding box center [881, 341] width 194 height 12
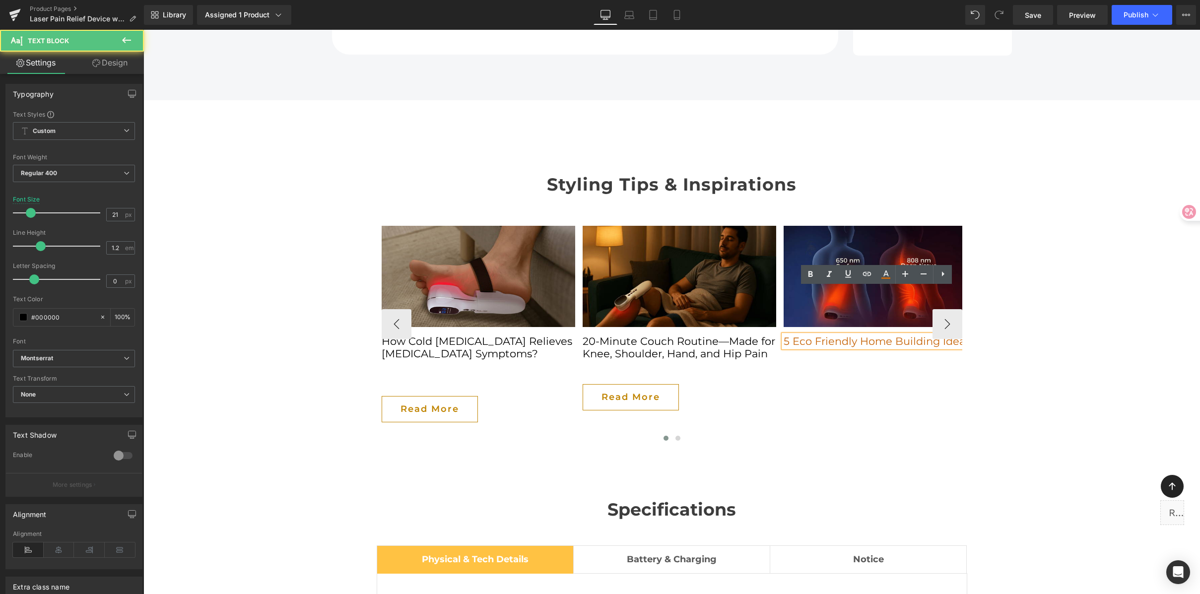
click at [803, 335] on p "5 Eco Friendly Home Building Ideas" at bounding box center [881, 341] width 194 height 12
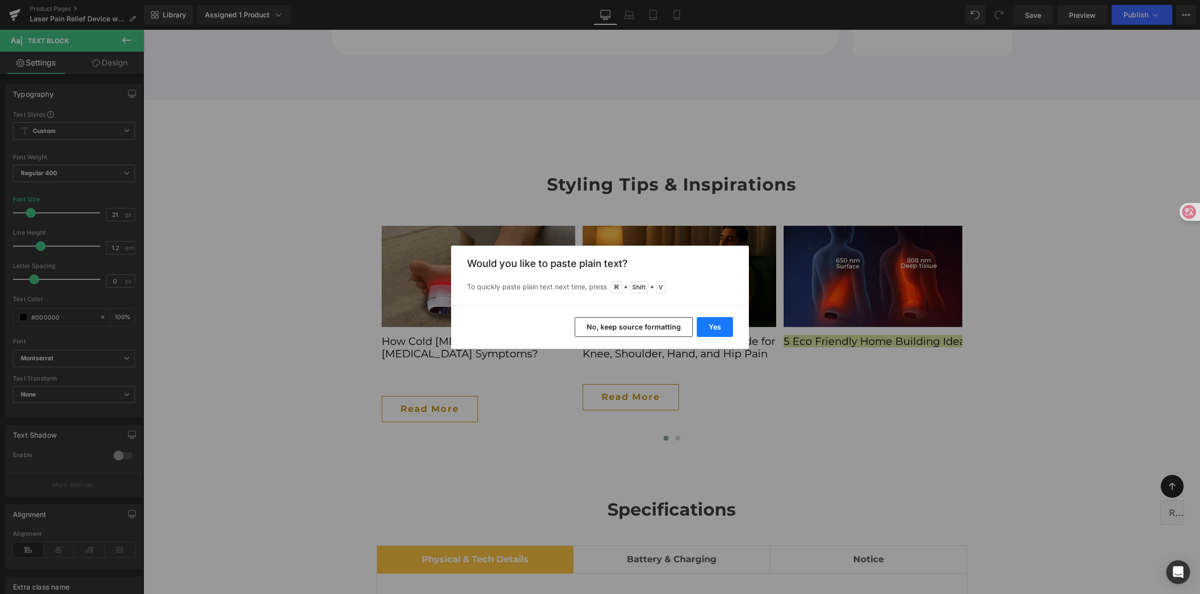
click at [723, 330] on button "Yes" at bounding box center [715, 327] width 36 height 20
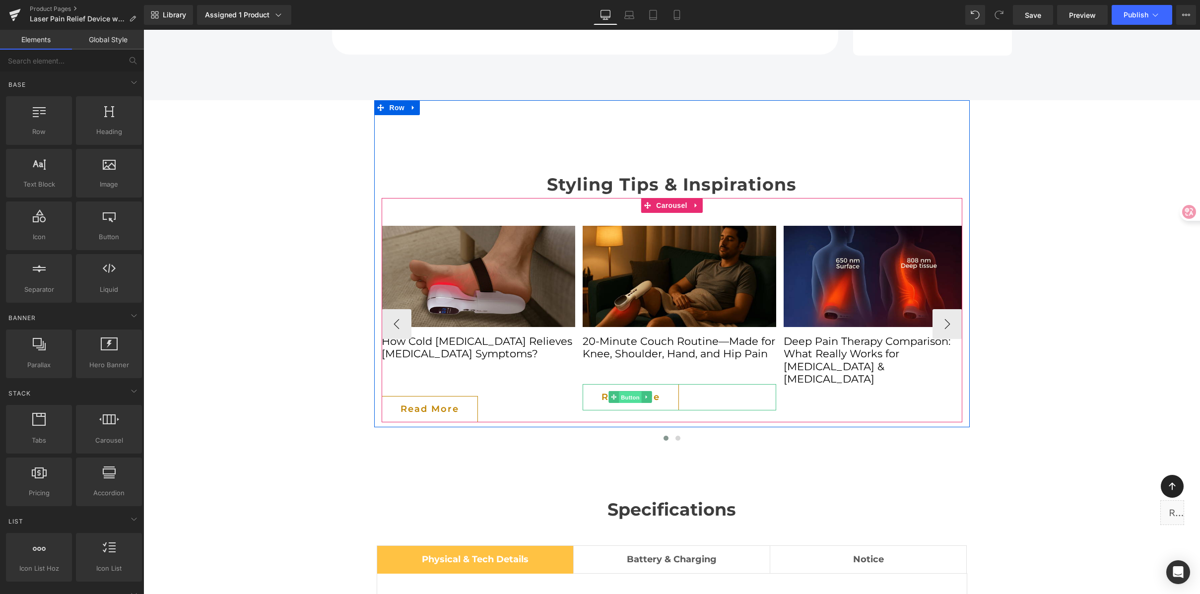
click at [633, 392] on span "Button" at bounding box center [630, 398] width 23 height 12
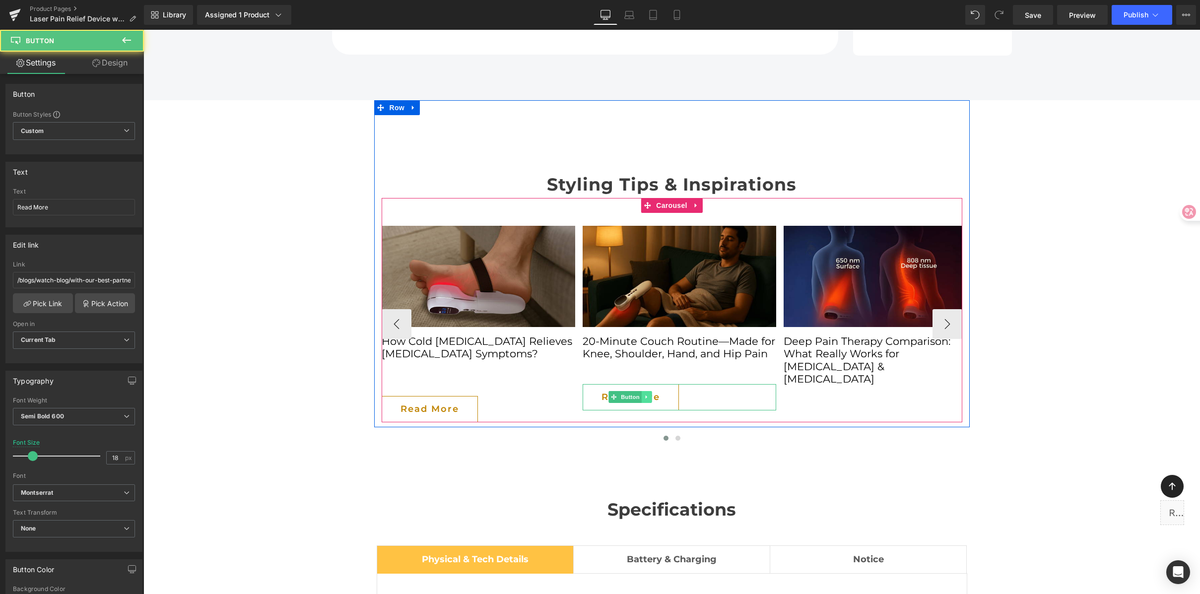
click at [645, 394] on icon at bounding box center [646, 397] width 5 height 6
click at [642, 391] on link at bounding box center [642, 397] width 10 height 12
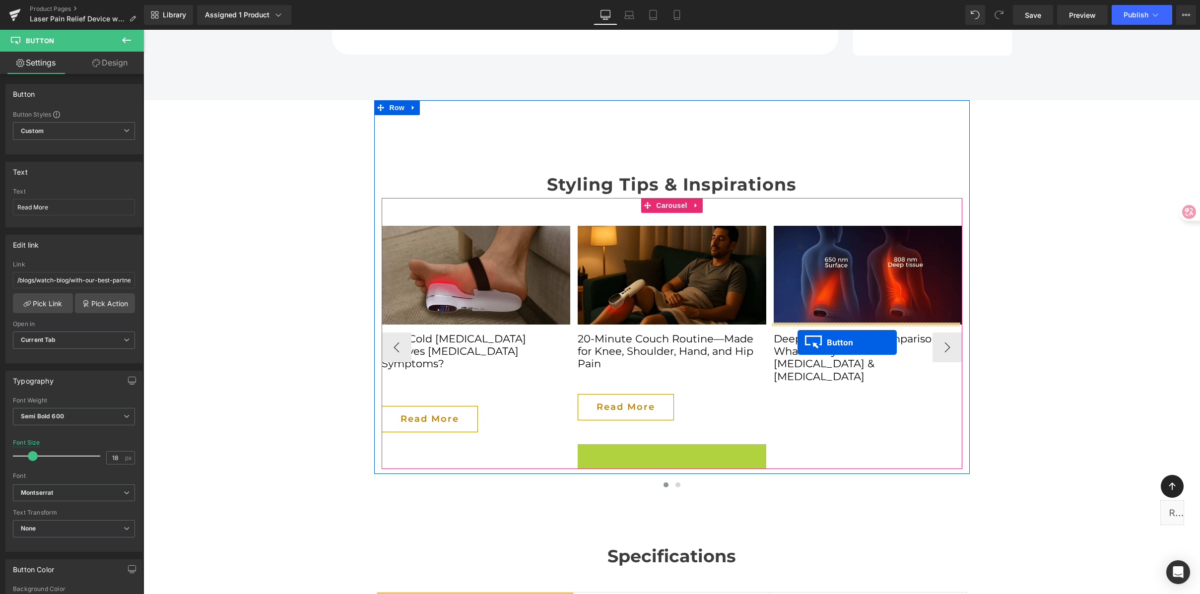
drag, startPoint x: 766, startPoint y: 361, endPoint x: 798, endPoint y: 342, distance: 36.5
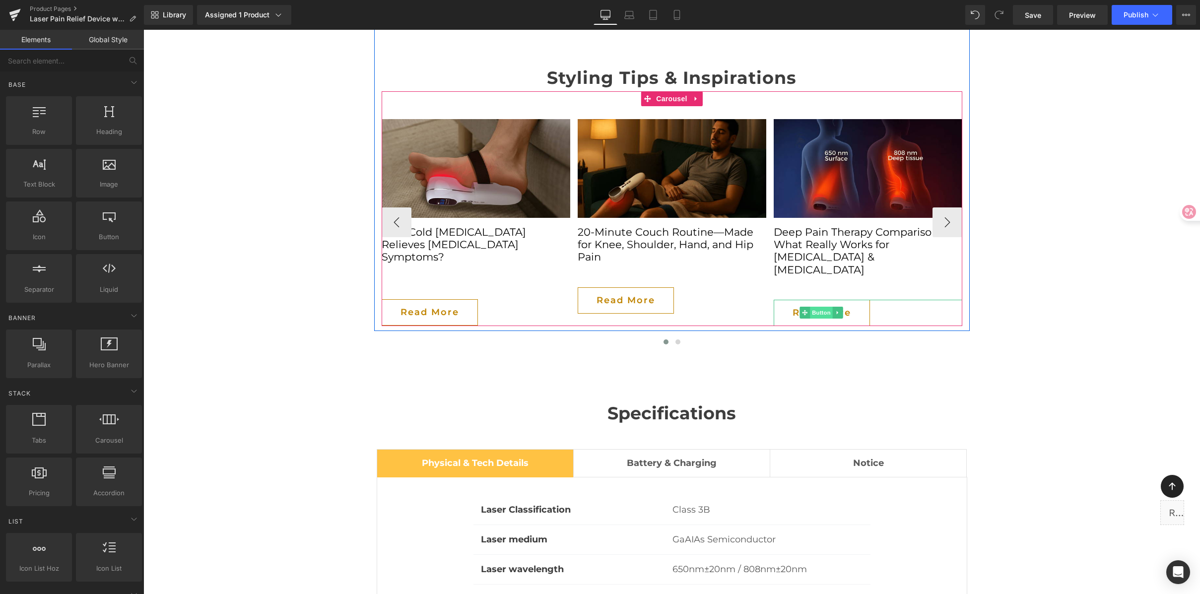
click at [815, 307] on span "Button" at bounding box center [822, 313] width 23 height 12
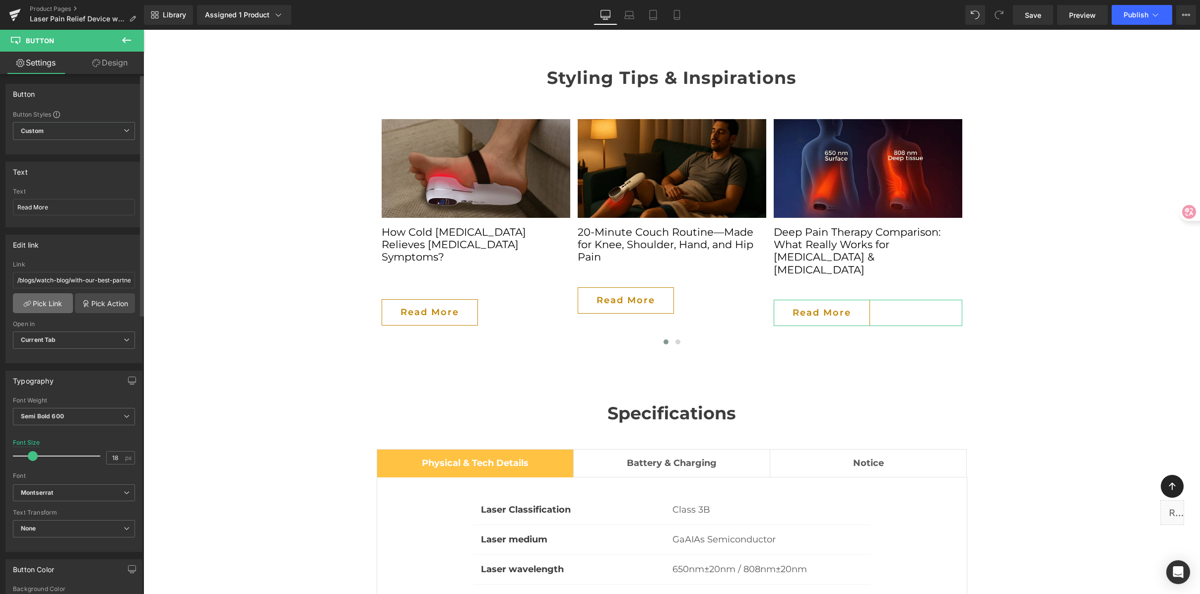
click at [52, 305] on link "Pick Link" at bounding box center [43, 303] width 60 height 20
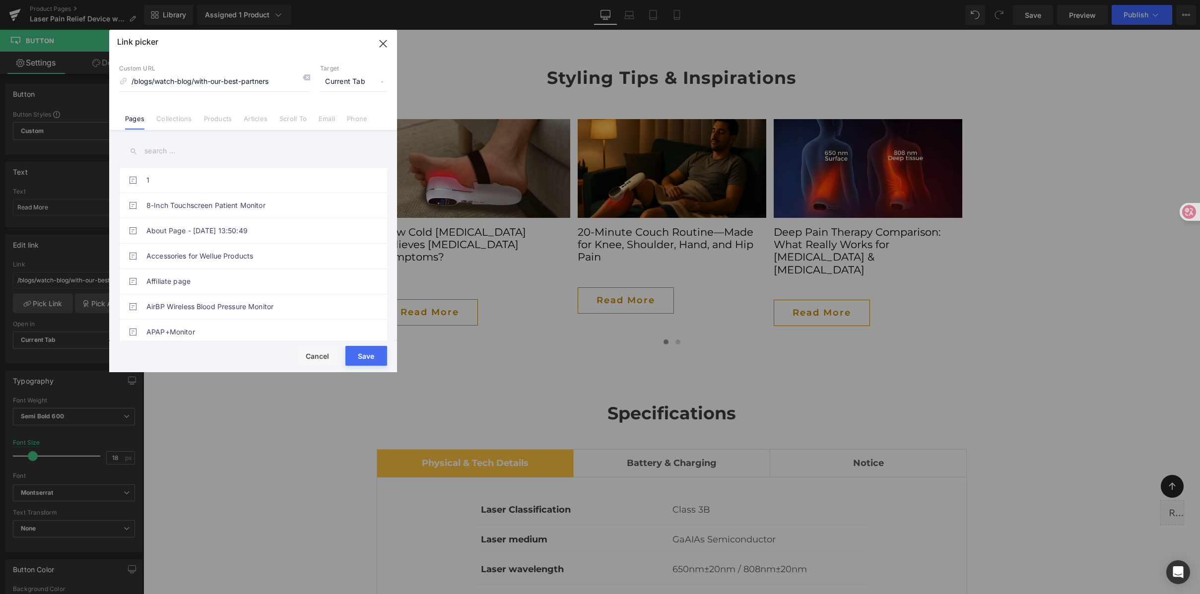
click at [254, 120] on link "Articles" at bounding box center [256, 122] width 24 height 15
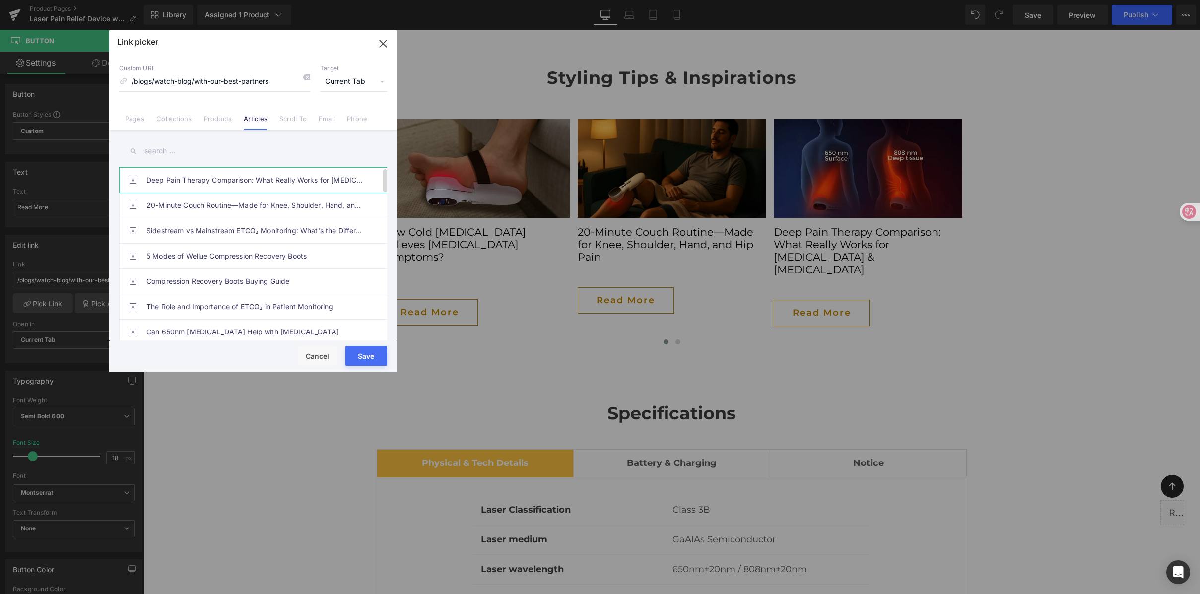
click at [224, 182] on link "Deep Pain Therapy Comparison: What Really Works for Sciatica and Arthritis" at bounding box center [255, 180] width 218 height 25
click at [371, 358] on button "Save" at bounding box center [366, 356] width 42 height 20
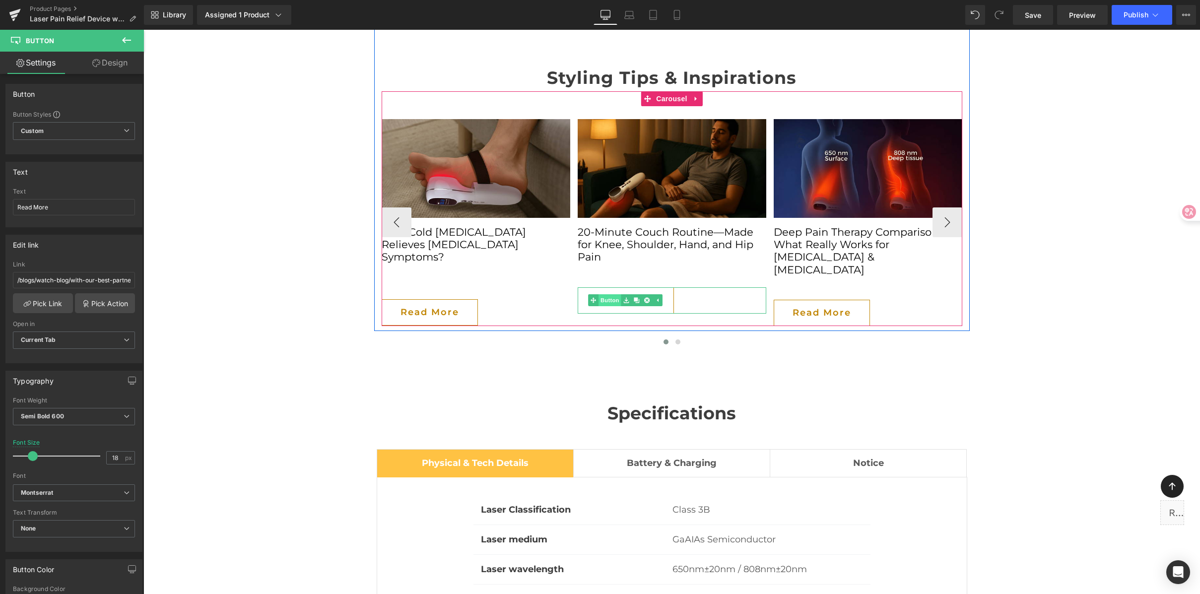
click at [596, 287] on div "Read More Button" at bounding box center [672, 300] width 189 height 26
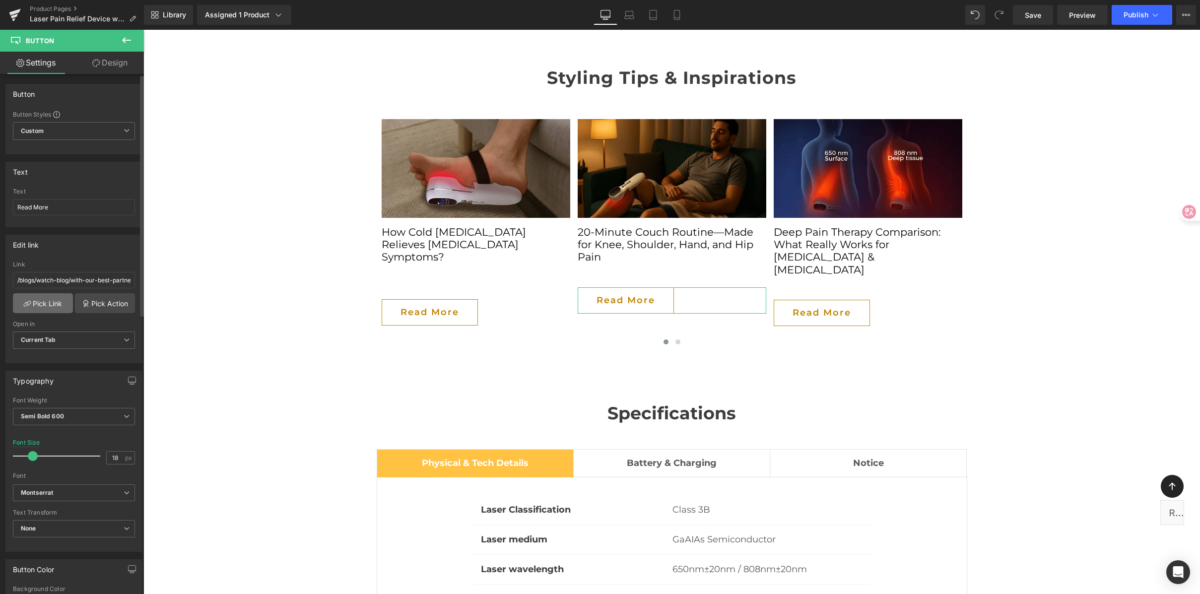
click at [63, 306] on link "Pick Link" at bounding box center [43, 303] width 60 height 20
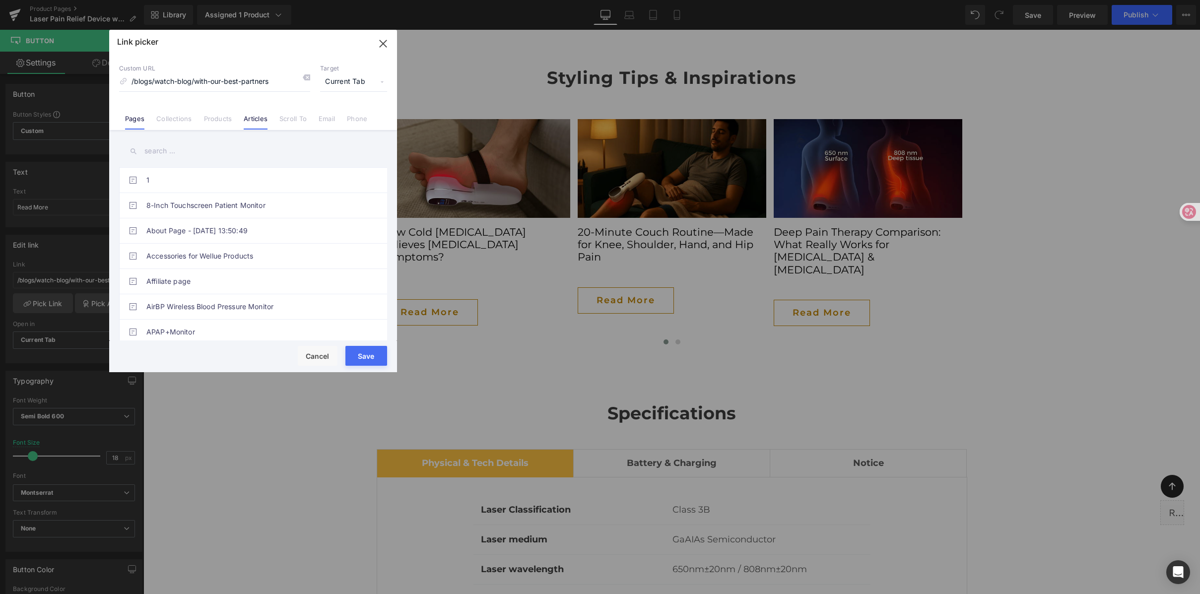
click at [259, 123] on link "Articles" at bounding box center [256, 122] width 24 height 15
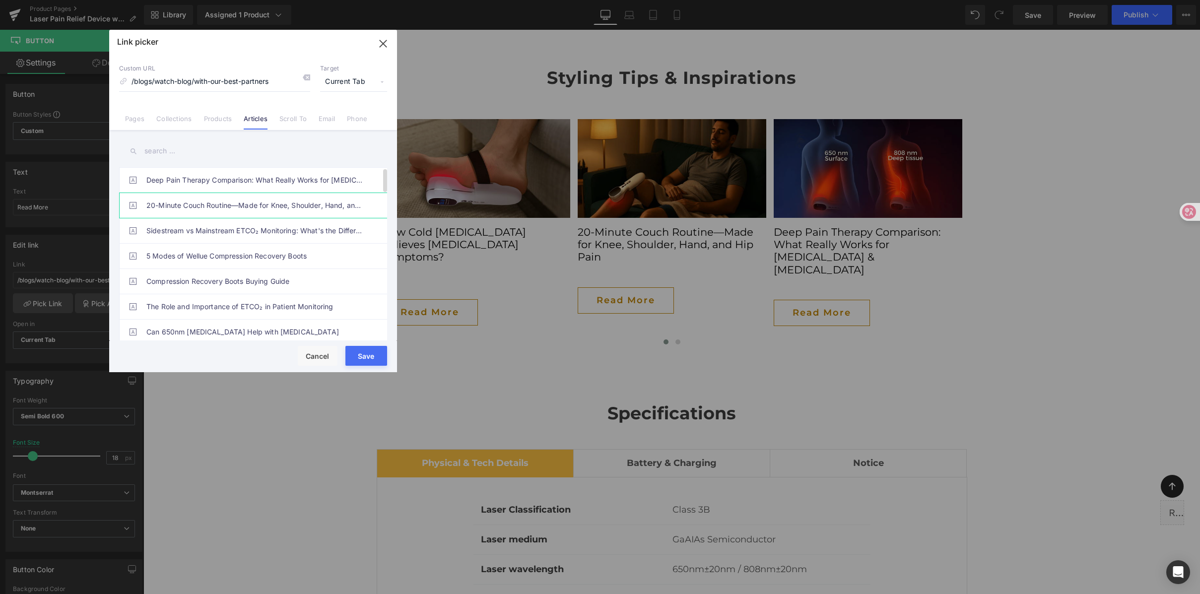
click at [289, 203] on link "20-Minute Couch Routine—Made for Knee, Shoulder, Hand, and Hip Pain" at bounding box center [255, 205] width 218 height 25
click at [370, 355] on button "Save" at bounding box center [366, 356] width 42 height 20
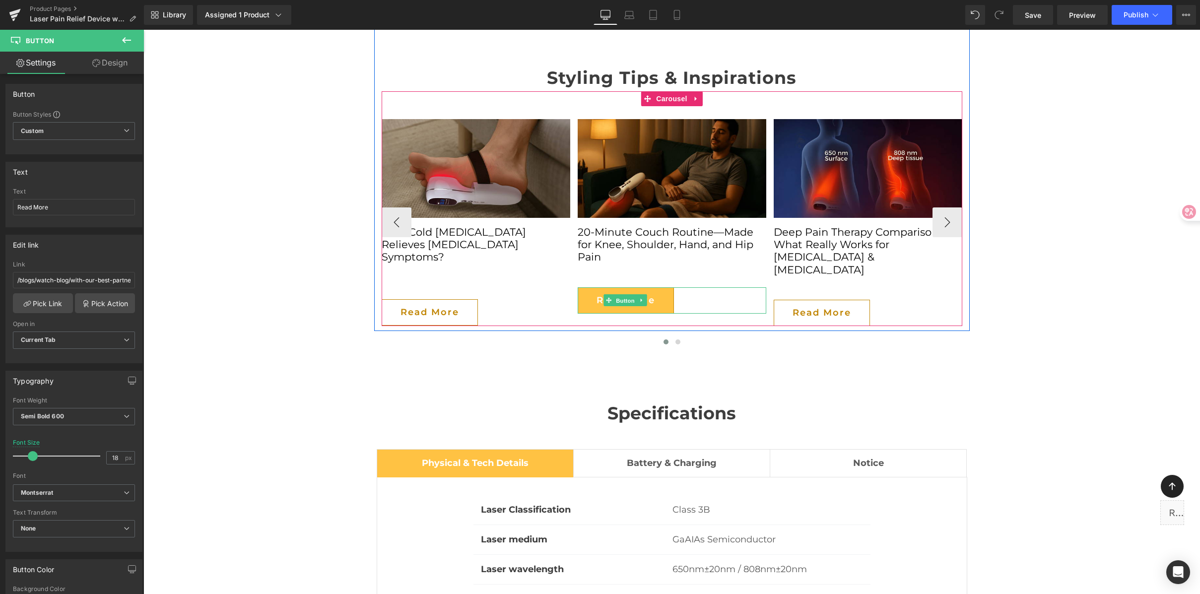
click at [614, 295] on span "Button" at bounding box center [625, 301] width 23 height 12
click at [425, 306] on span "Button" at bounding box center [429, 312] width 23 height 12
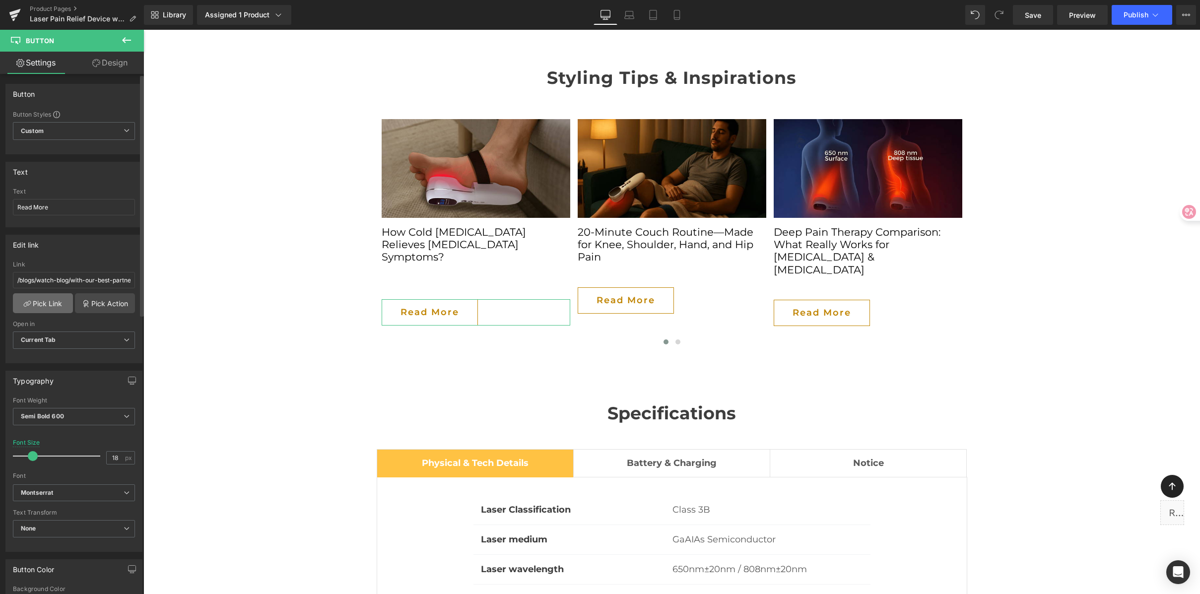
click at [48, 307] on link "Pick Link" at bounding box center [43, 303] width 60 height 20
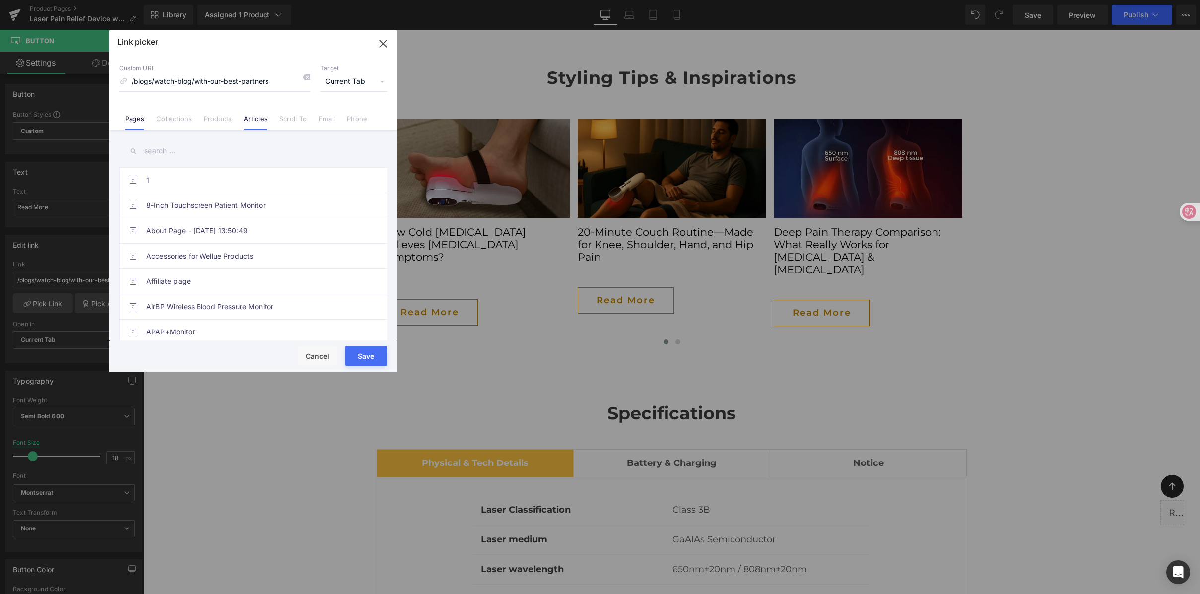
click at [265, 119] on link "Articles" at bounding box center [256, 122] width 24 height 15
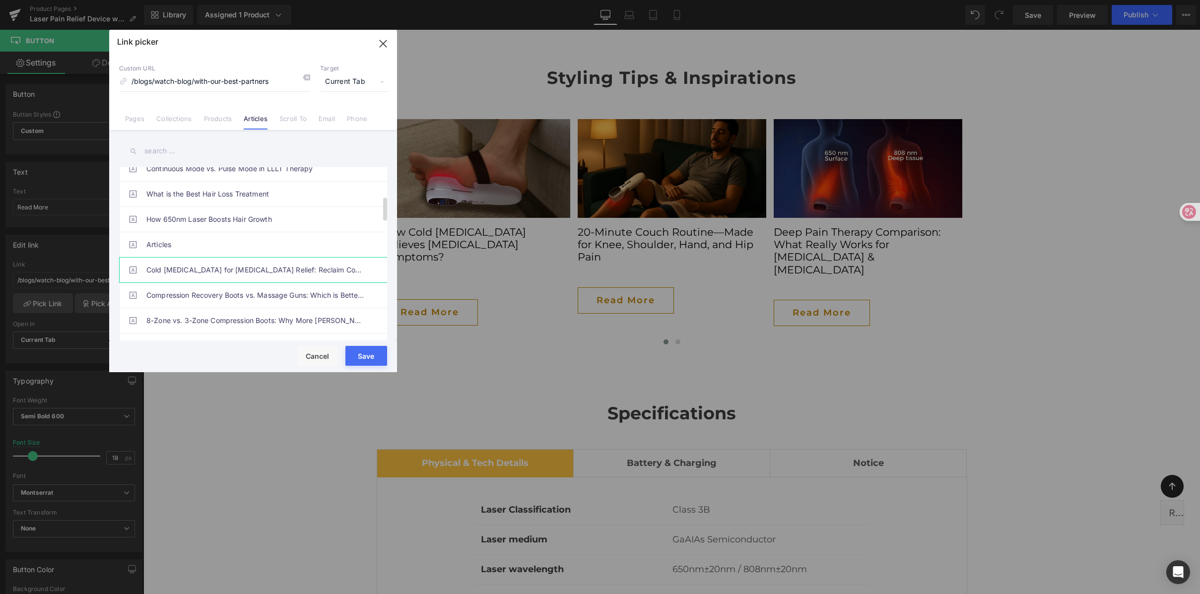
click at [207, 271] on link "Cold Laser Therapy for Neuropathy Relief: Reclaim Comfort Naturally" at bounding box center [255, 270] width 218 height 25
click at [362, 353] on button "Save" at bounding box center [366, 356] width 42 height 20
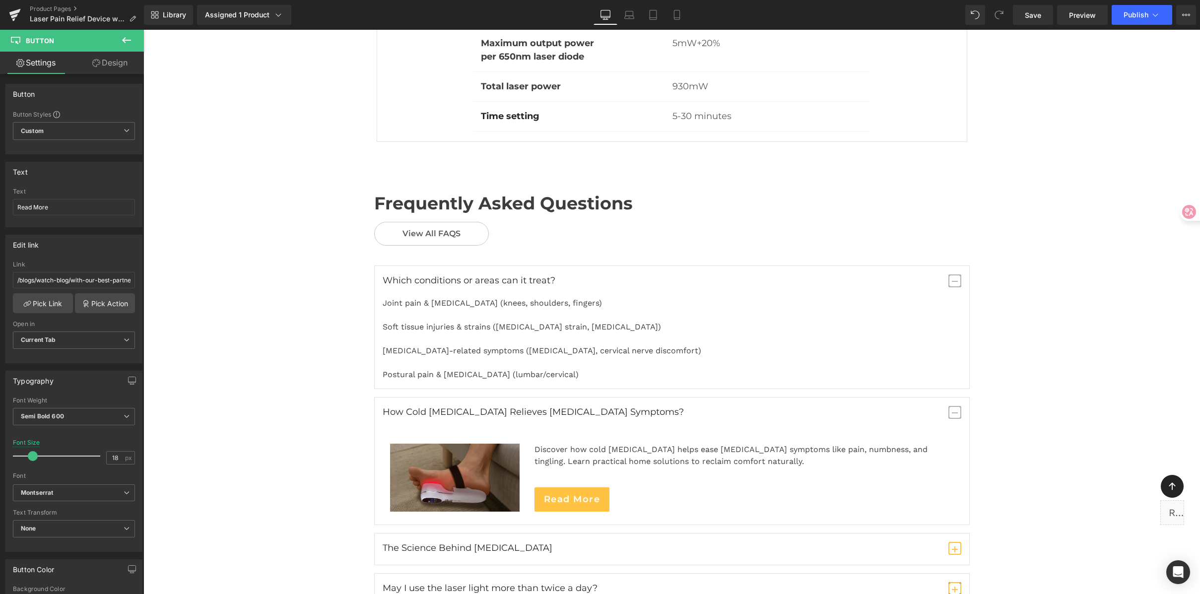
scroll to position [6173, 0]
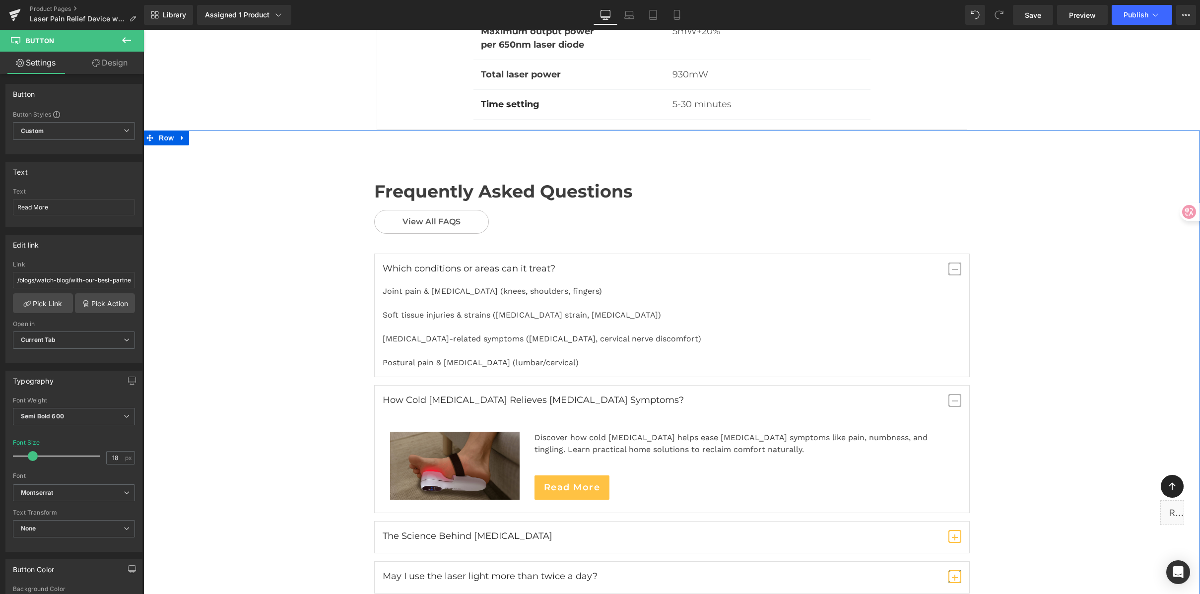
click at [1057, 337] on div "Frequently Asked Questions Heading View All FAQS Button Row Which conditions or…" at bounding box center [671, 447] width 1057 height 536
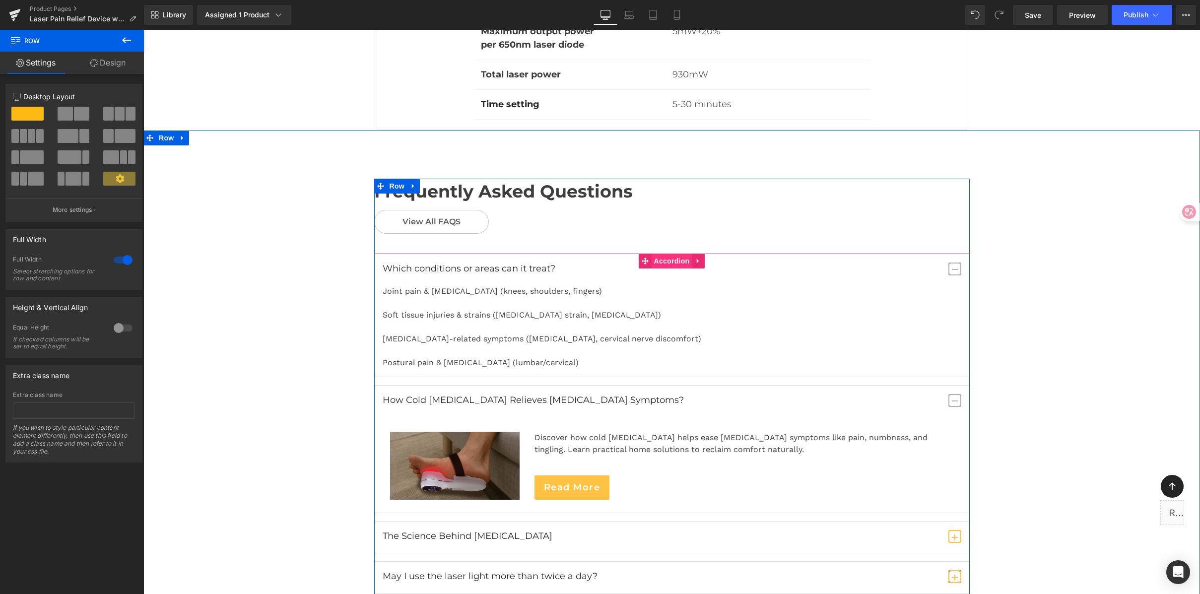
click at [662, 254] on span "Accordion" at bounding box center [672, 261] width 41 height 15
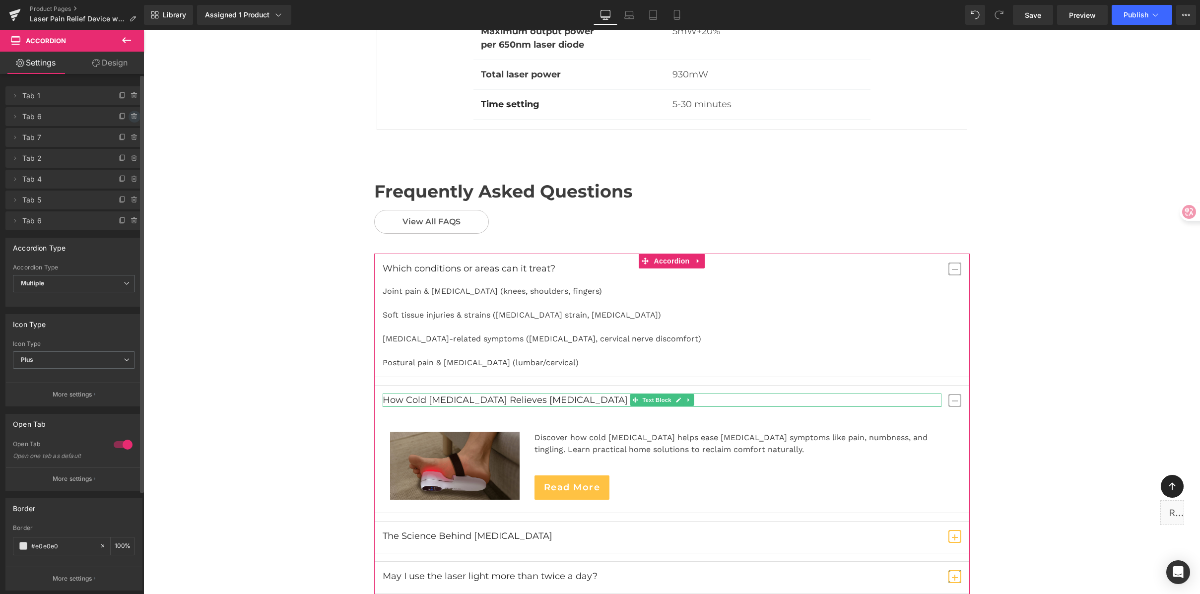
click at [131, 116] on icon at bounding box center [135, 117] width 8 height 8
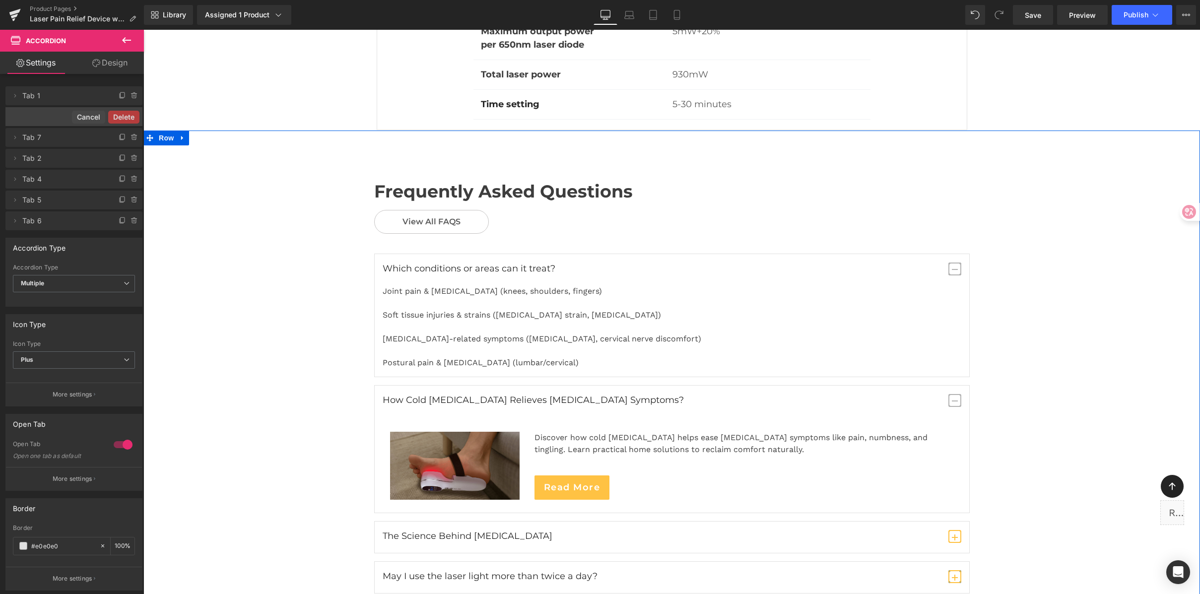
click at [313, 131] on div "Frequently Asked Questions Heading View All FAQS Button Row Which conditions or…" at bounding box center [671, 445] width 1057 height 628
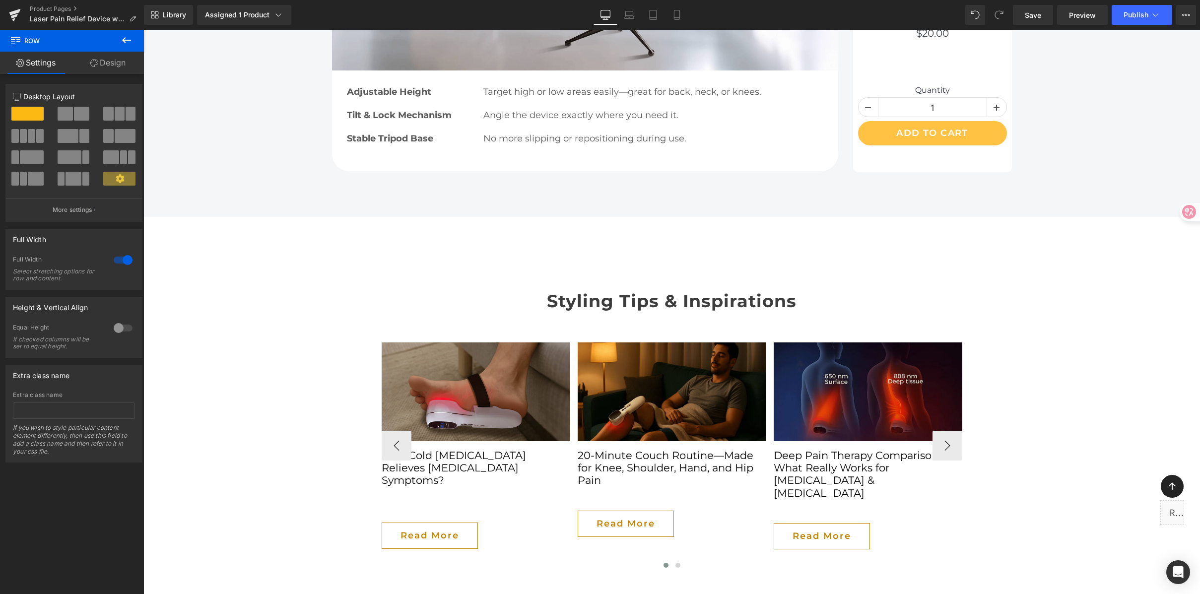
scroll to position [5285, 0]
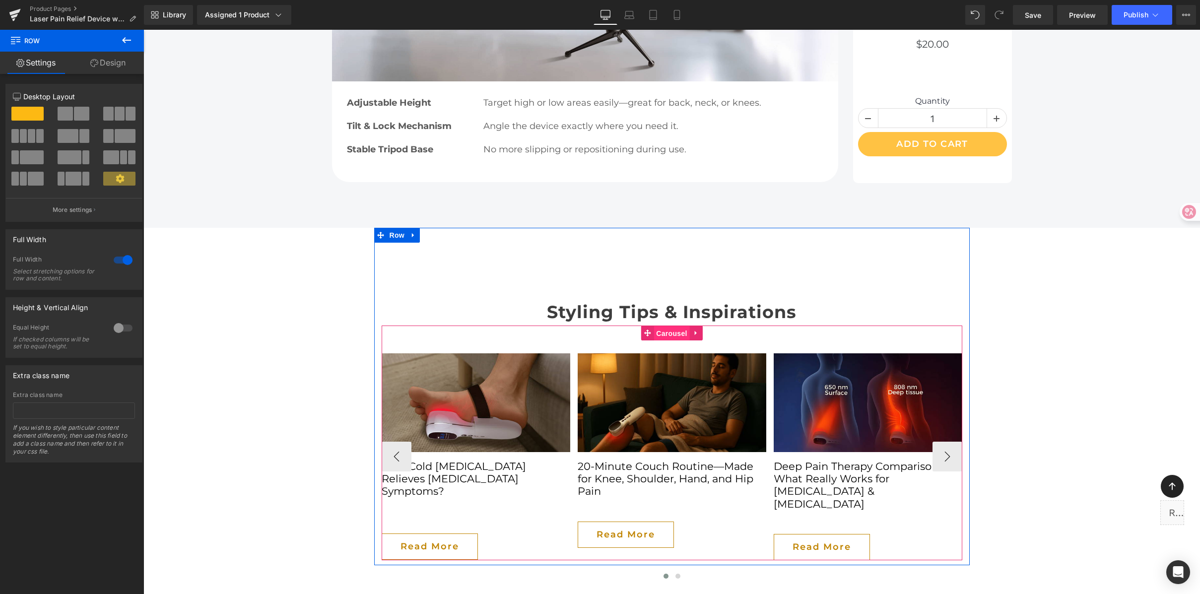
click at [663, 326] on span "Carousel" at bounding box center [672, 333] width 36 height 15
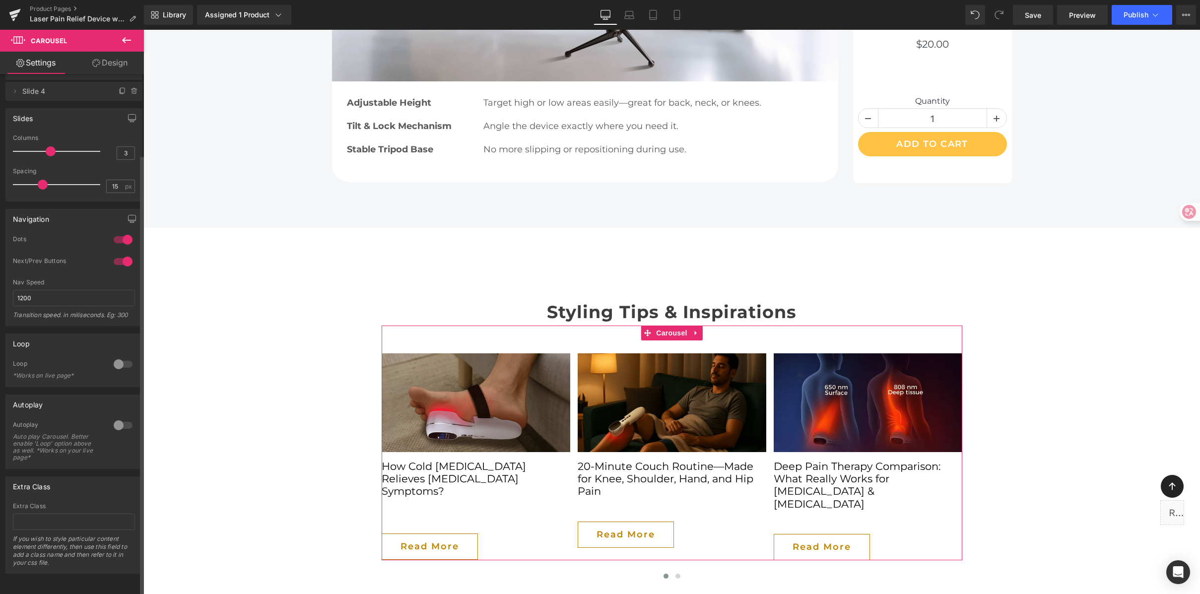
scroll to position [95, 0]
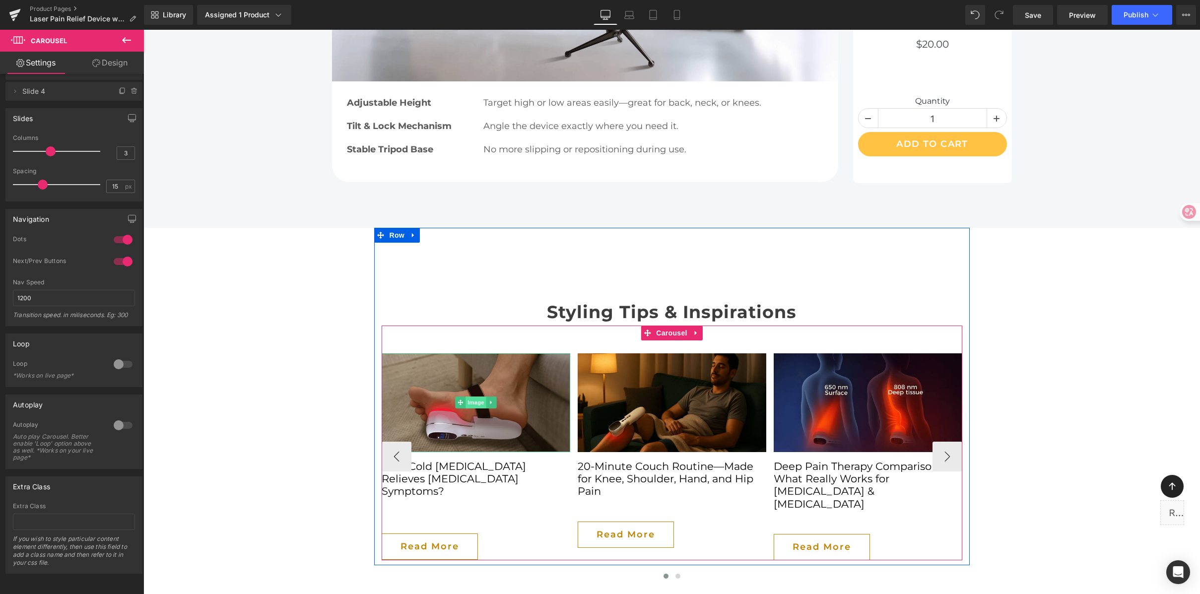
click at [470, 397] on span "Image" at bounding box center [476, 403] width 21 height 12
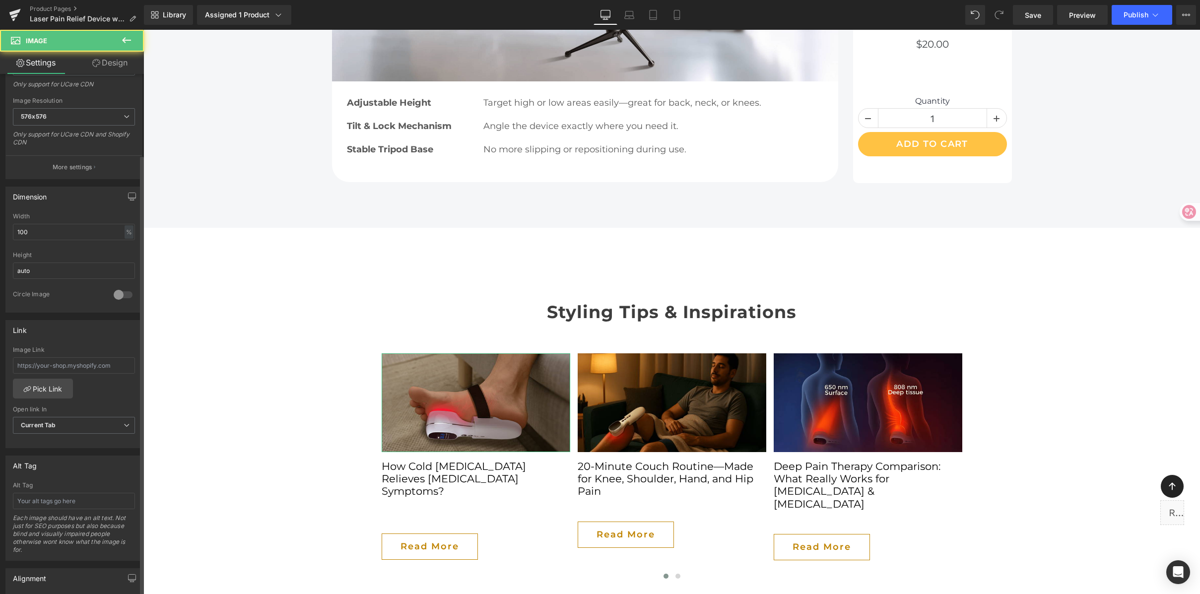
scroll to position [361, 0]
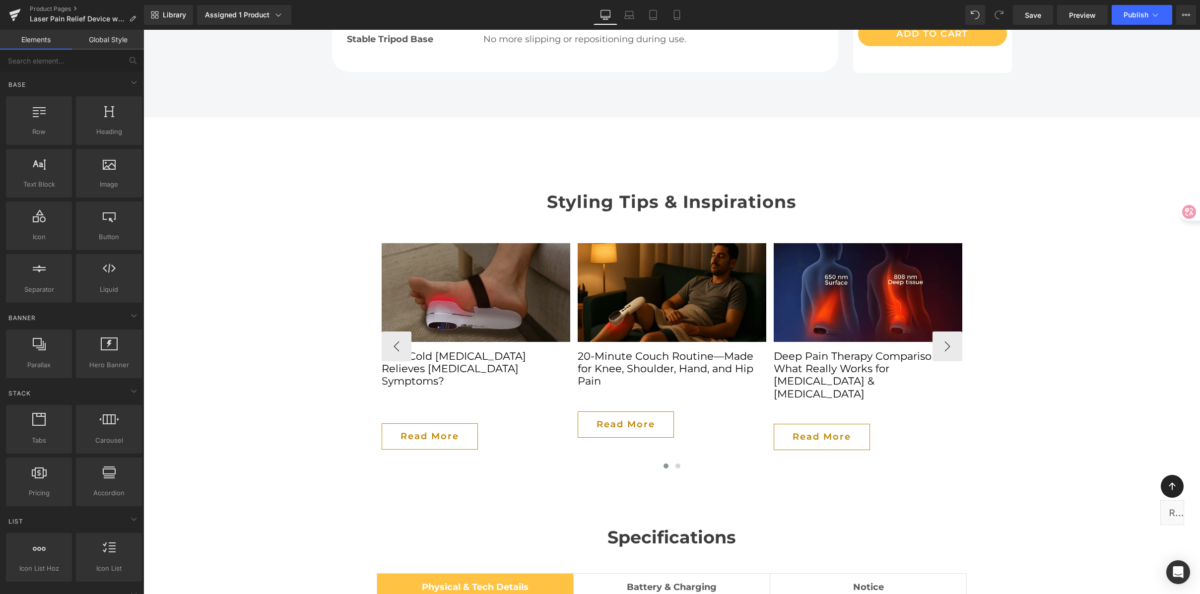
scroll to position [5397, 0]
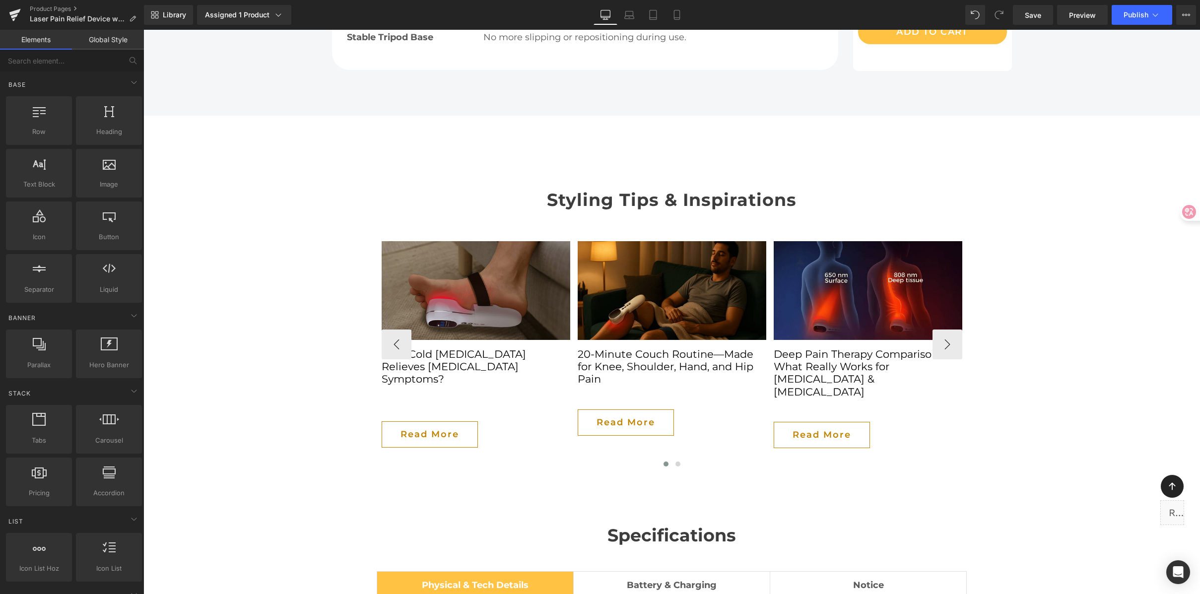
click at [461, 241] on div "Image" at bounding box center [476, 290] width 189 height 99
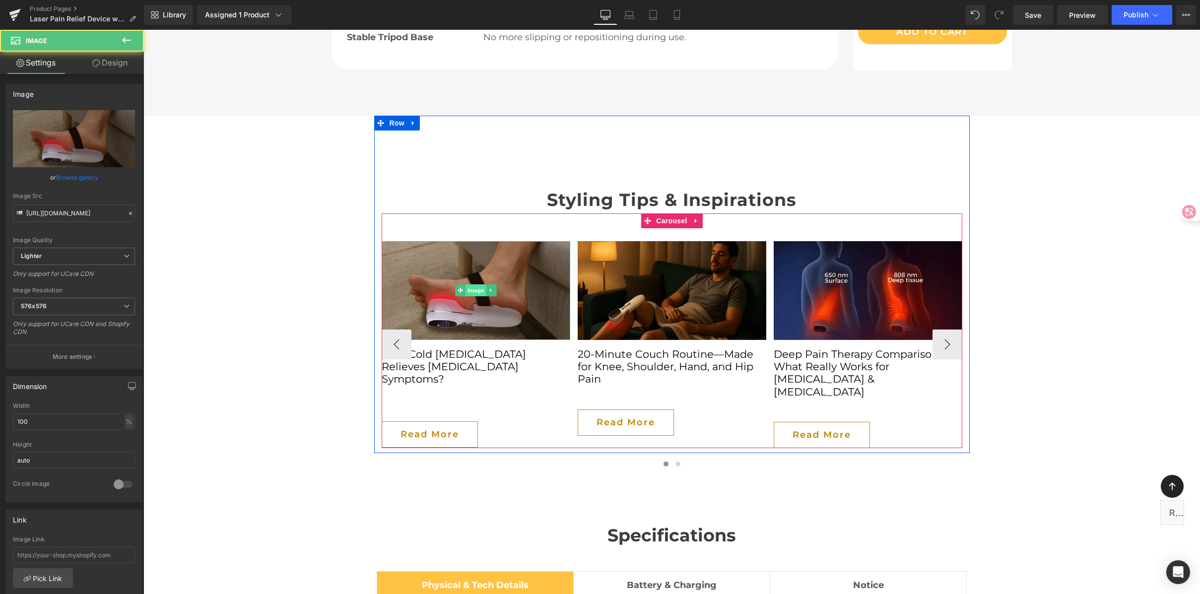
click at [478, 284] on span "Image" at bounding box center [476, 290] width 21 height 12
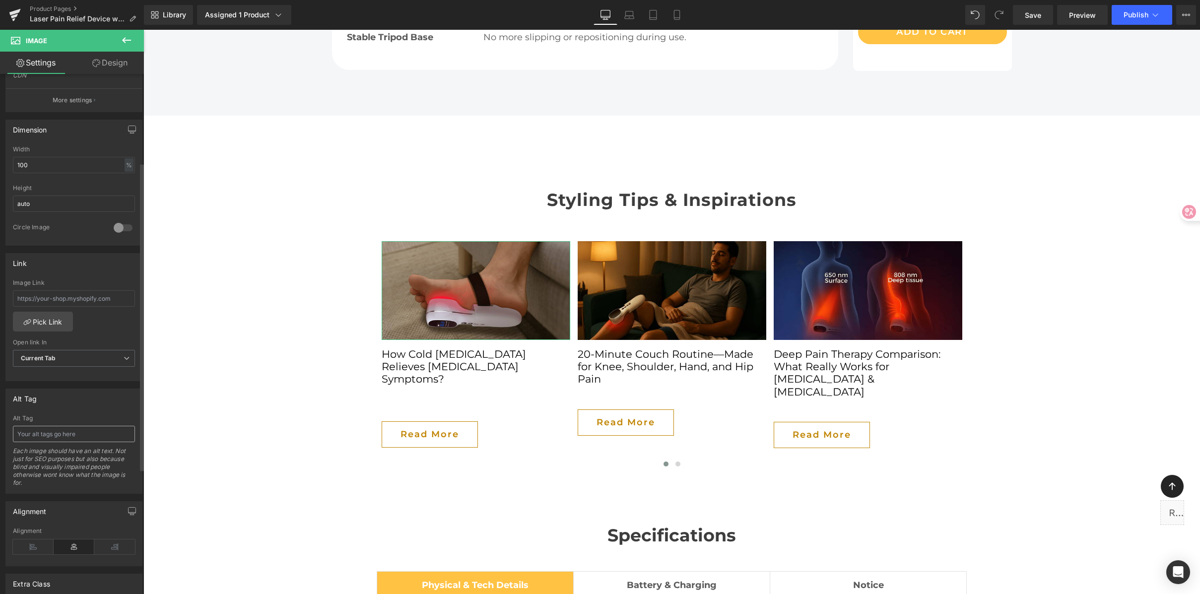
scroll to position [258, 0]
click at [50, 430] on input "text" at bounding box center [74, 433] width 122 height 16
paste input "Cold laser therapy device relieving neuropathy foot pain with red light treatme…"
type input "Cold laser therapy device relieving neuropathy foot pain with red light treatme…"
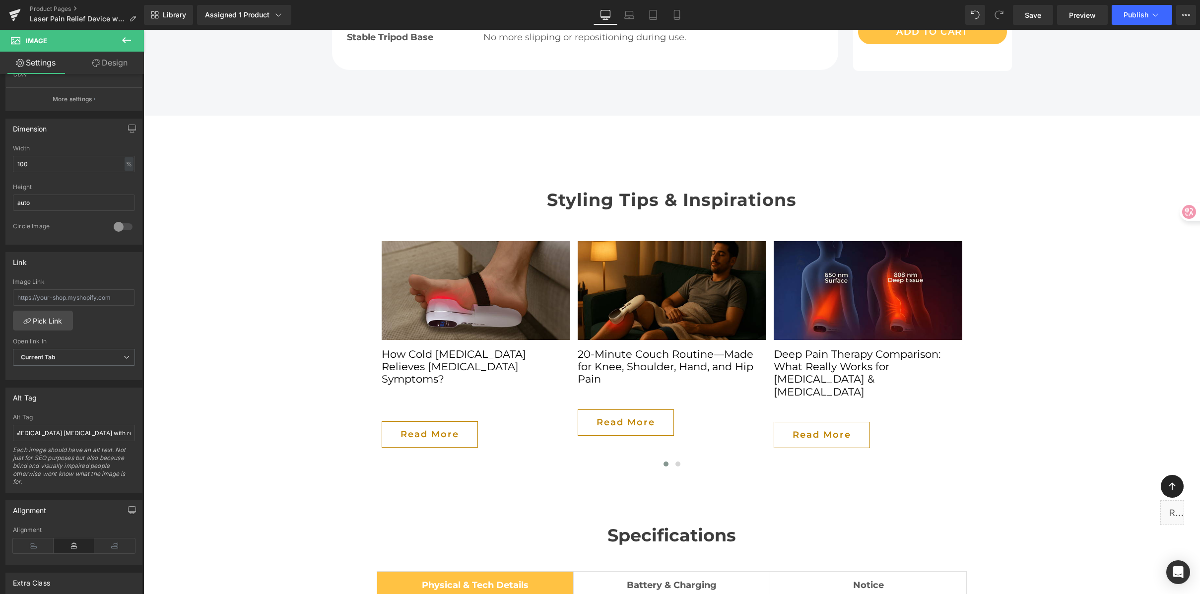
scroll to position [0, 0]
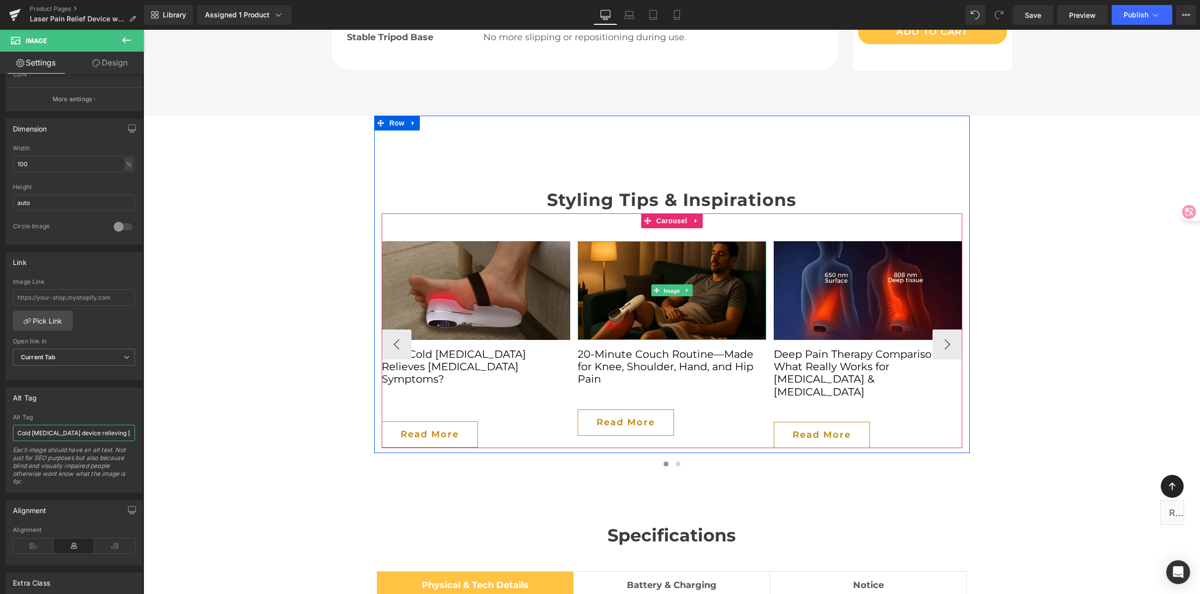
drag, startPoint x: 669, startPoint y: 244, endPoint x: 759, endPoint y: 283, distance: 98.9
click at [669, 285] on span "Image" at bounding box center [672, 291] width 21 height 12
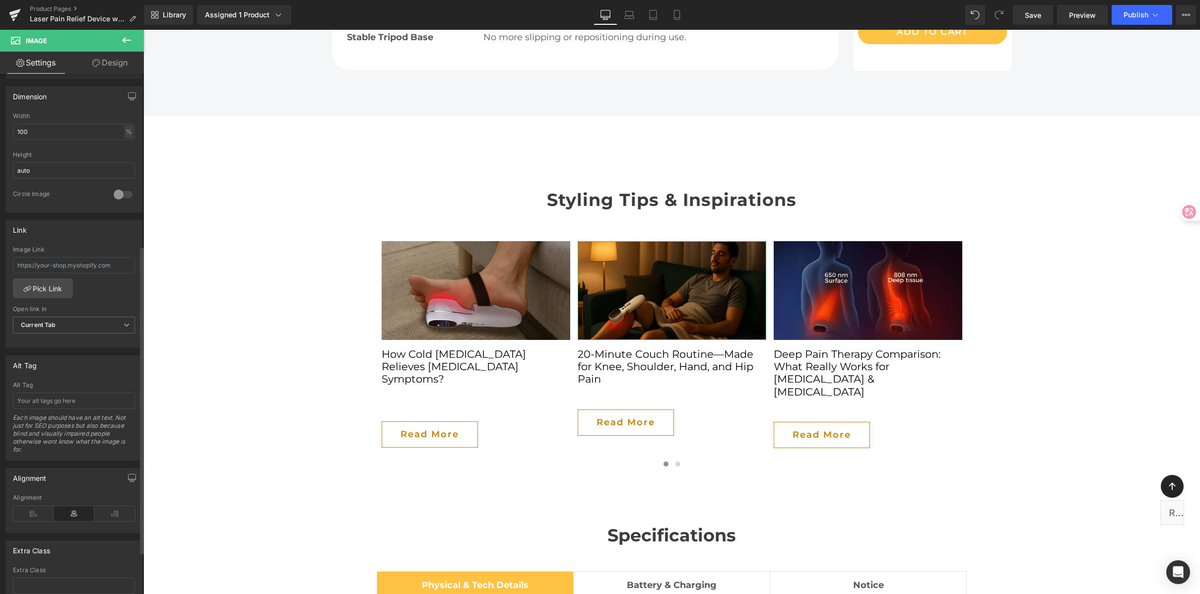
scroll to position [361, 0]
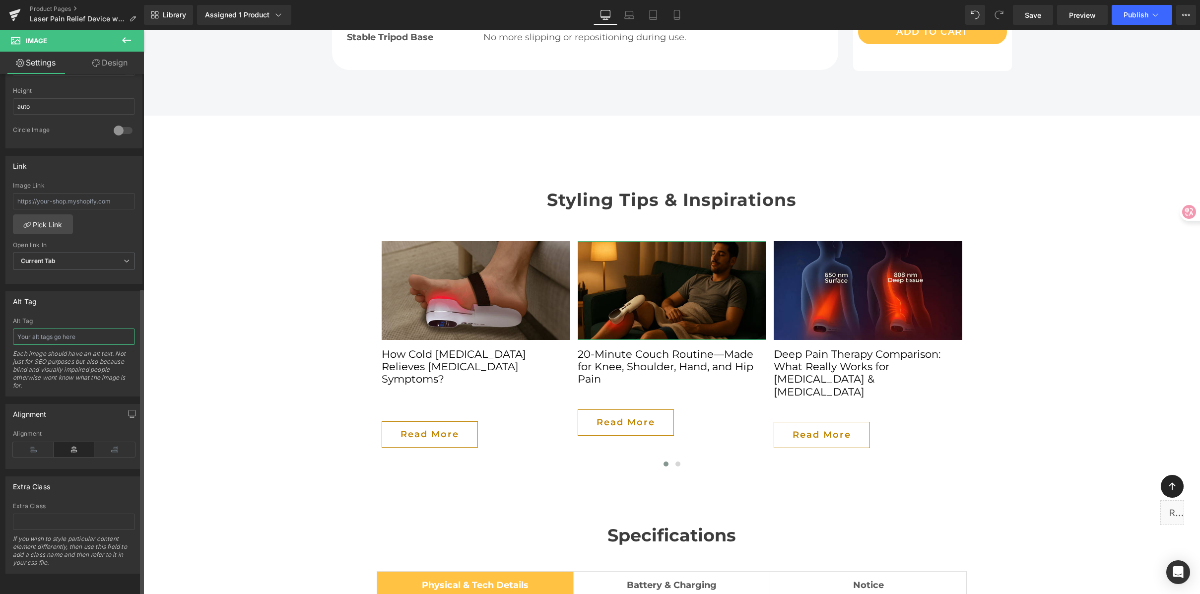
click at [57, 331] on input "text" at bounding box center [74, 337] width 122 height 16
paste input "Man using Cold Laser Therapy + TENS device on knee for joint and muscle pain re…"
type input "Man using Cold Laser Therapy + TENS device on knee for joint and muscle pain re…"
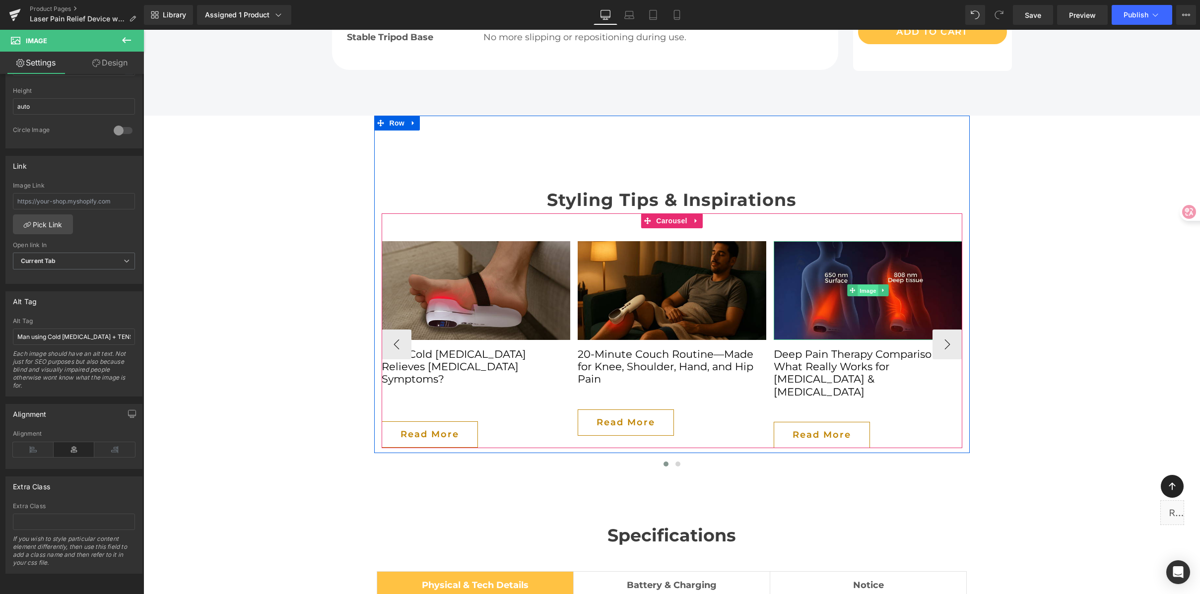
click at [868, 285] on span "Image" at bounding box center [868, 291] width 21 height 12
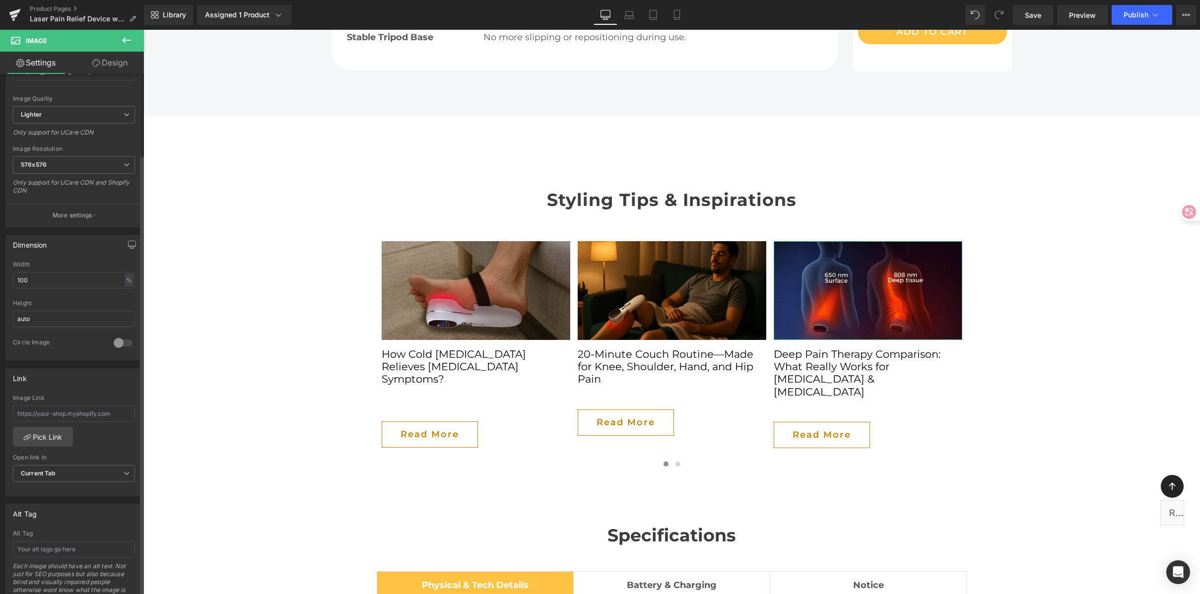
scroll to position [346, 0]
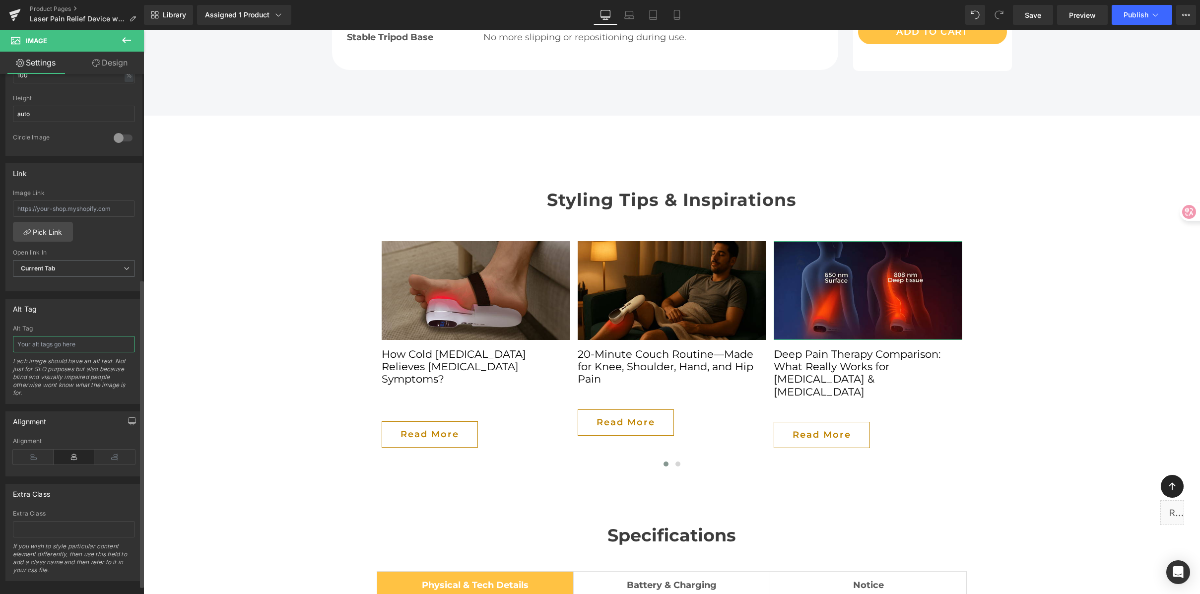
click at [39, 346] on input "text" at bounding box center [74, 344] width 122 height 16
paste input "Cold laser therapy wavelengths 650nm and 808nm for sciatica and arthritis deep …"
type input "Cold laser therapy wavelengths 650nm and 808nm for sciatica and arthritis deep …"
click at [1030, 17] on span "Save" at bounding box center [1033, 15] width 16 height 10
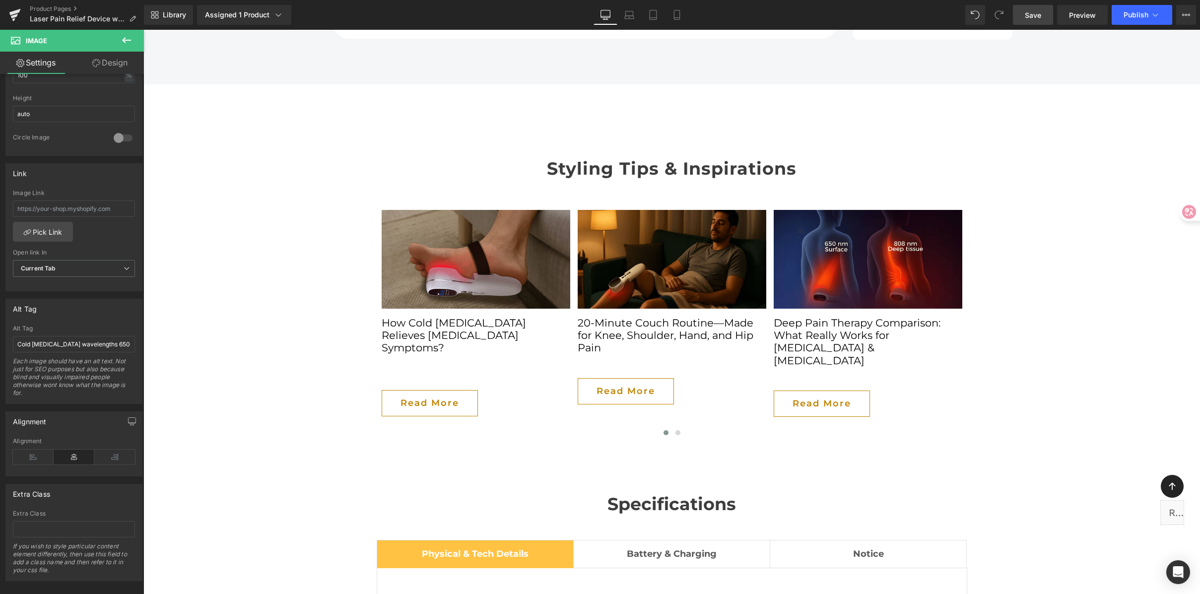
scroll to position [5430, 0]
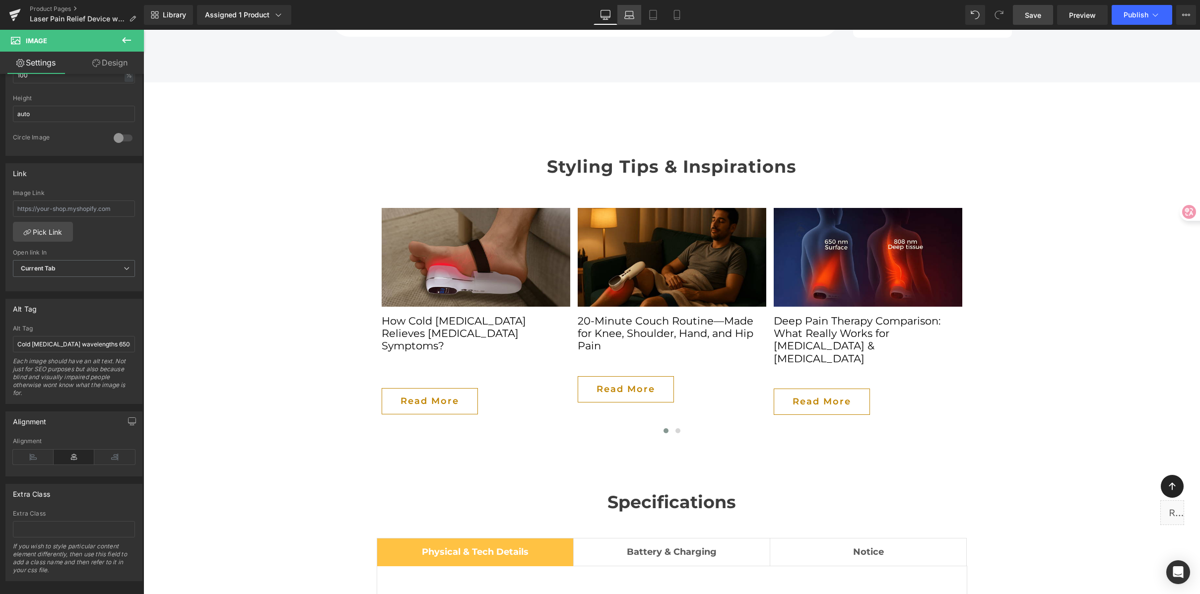
click at [640, 15] on link "Laptop" at bounding box center [629, 15] width 24 height 20
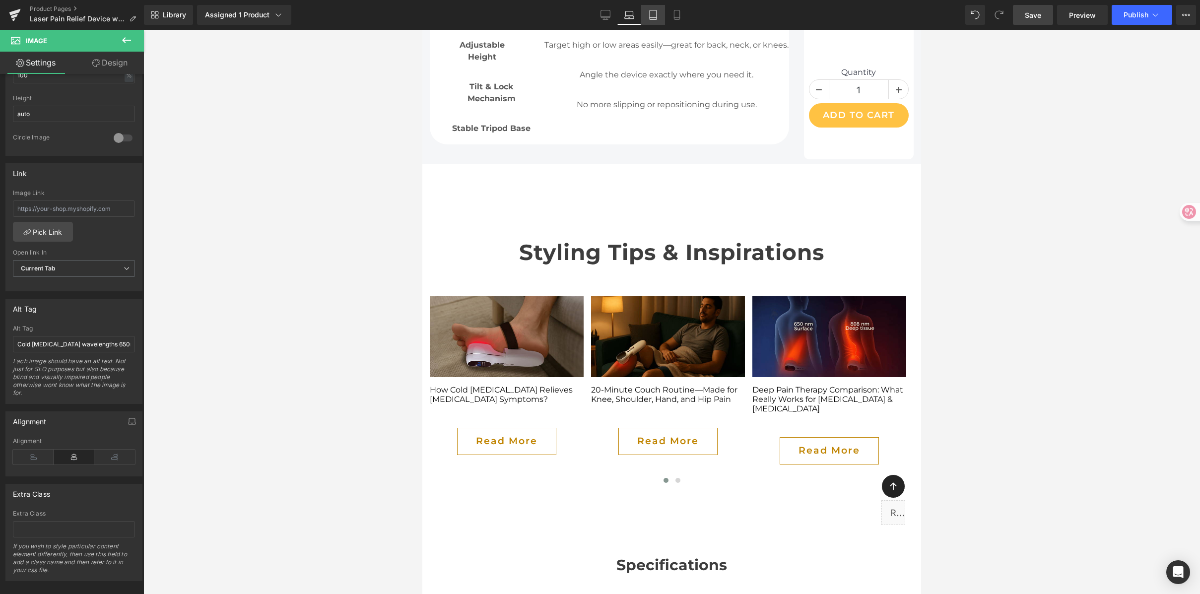
click at [662, 17] on link "Tablet" at bounding box center [653, 15] width 24 height 20
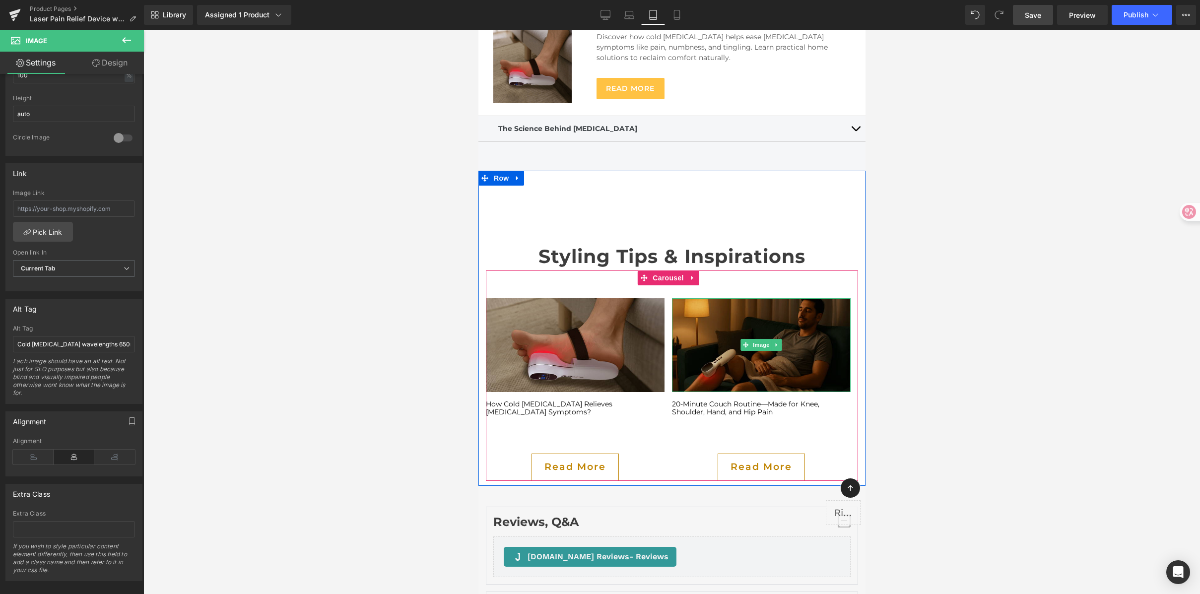
scroll to position [4740, 0]
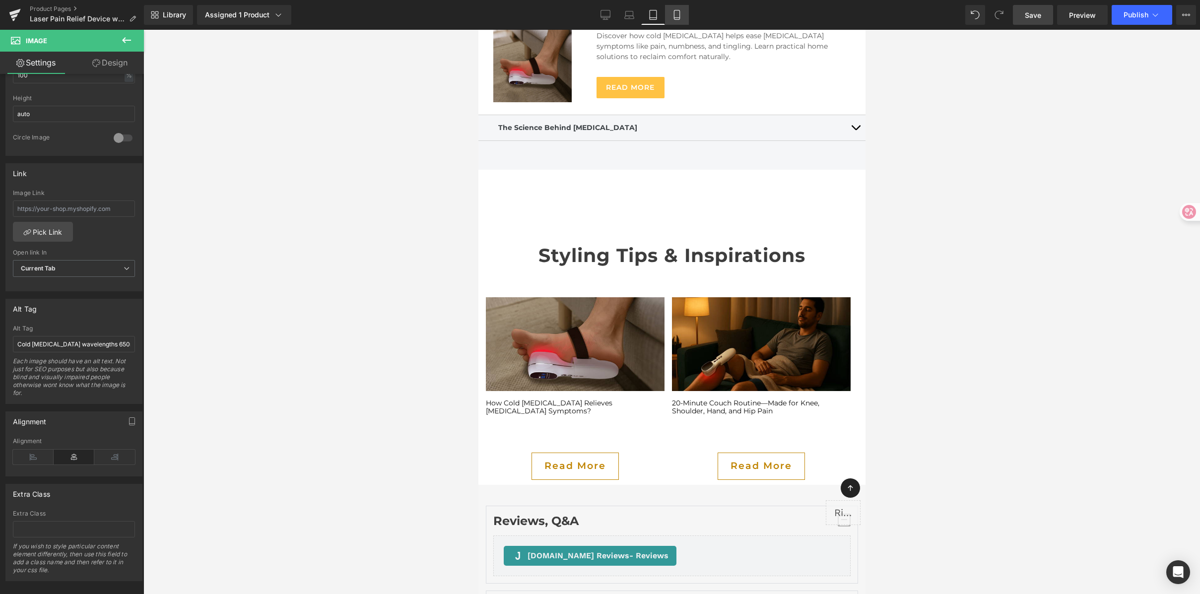
click at [685, 14] on link "Mobile" at bounding box center [677, 15] width 24 height 20
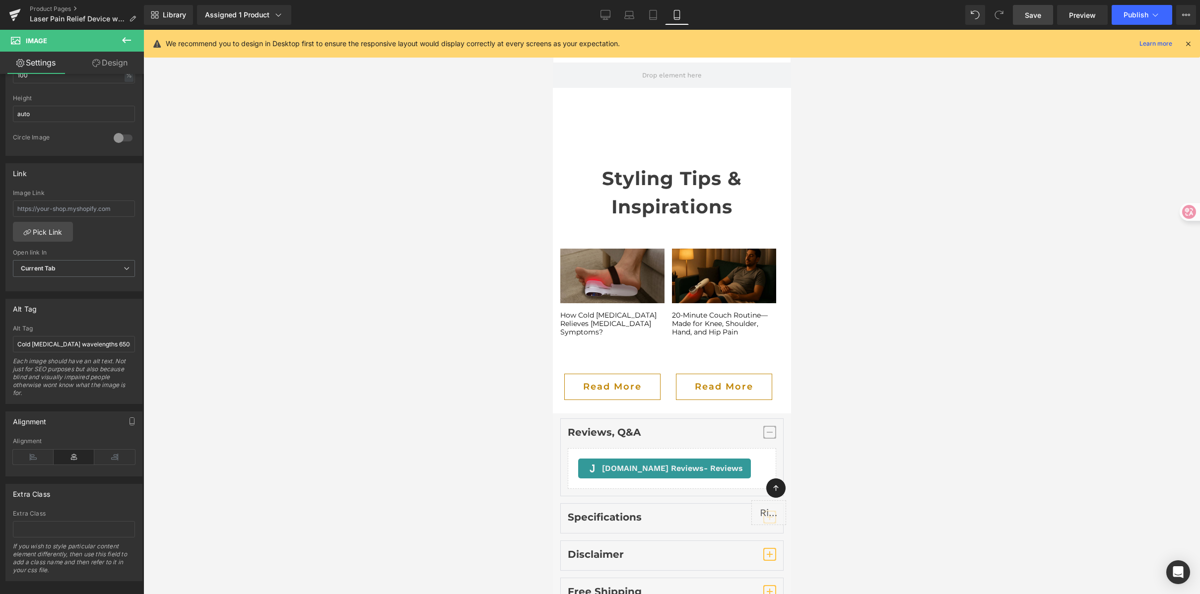
scroll to position [5315, 0]
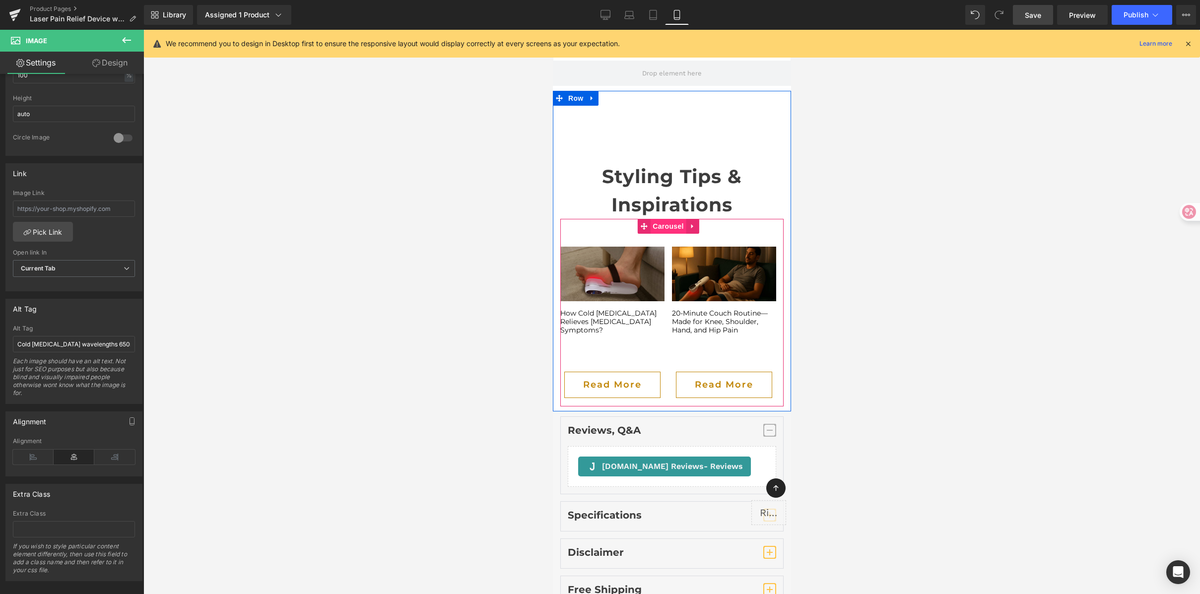
click at [675, 219] on span "Carousel" at bounding box center [668, 226] width 36 height 15
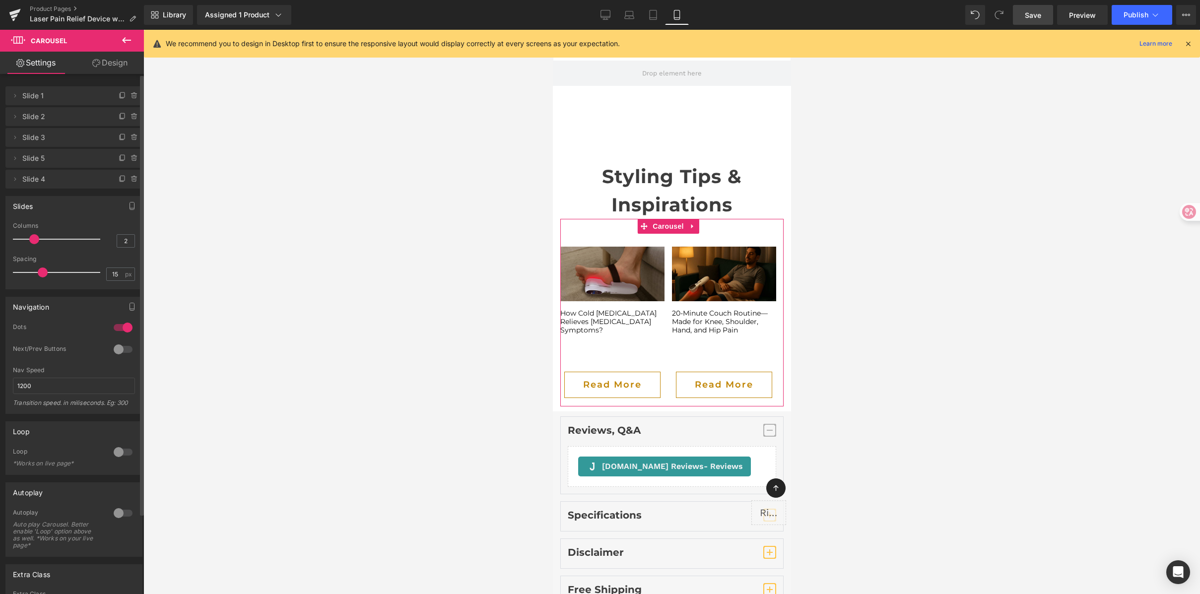
click at [116, 348] on div at bounding box center [123, 349] width 24 height 16
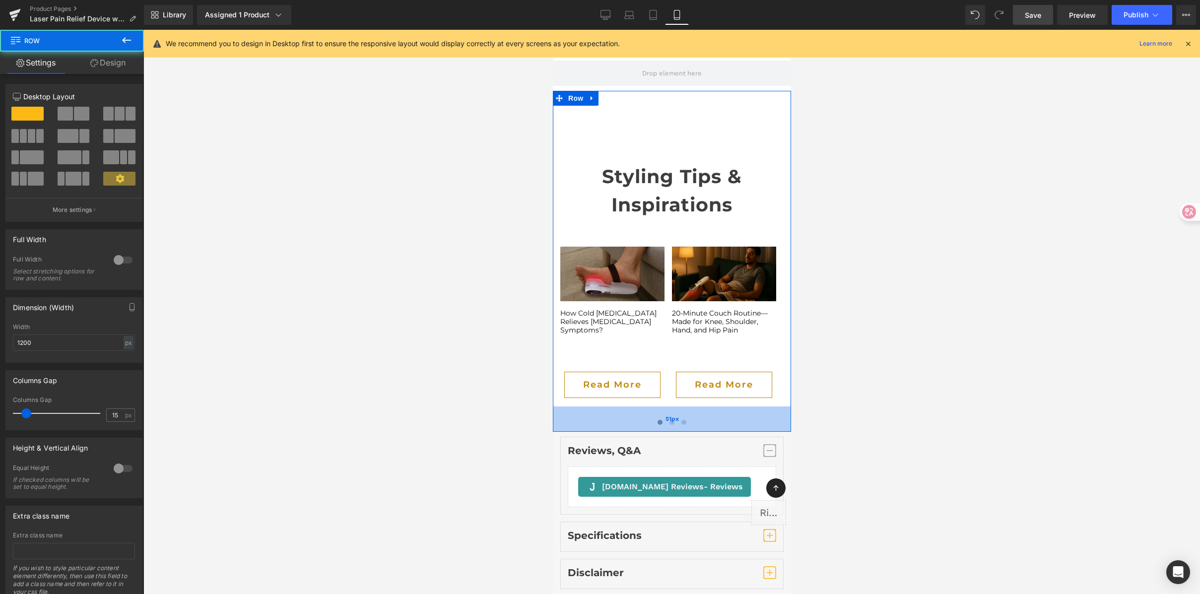
drag, startPoint x: 667, startPoint y: 348, endPoint x: 671, endPoint y: 369, distance: 20.7
click at [671, 407] on div "51px" at bounding box center [671, 419] width 238 height 25
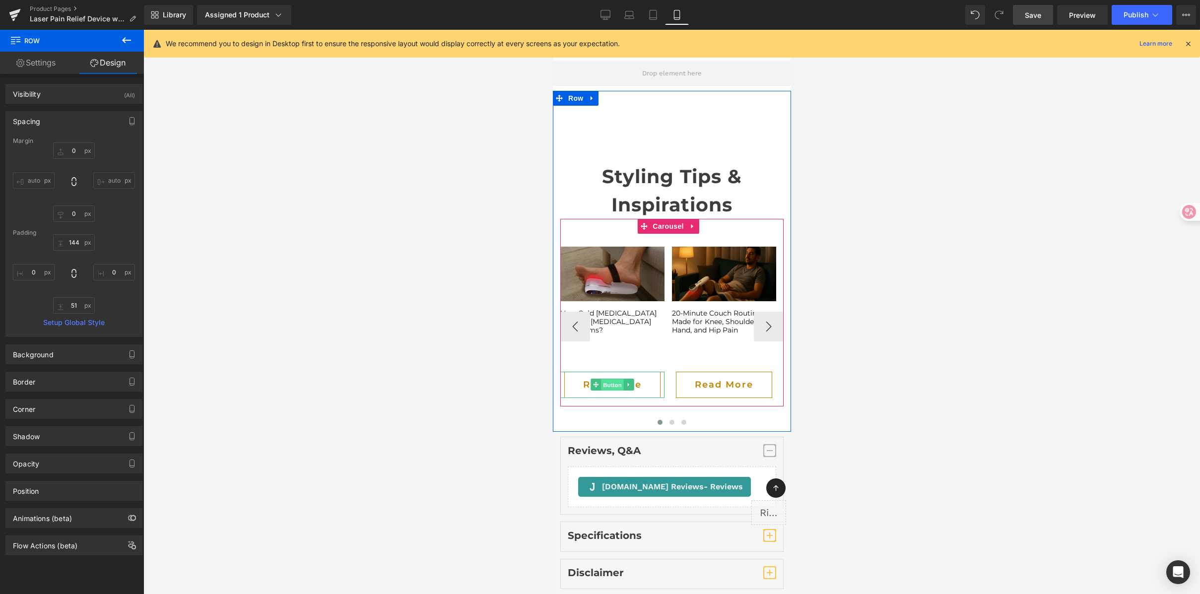
drag, startPoint x: 618, startPoint y: 331, endPoint x: 1027, endPoint y: 266, distance: 414.1
click at [618, 379] on span "Button" at bounding box center [612, 385] width 23 height 12
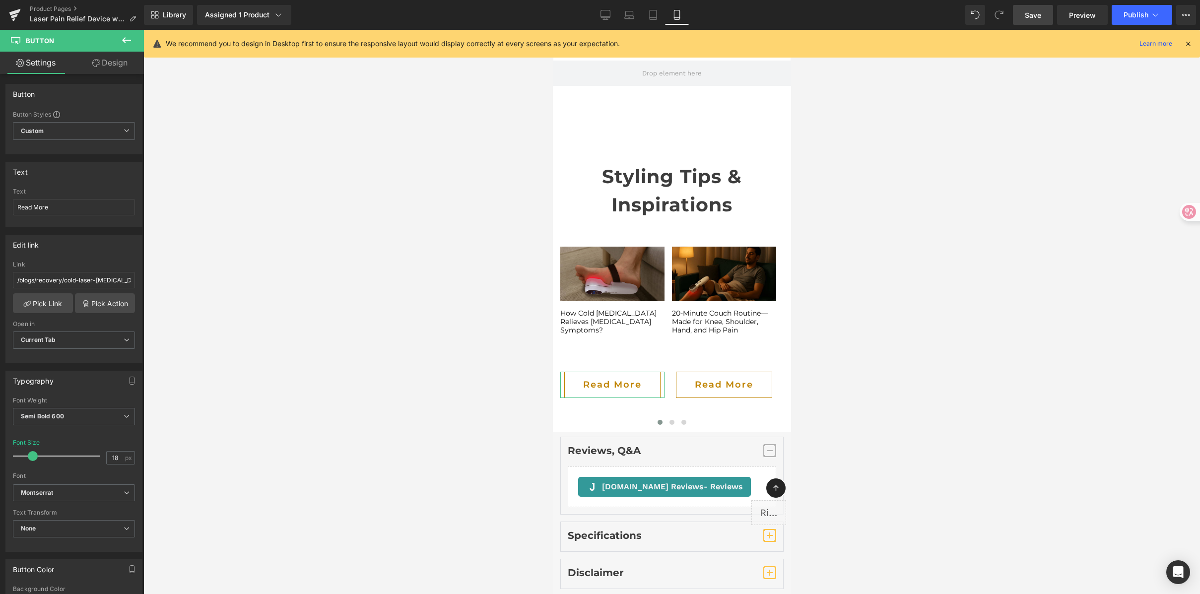
click at [96, 66] on icon at bounding box center [96, 63] width 8 height 8
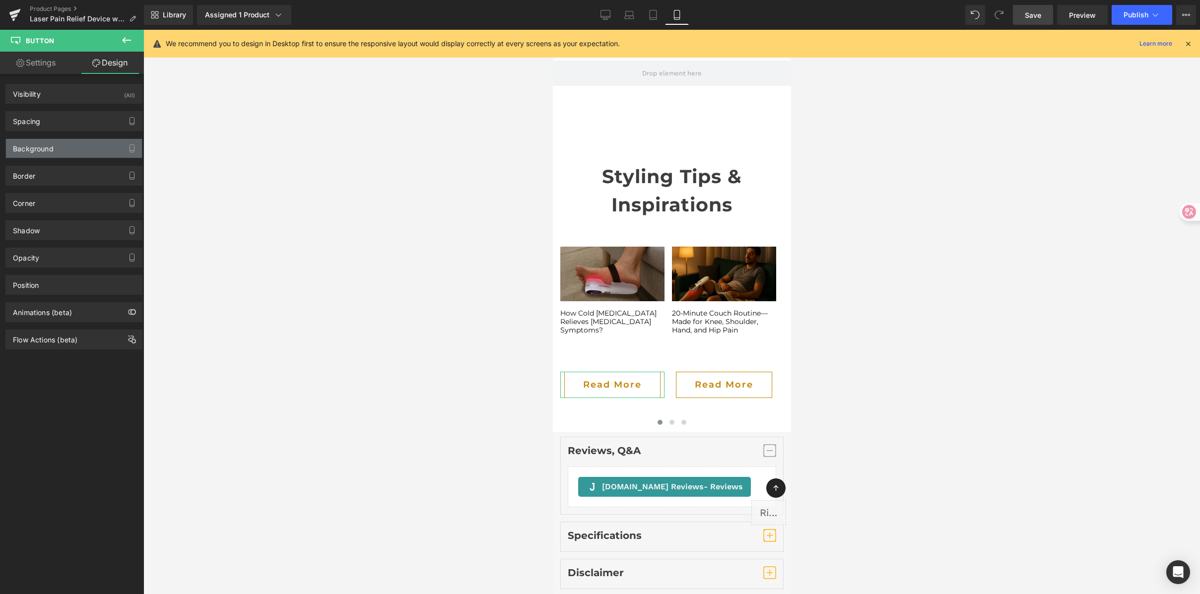
click at [63, 150] on div "Background" at bounding box center [74, 148] width 136 height 19
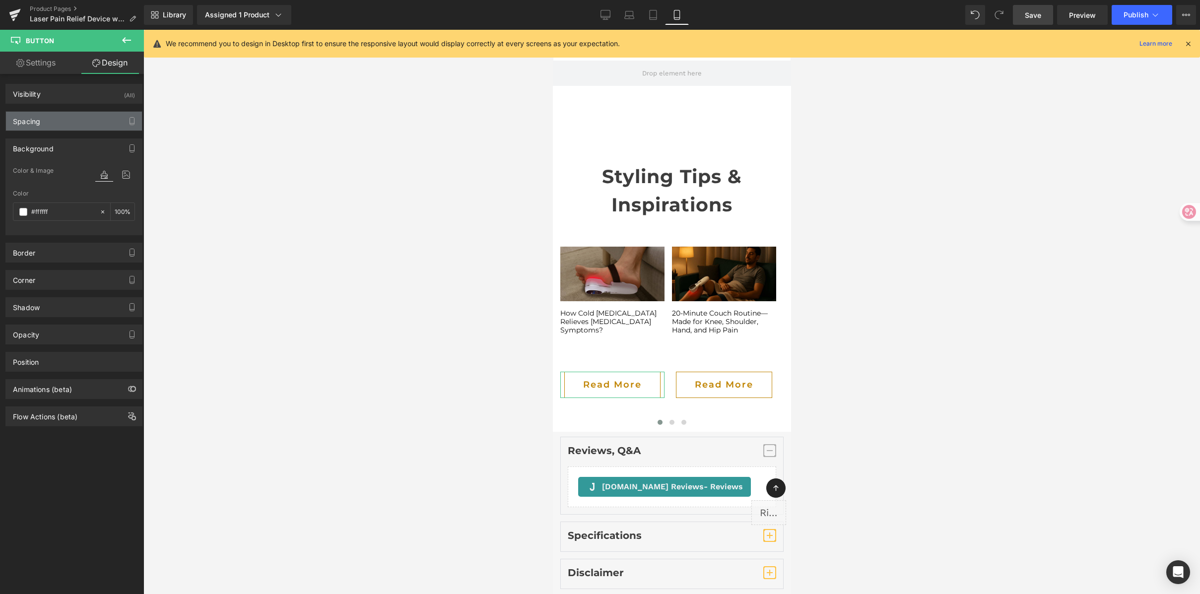
click at [68, 126] on div "Spacing" at bounding box center [74, 121] width 136 height 19
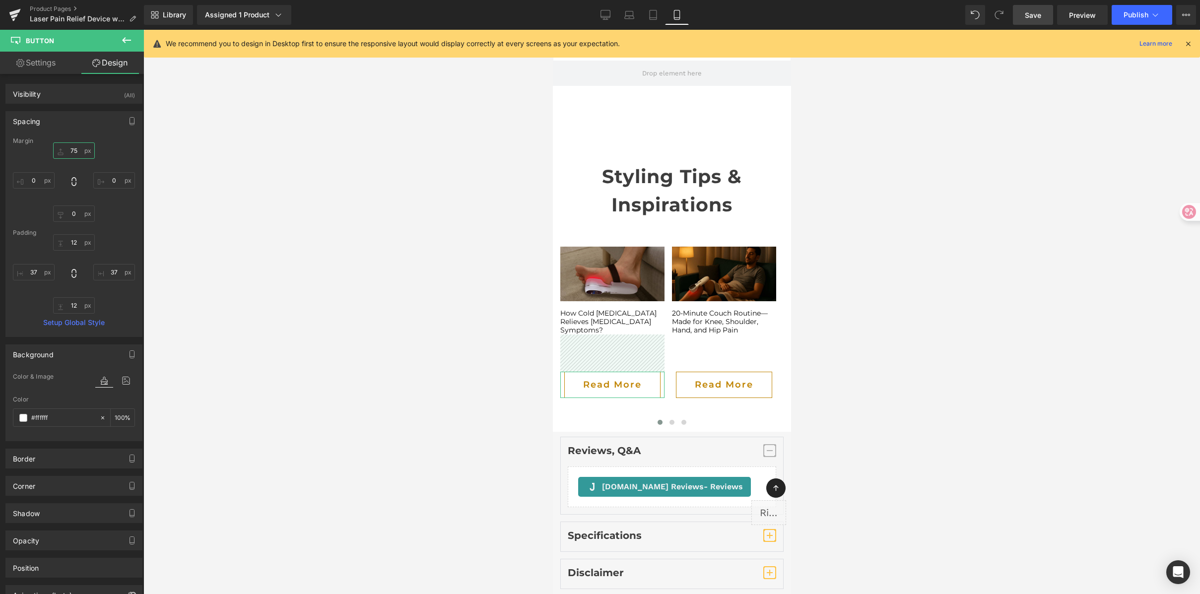
click at [76, 151] on input "75" at bounding box center [74, 150] width 42 height 16
type input "30"
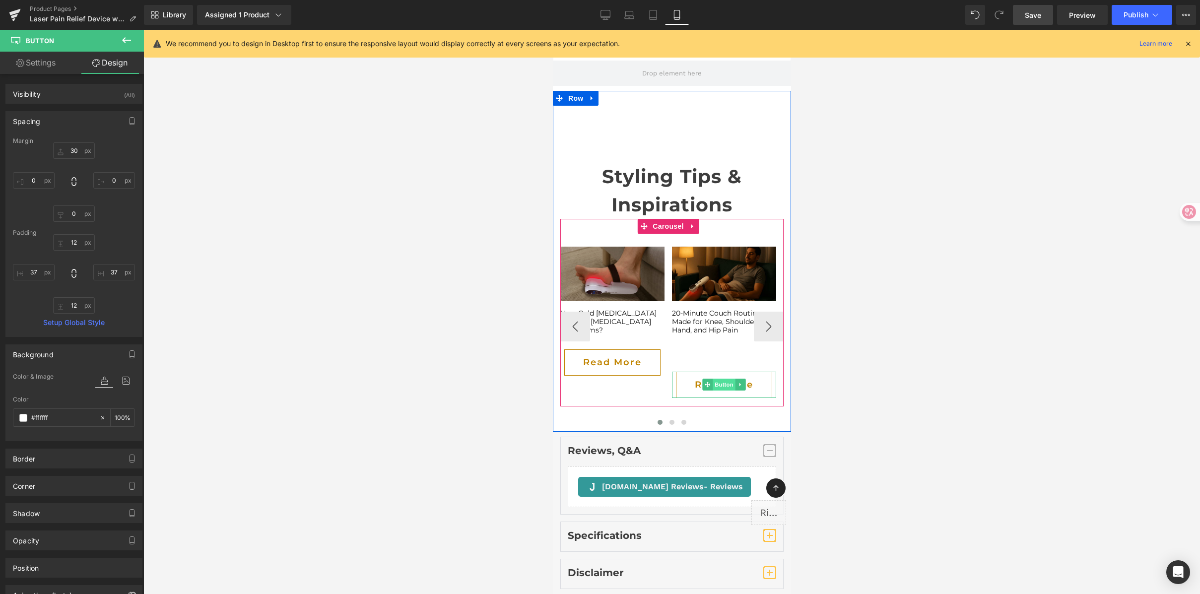
click at [716, 379] on span "Button" at bounding box center [723, 385] width 23 height 12
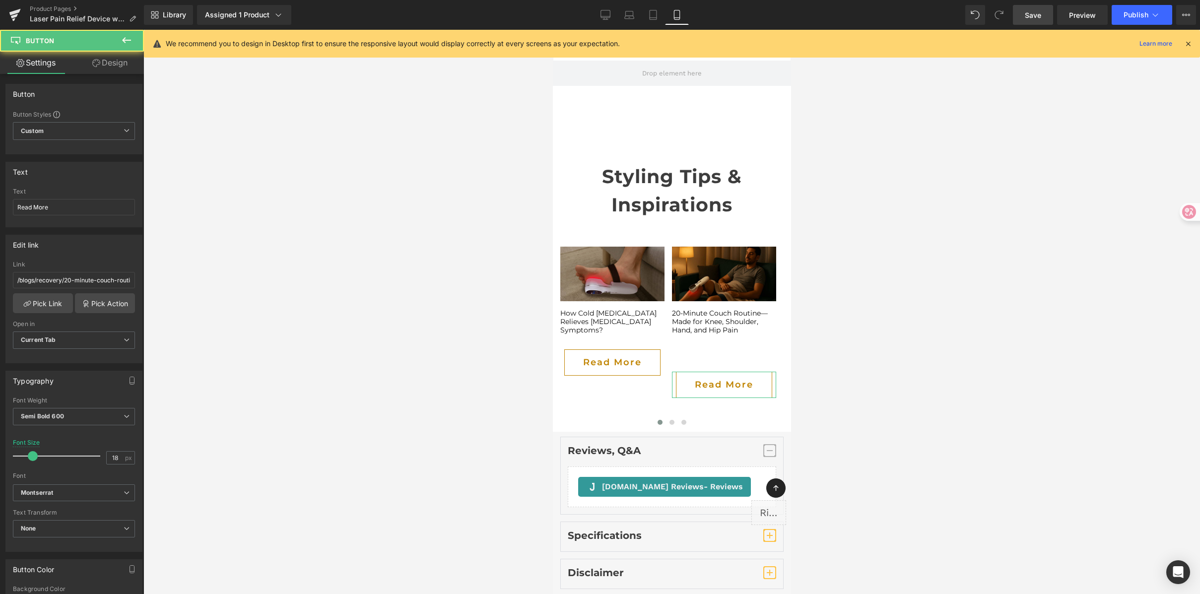
click at [108, 63] on link "Design" at bounding box center [110, 63] width 72 height 22
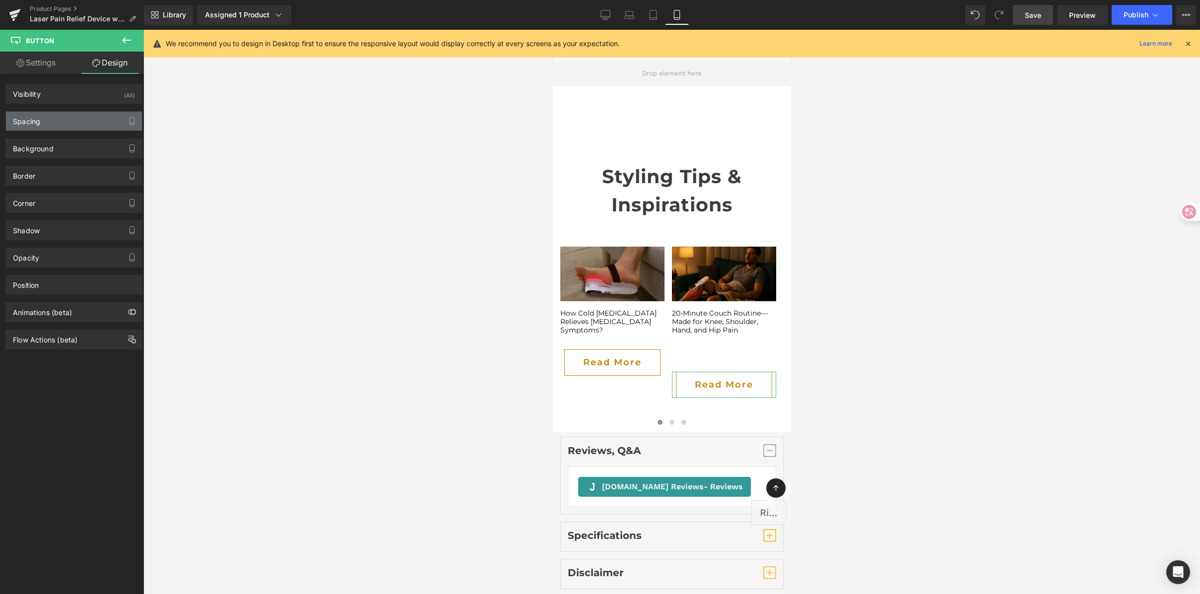
click at [66, 127] on div "Spacing" at bounding box center [74, 121] width 136 height 19
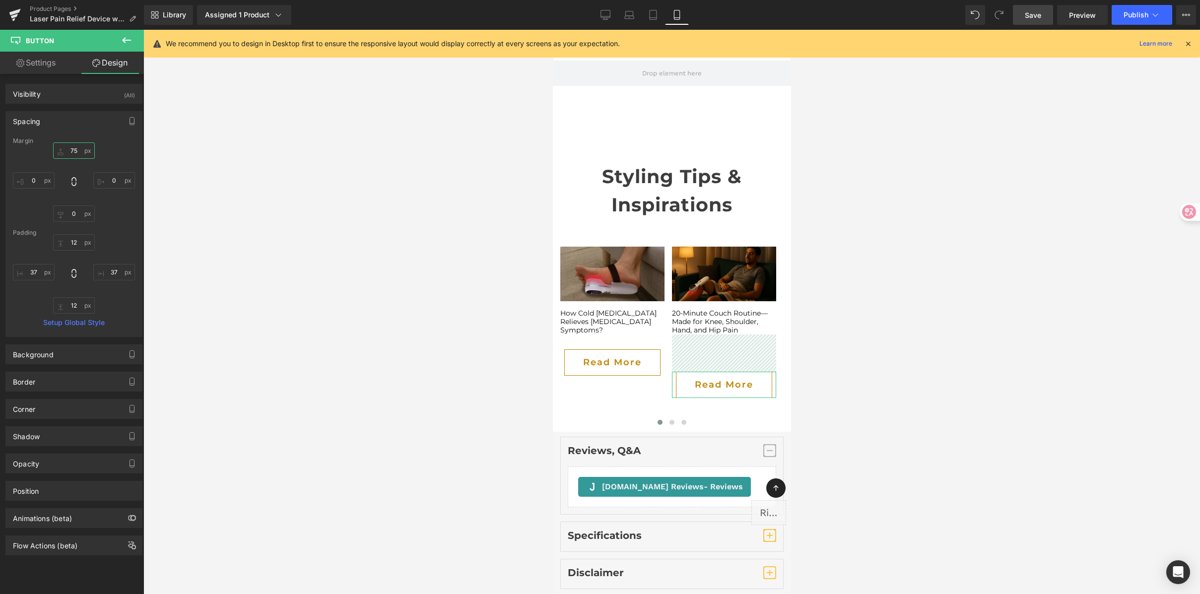
click at [74, 148] on input "75" at bounding box center [74, 150] width 42 height 16
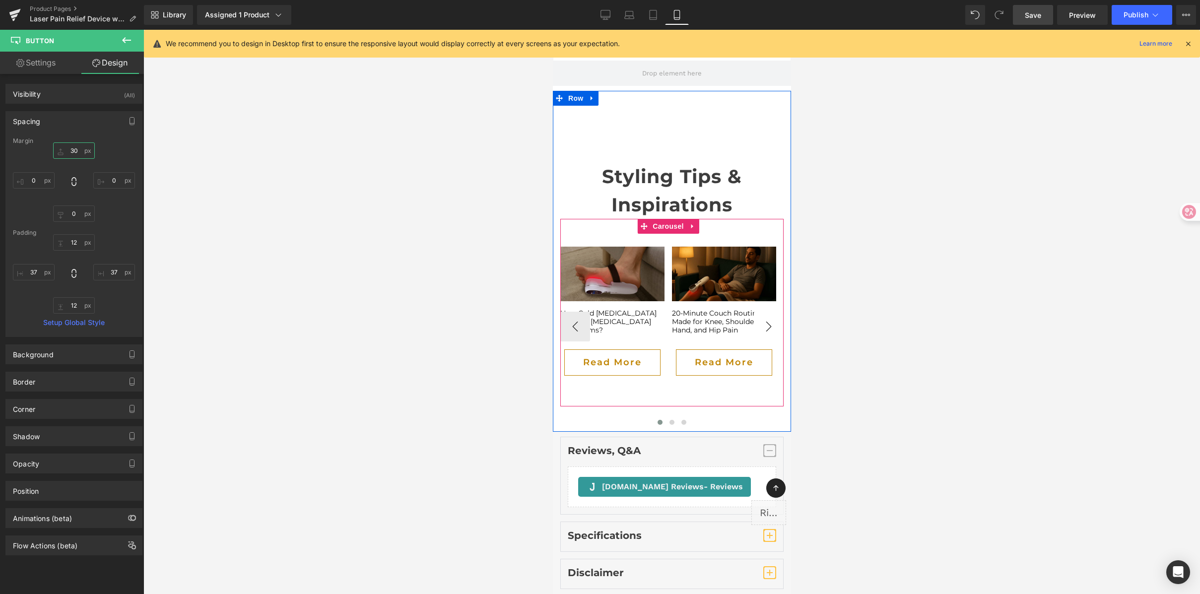
type input "30"
click at [762, 312] on button "›" at bounding box center [768, 327] width 30 height 30
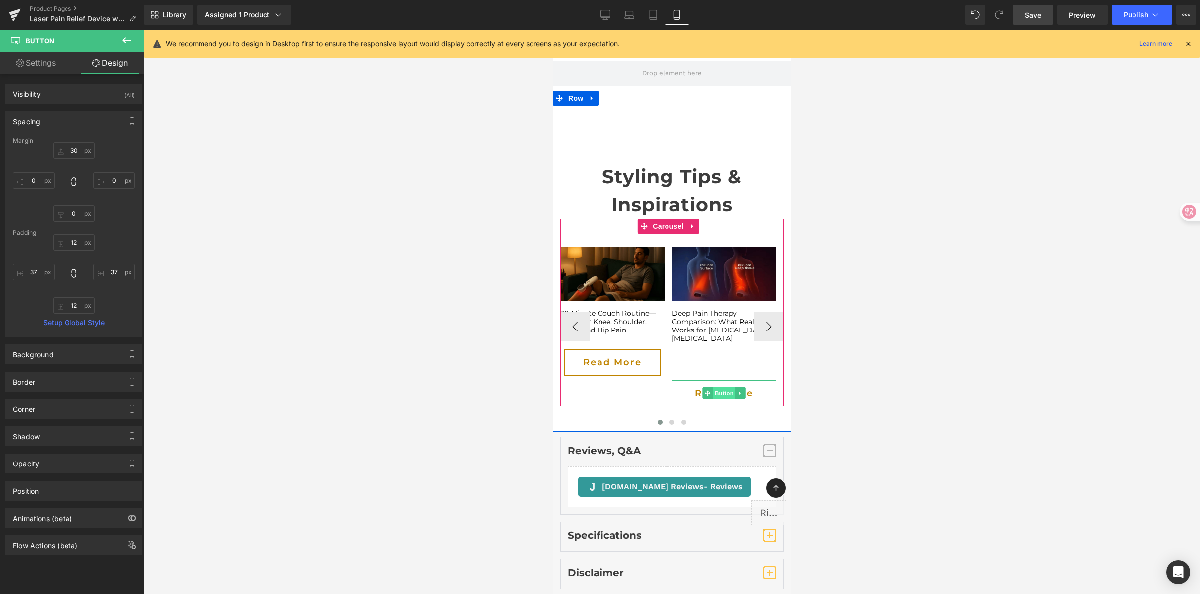
click at [721, 387] on span "Button" at bounding box center [723, 393] width 23 height 12
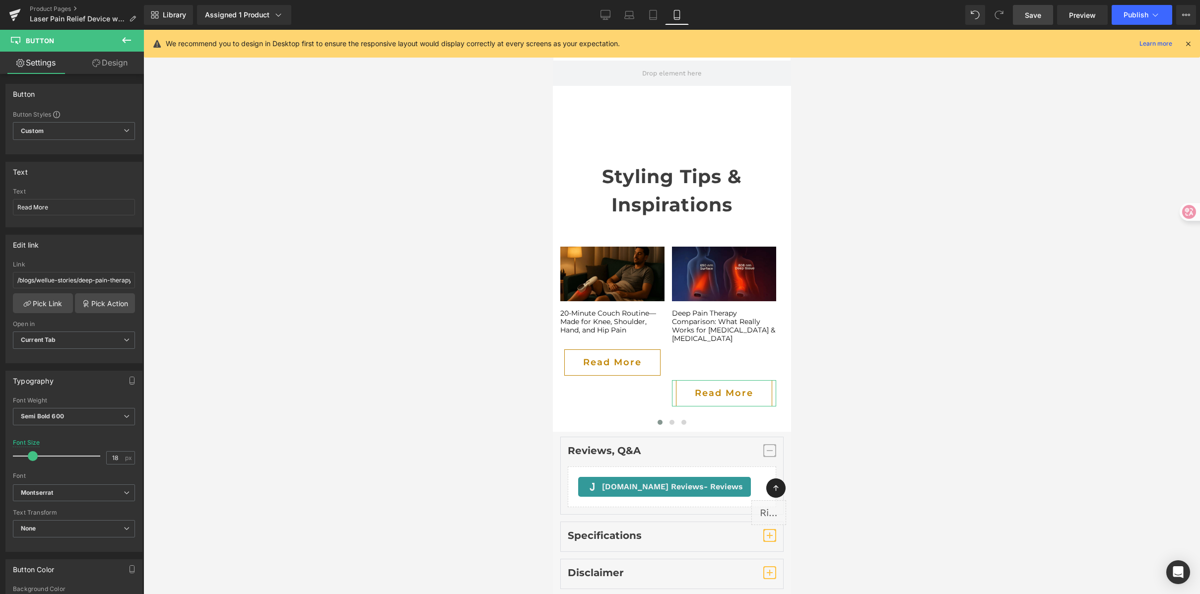
click at [118, 67] on link "Design" at bounding box center [110, 63] width 72 height 22
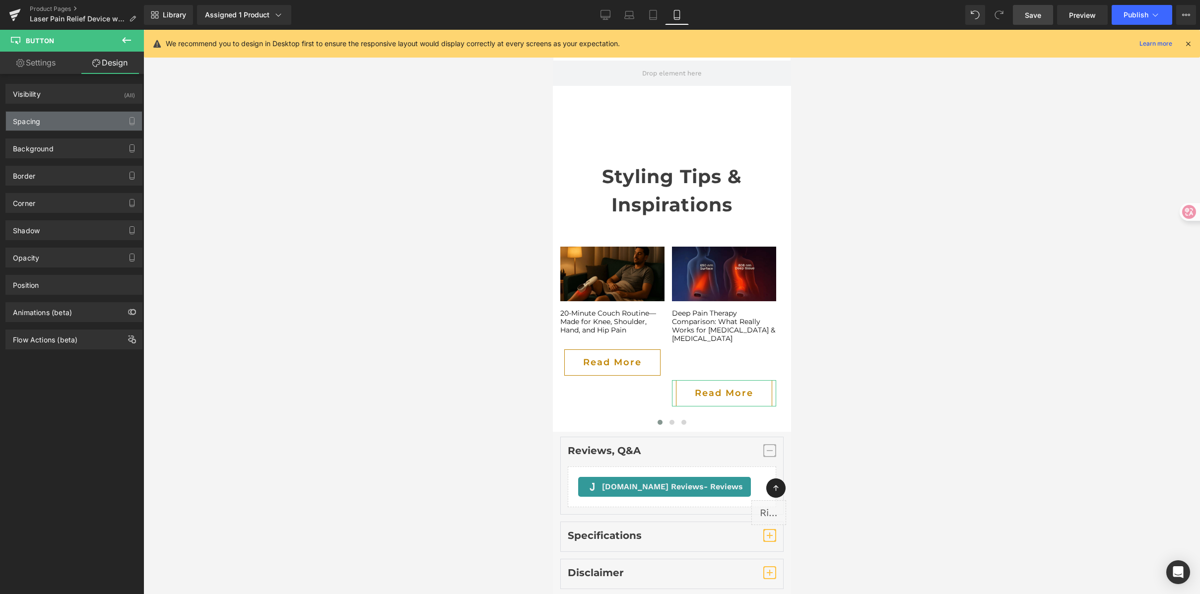
click at [74, 125] on div "Spacing" at bounding box center [74, 121] width 136 height 19
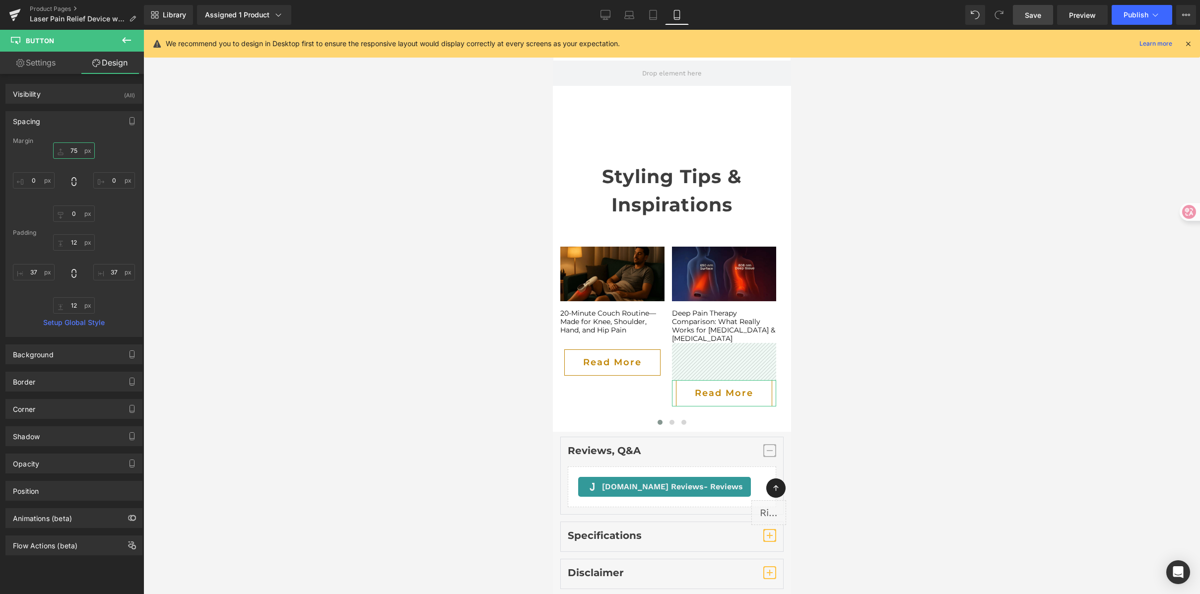
click at [76, 150] on input "75" at bounding box center [74, 150] width 42 height 16
type input "30"
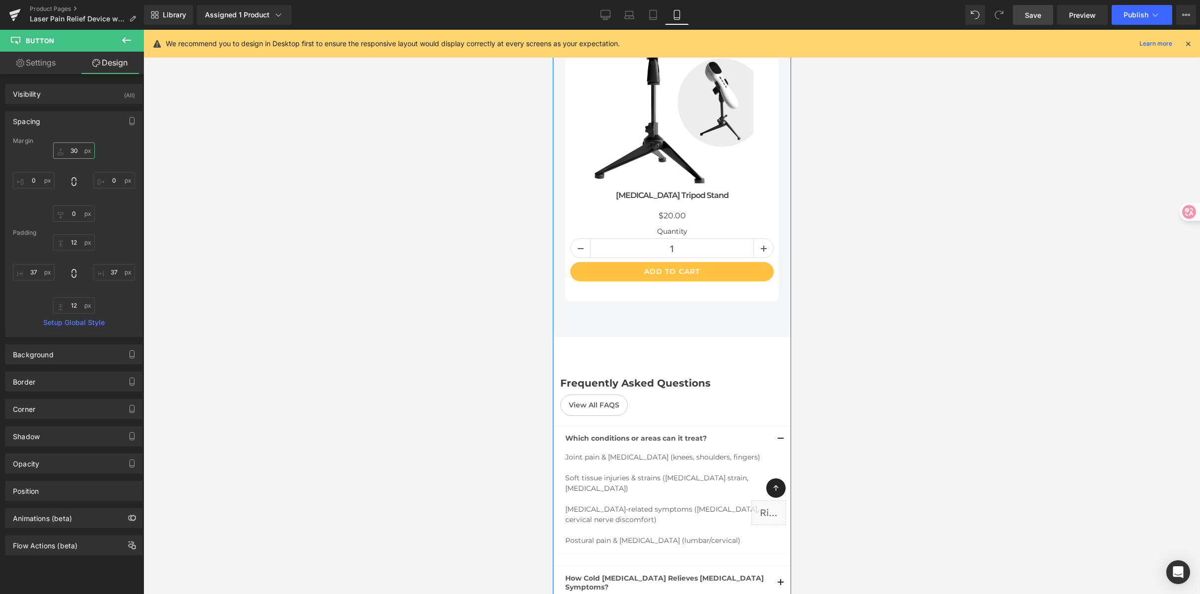
scroll to position [4725, 0]
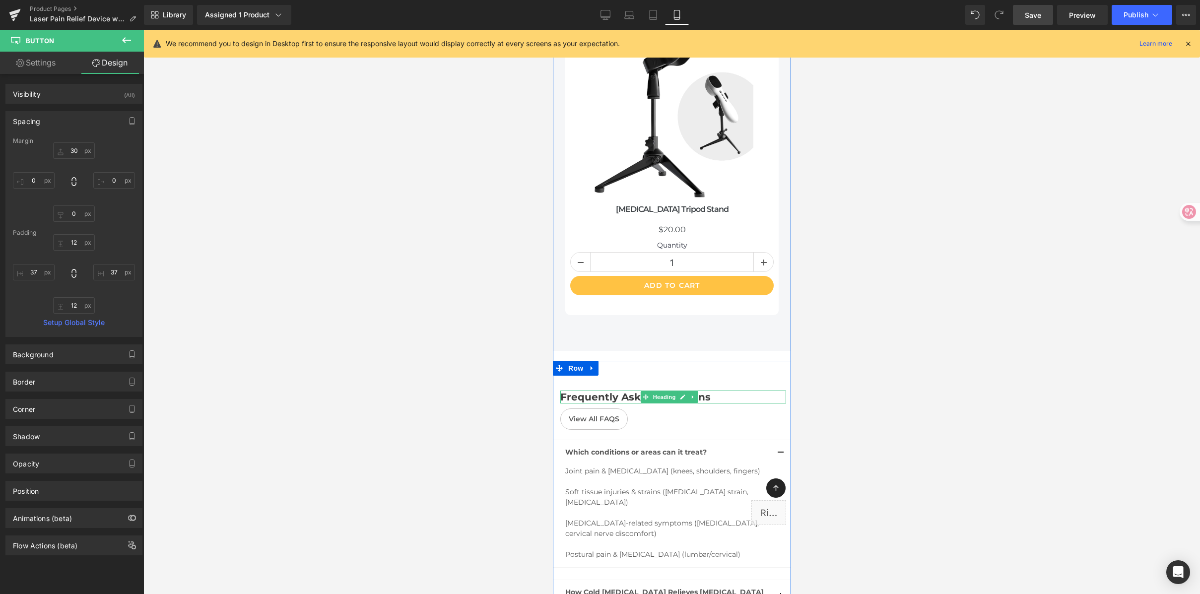
click at [594, 391] on h2 "Frequently Asked Questions" at bounding box center [673, 397] width 226 height 13
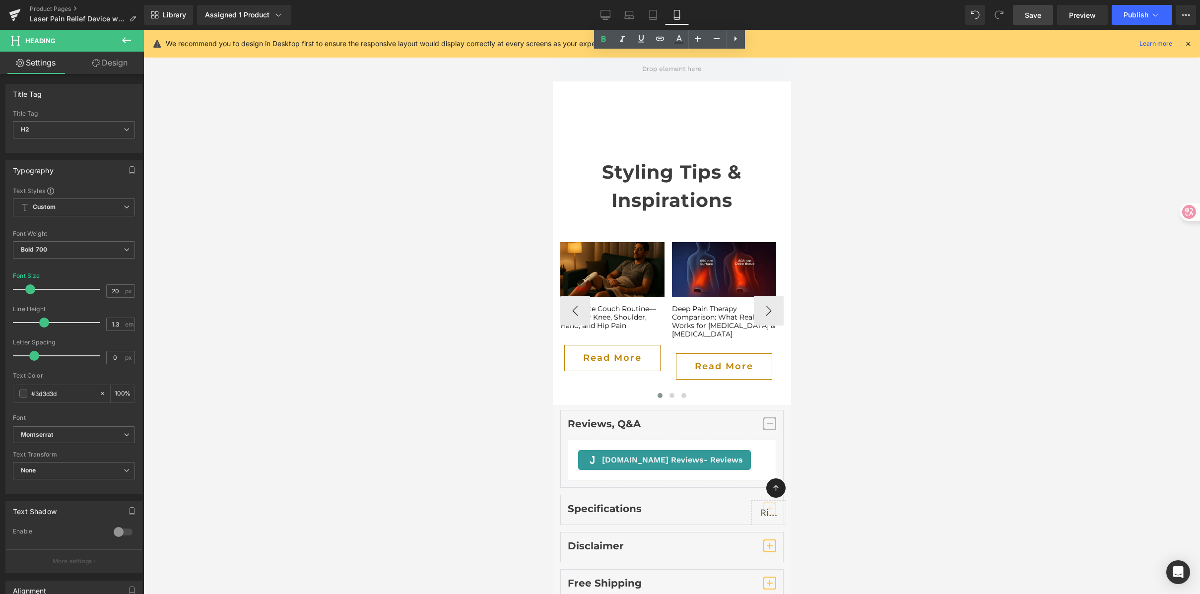
scroll to position [5297, 0]
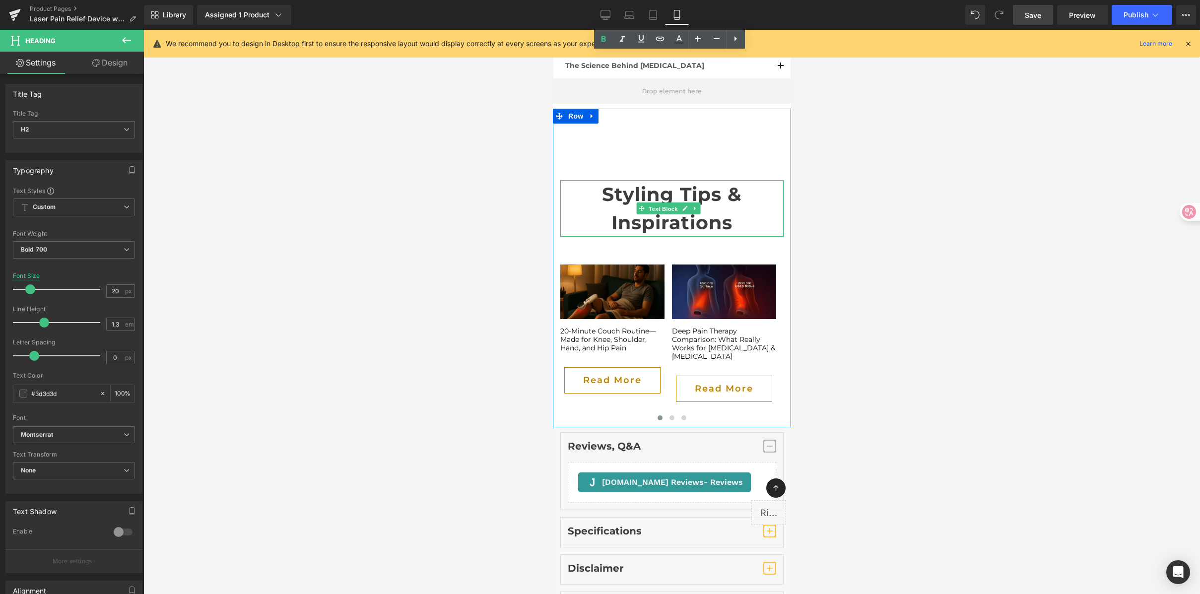
click at [671, 203] on span "Text Block" at bounding box center [662, 209] width 33 height 12
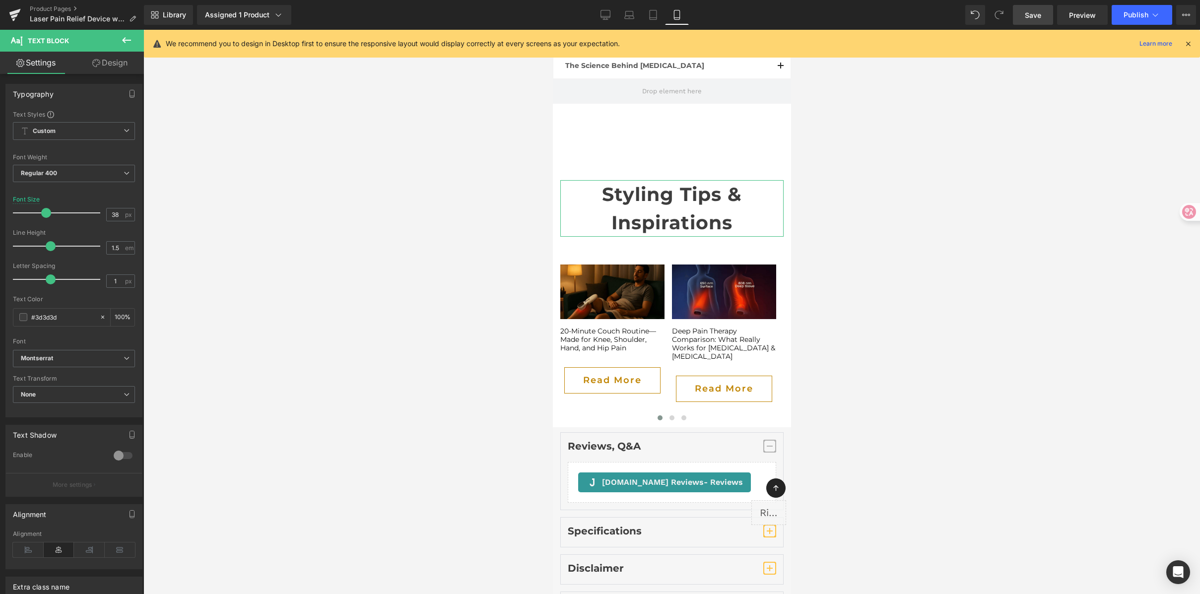
click at [128, 62] on link "Design" at bounding box center [110, 63] width 72 height 22
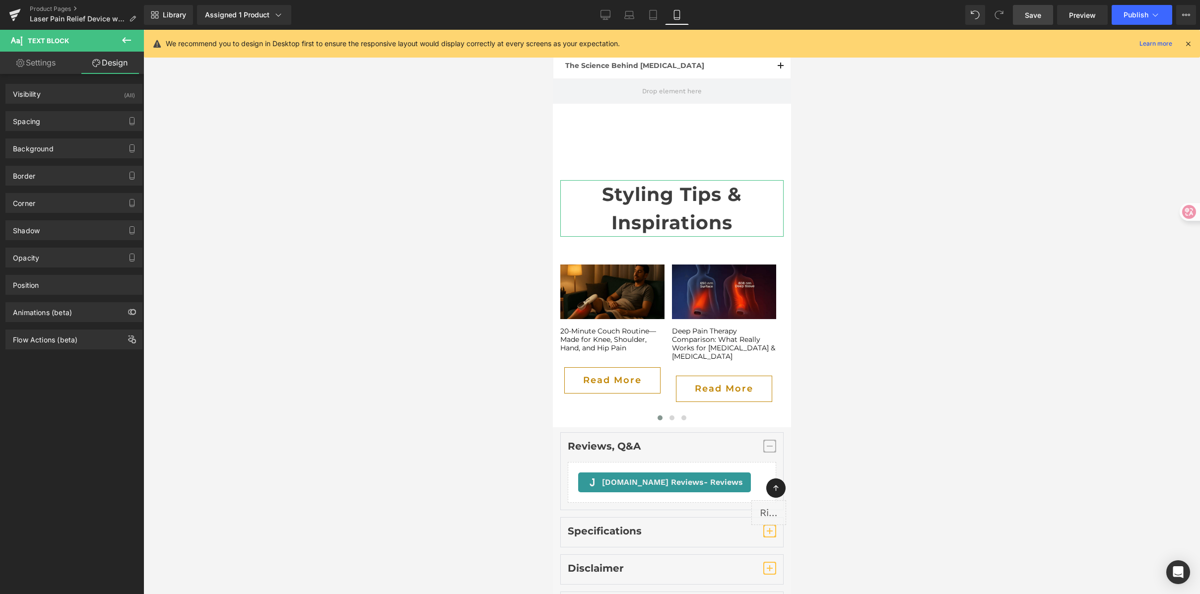
click at [40, 64] on link "Settings" at bounding box center [36, 63] width 72 height 22
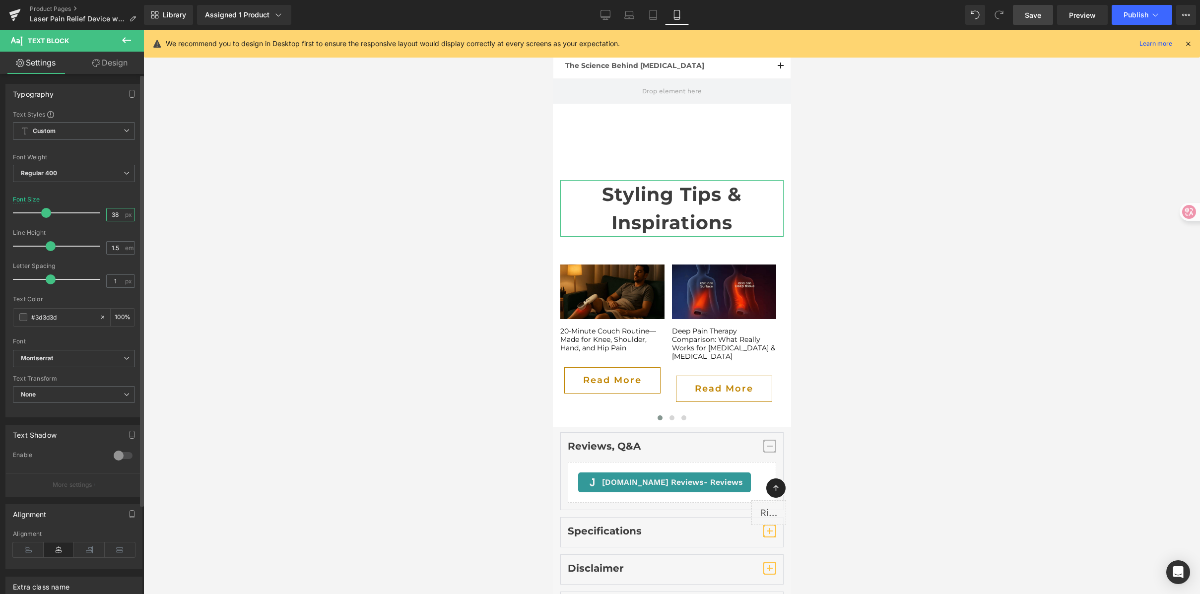
click at [107, 212] on input "38" at bounding box center [115, 214] width 17 height 12
type input "20"
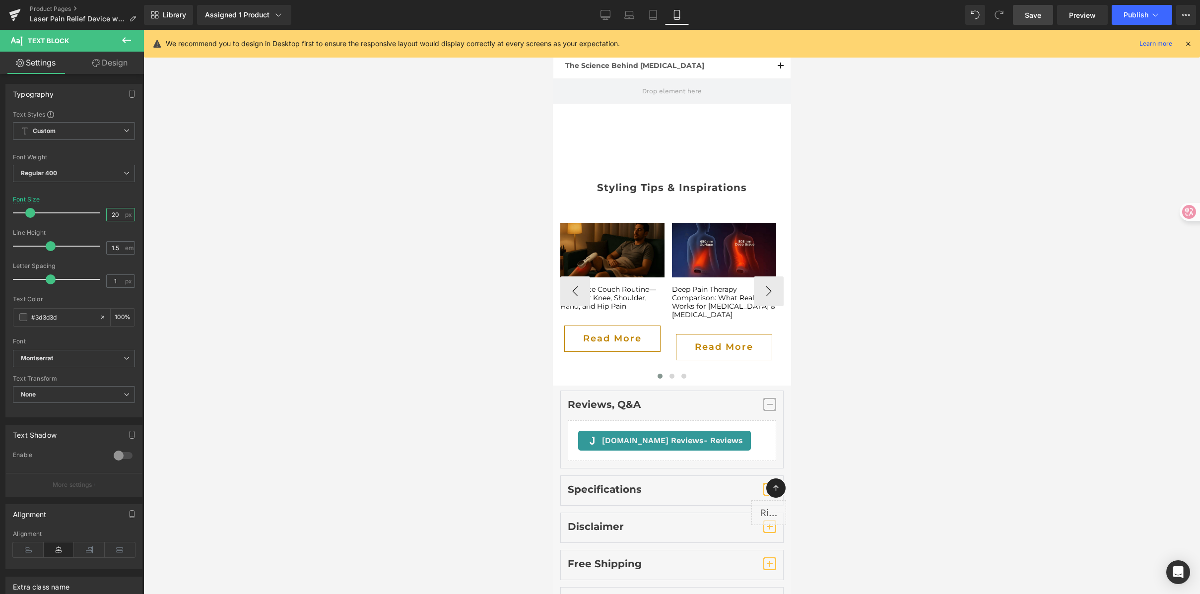
scroll to position [5299, 0]
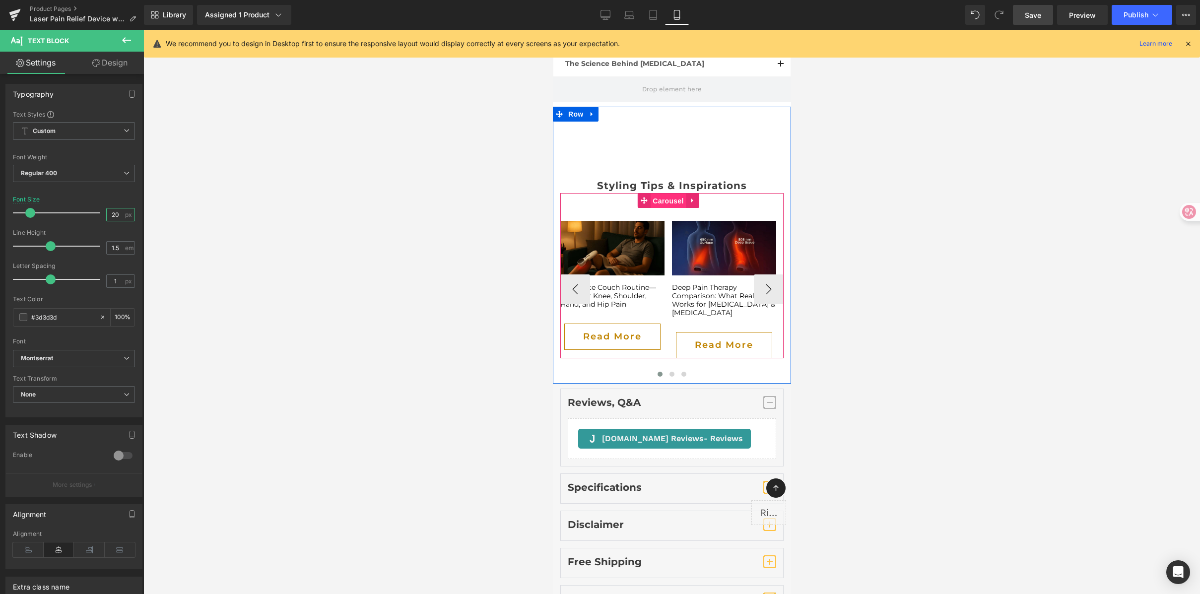
drag, startPoint x: 666, startPoint y: 153, endPoint x: 1082, endPoint y: 133, distance: 416.0
click at [666, 194] on span "Carousel" at bounding box center [668, 201] width 36 height 15
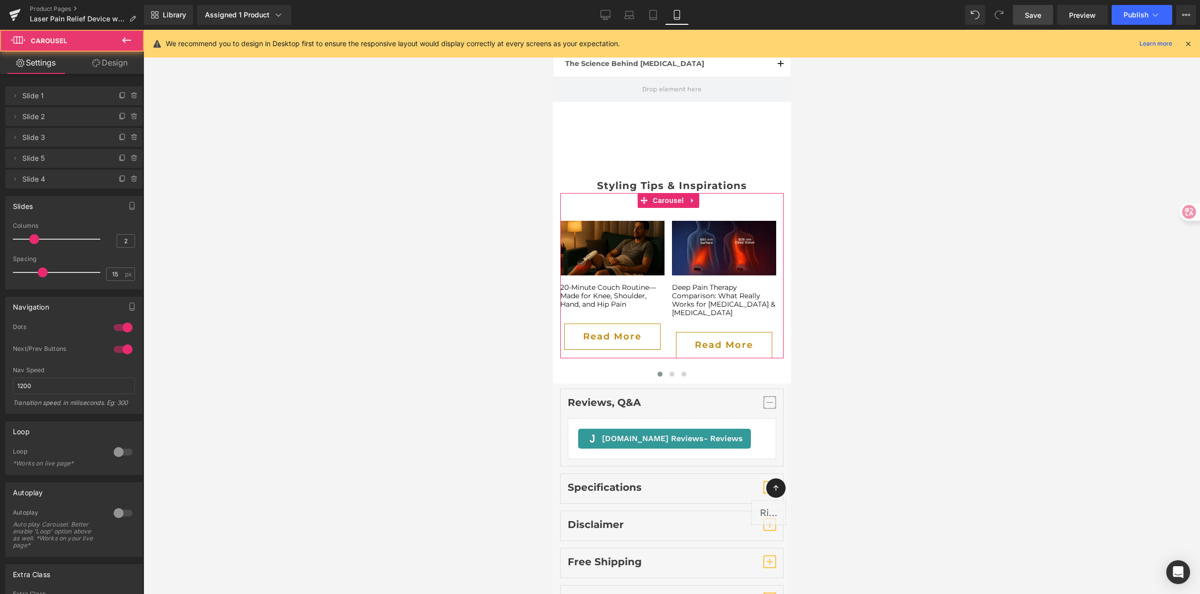
click at [122, 55] on link "Design" at bounding box center [110, 63] width 72 height 22
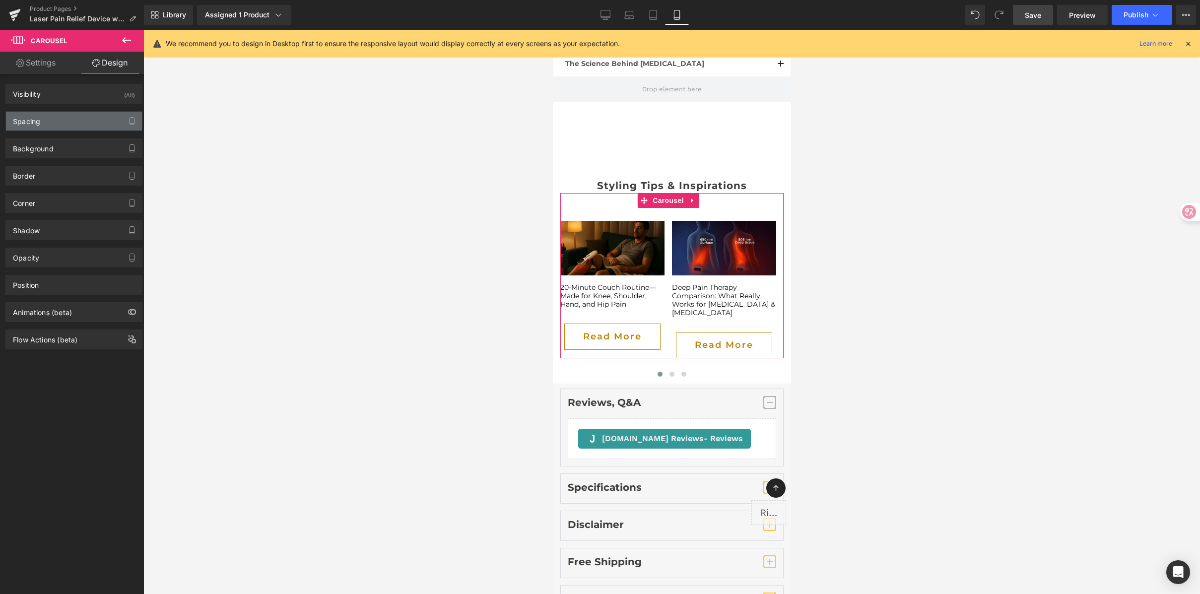
click at [65, 125] on div "Spacing" at bounding box center [74, 121] width 136 height 19
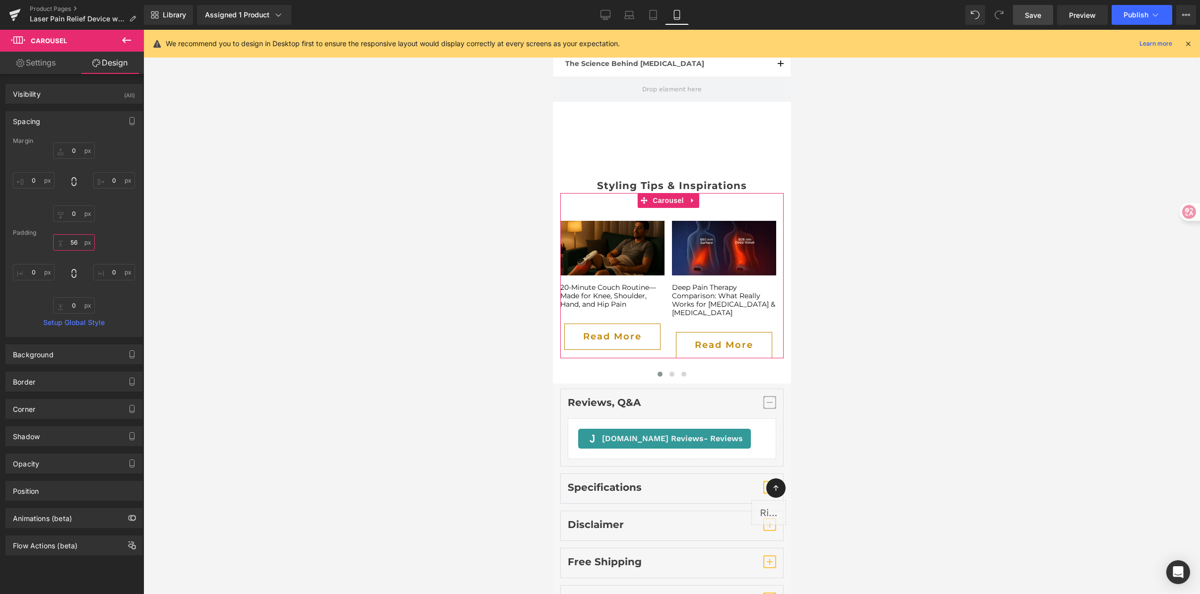
click at [75, 239] on input "56" at bounding box center [74, 242] width 42 height 16
type input "20"
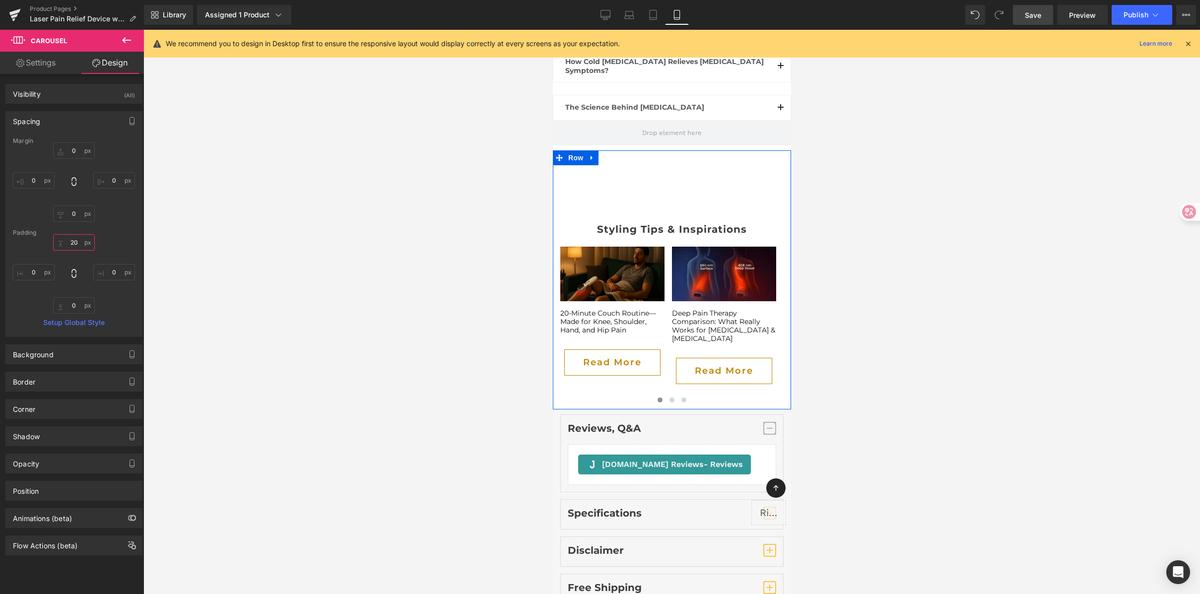
scroll to position [5253, 0]
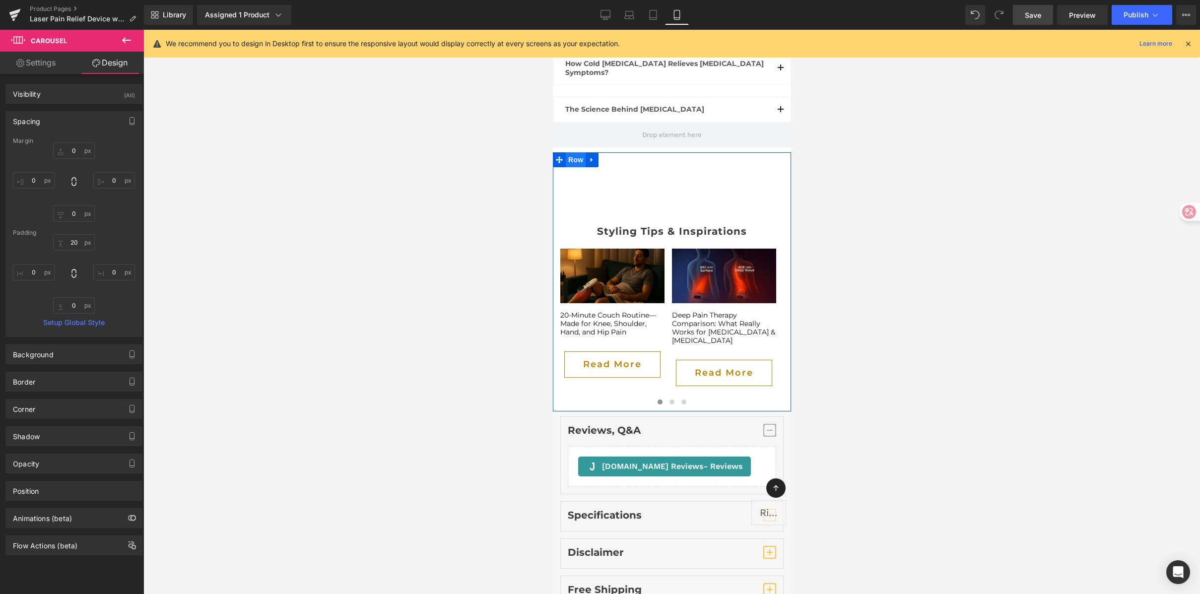
click at [570, 152] on span "Row" at bounding box center [575, 159] width 20 height 15
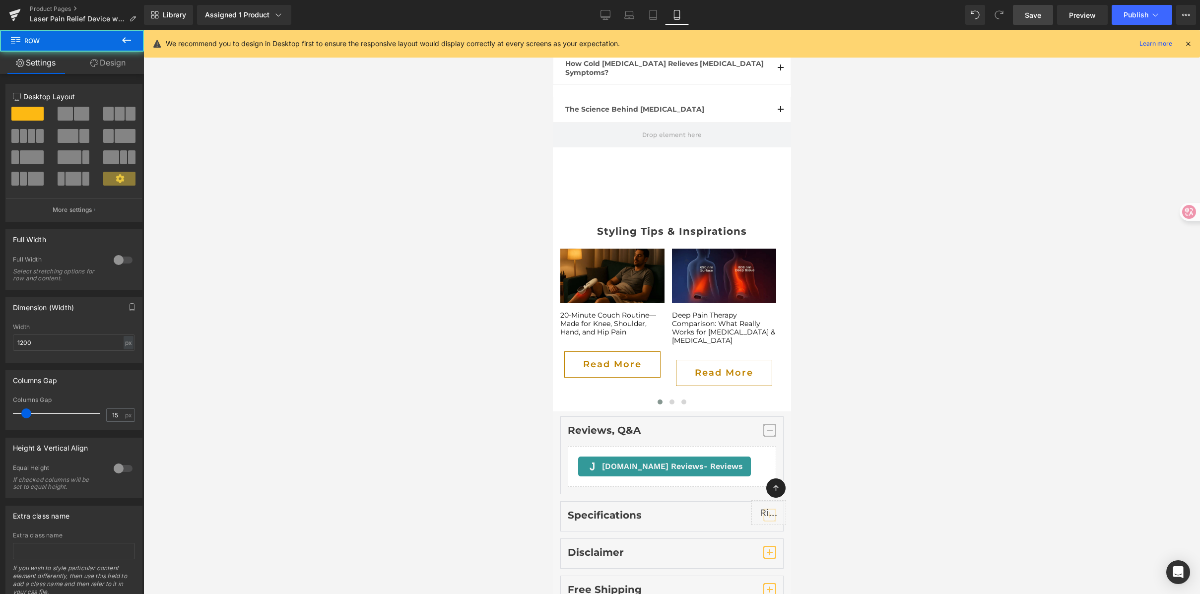
click at [120, 65] on link "Design" at bounding box center [108, 63] width 72 height 22
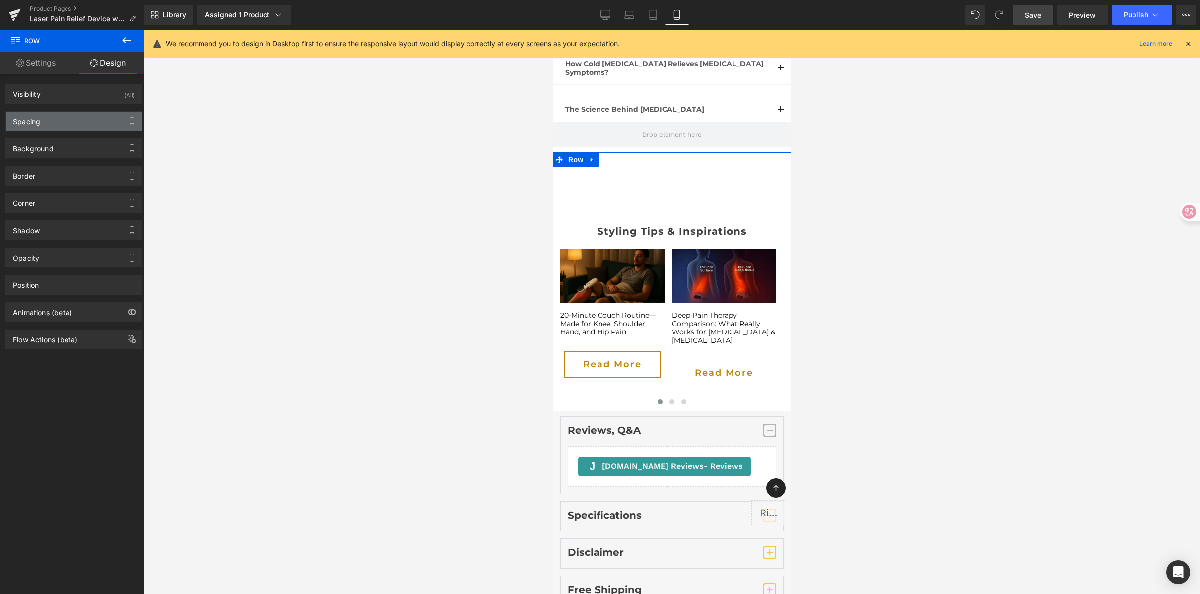
click at [87, 122] on div "Spacing" at bounding box center [74, 121] width 136 height 19
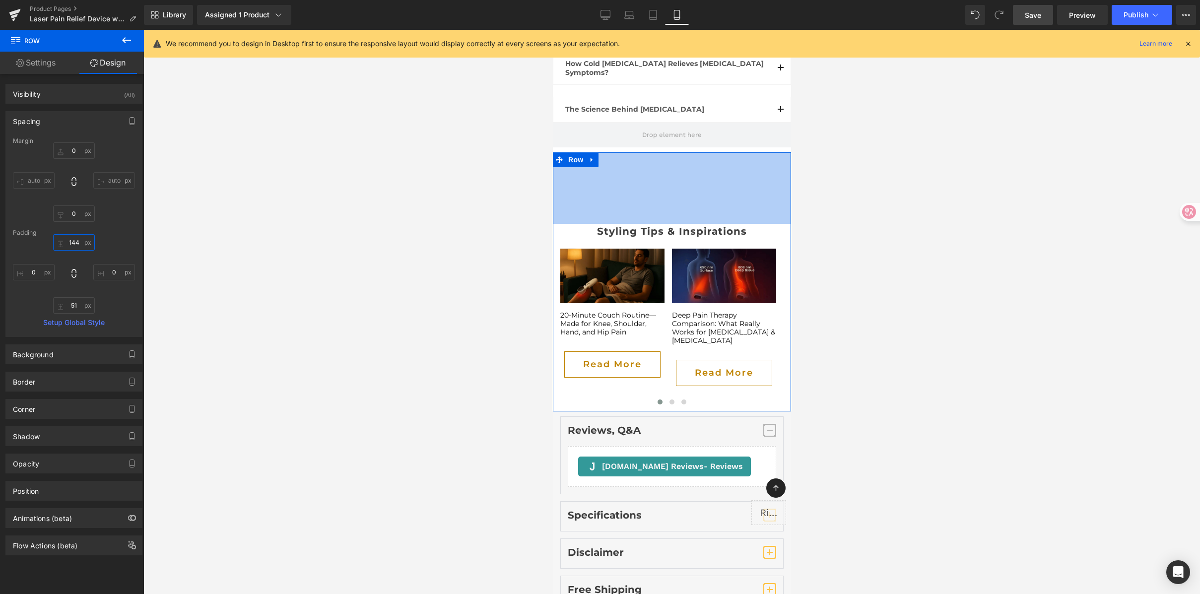
click at [73, 245] on input "144" at bounding box center [74, 242] width 42 height 16
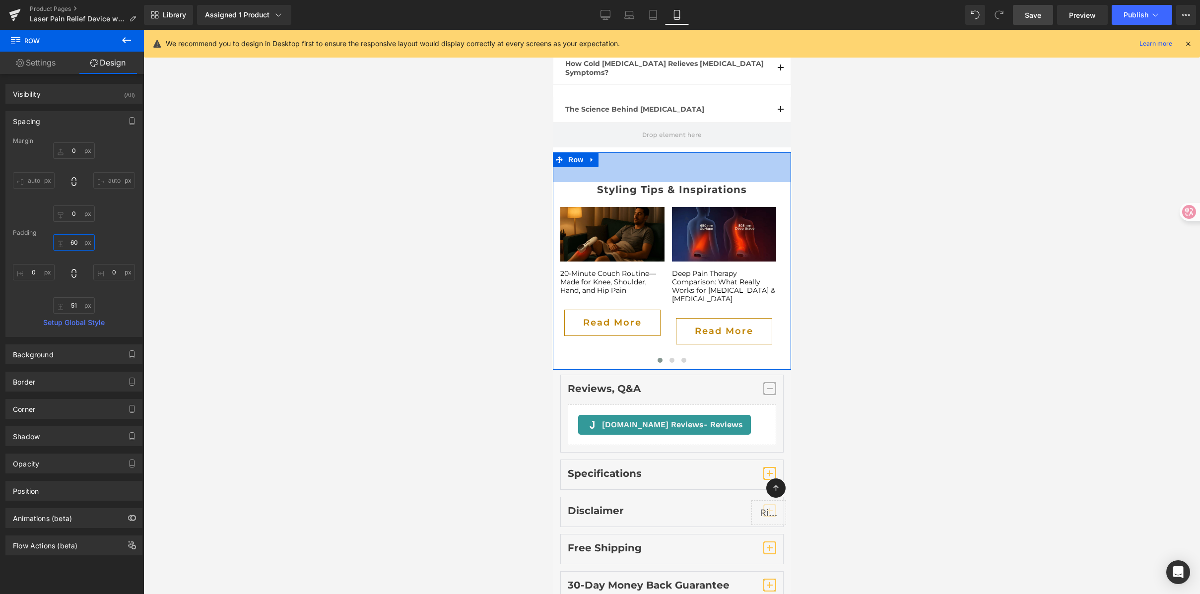
click at [74, 243] on input "60" at bounding box center [74, 242] width 42 height 16
type input "50"
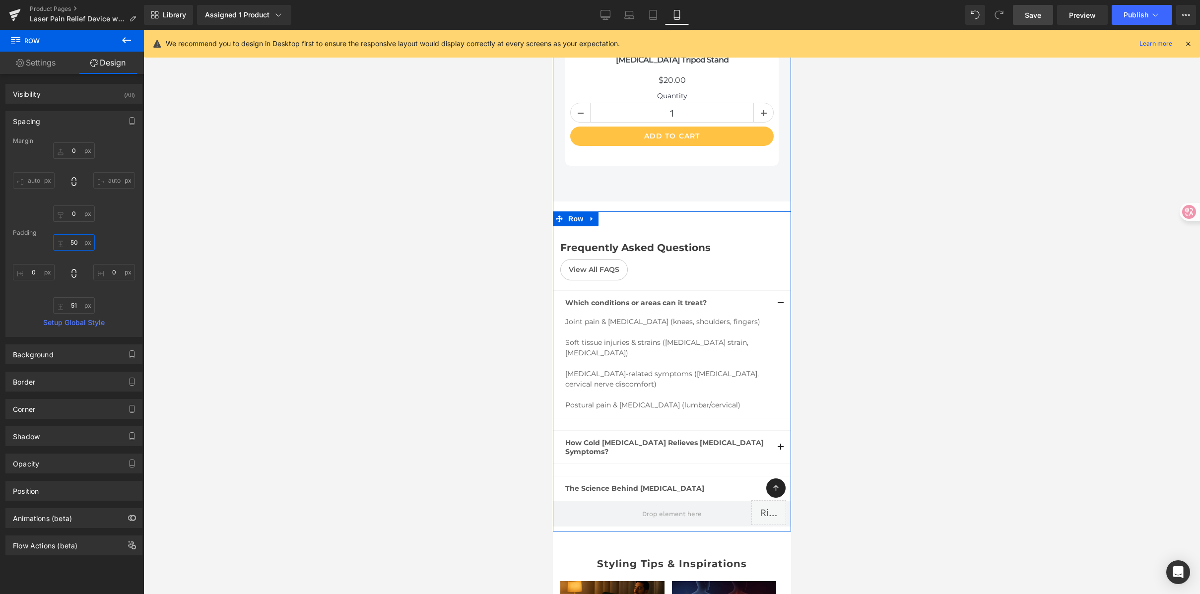
scroll to position [4822, 0]
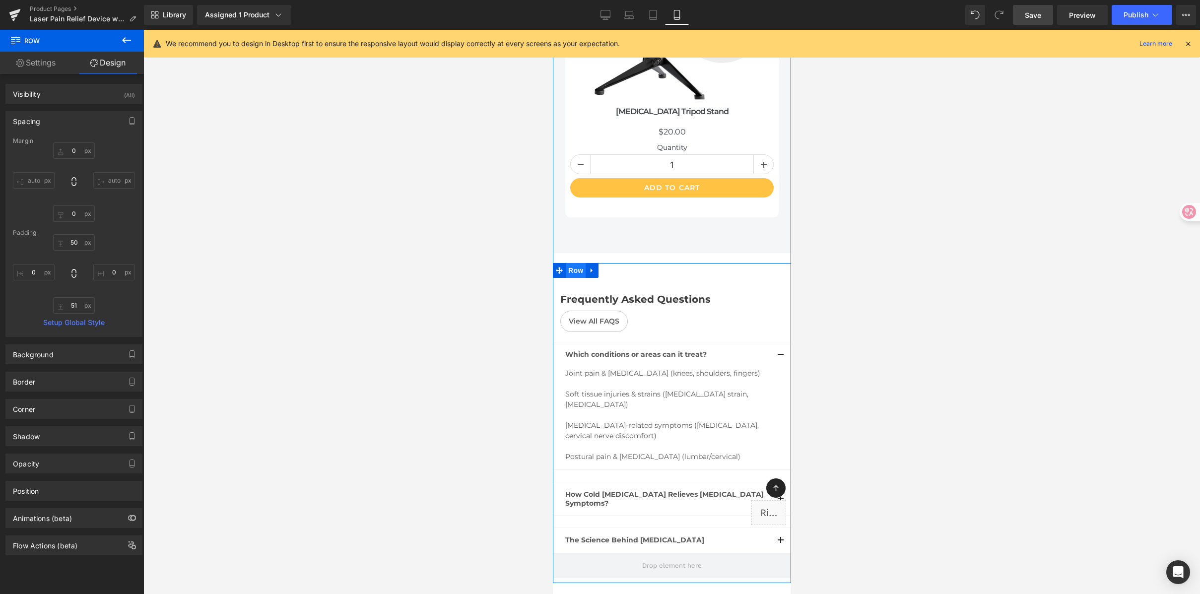
click at [578, 263] on span "Row" at bounding box center [575, 270] width 20 height 15
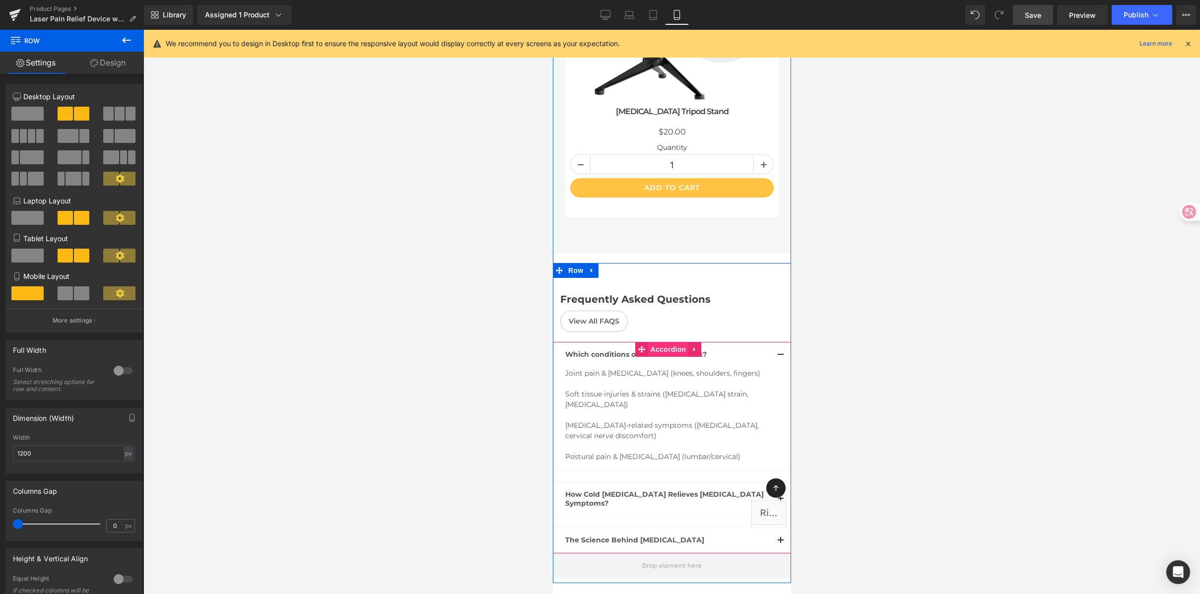
click at [678, 342] on span "Accordion" at bounding box center [668, 349] width 41 height 15
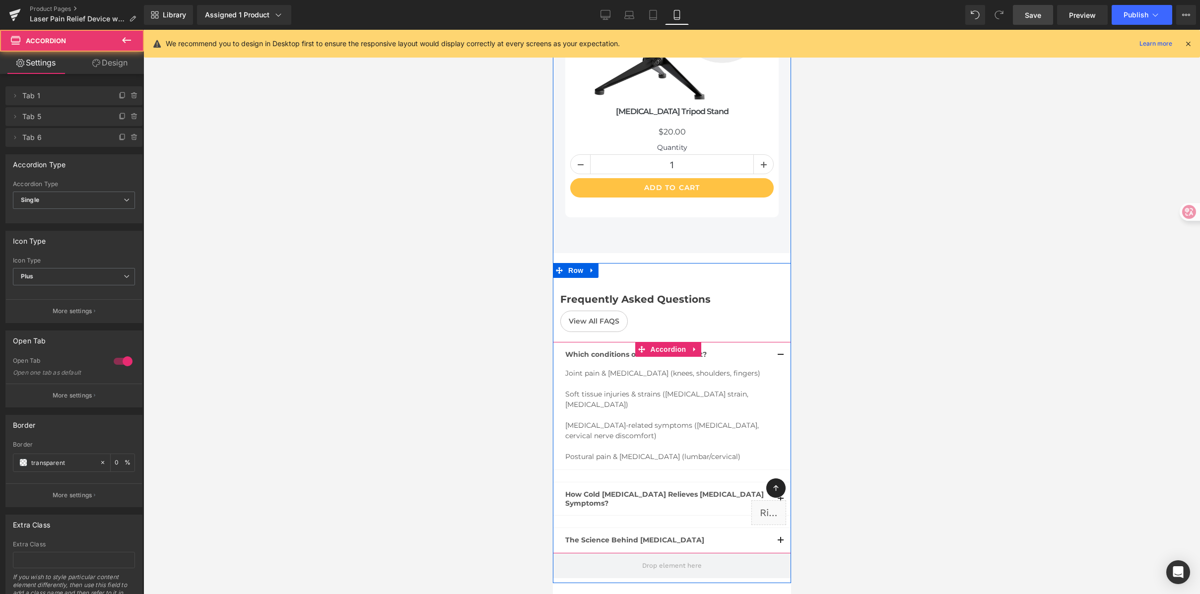
click at [780, 501] on span "button" at bounding box center [780, 501] width 0 height 0
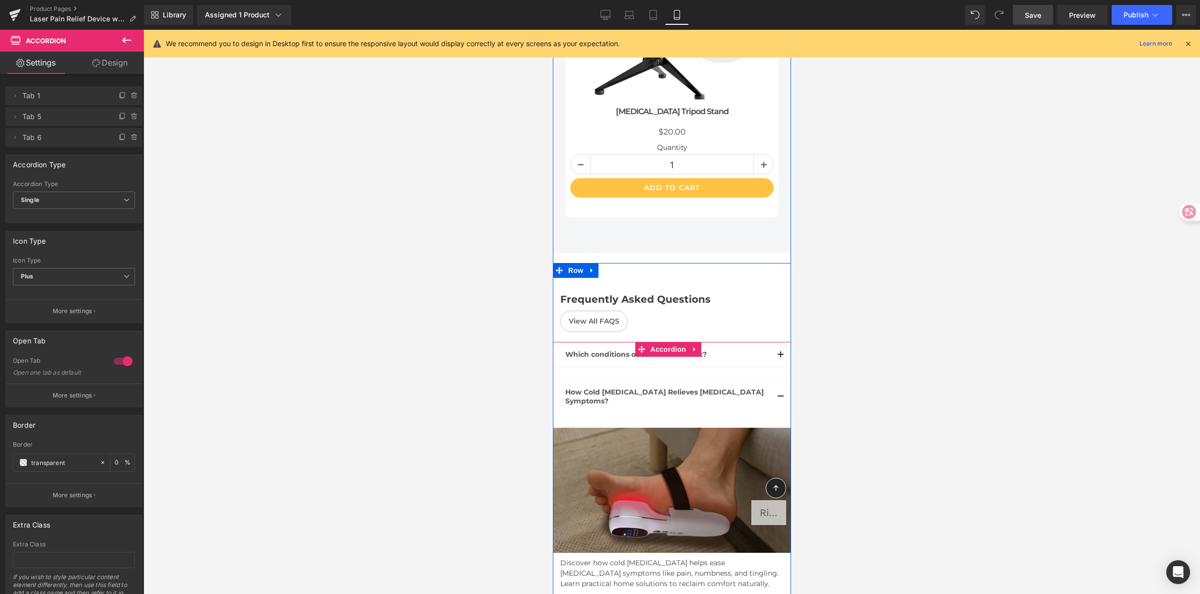
click at [770, 380] on button "button" at bounding box center [780, 396] width 20 height 33
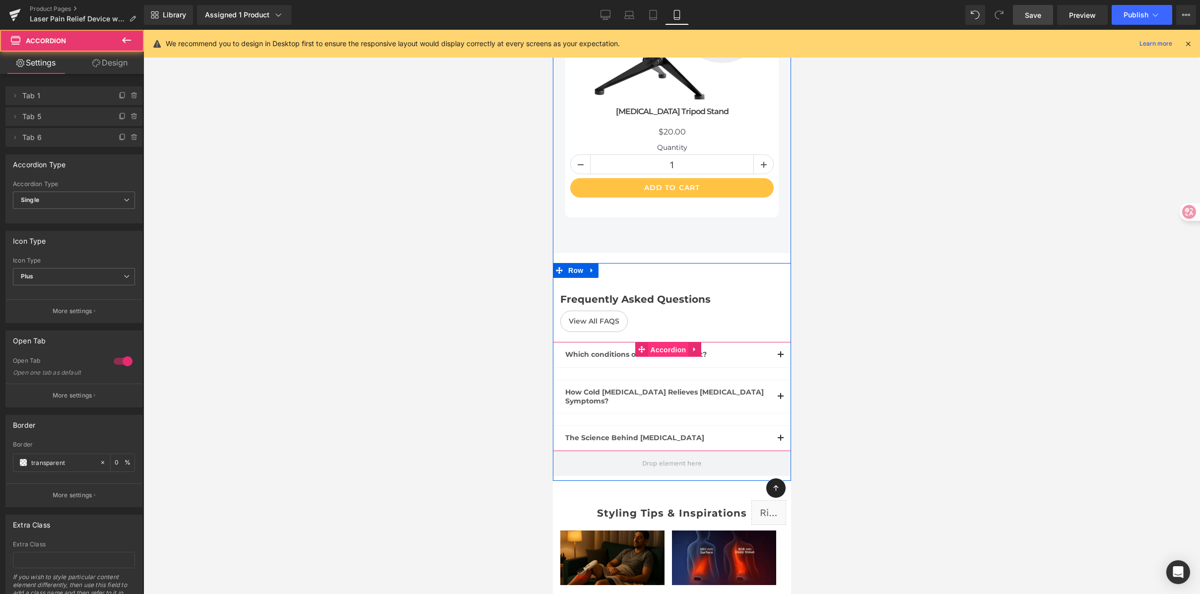
click at [666, 342] on span "Accordion" at bounding box center [668, 349] width 41 height 15
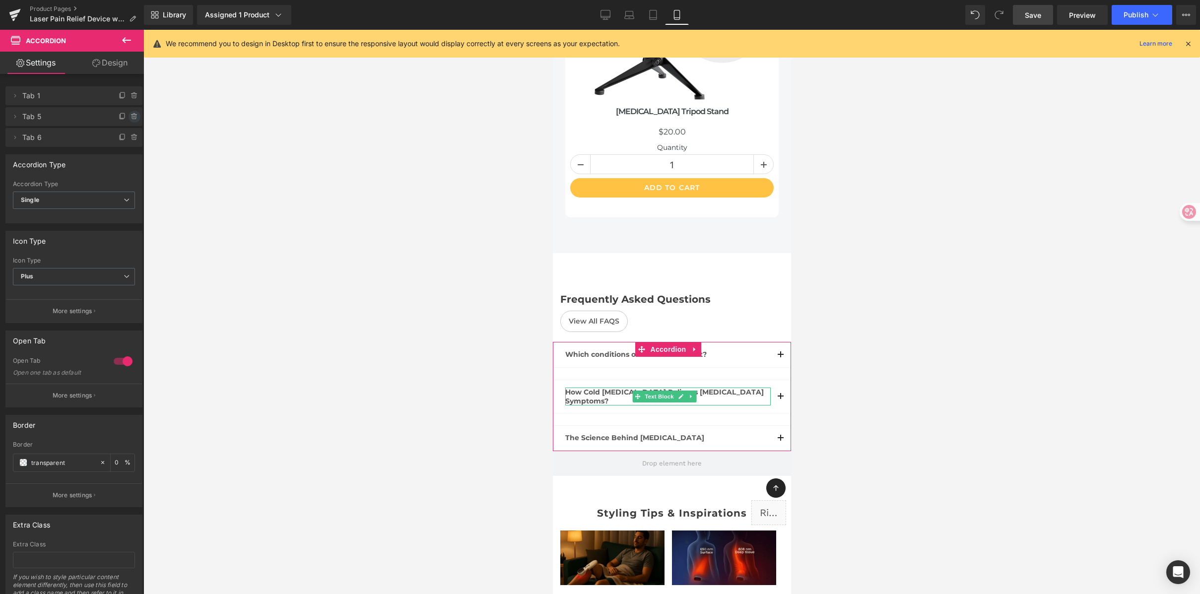
click at [131, 116] on icon at bounding box center [135, 117] width 8 height 8
click at [130, 116] on button "Delete" at bounding box center [123, 117] width 31 height 13
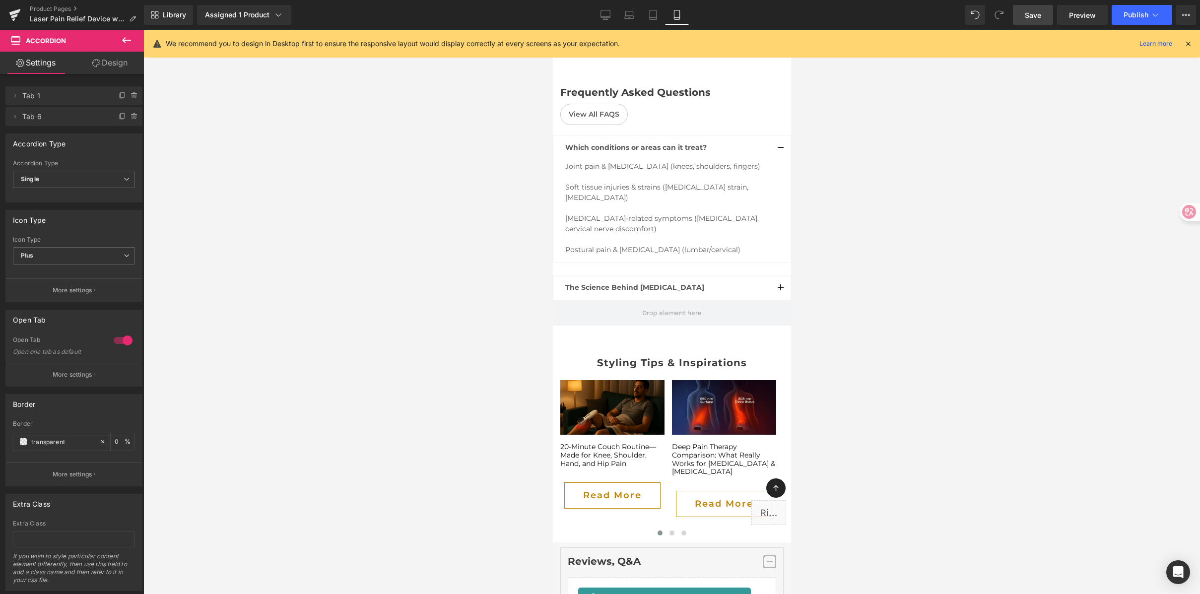
scroll to position [5017, 0]
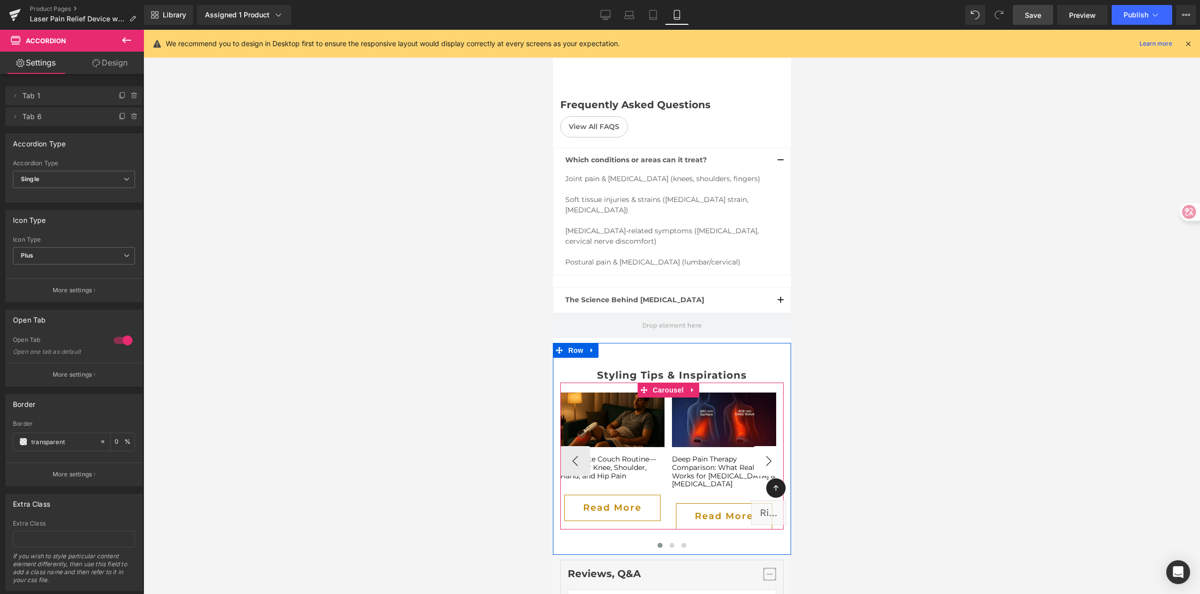
click at [763, 446] on button "›" at bounding box center [768, 461] width 30 height 30
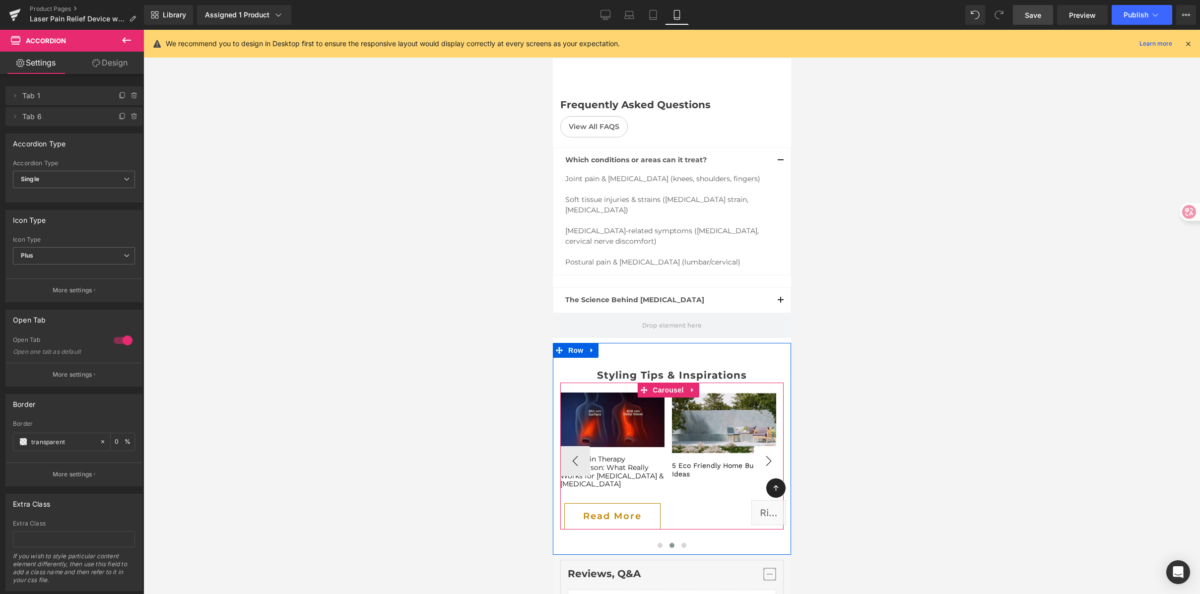
click at [763, 446] on button "›" at bounding box center [768, 461] width 30 height 30
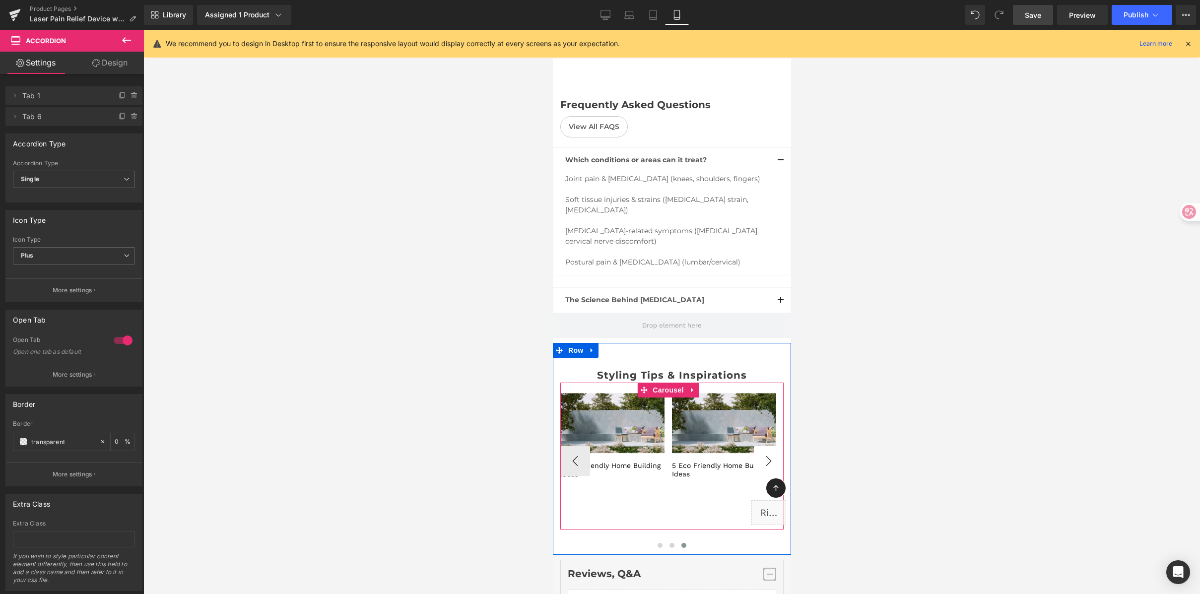
click at [763, 446] on button "›" at bounding box center [768, 461] width 30 height 30
click at [571, 446] on button "‹" at bounding box center [575, 461] width 30 height 30
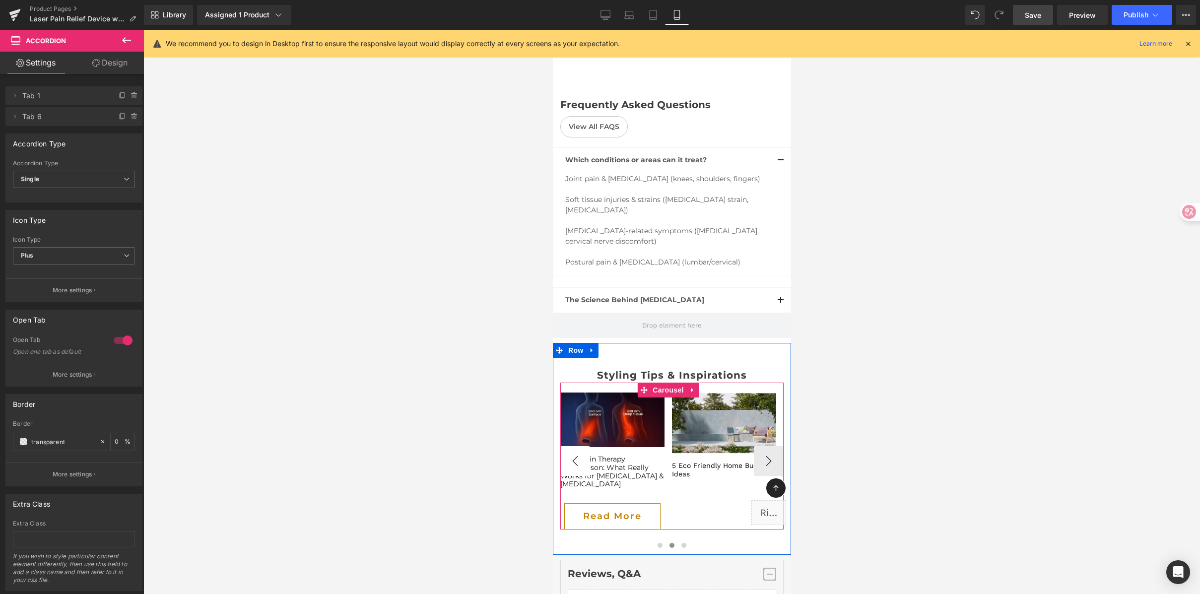
click at [571, 446] on button "‹" at bounding box center [575, 461] width 30 height 30
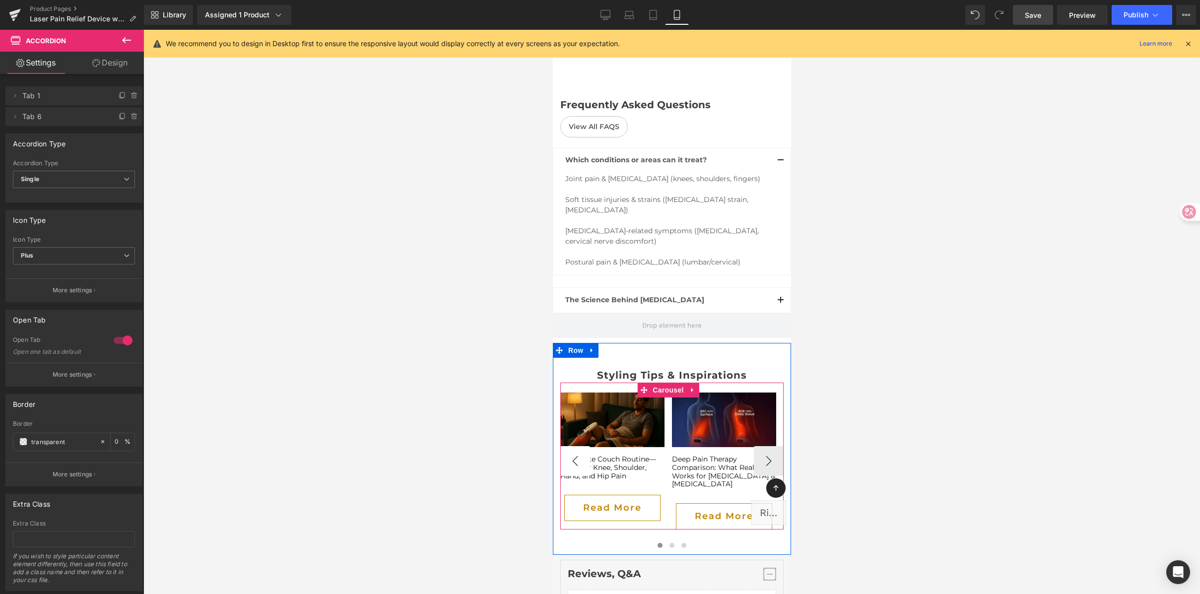
click at [583, 446] on button "‹" at bounding box center [575, 461] width 30 height 30
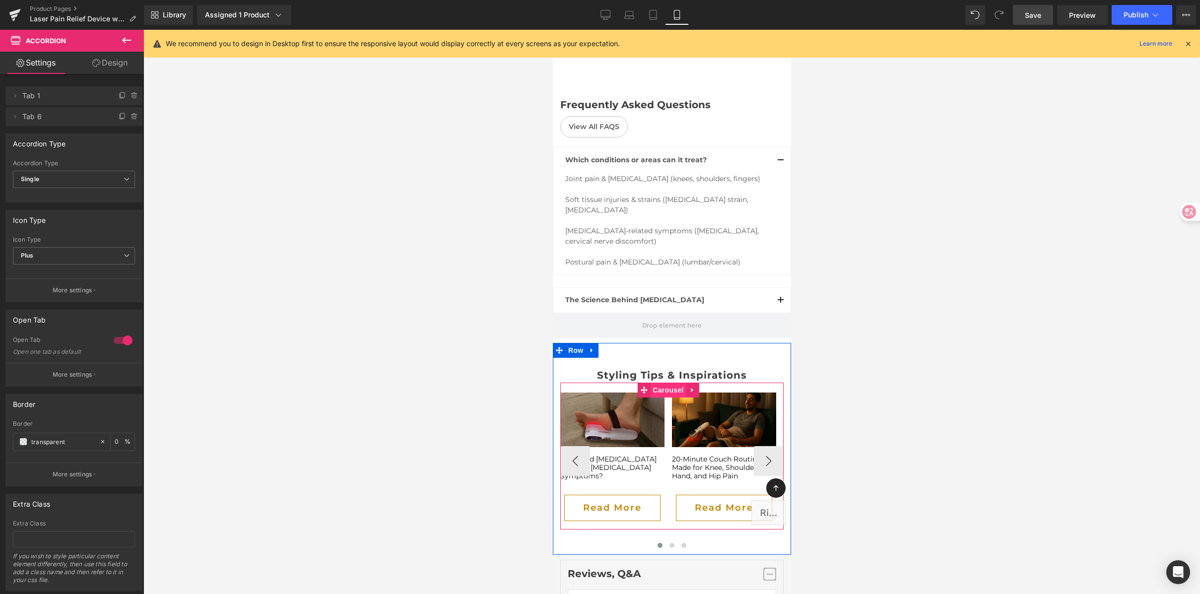
click at [670, 383] on span "Carousel" at bounding box center [668, 390] width 36 height 15
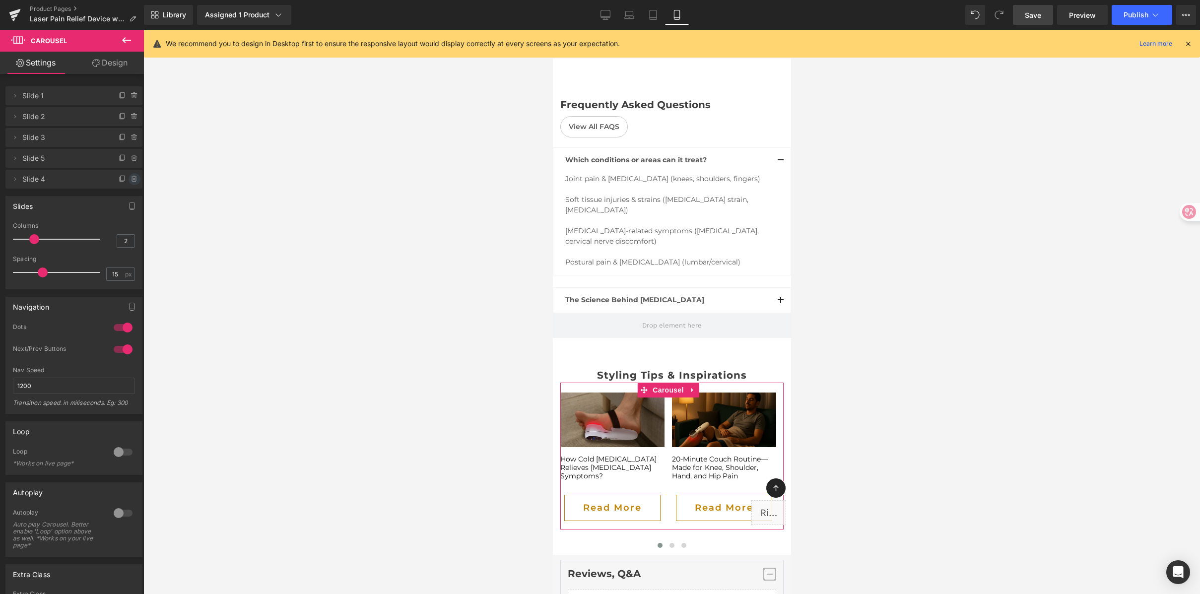
click at [132, 177] on icon at bounding box center [134, 179] width 4 height 4
click at [129, 177] on button "Delete" at bounding box center [123, 179] width 31 height 13
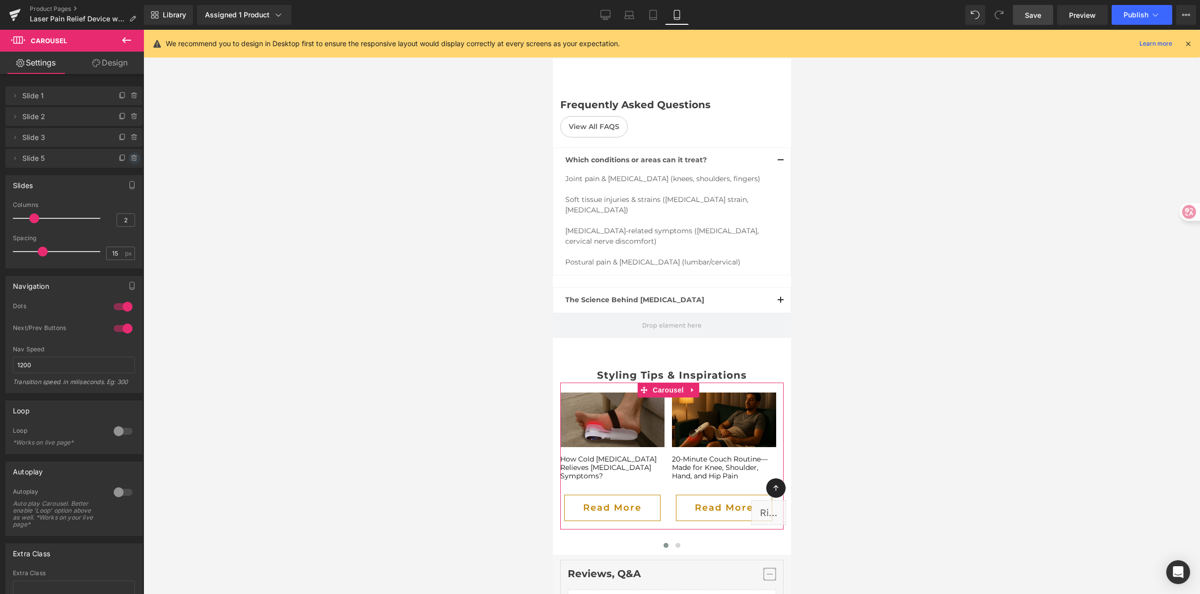
click at [131, 160] on icon at bounding box center [135, 158] width 8 height 8
click at [130, 158] on button "Delete" at bounding box center [123, 158] width 31 height 13
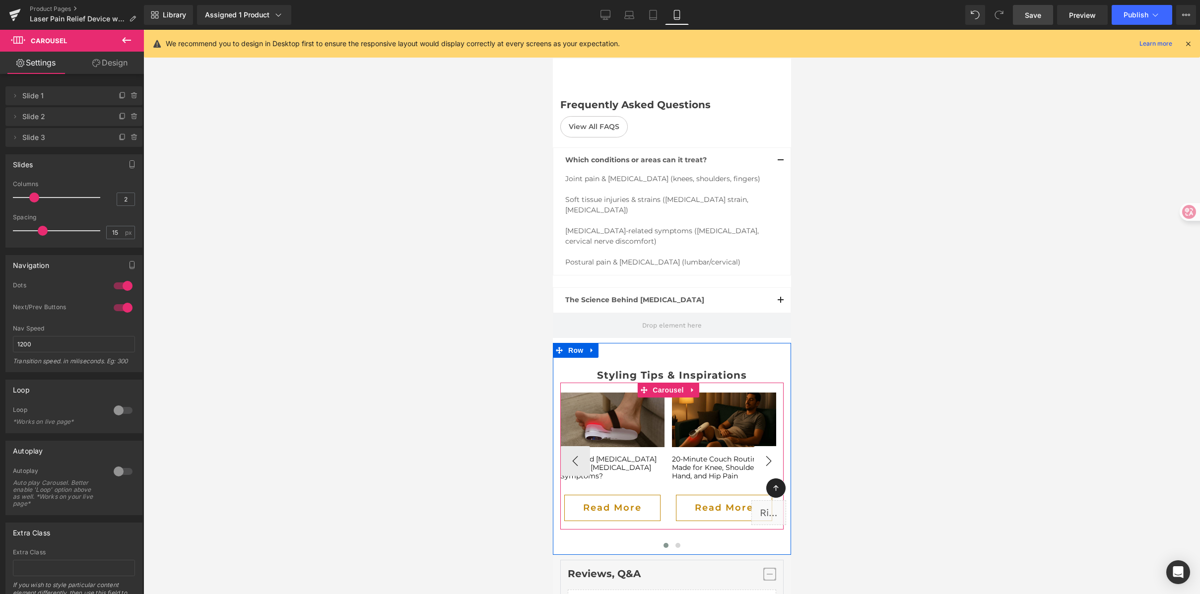
click at [753, 446] on button "›" at bounding box center [768, 461] width 30 height 30
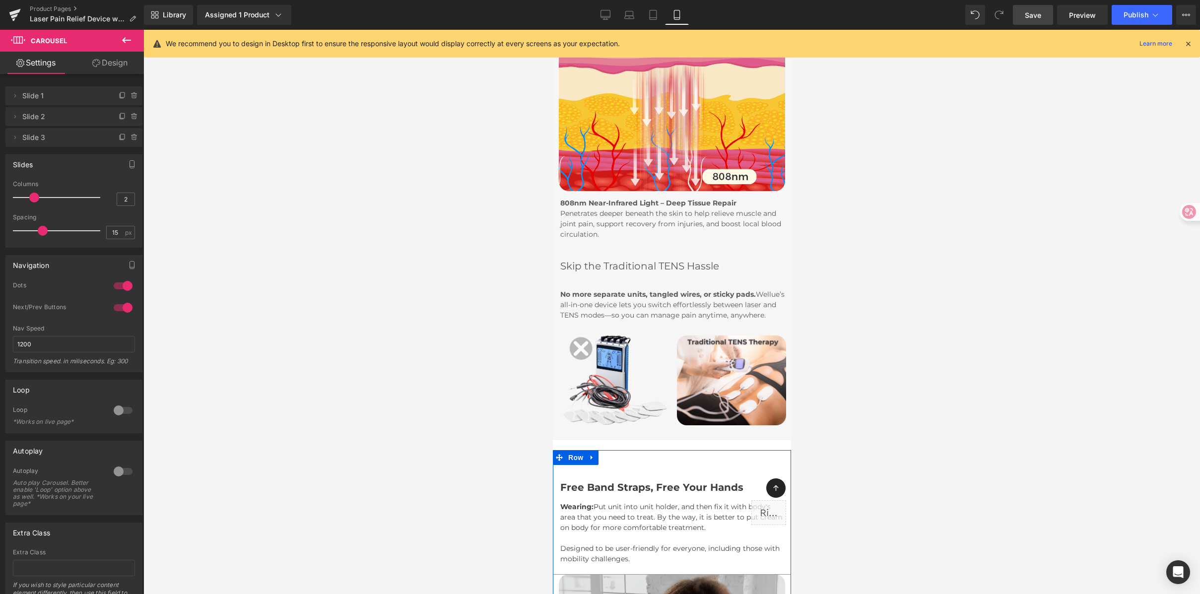
scroll to position [3852, 0]
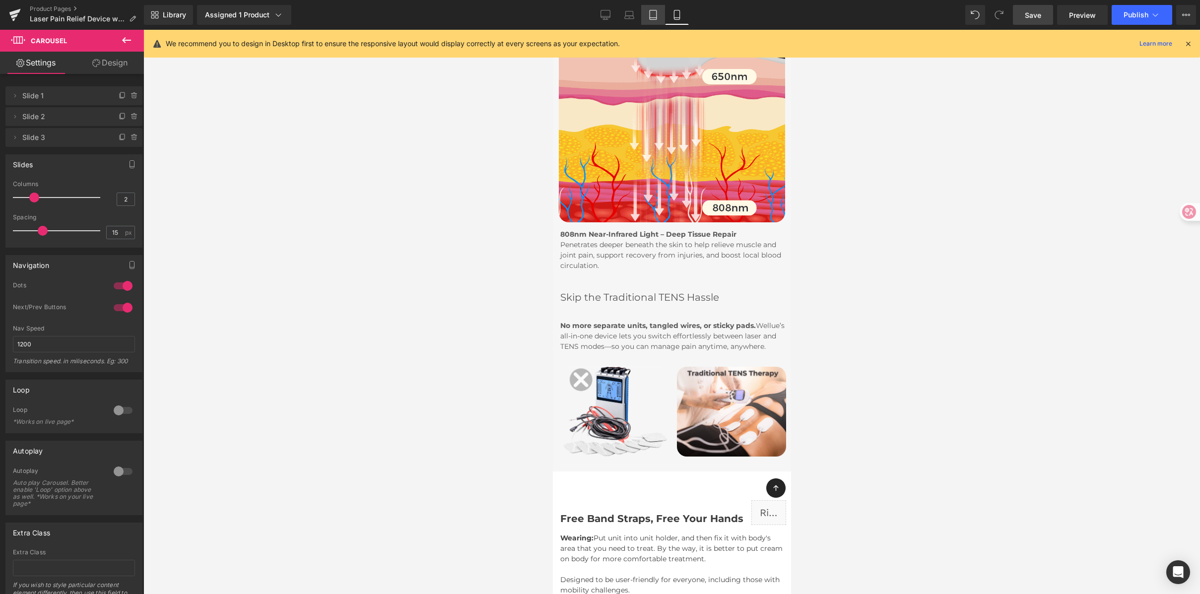
click at [654, 19] on icon at bounding box center [653, 14] width 7 height 9
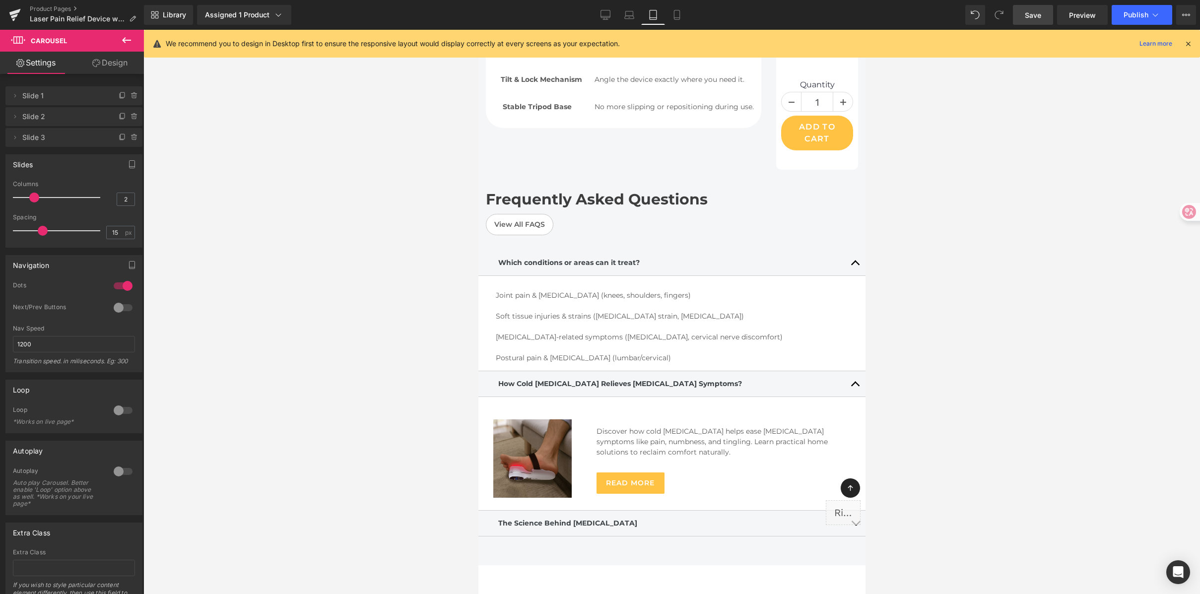
scroll to position [4314, 0]
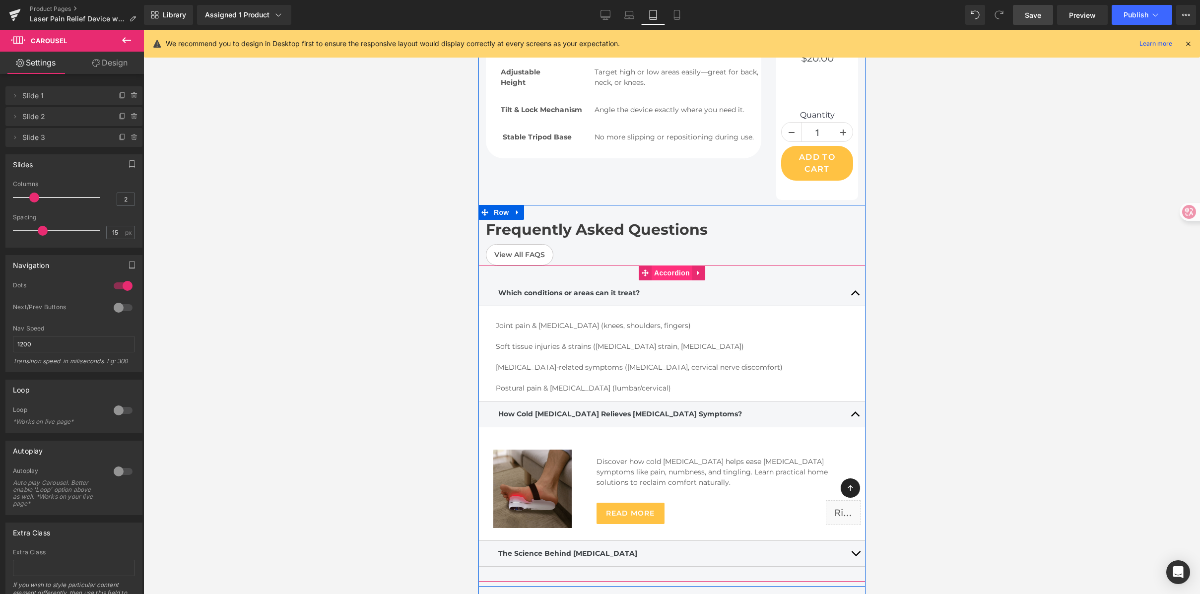
click at [671, 266] on span "Accordion" at bounding box center [671, 273] width 41 height 15
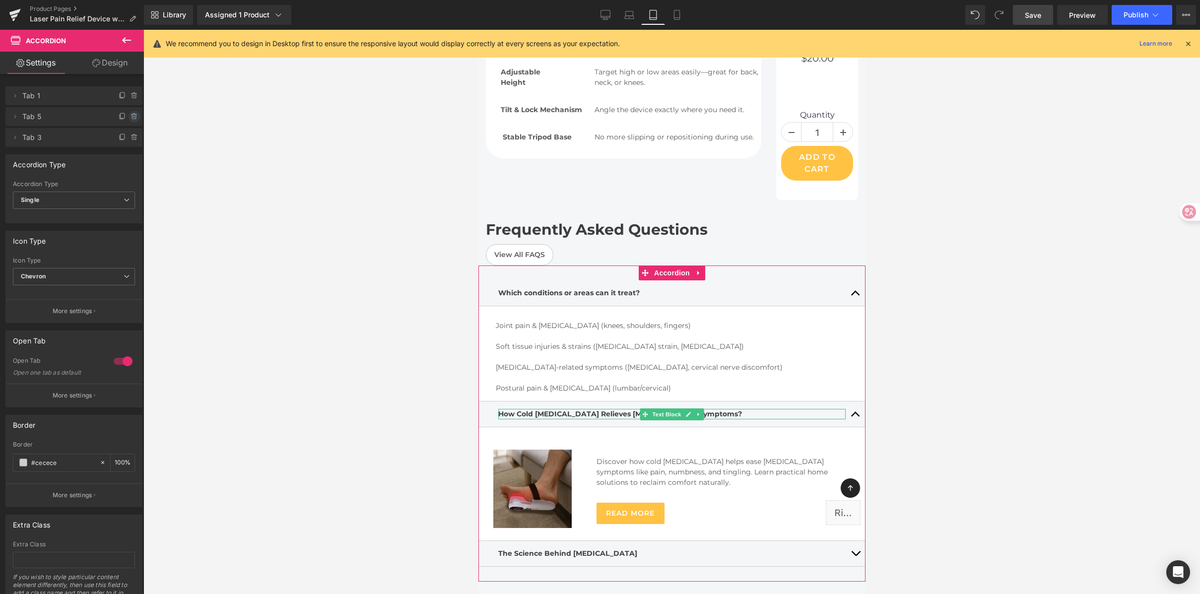
click at [133, 114] on icon at bounding box center [134, 114] width 2 height 1
click at [130, 114] on button "Delete" at bounding box center [123, 117] width 31 height 13
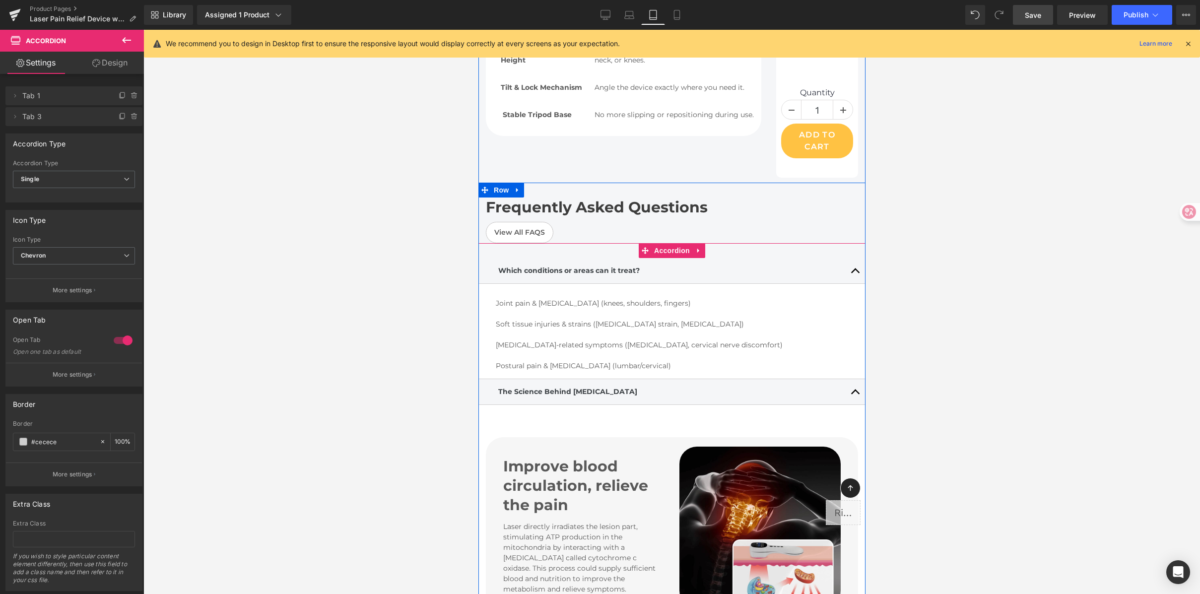
scroll to position [4248, 0]
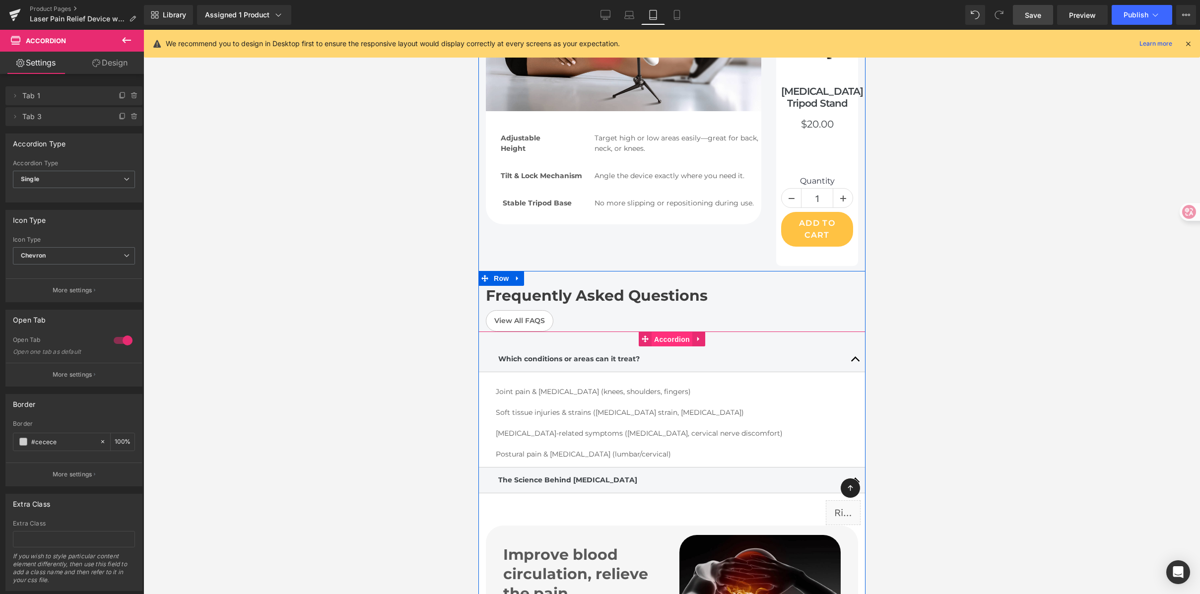
click at [663, 332] on span "Accordion" at bounding box center [671, 339] width 41 height 15
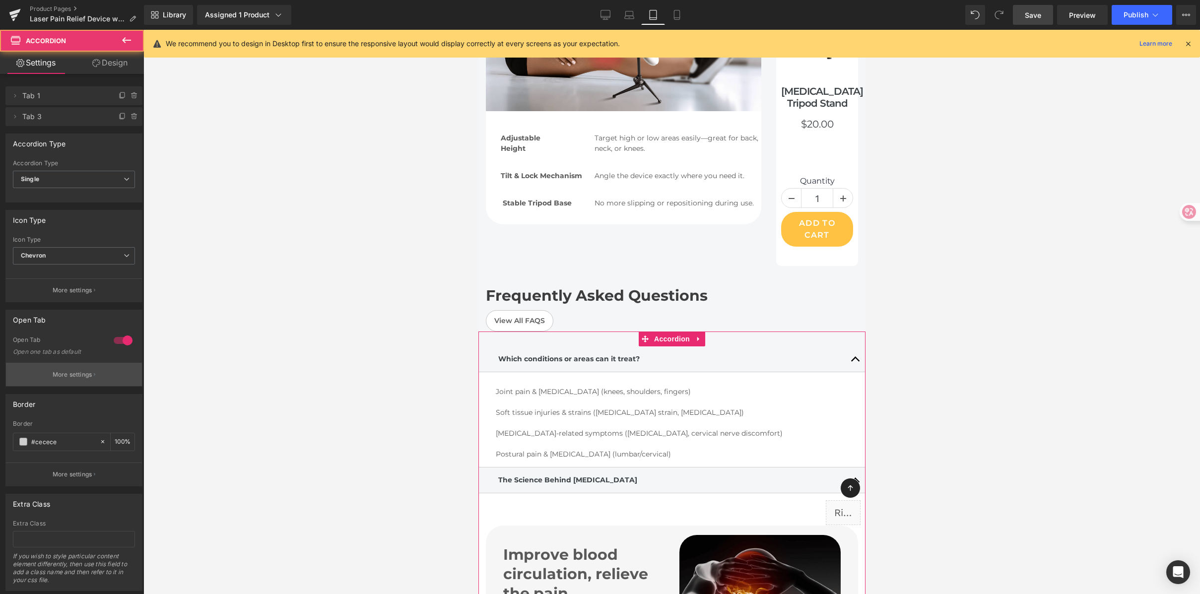
click at [78, 373] on p "More settings" at bounding box center [73, 374] width 40 height 9
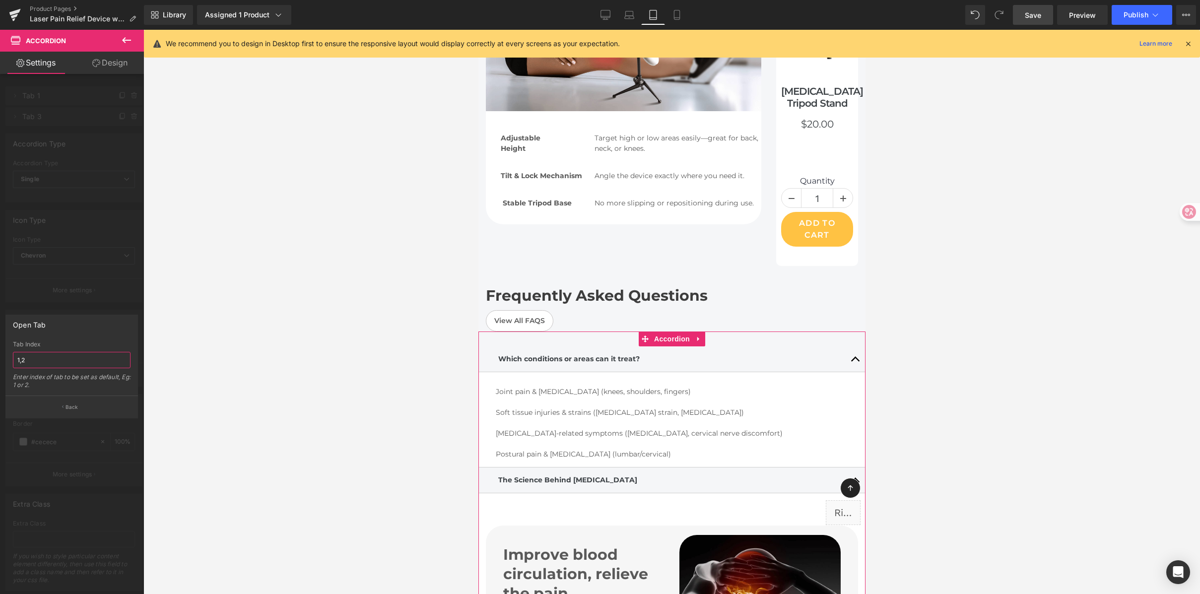
click at [42, 359] on input "1,2" at bounding box center [72, 360] width 118 height 16
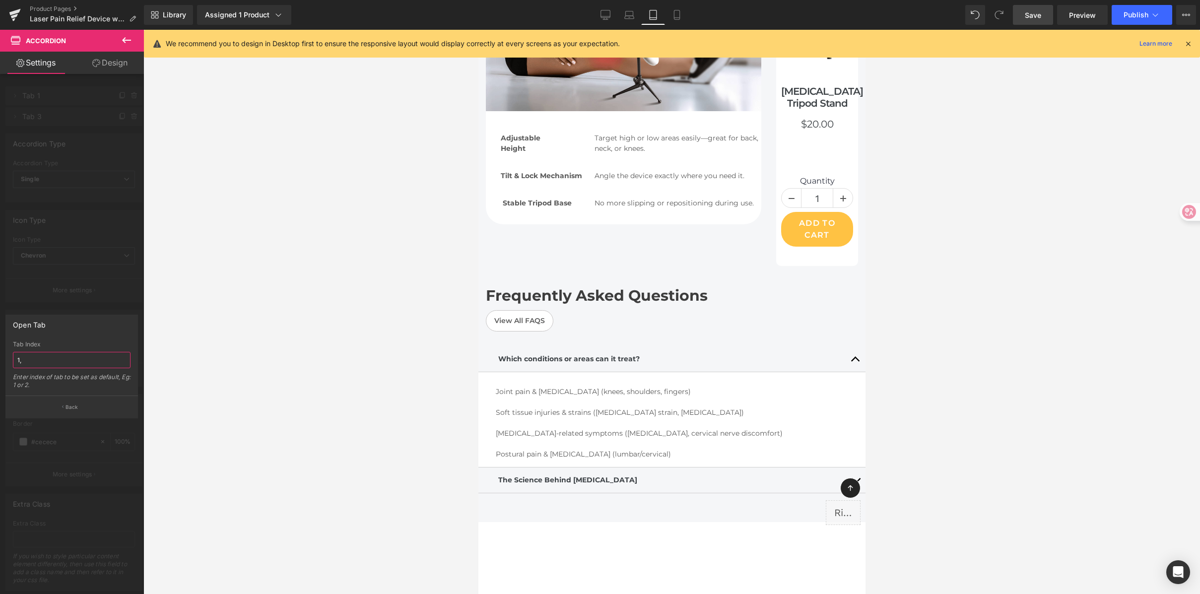
type input "1"
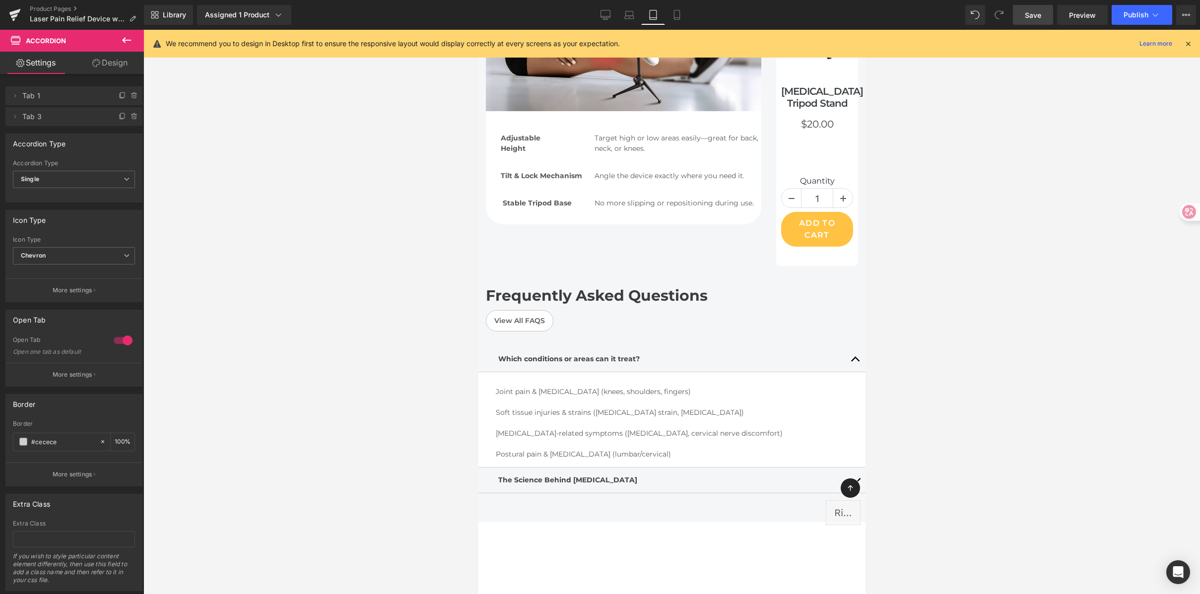
click at [935, 252] on div at bounding box center [671, 312] width 1057 height 564
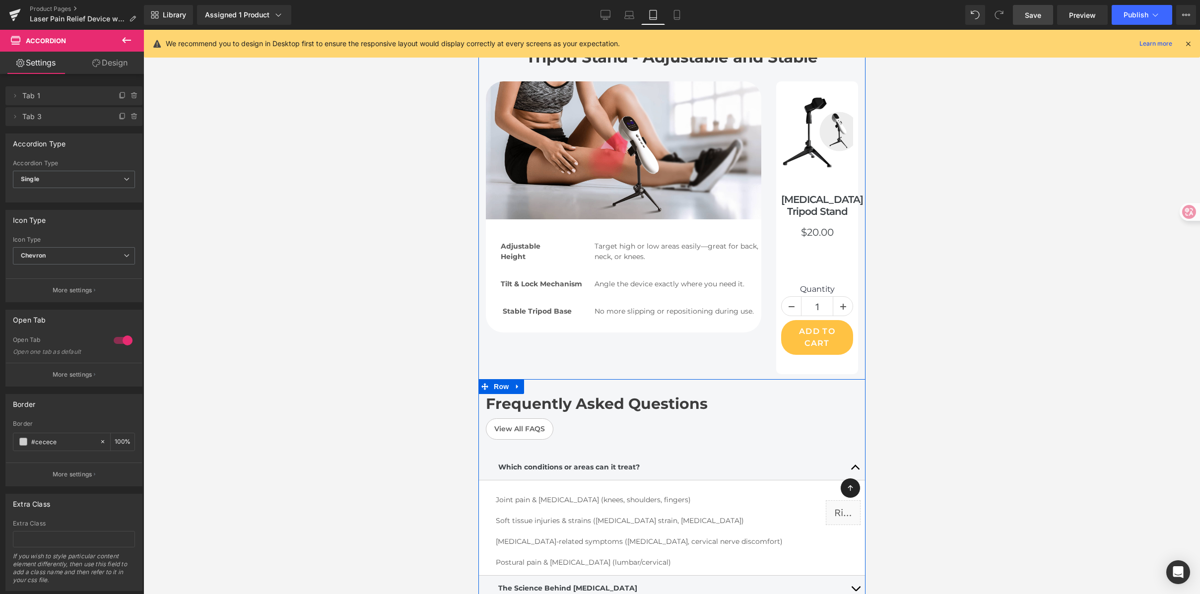
scroll to position [4122, 0]
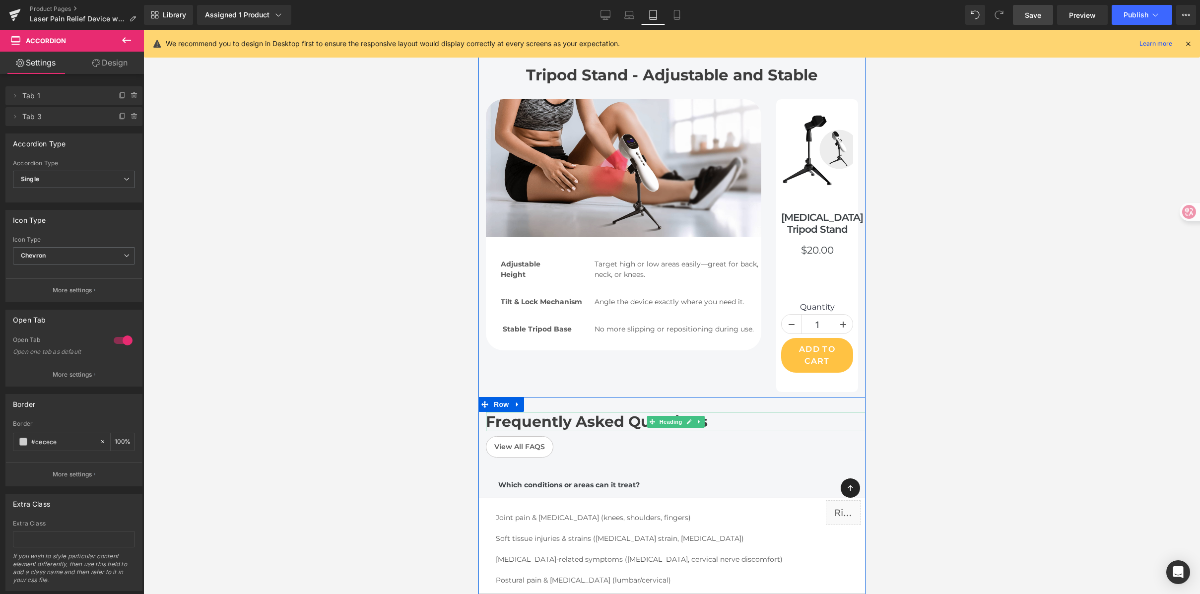
click at [618, 412] on b "Frequently Asked Questions" at bounding box center [596, 421] width 222 height 18
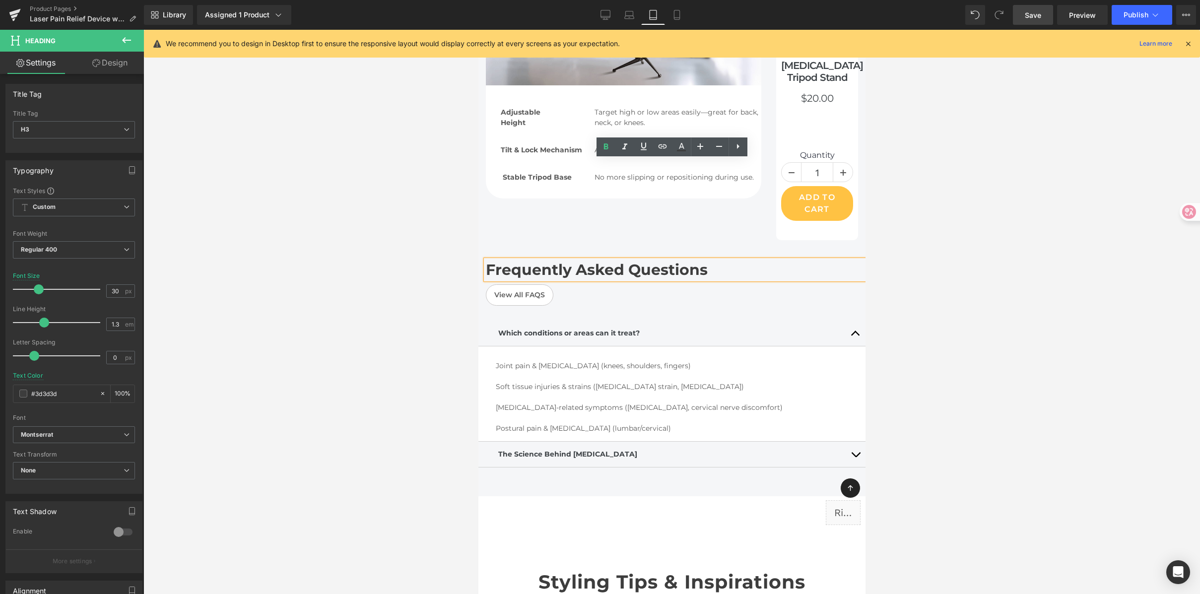
scroll to position [4468, 0]
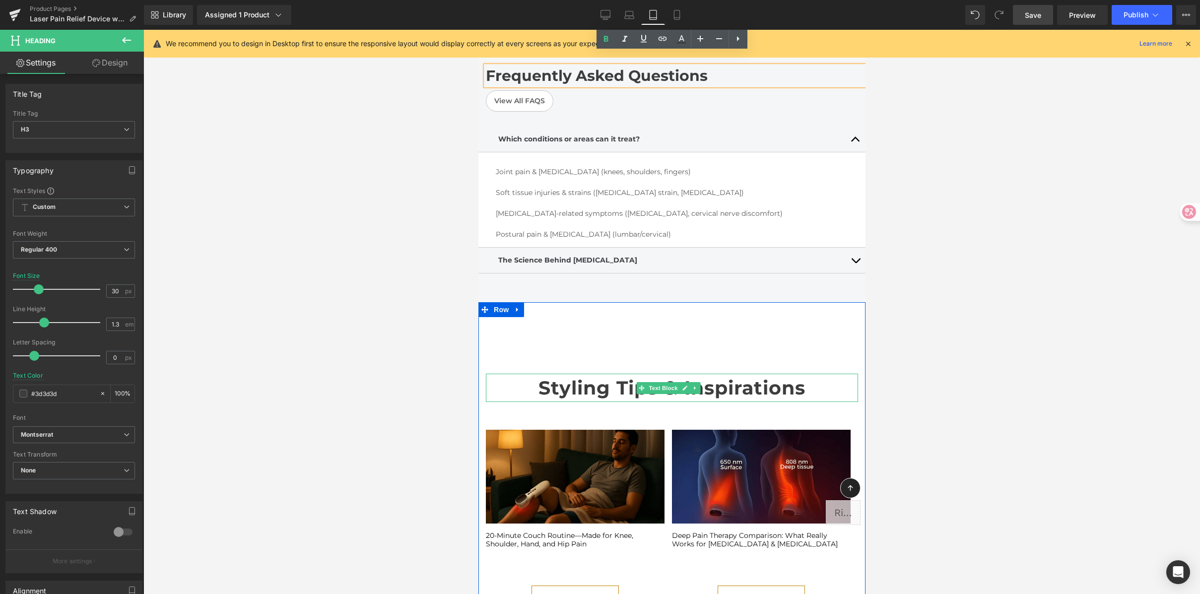
click at [616, 376] on b "Styling Tips & Inspirations" at bounding box center [671, 387] width 267 height 23
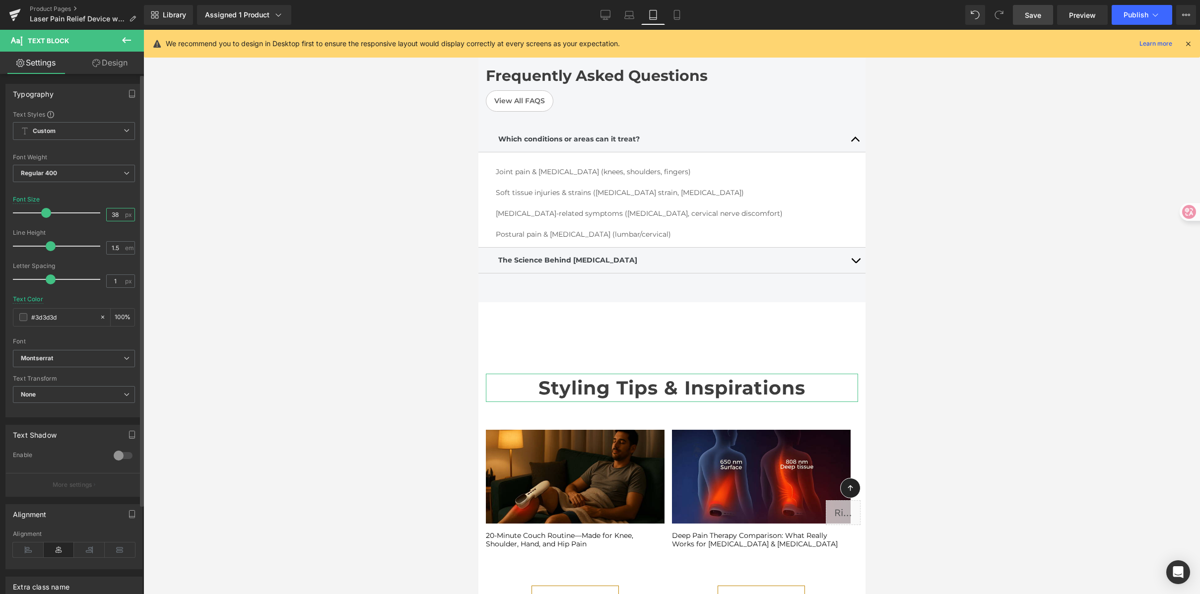
click at [107, 214] on input "38" at bounding box center [115, 214] width 17 height 12
type input "30"
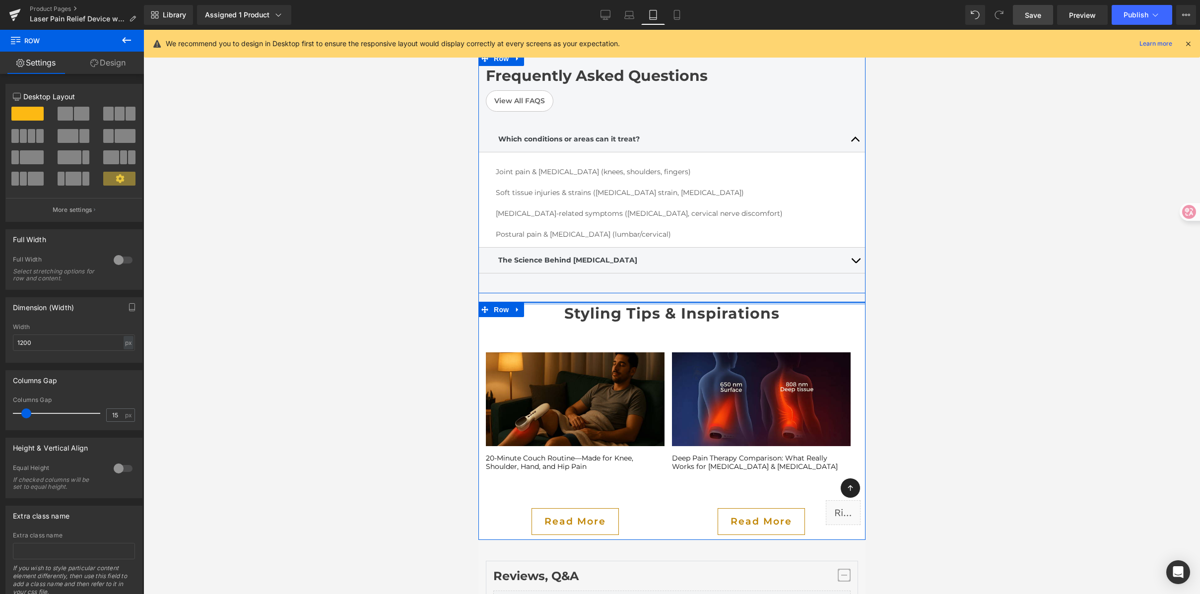
drag, startPoint x: 542, startPoint y: 269, endPoint x: 560, endPoint y: 192, distance: 78.6
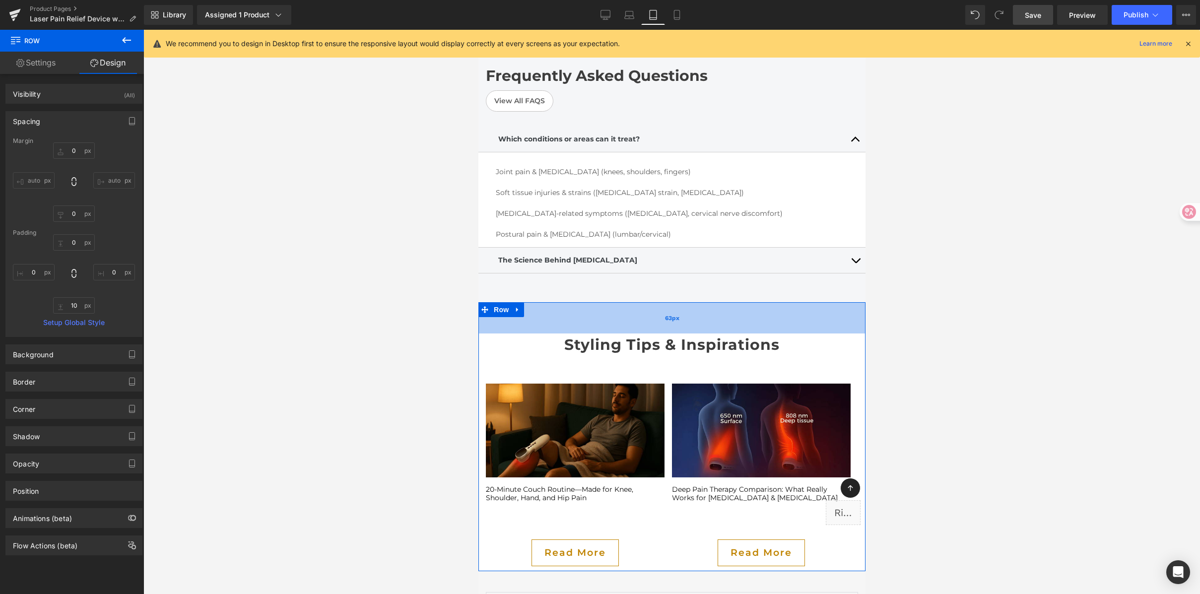
drag, startPoint x: 618, startPoint y: 204, endPoint x: 621, endPoint y: 234, distance: 29.4
click at [618, 302] on div "Styling Tips & Inspirations Text Block Image How Cold Laser Therapy Relieves Ne…" at bounding box center [671, 436] width 387 height 269
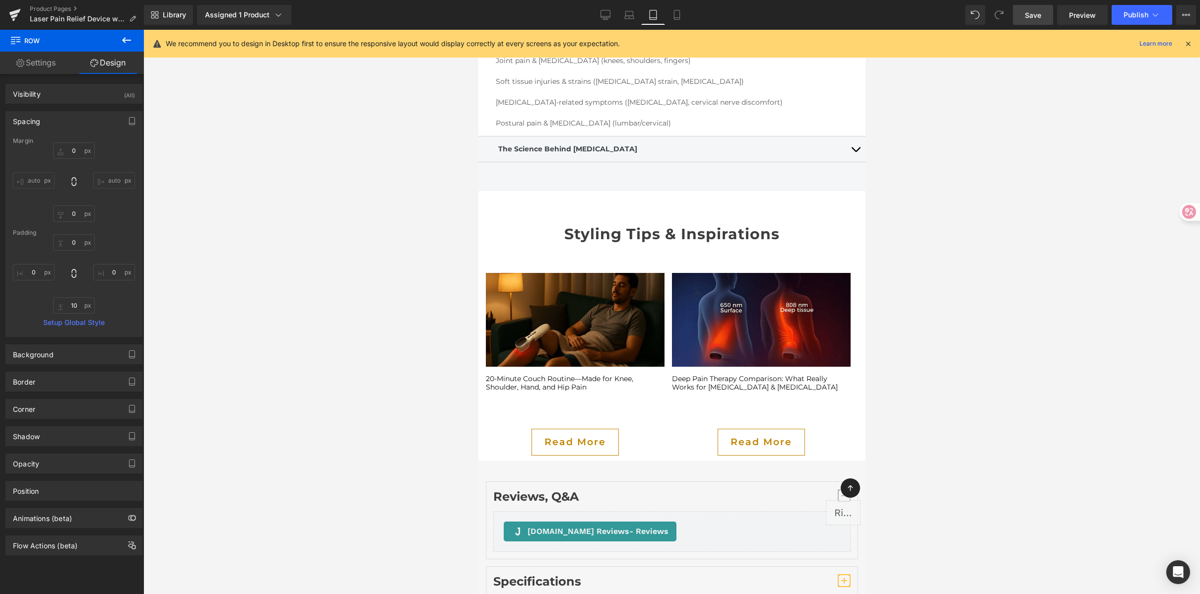
scroll to position [4567, 0]
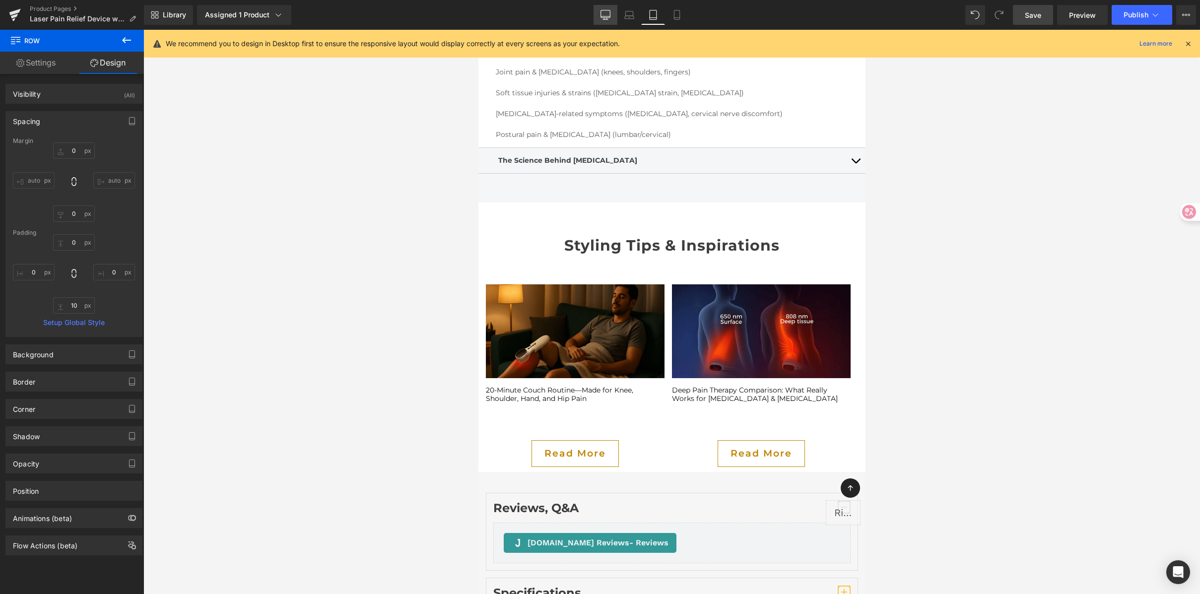
click at [602, 7] on link "Desktop" at bounding box center [606, 15] width 24 height 20
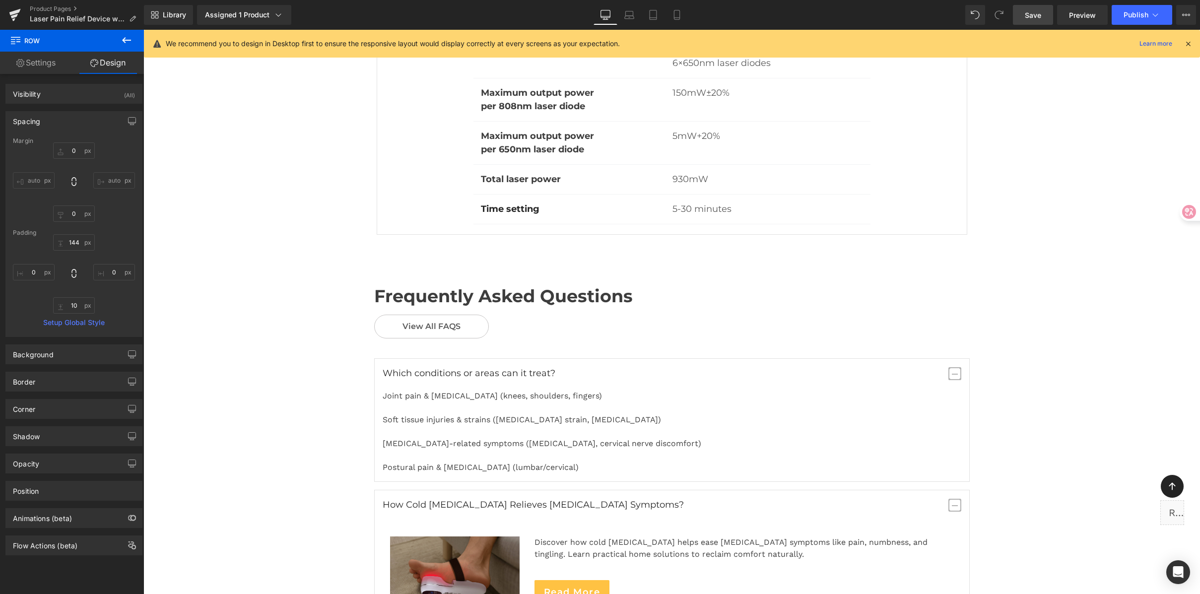
scroll to position [6080, 0]
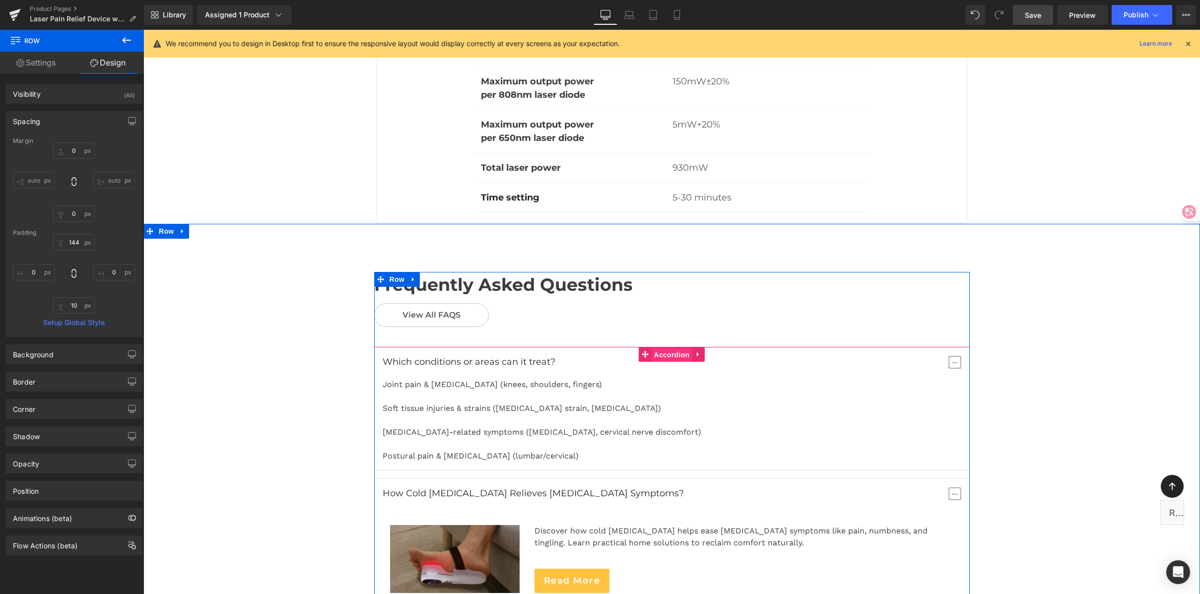
click at [667, 347] on span "Accordion" at bounding box center [672, 354] width 41 height 15
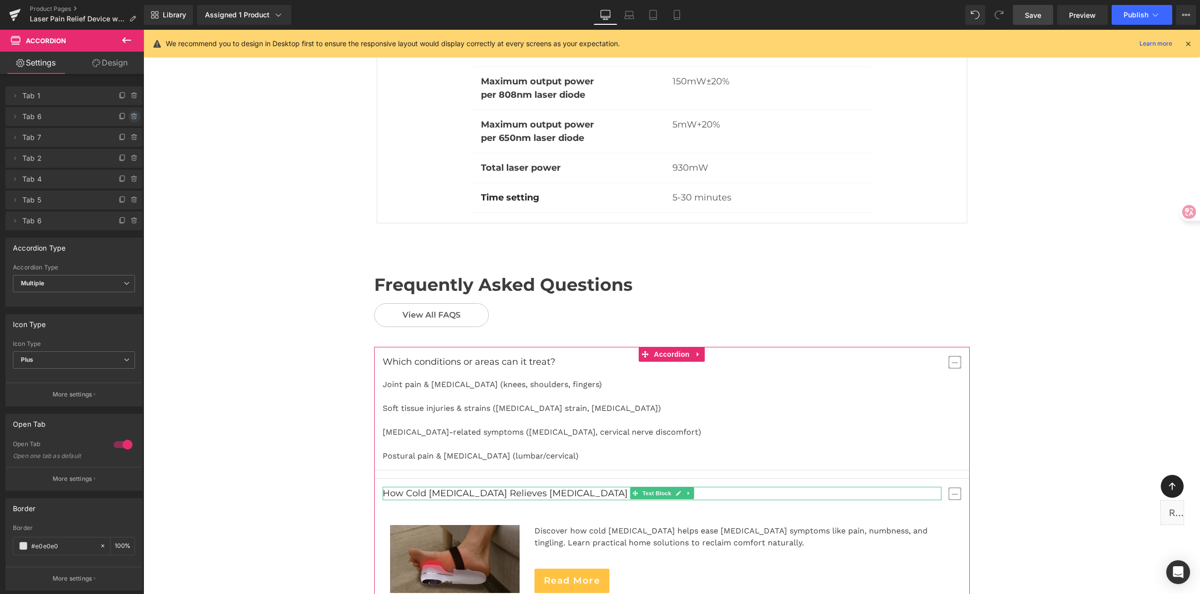
click at [131, 113] on icon at bounding box center [135, 117] width 8 height 8
click at [128, 113] on button "Delete" at bounding box center [123, 117] width 31 height 13
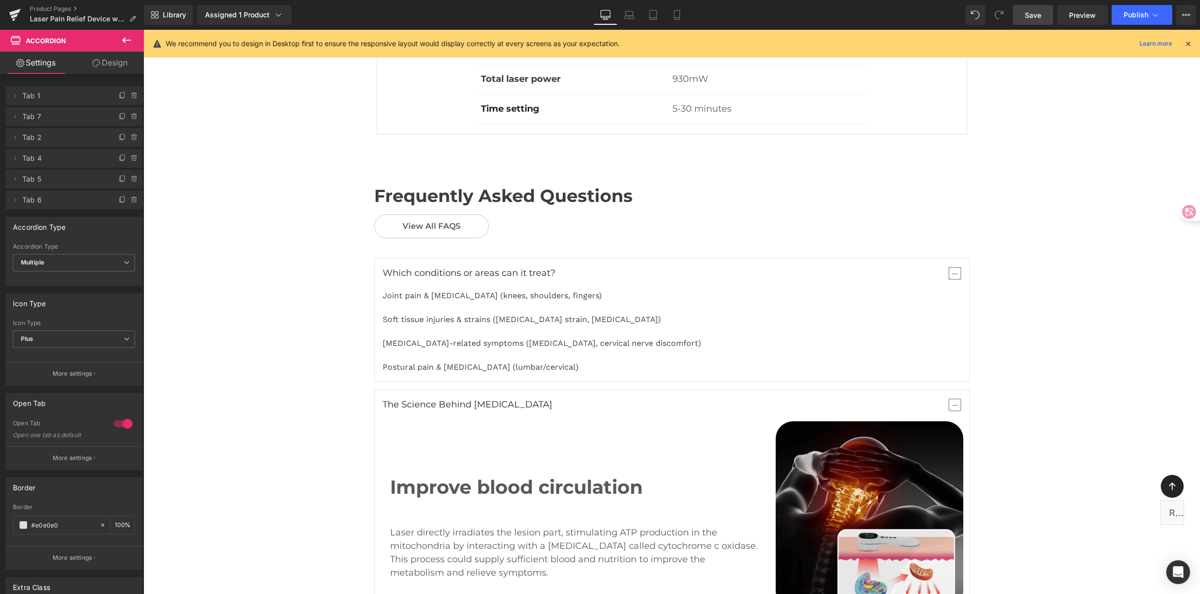
scroll to position [6186, 0]
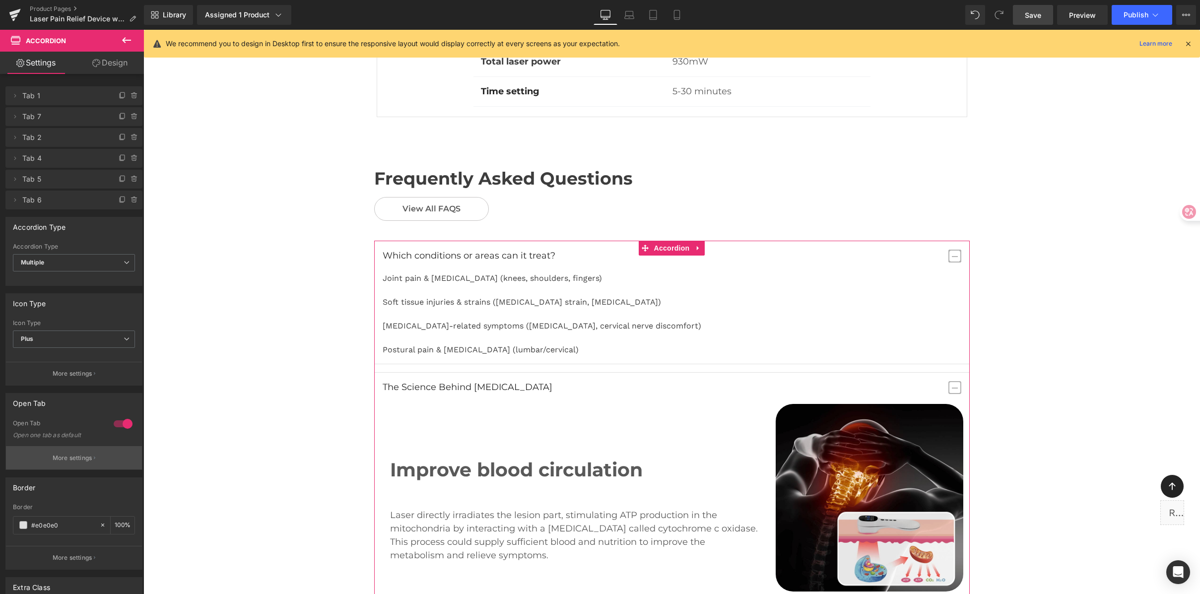
click at [53, 452] on button "More settings" at bounding box center [74, 457] width 136 height 23
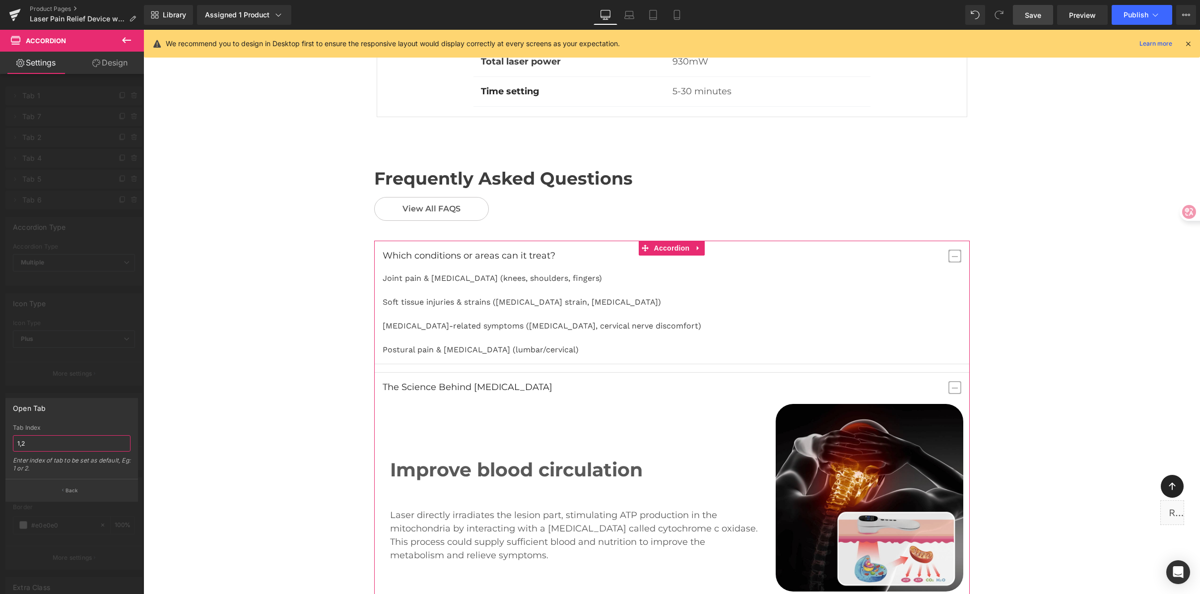
click at [36, 443] on input "1,2" at bounding box center [72, 443] width 118 height 16
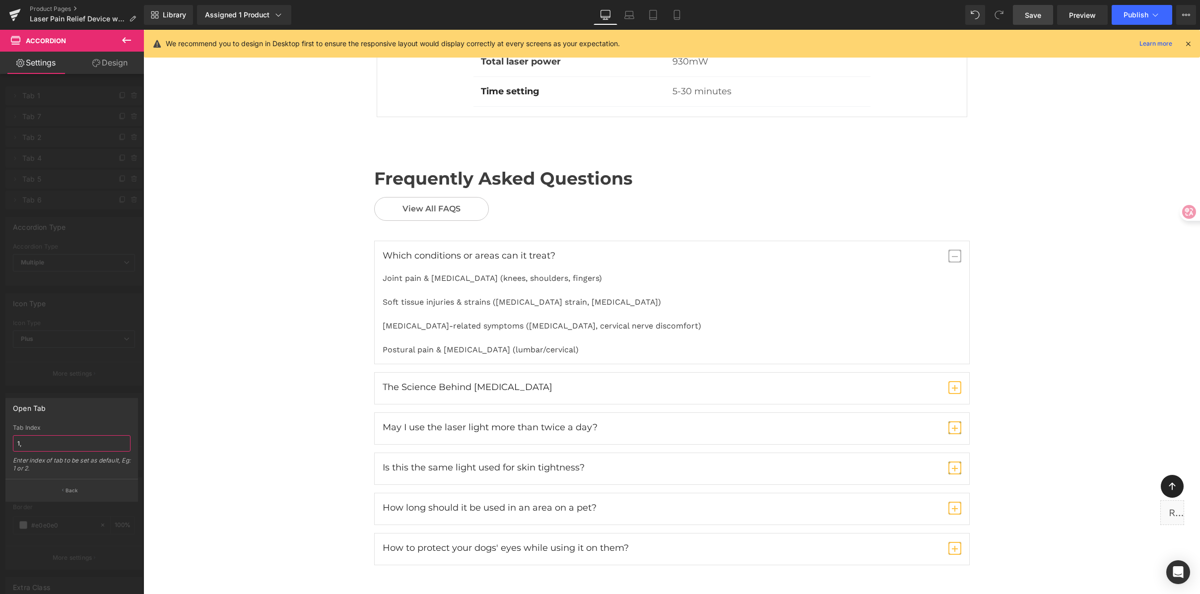
type input "1"
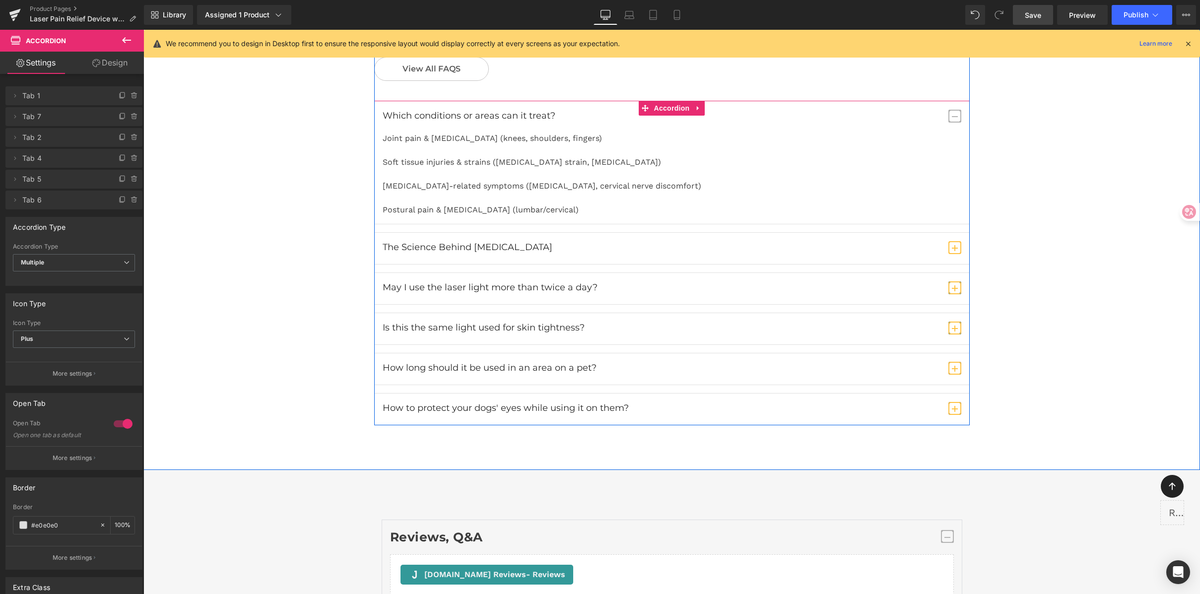
scroll to position [6339, 0]
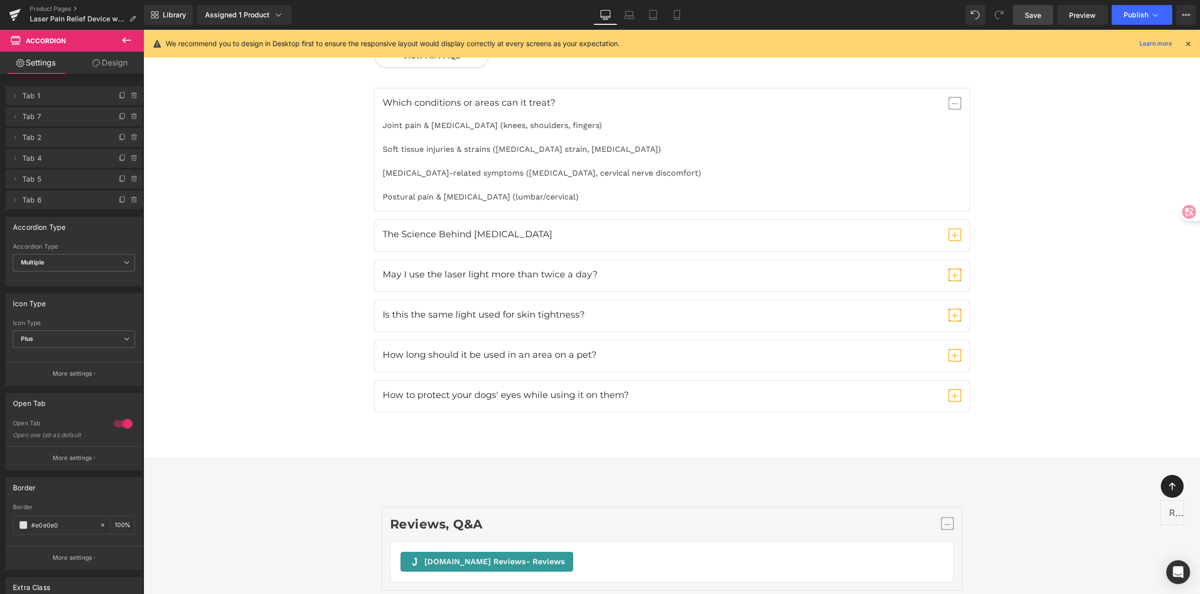
click at [1029, 15] on span "Save" at bounding box center [1033, 15] width 16 height 10
click at [1128, 13] on span "Publish" at bounding box center [1136, 15] width 25 height 8
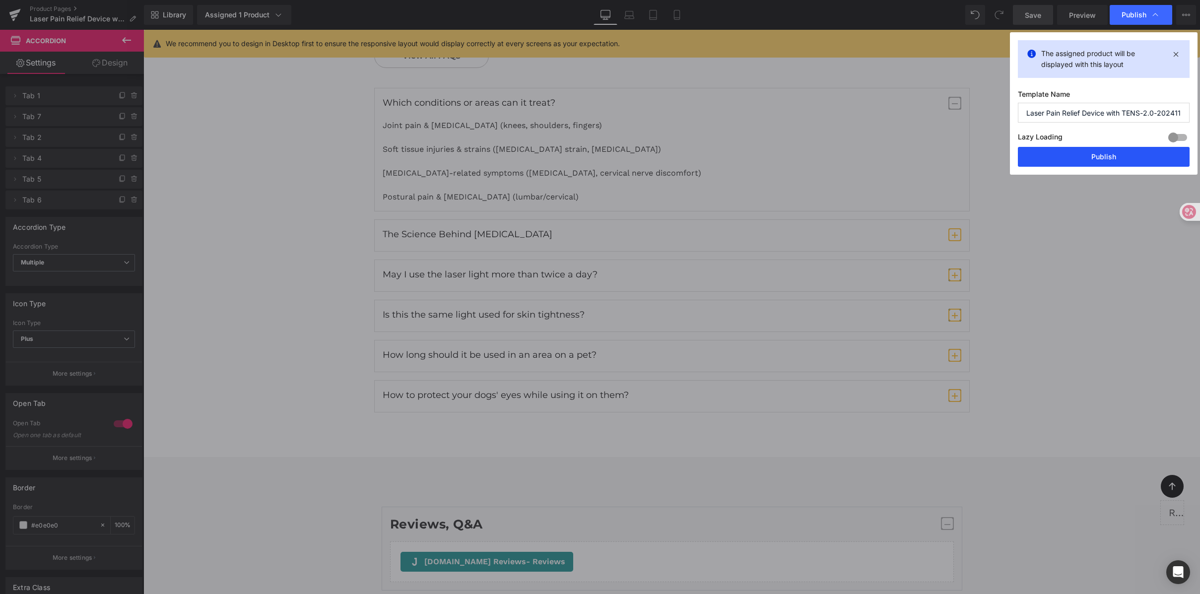
click at [0, 0] on button "Publish" at bounding box center [0, 0] width 0 height 0
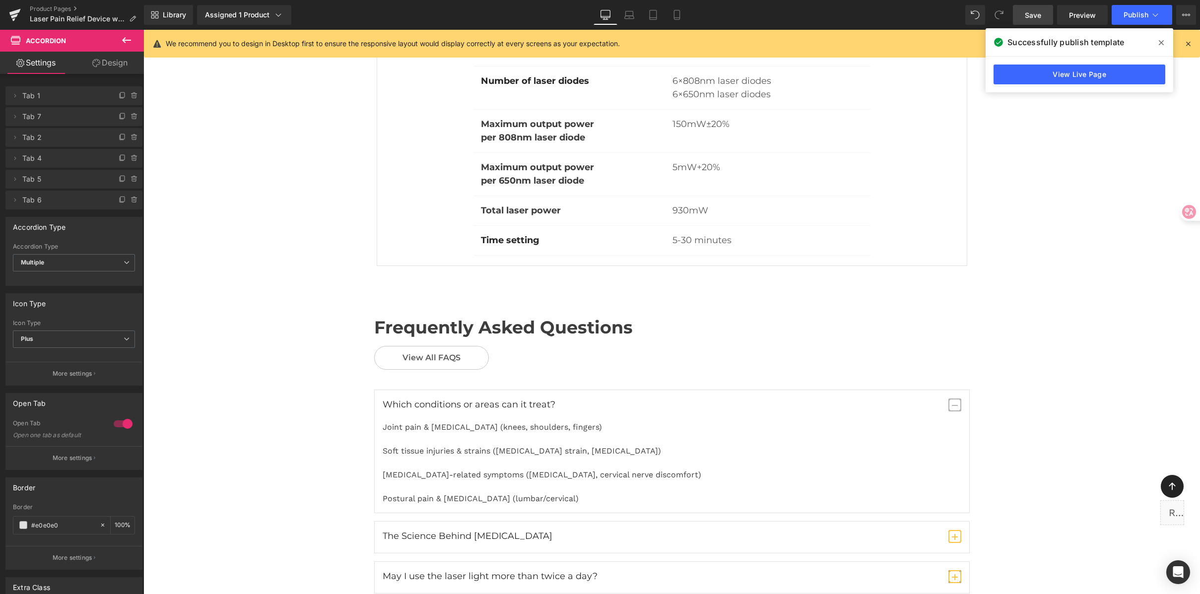
scroll to position [6036, 0]
click at [529, 20] on div "Library Assigned 1 Product Product Preview Cold Laser Therapy & TENS for Joint …" at bounding box center [672, 15] width 1056 height 20
click at [353, 16] on div "Library Assigned 1 Product Product Preview Cold Laser Therapy & TENS for Joint …" at bounding box center [672, 15] width 1056 height 20
click at [0, 0] on icon at bounding box center [0, 0] width 0 height 0
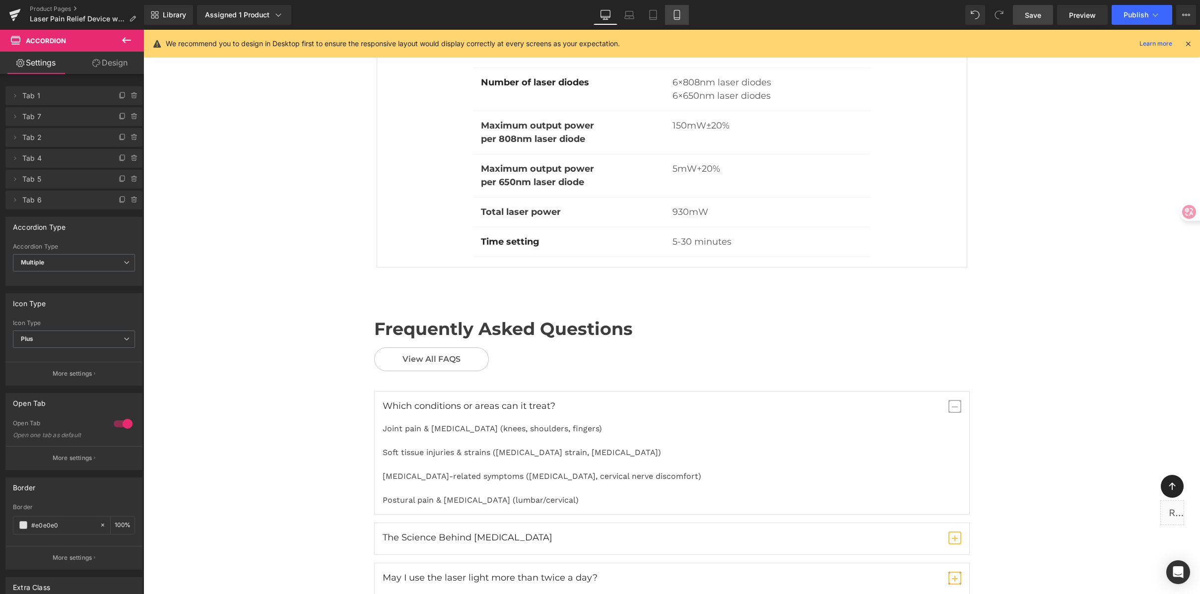
click at [675, 12] on icon at bounding box center [677, 15] width 10 height 10
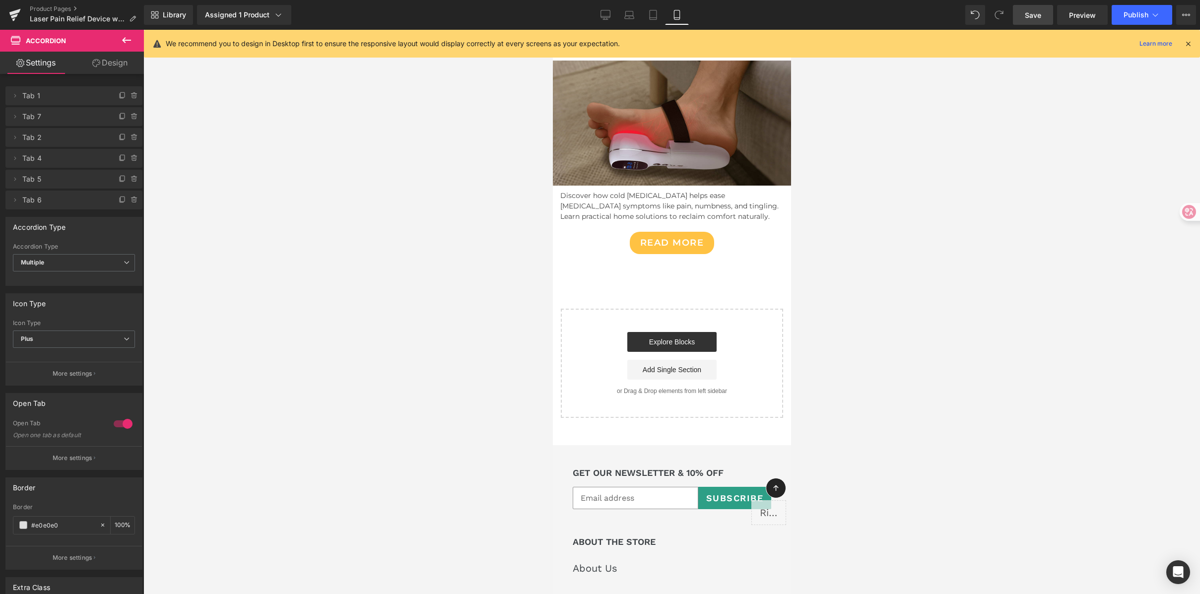
scroll to position [6503, 0]
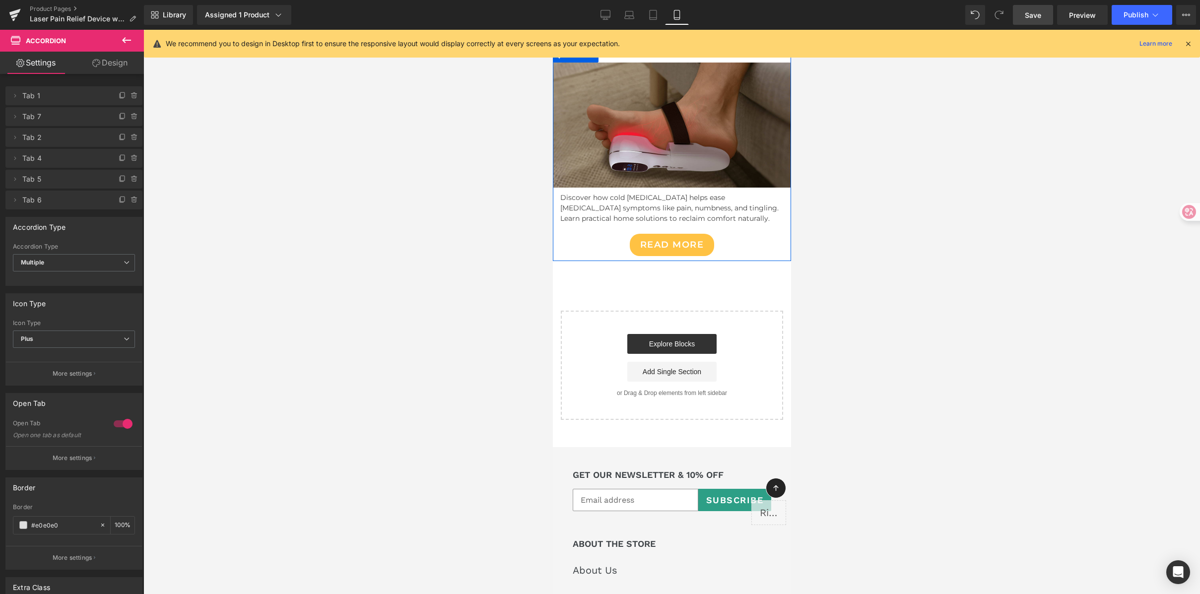
click at [606, 234] on div "Read More" at bounding box center [671, 245] width 238 height 22
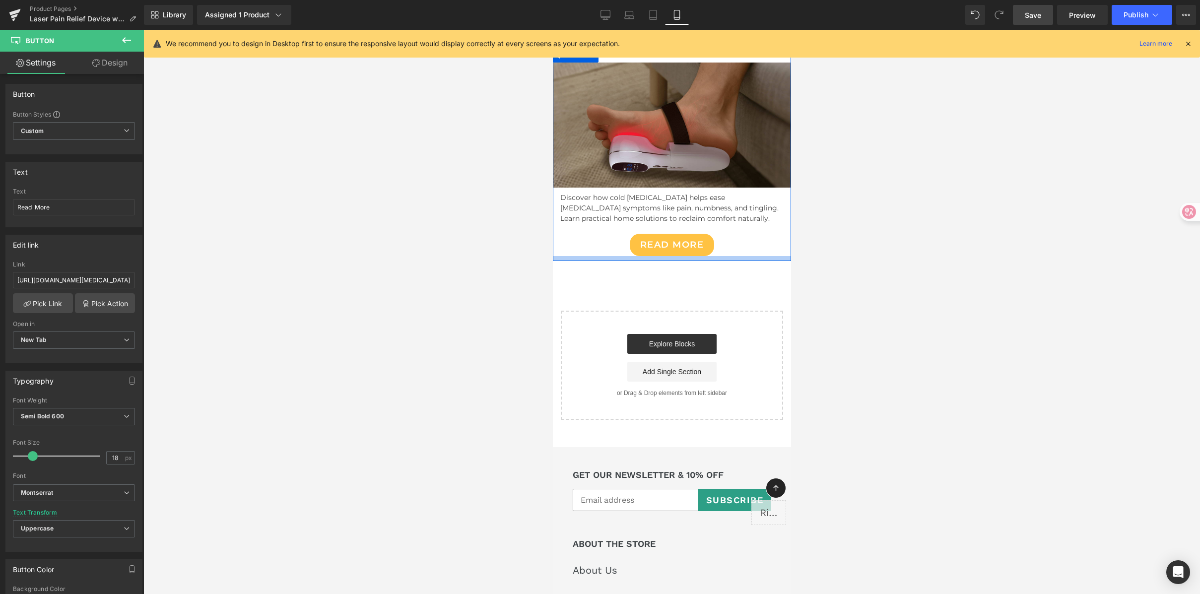
click at [607, 256] on div at bounding box center [671, 258] width 238 height 5
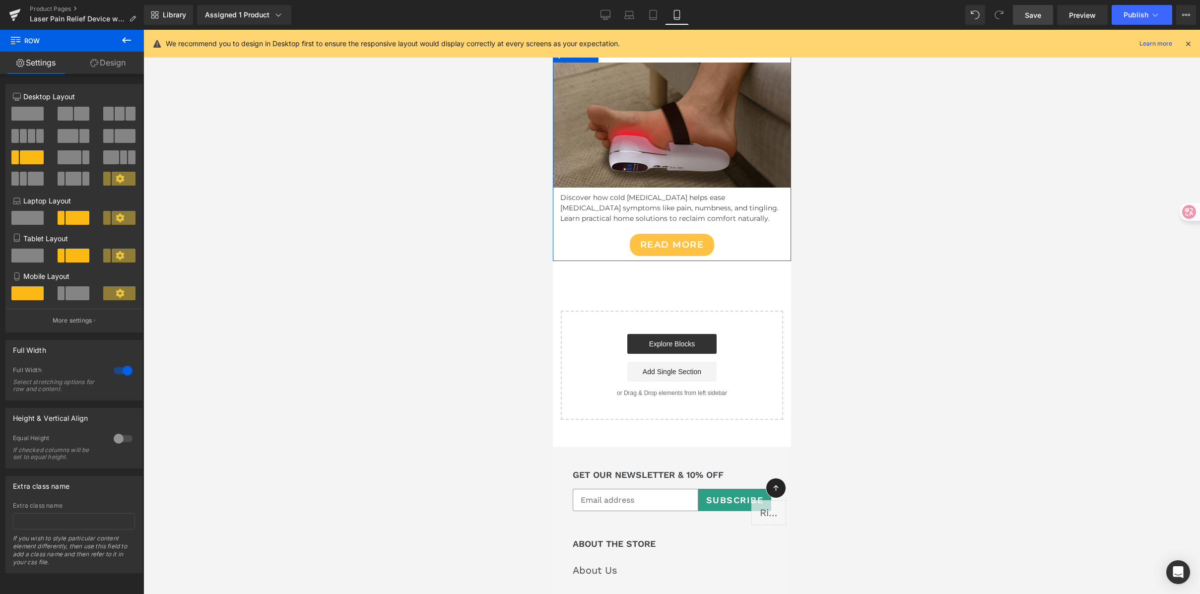
click at [107, 69] on link "Design" at bounding box center [108, 63] width 72 height 22
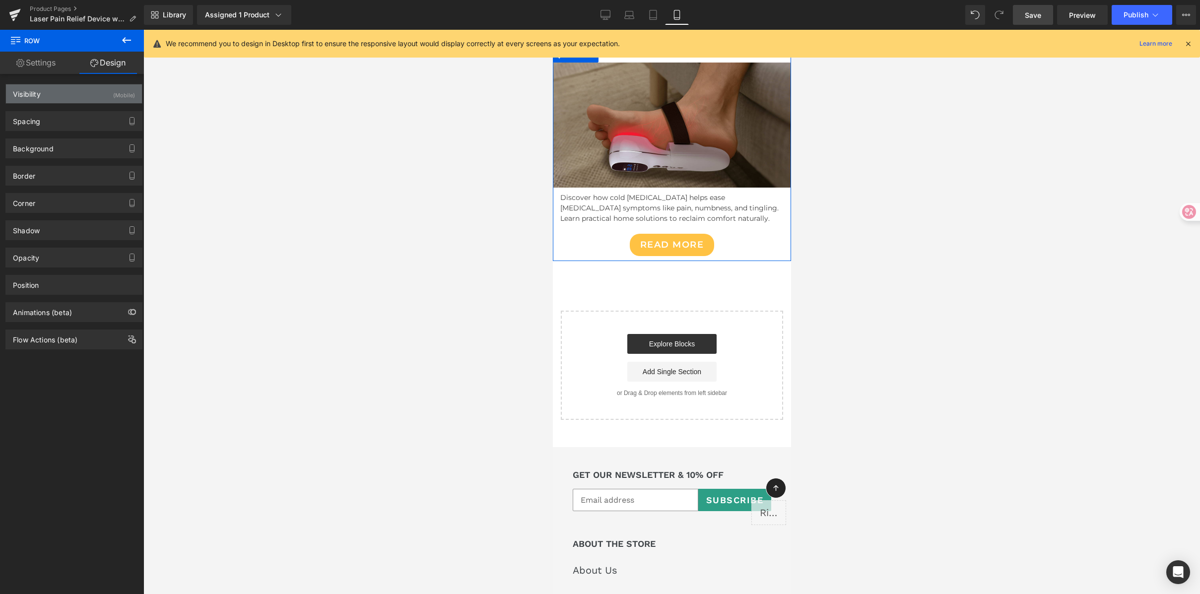
click at [97, 94] on div "Visibility (Mobile)" at bounding box center [74, 93] width 136 height 19
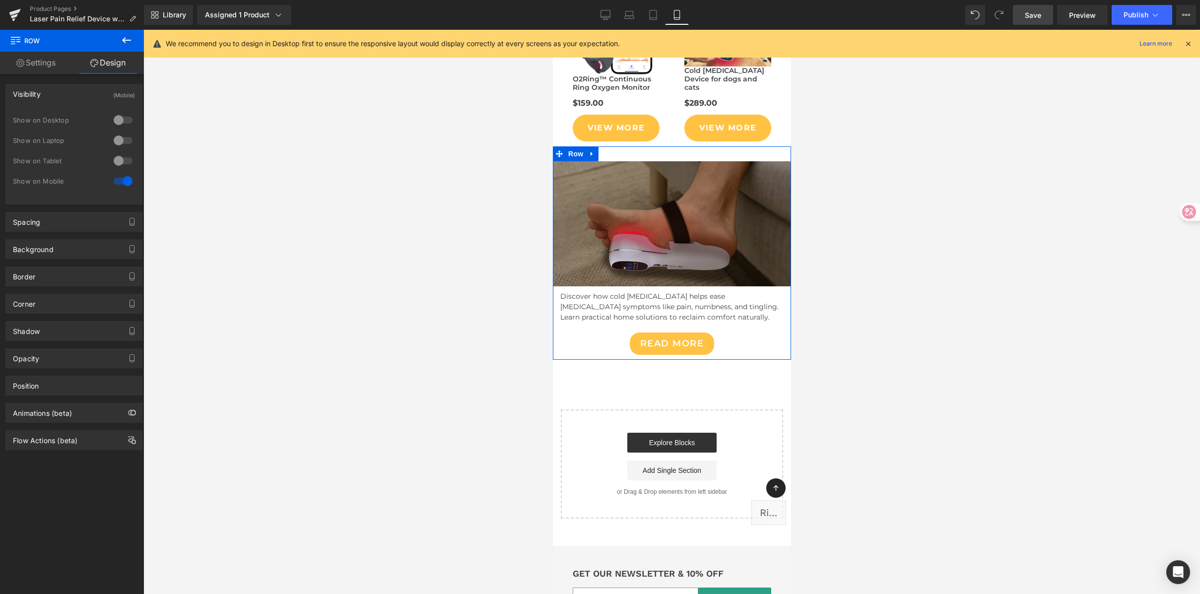
scroll to position [6393, 0]
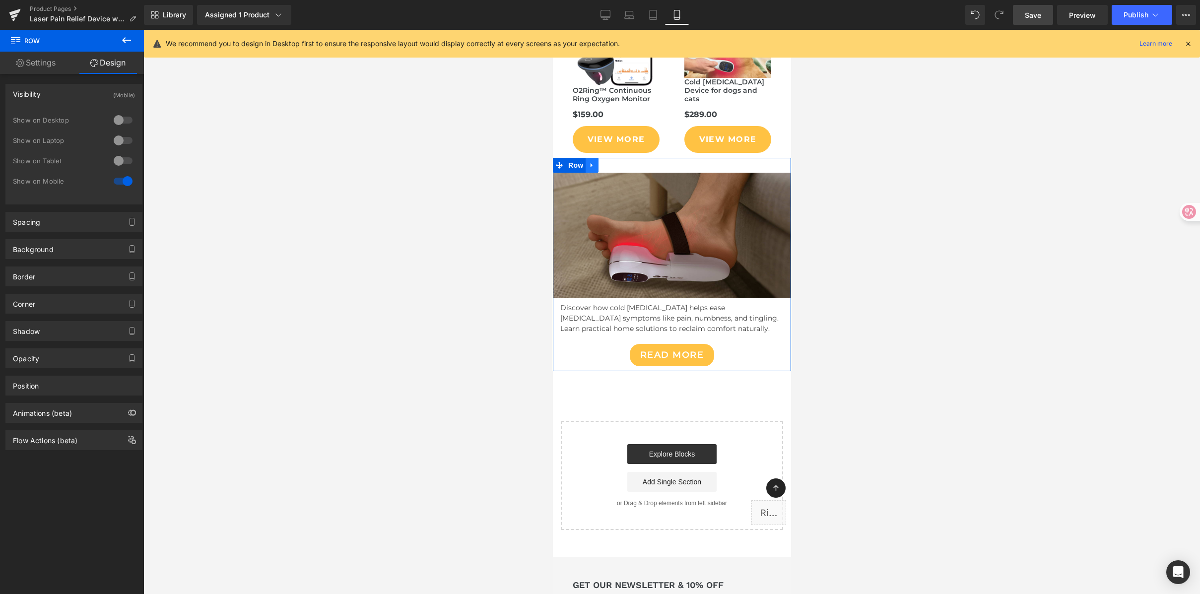
click at [589, 161] on icon at bounding box center [591, 164] width 7 height 7
click at [615, 162] on icon at bounding box center [617, 165] width 7 height 7
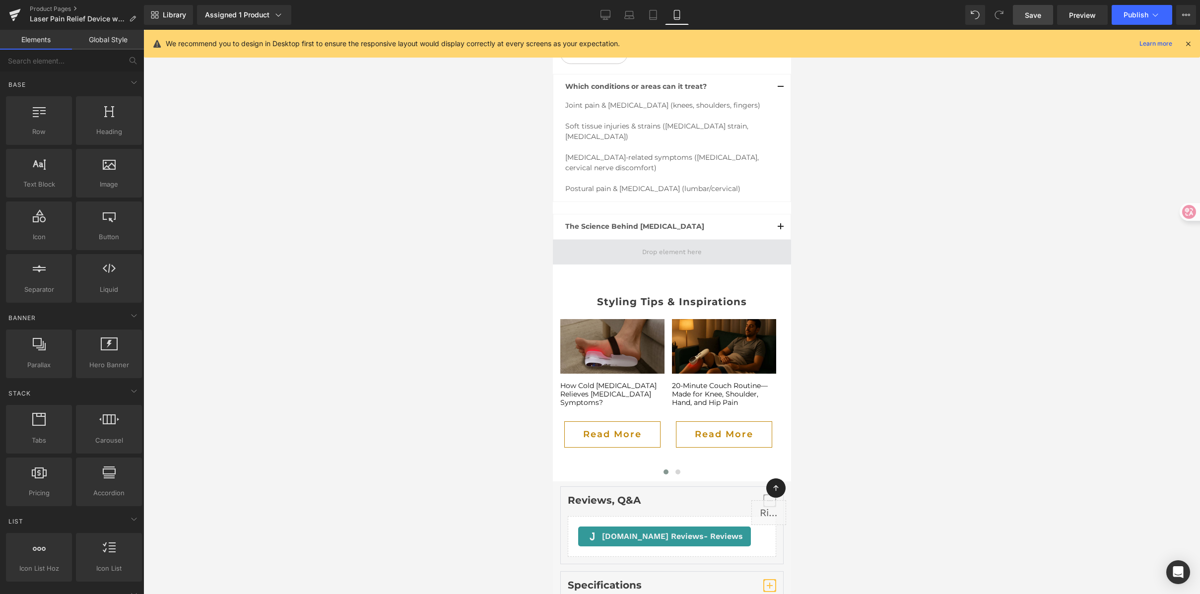
scroll to position [5067, 0]
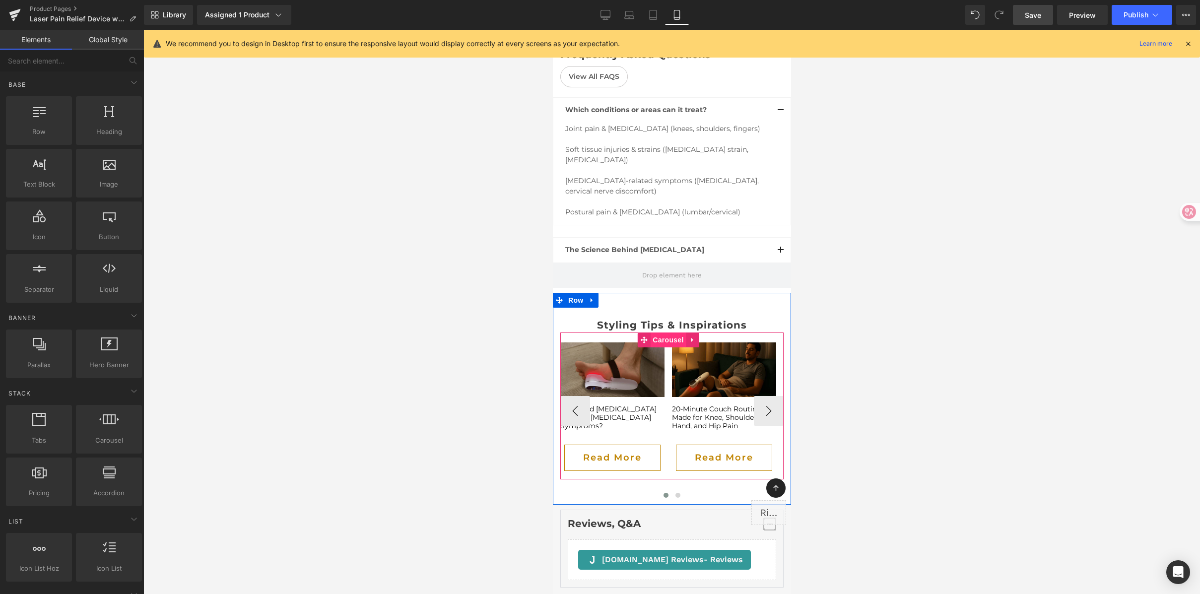
click at [671, 333] on span "Carousel" at bounding box center [668, 340] width 36 height 15
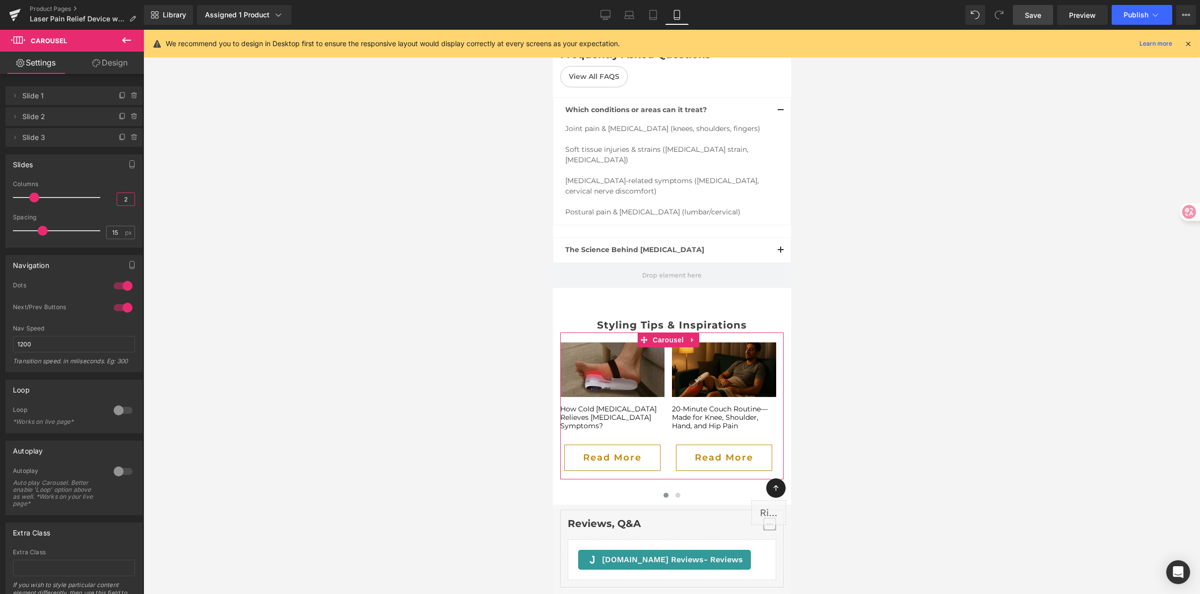
click at [123, 198] on input "2" at bounding box center [125, 199] width 17 height 12
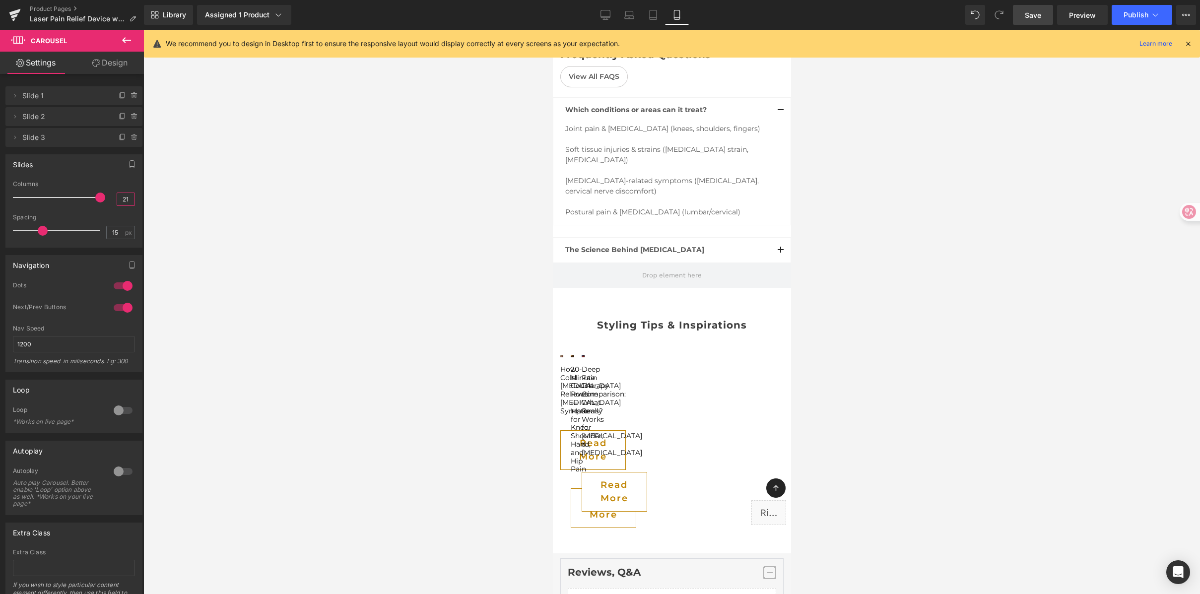
drag, startPoint x: 122, startPoint y: 200, endPoint x: 139, endPoint y: 201, distance: 17.9
click at [122, 200] on input "21" at bounding box center [125, 199] width 17 height 12
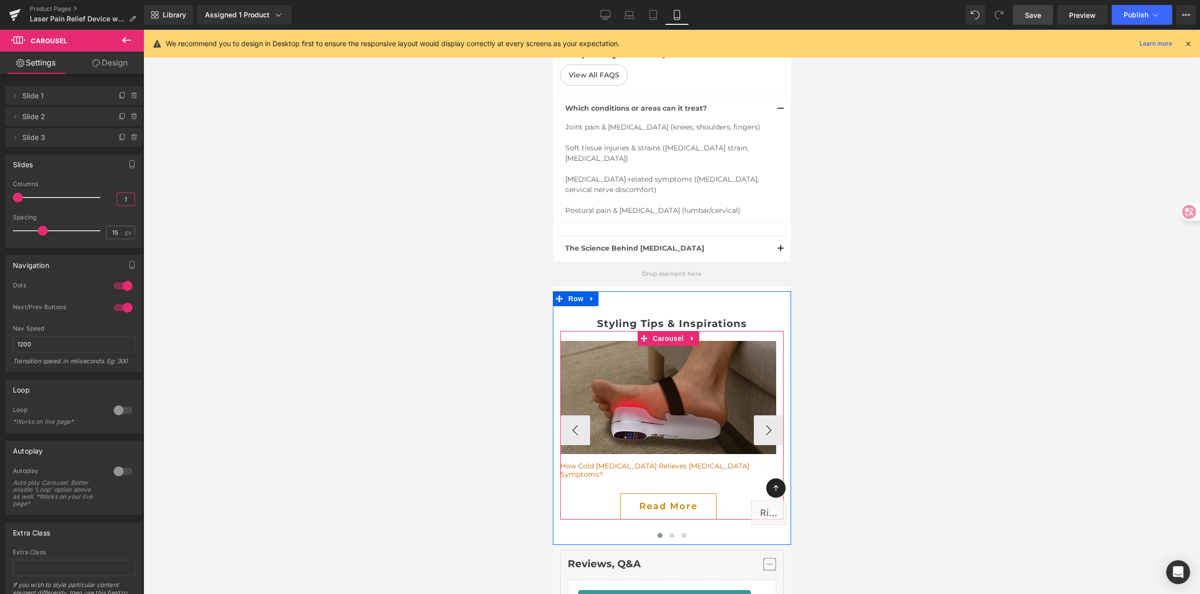
scroll to position [5069, 0]
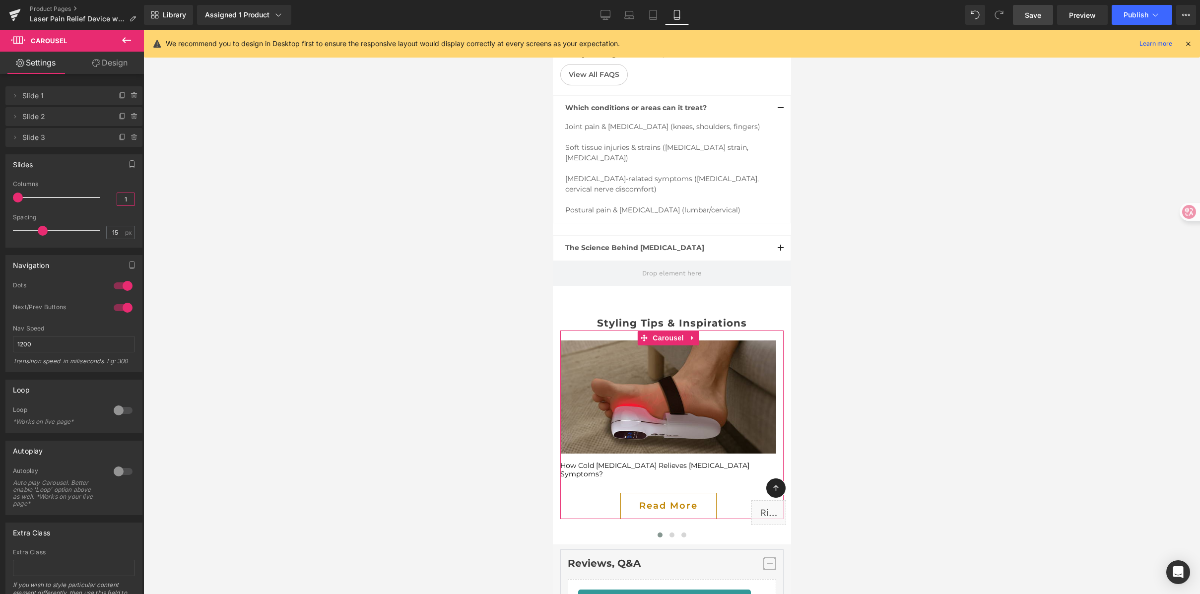
type input "1"
click at [121, 409] on div at bounding box center [123, 411] width 24 height 16
click at [122, 469] on div at bounding box center [123, 472] width 24 height 16
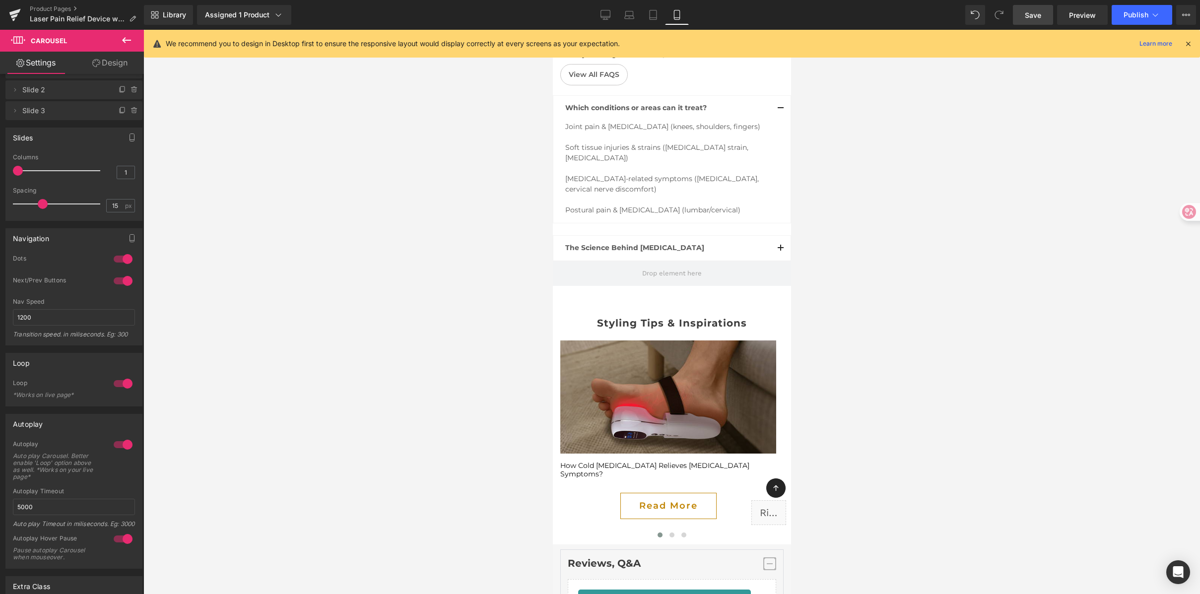
scroll to position [49, 0]
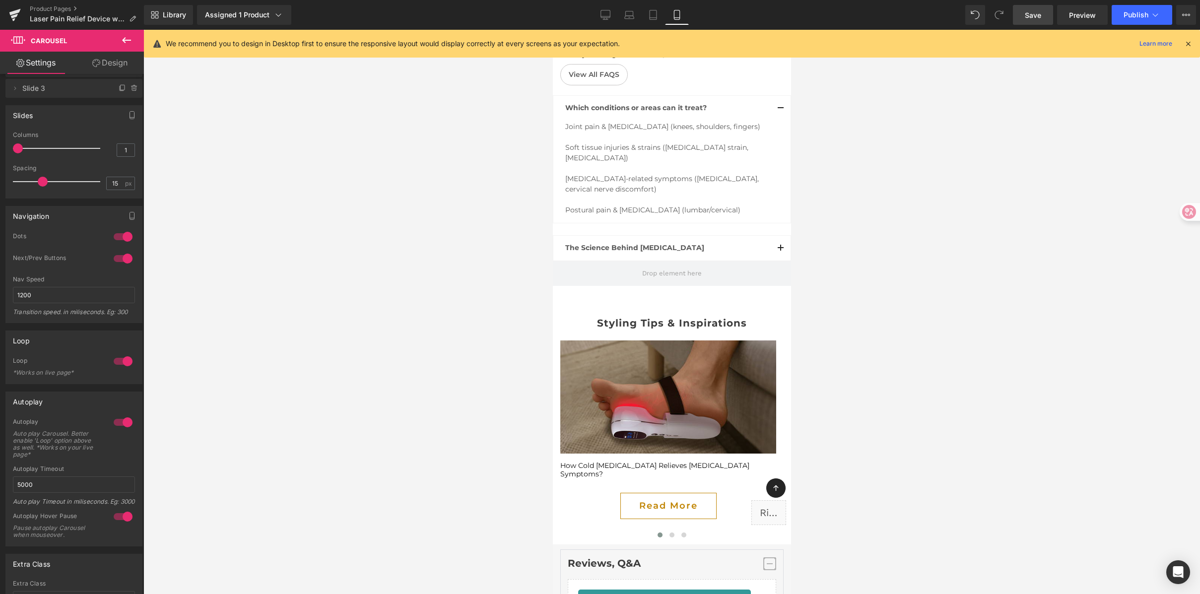
click at [1038, 16] on span "Save" at bounding box center [1033, 15] width 16 height 10
click at [1155, 10] on icon at bounding box center [1156, 15] width 10 height 10
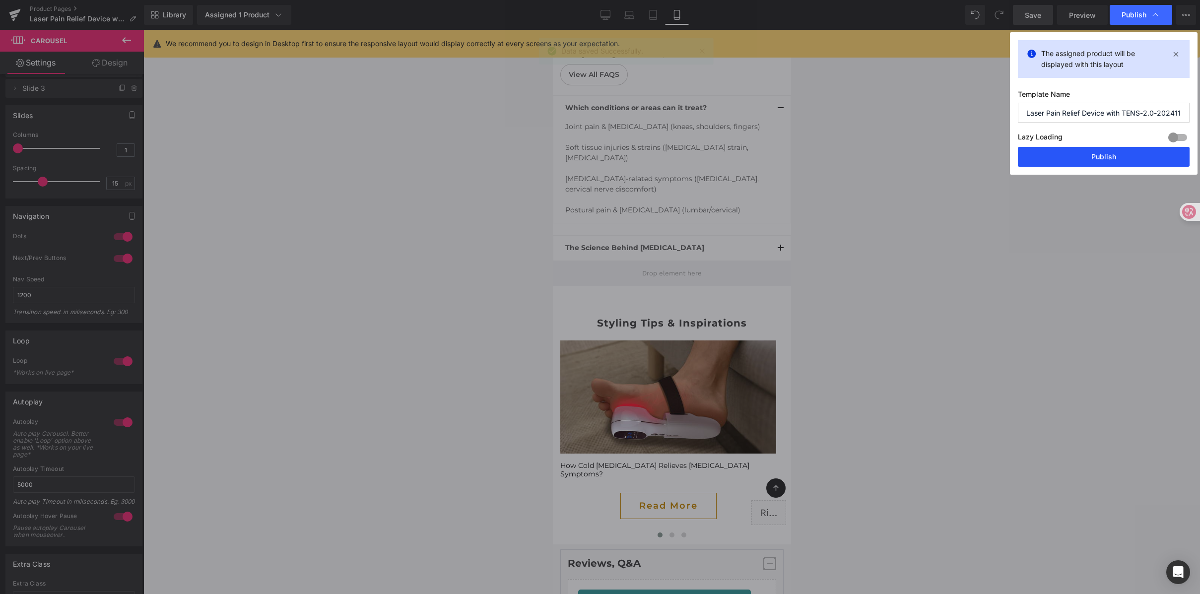
click at [0, 0] on button "Publish" at bounding box center [0, 0] width 0 height 0
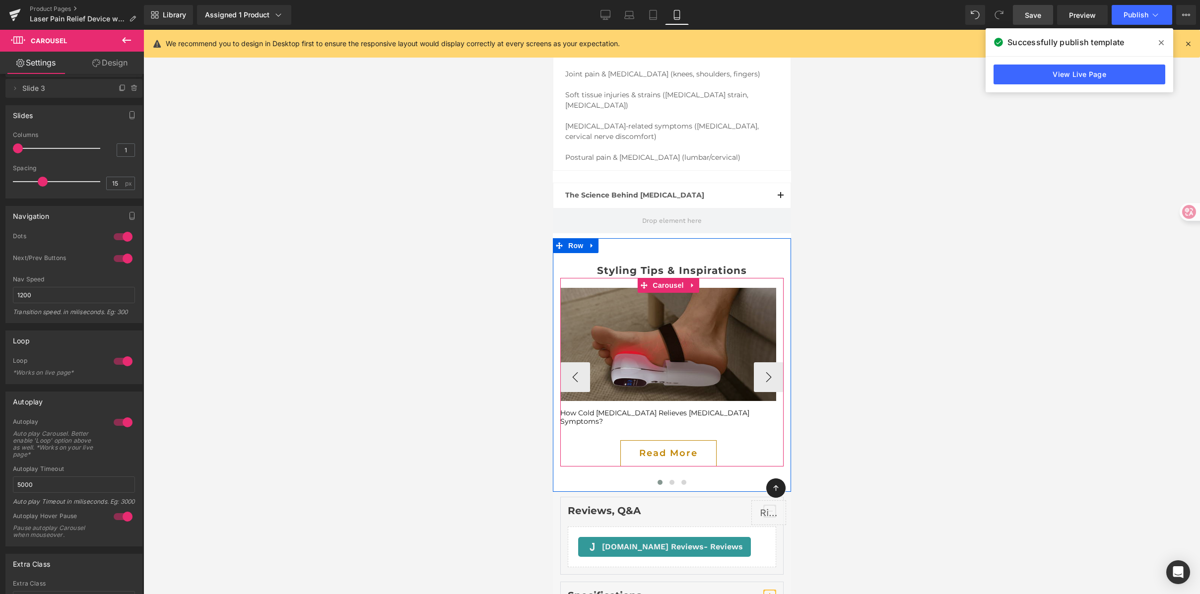
scroll to position [5123, 0]
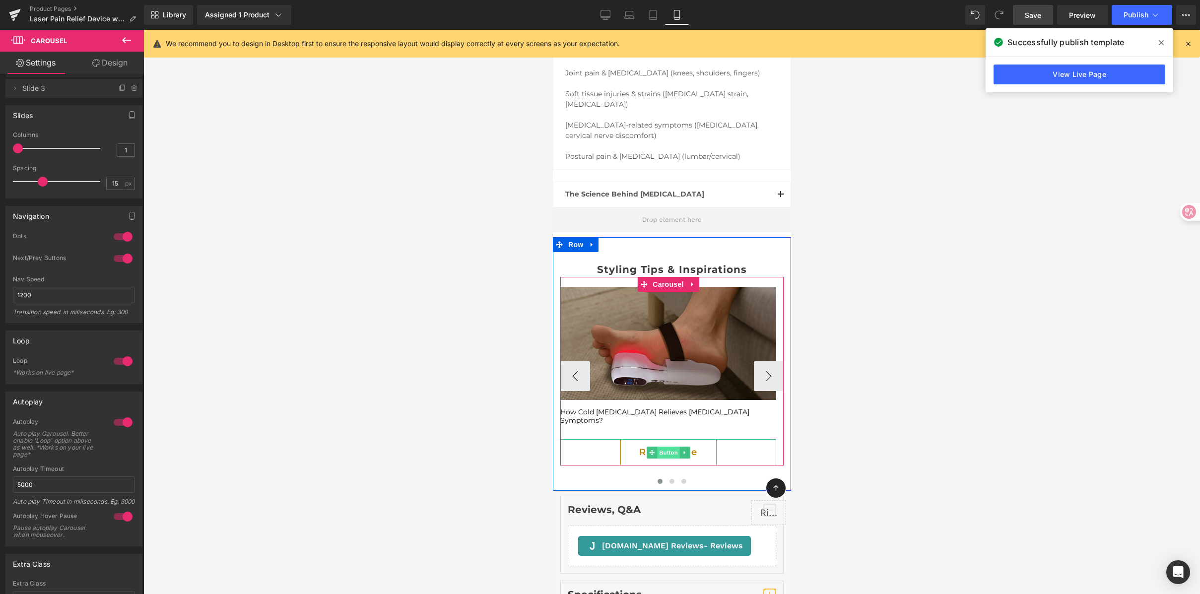
drag, startPoint x: 672, startPoint y: 390, endPoint x: 739, endPoint y: 430, distance: 78.1
click at [672, 447] on span "Button" at bounding box center [668, 453] width 23 height 12
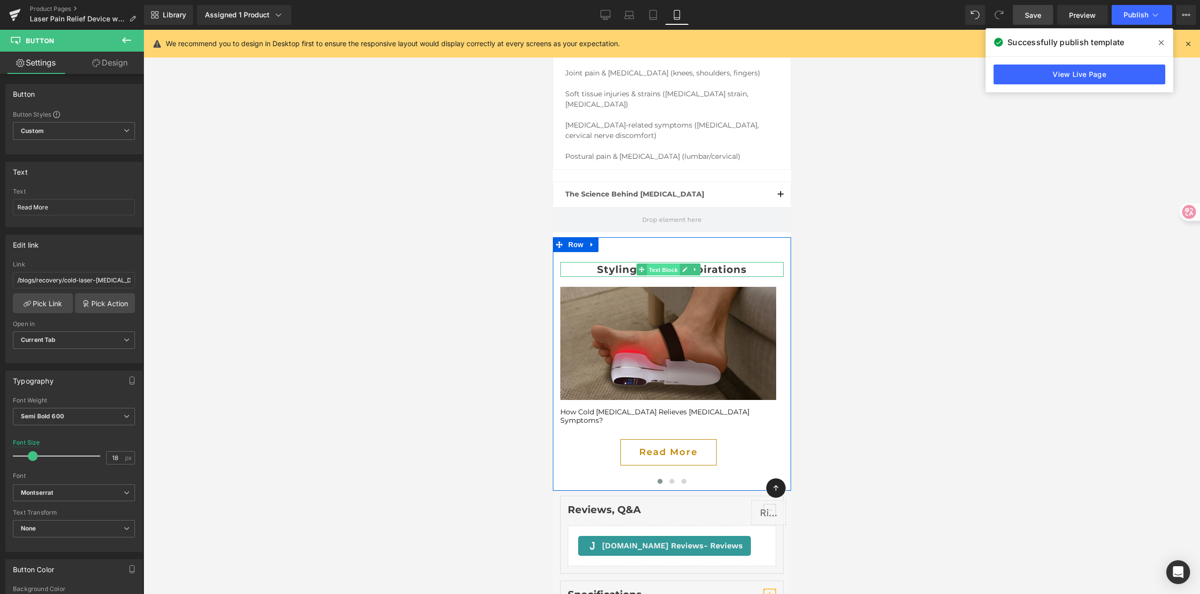
click at [647, 264] on span "Text Block" at bounding box center [662, 270] width 33 height 12
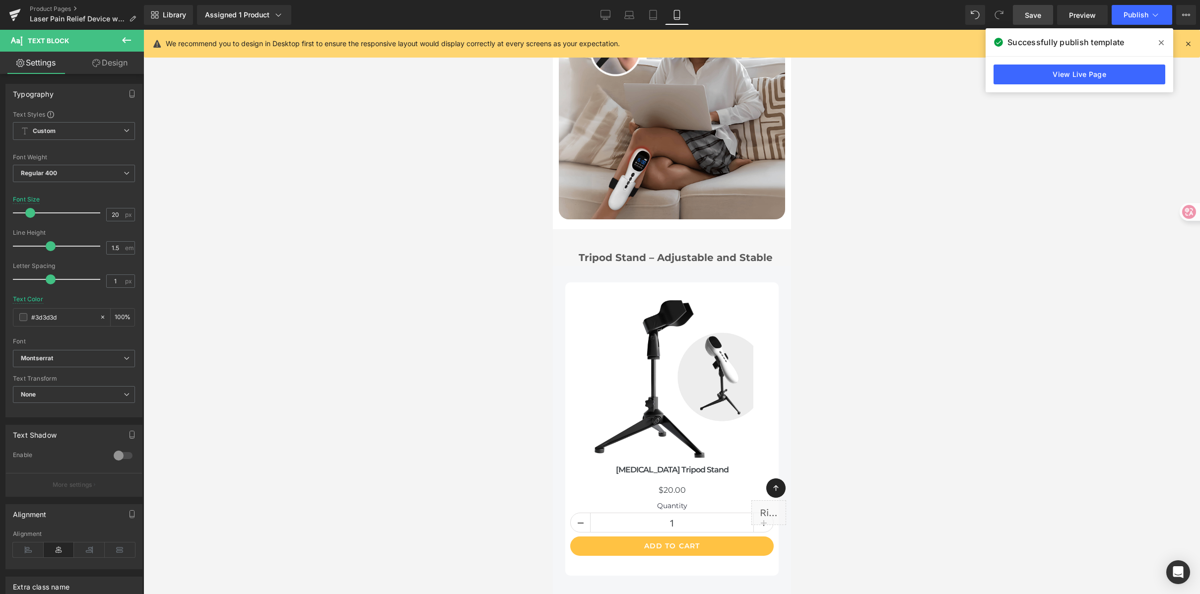
scroll to position [4427, 0]
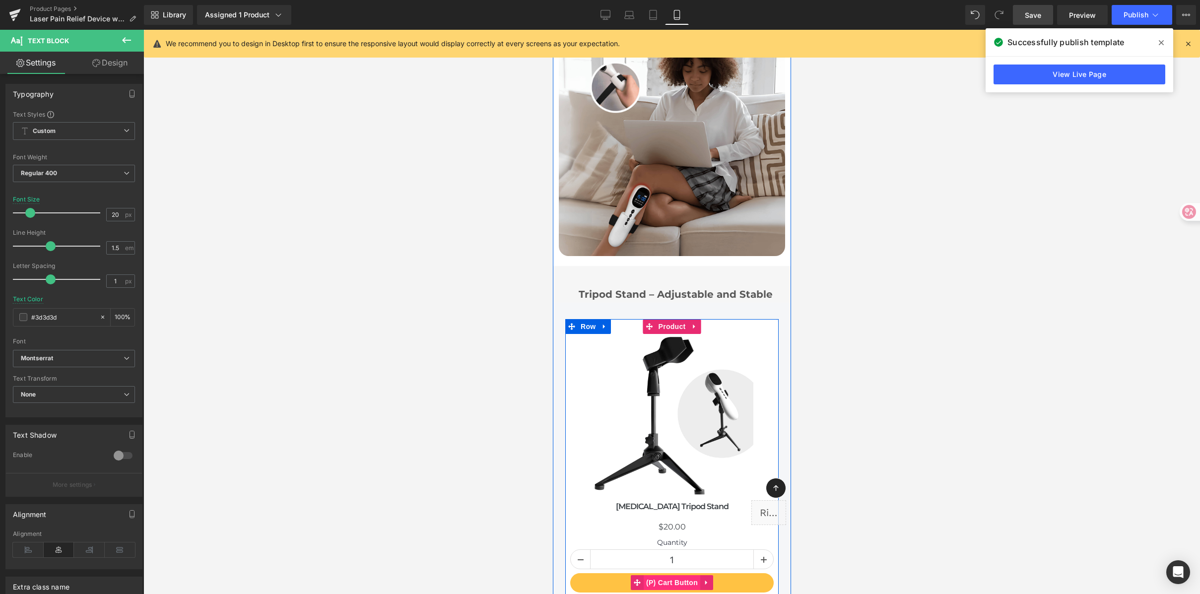
click at [664, 575] on span "(P) Cart Button" at bounding box center [671, 582] width 57 height 15
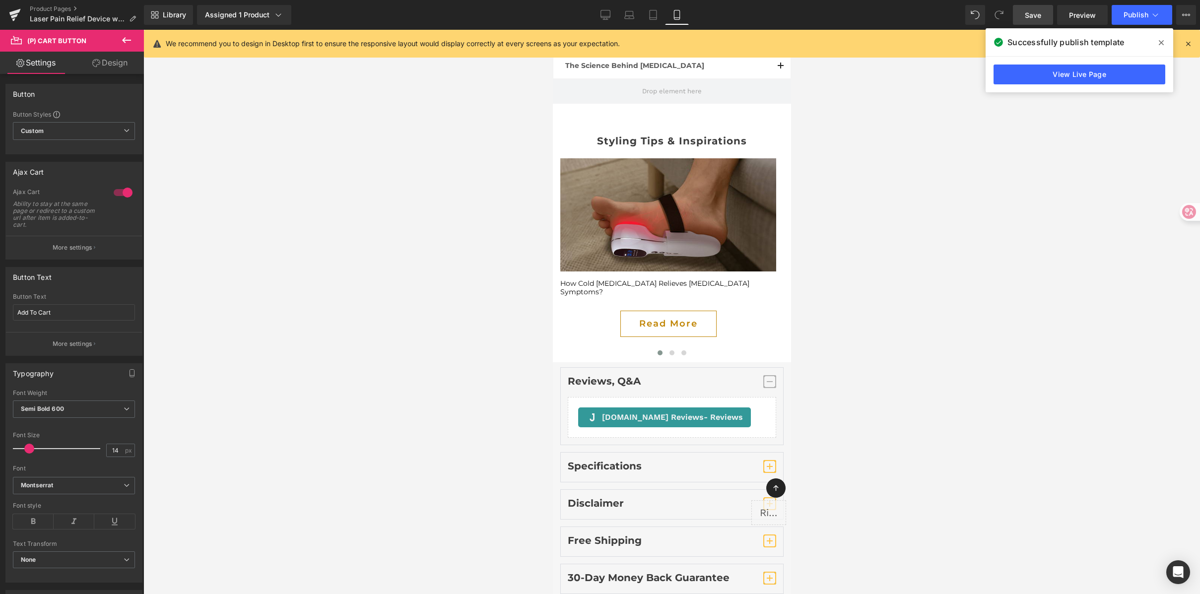
scroll to position [5290, 0]
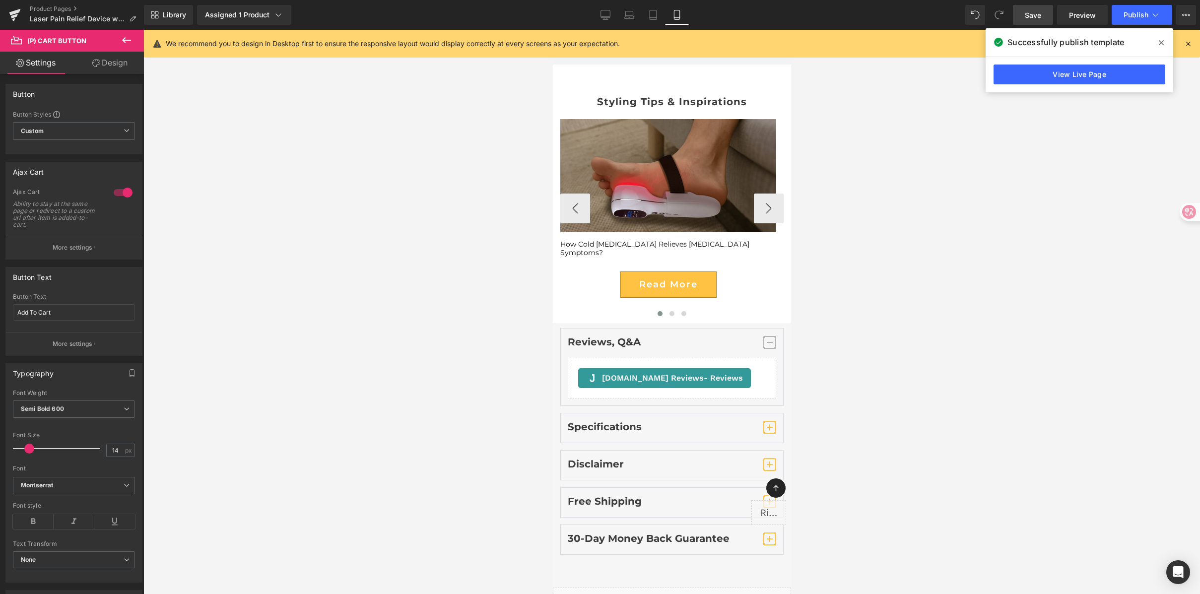
click at [662, 271] on link "Read More" at bounding box center [668, 284] width 96 height 26
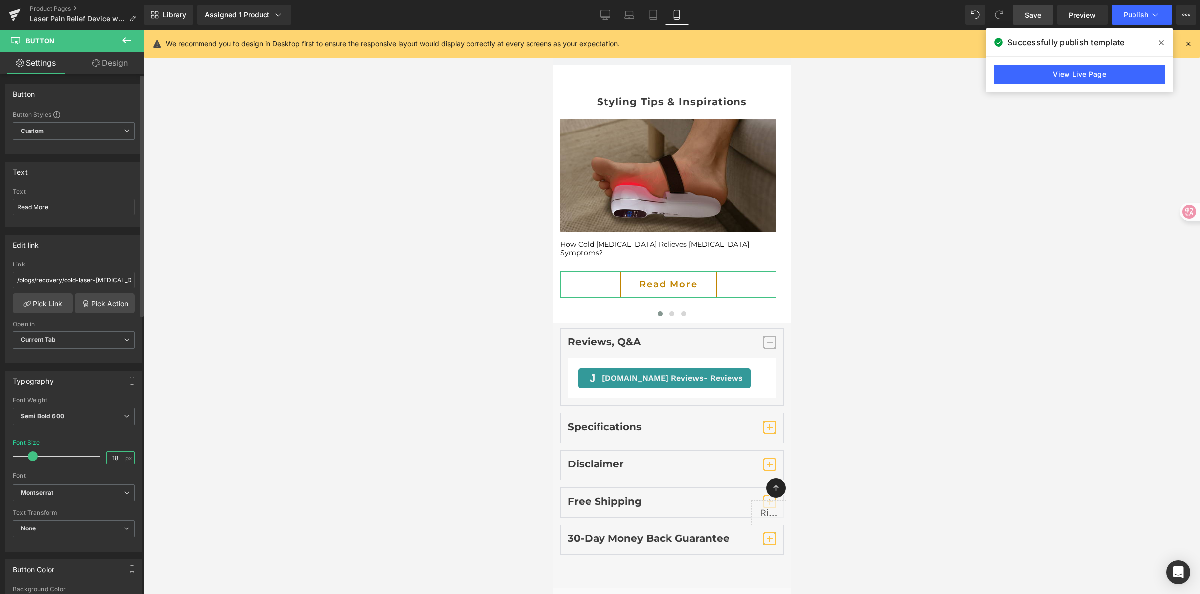
click at [110, 456] on input "18" at bounding box center [115, 458] width 17 height 12
type input "14"
click at [769, 194] on button "›" at bounding box center [768, 209] width 30 height 30
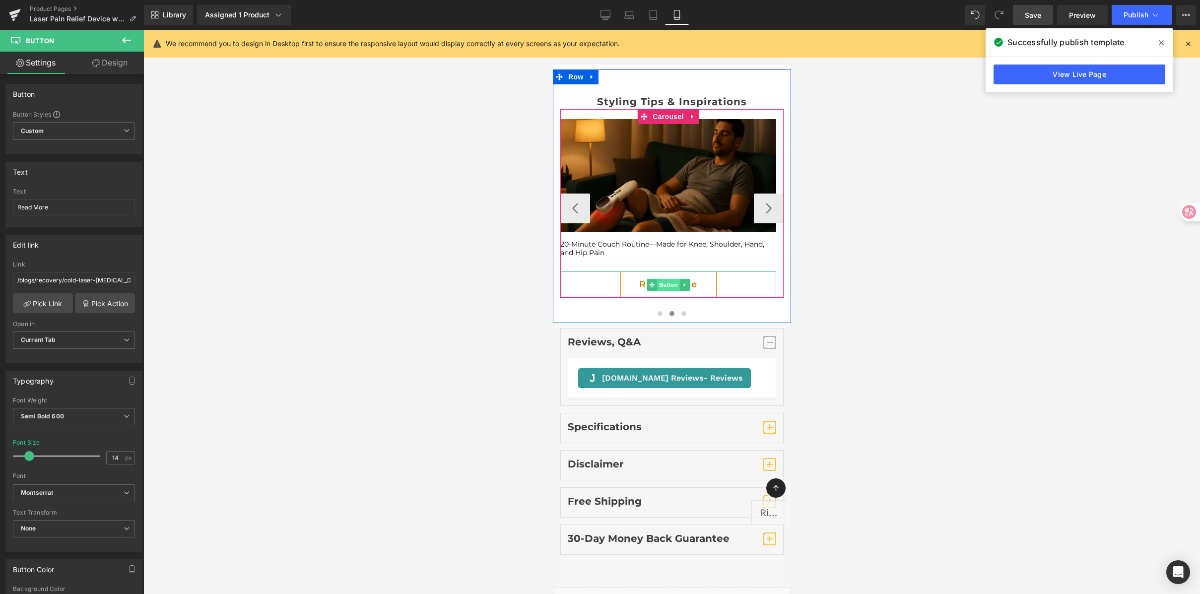
click at [674, 279] on span "Button" at bounding box center [668, 285] width 23 height 12
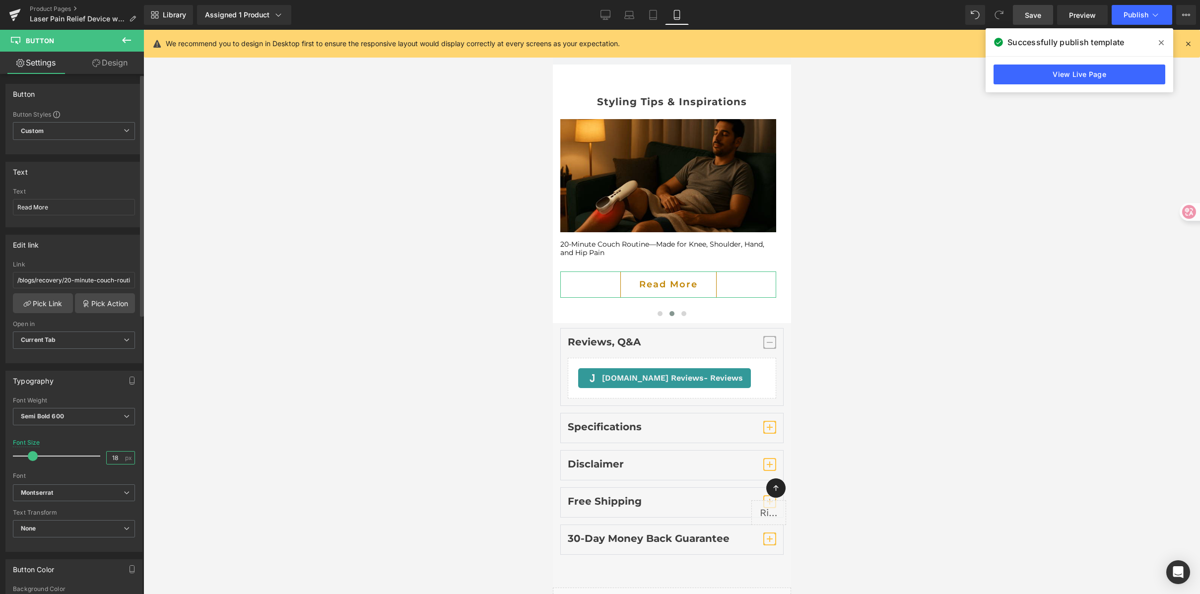
click at [115, 457] on input "18" at bounding box center [115, 458] width 17 height 12
click at [111, 457] on input "18" at bounding box center [115, 458] width 17 height 12
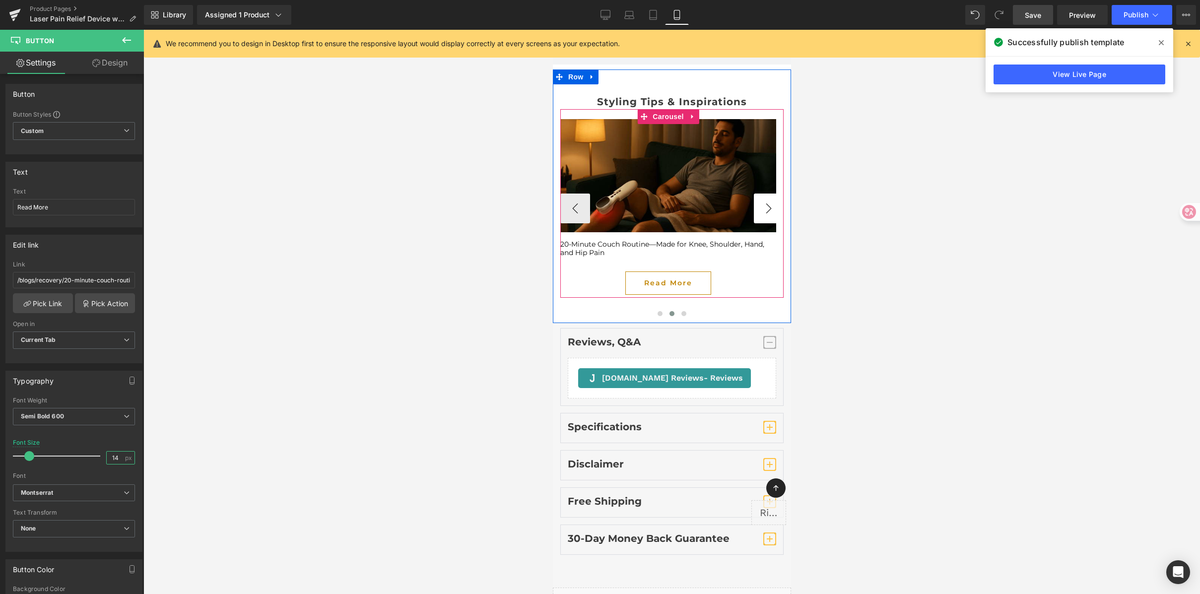
type input "14"
click at [765, 194] on button "›" at bounding box center [768, 209] width 30 height 30
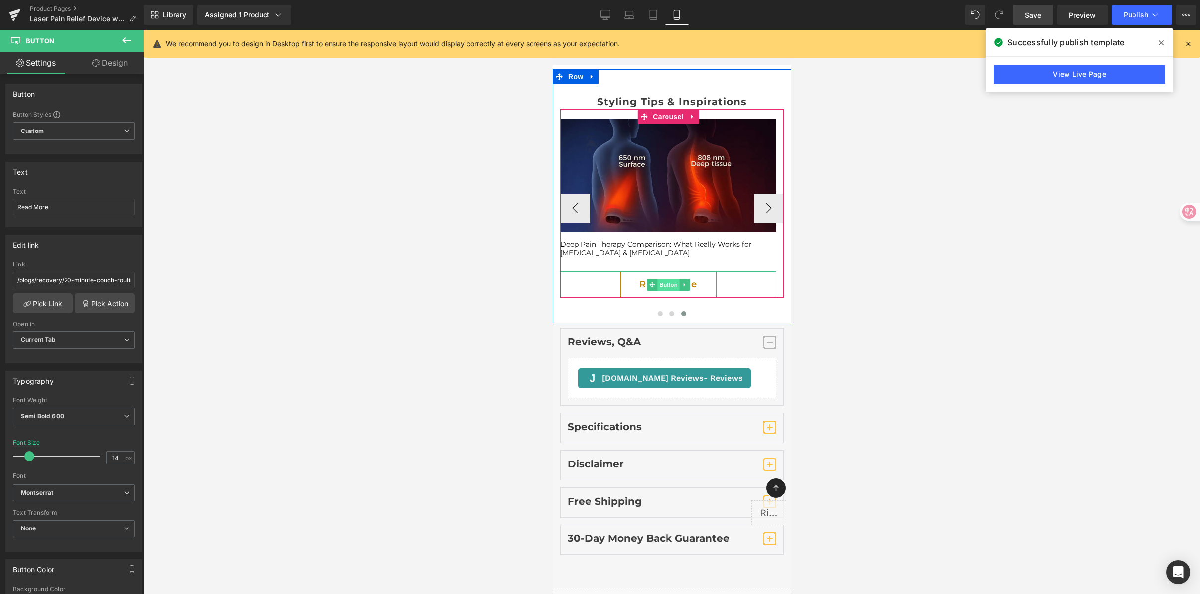
click at [674, 279] on span "Button" at bounding box center [668, 285] width 23 height 12
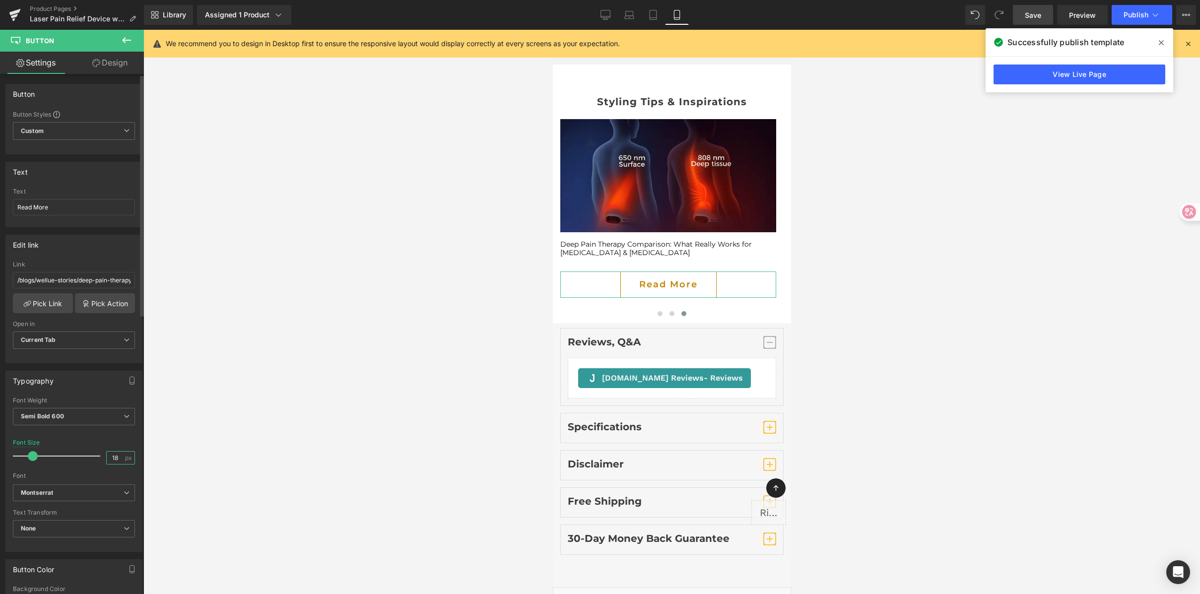
click at [108, 457] on input "18" at bounding box center [115, 458] width 17 height 12
type input "14"
drag, startPoint x: 1049, startPoint y: 287, endPoint x: 1058, endPoint y: 183, distance: 104.6
click at [1051, 287] on div at bounding box center [671, 312] width 1057 height 564
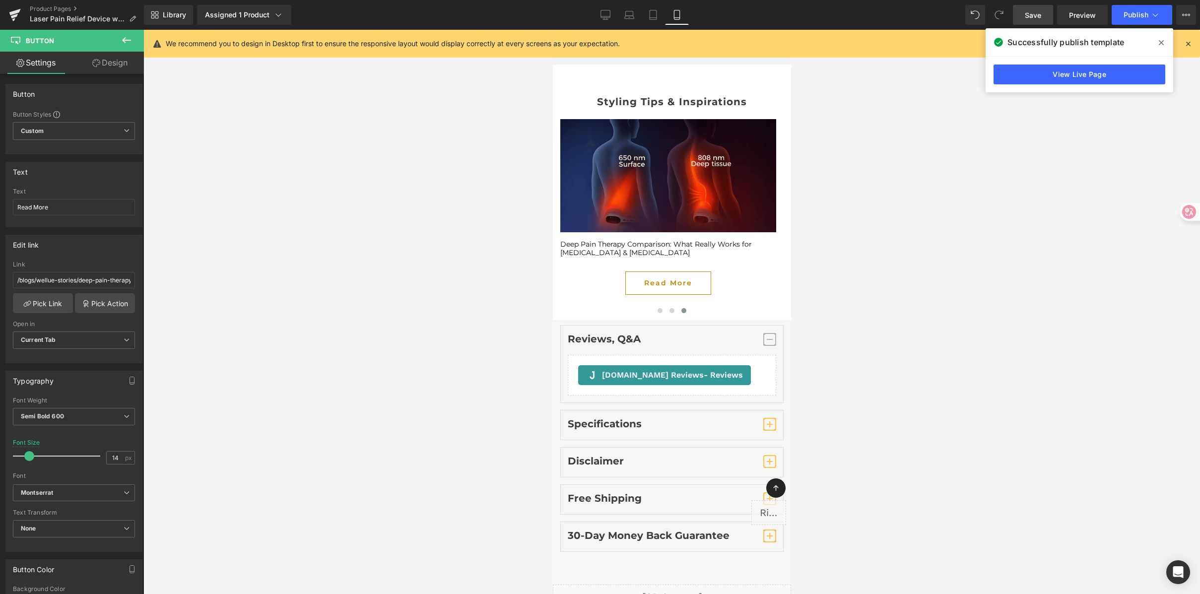
click at [1033, 10] on span "Save" at bounding box center [1033, 15] width 16 height 10
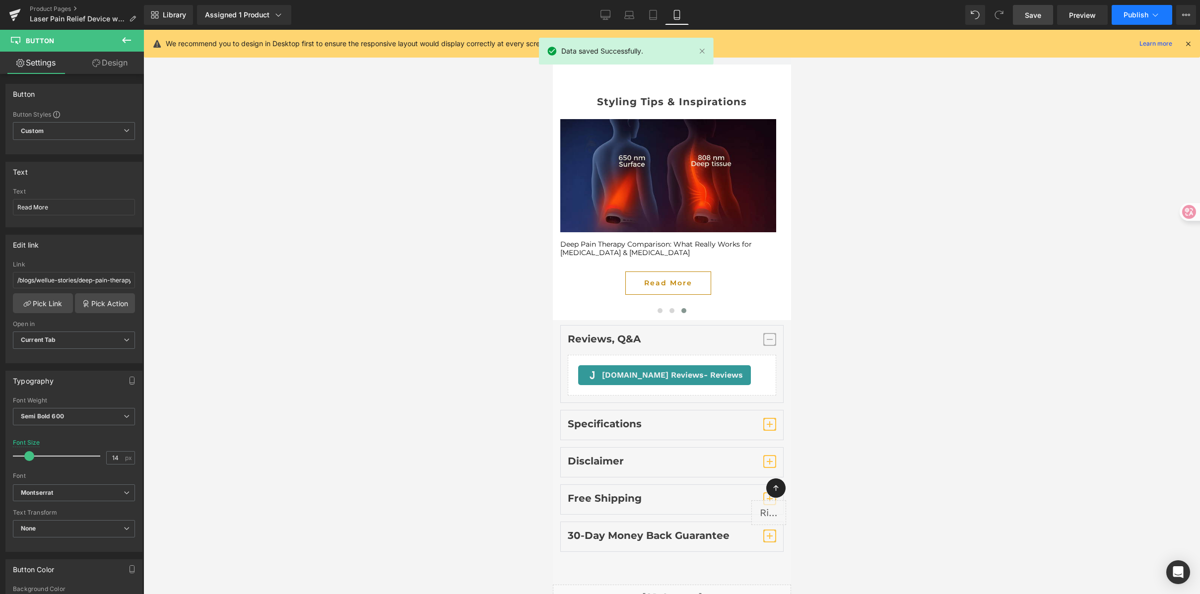
click at [1133, 13] on span "Publish" at bounding box center [1136, 15] width 25 height 8
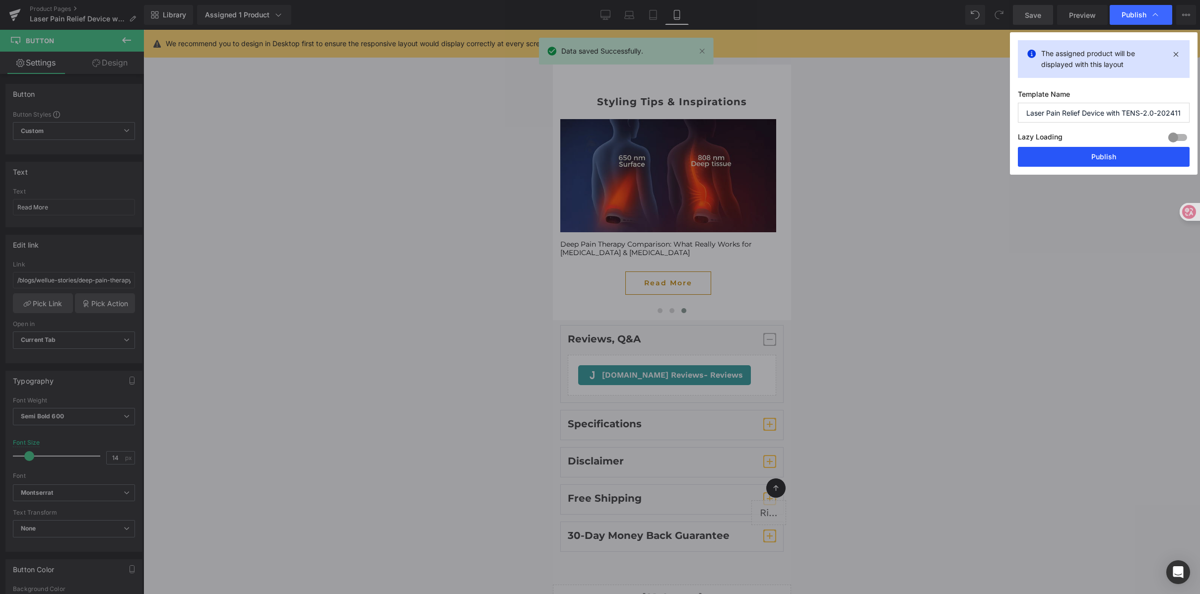
click at [0, 0] on button "Publish" at bounding box center [0, 0] width 0 height 0
